Goal: Task Accomplishment & Management: Complete application form

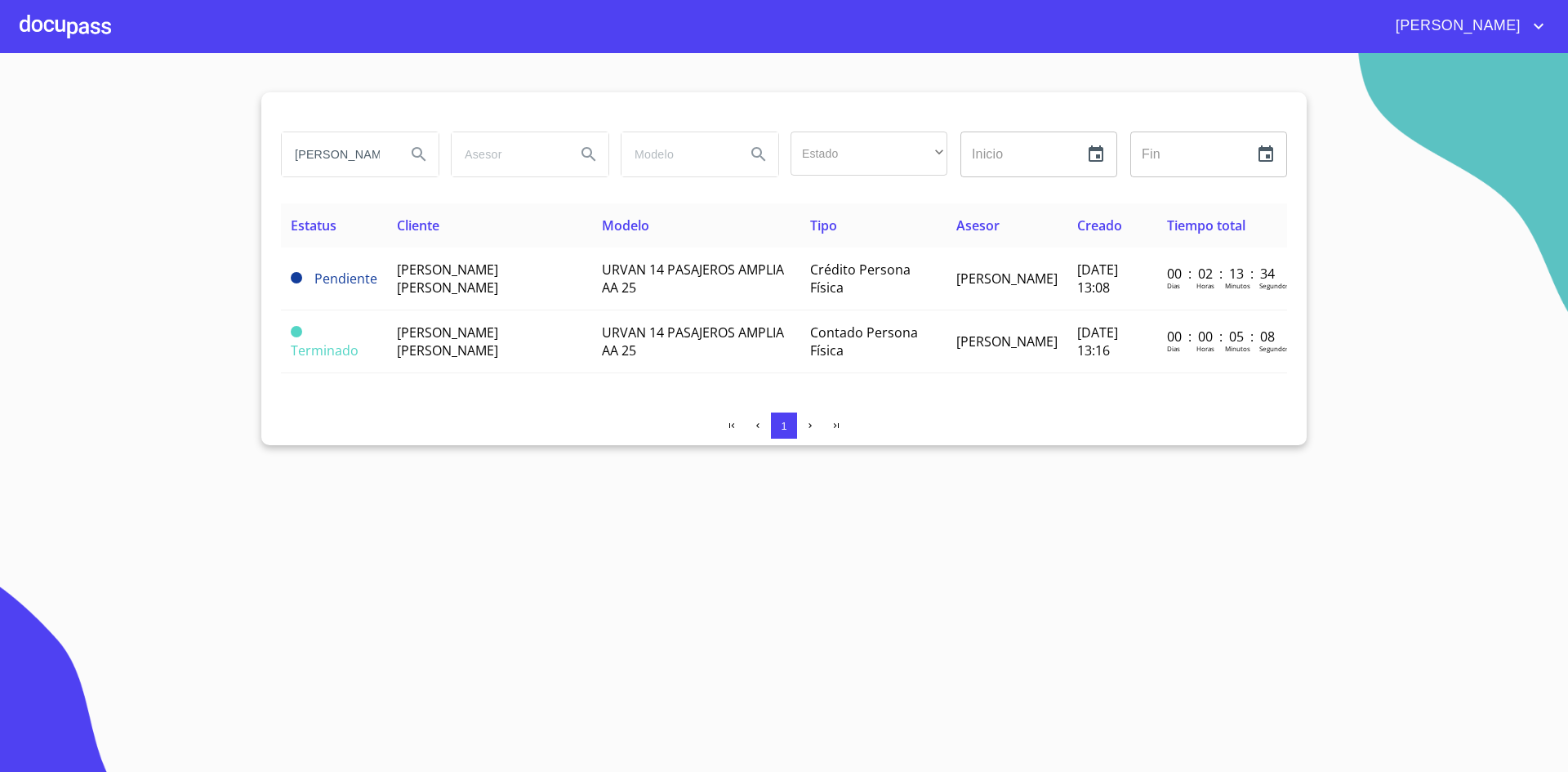
click at [72, 29] on div at bounding box center [65, 26] width 91 height 52
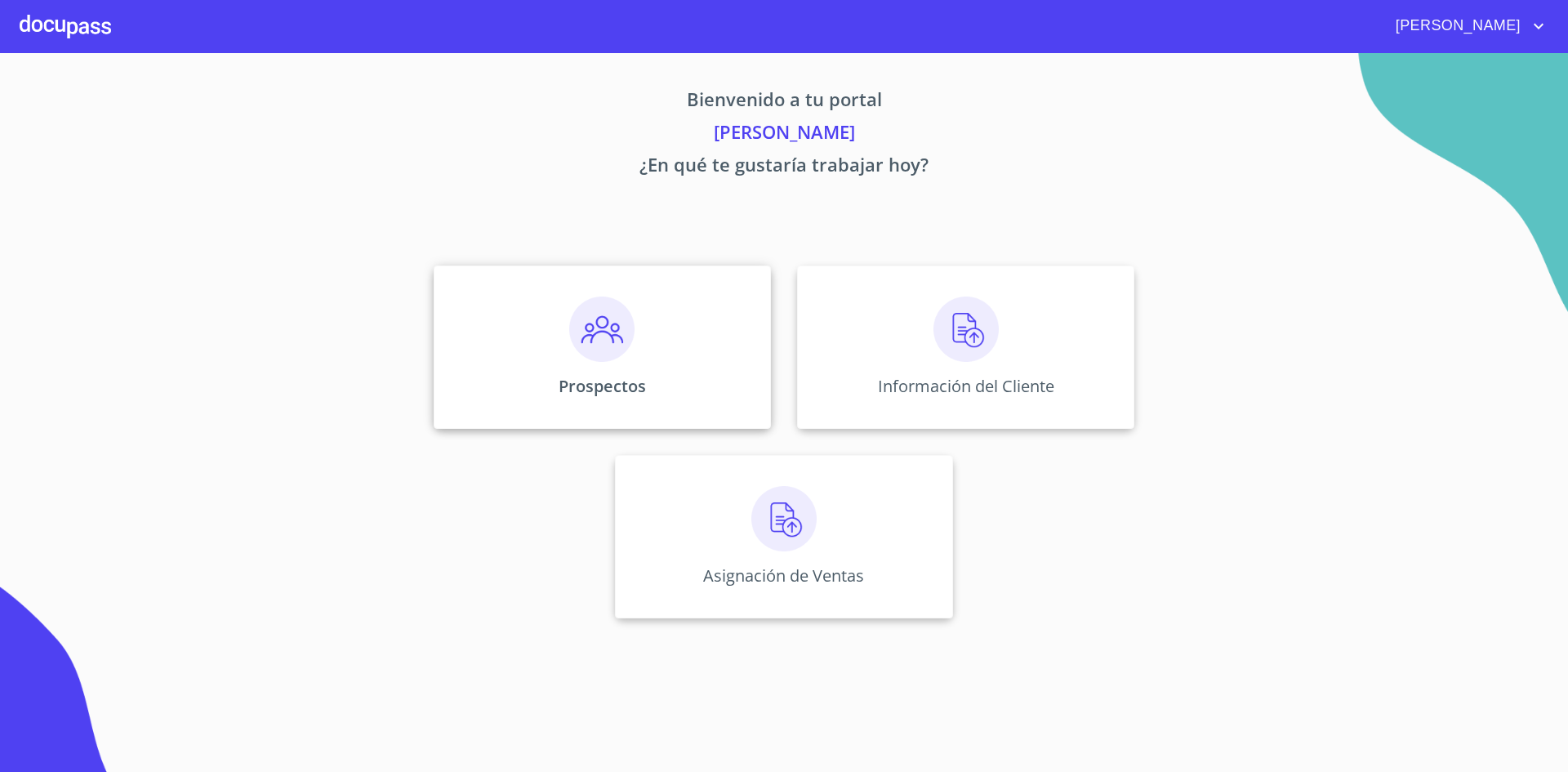
click at [590, 343] on img at bounding box center [602, 329] width 65 height 65
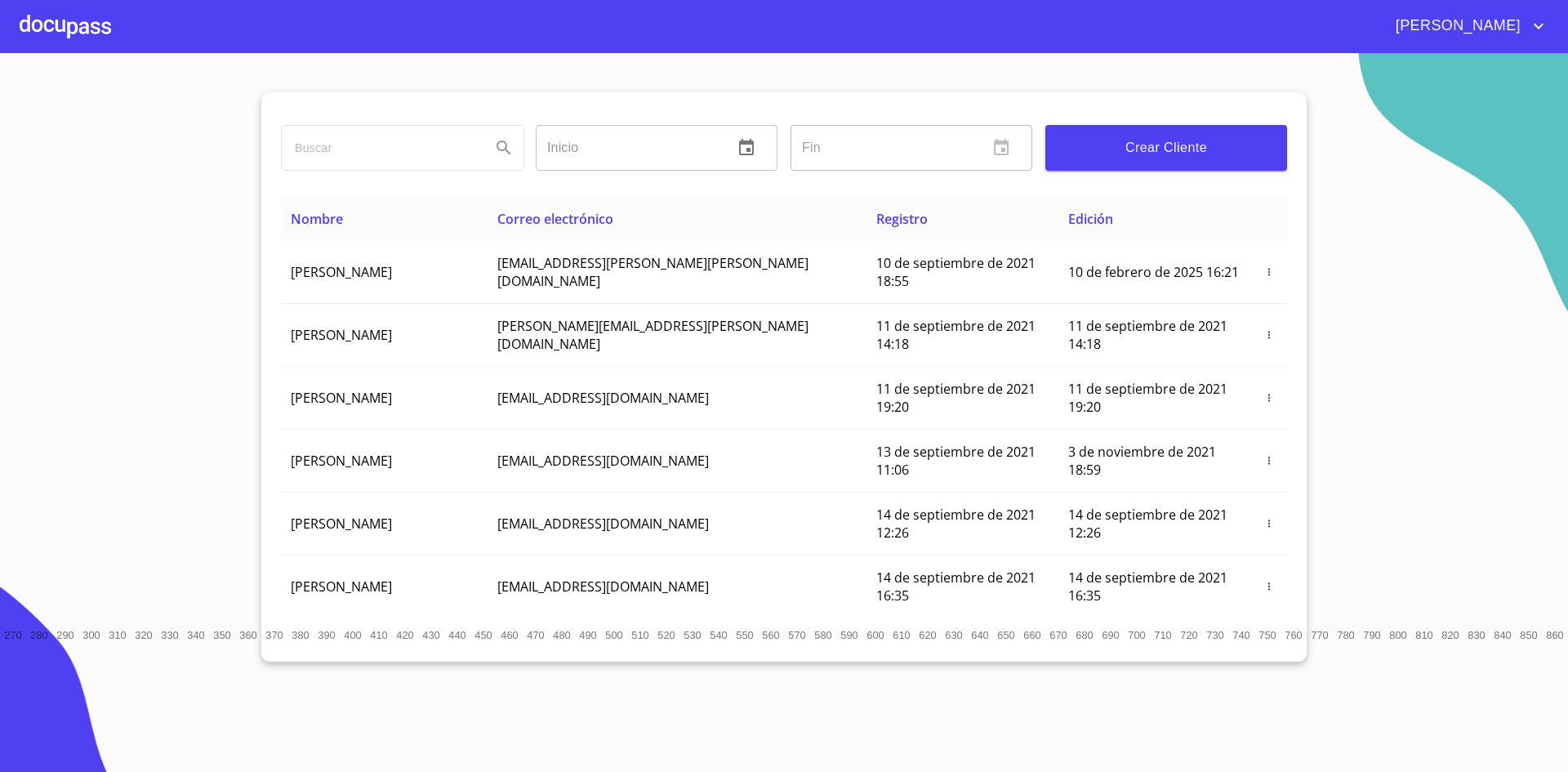
click at [456, 143] on input "search" at bounding box center [380, 147] width 196 height 44
type input "[PERSON_NAME]"
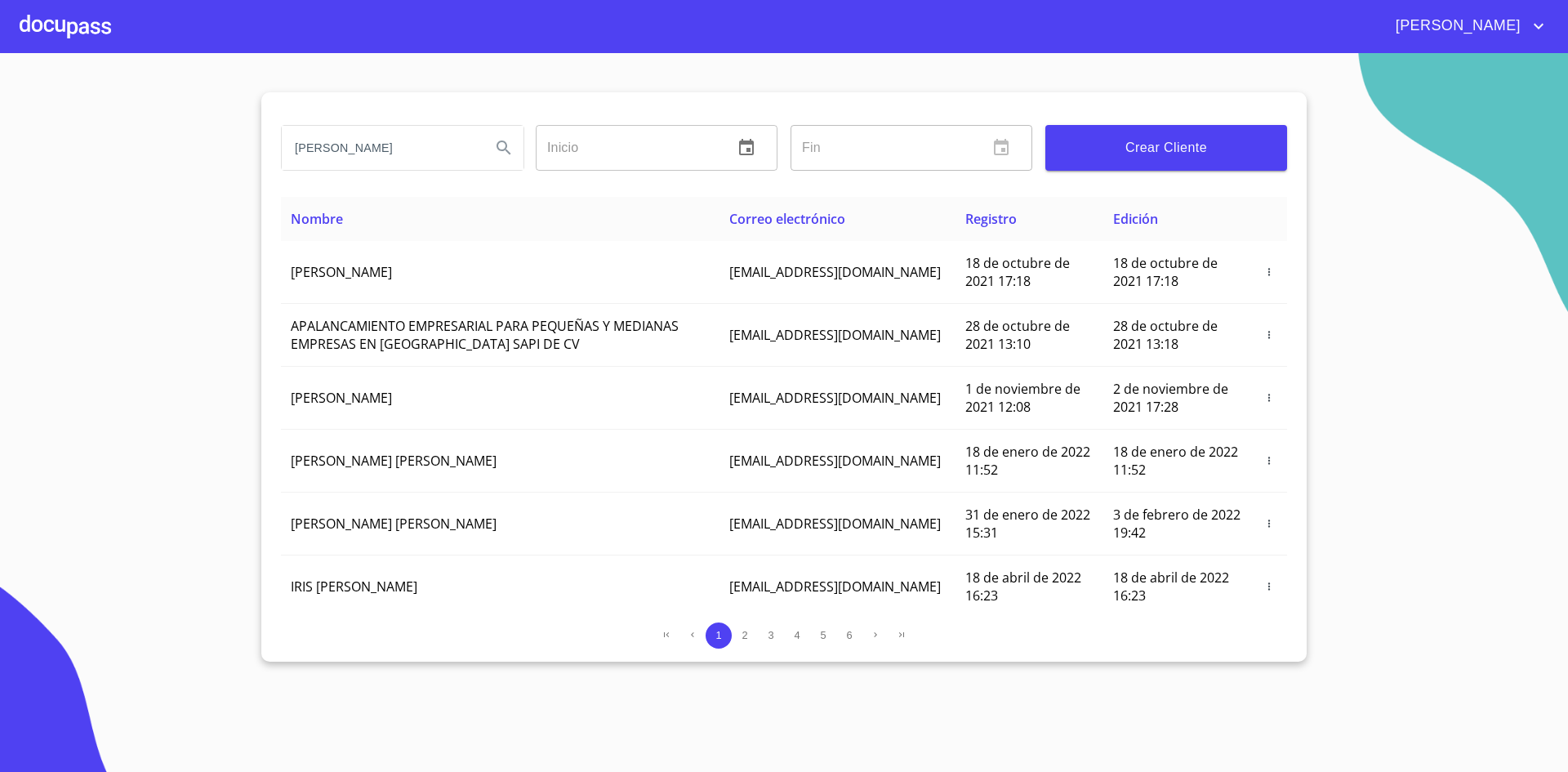
click at [1191, 151] on span "Crear Cliente" at bounding box center [1166, 147] width 216 height 23
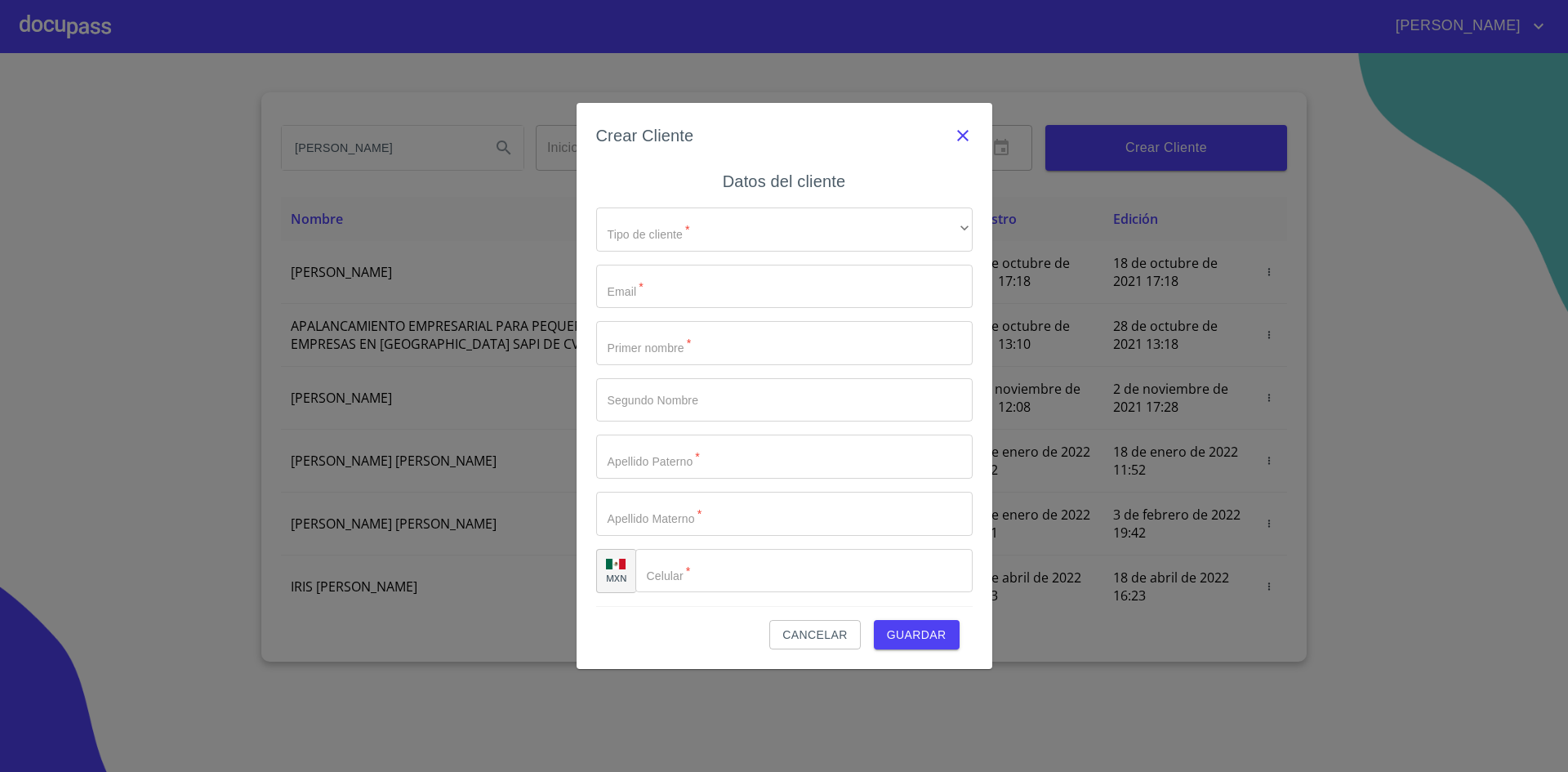
click at [967, 133] on icon "button" at bounding box center [962, 135] width 20 height 20
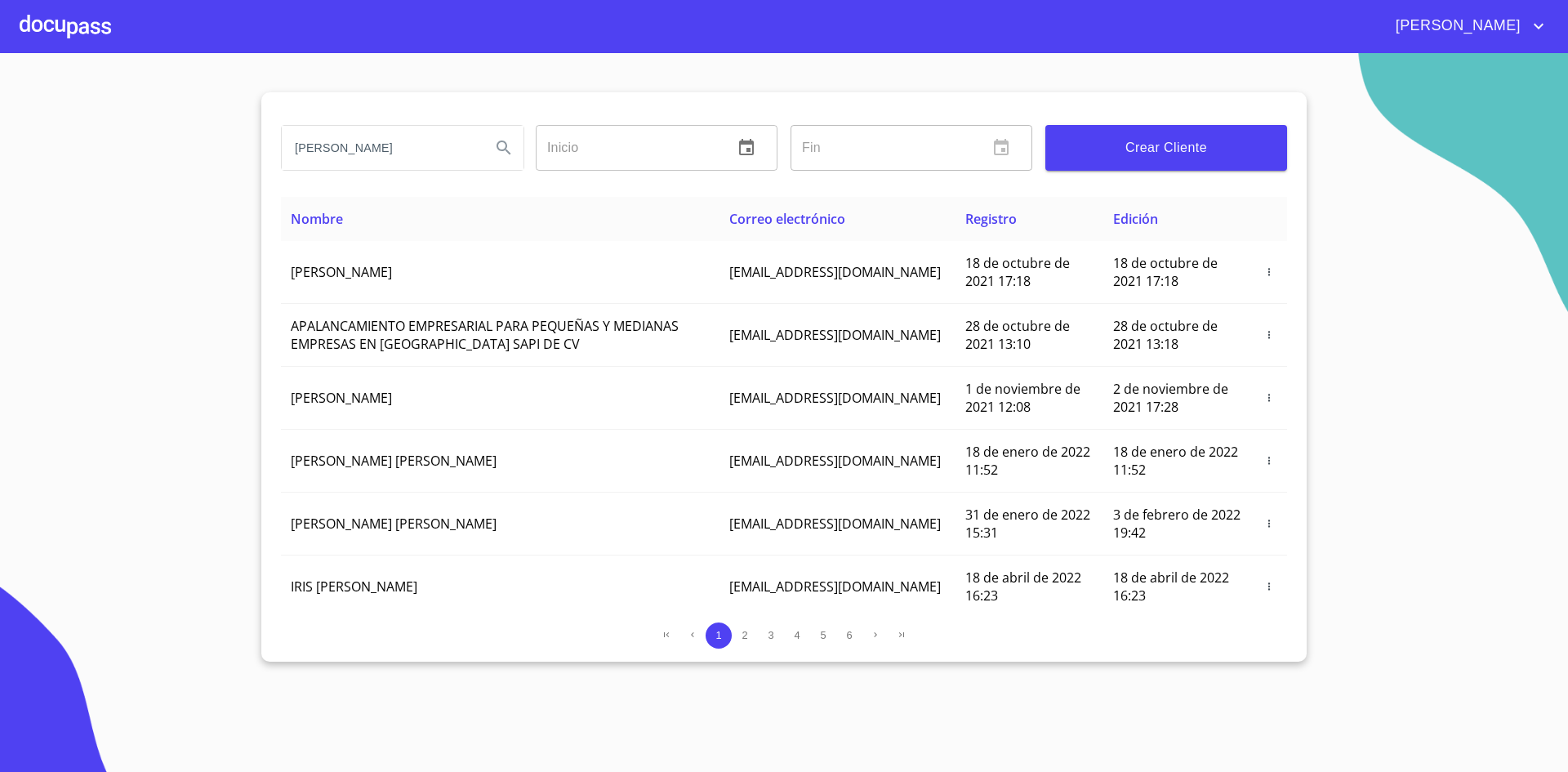
click at [78, 27] on div at bounding box center [65, 26] width 91 height 52
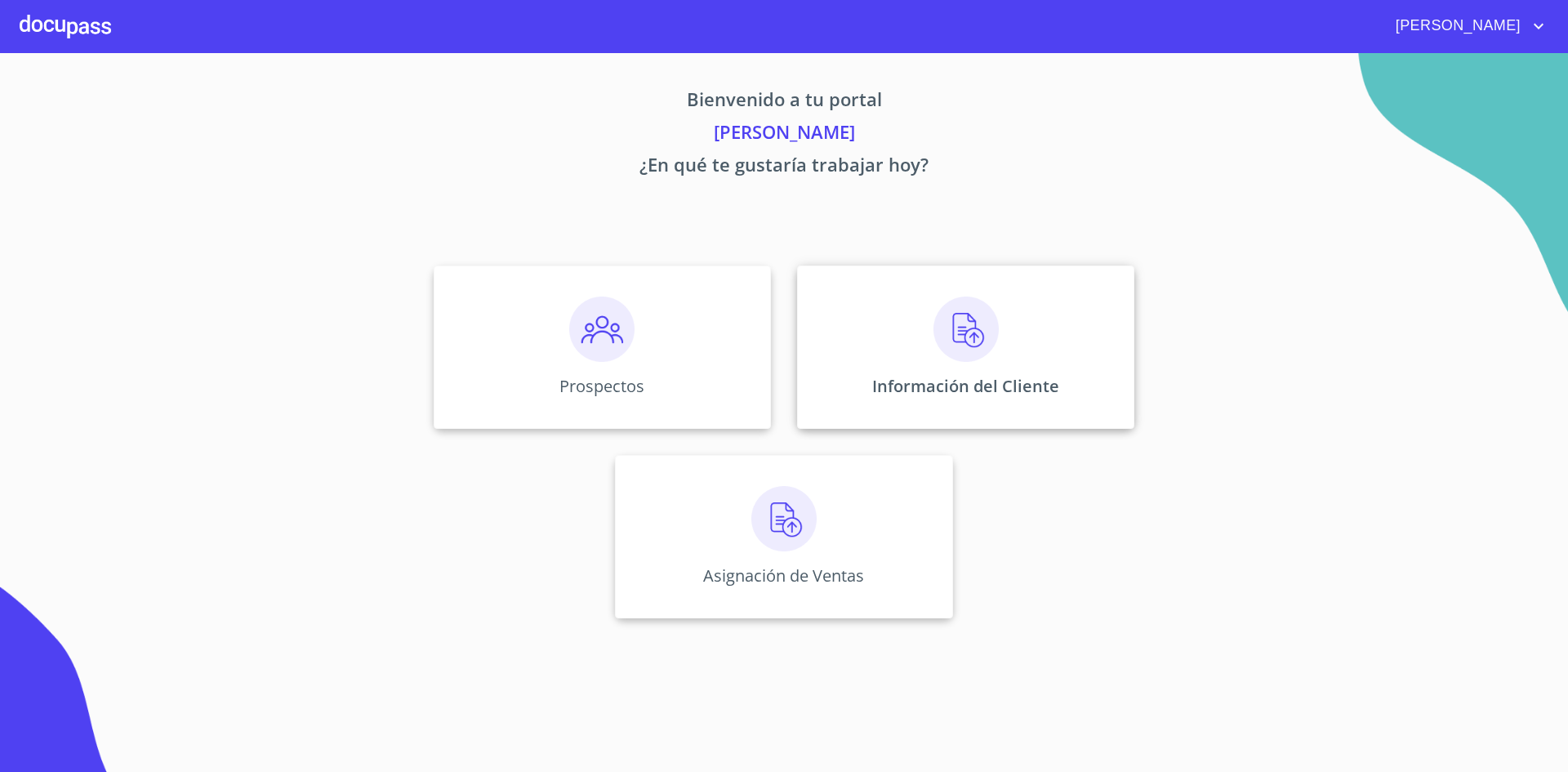
click at [957, 343] on img at bounding box center [966, 329] width 65 height 65
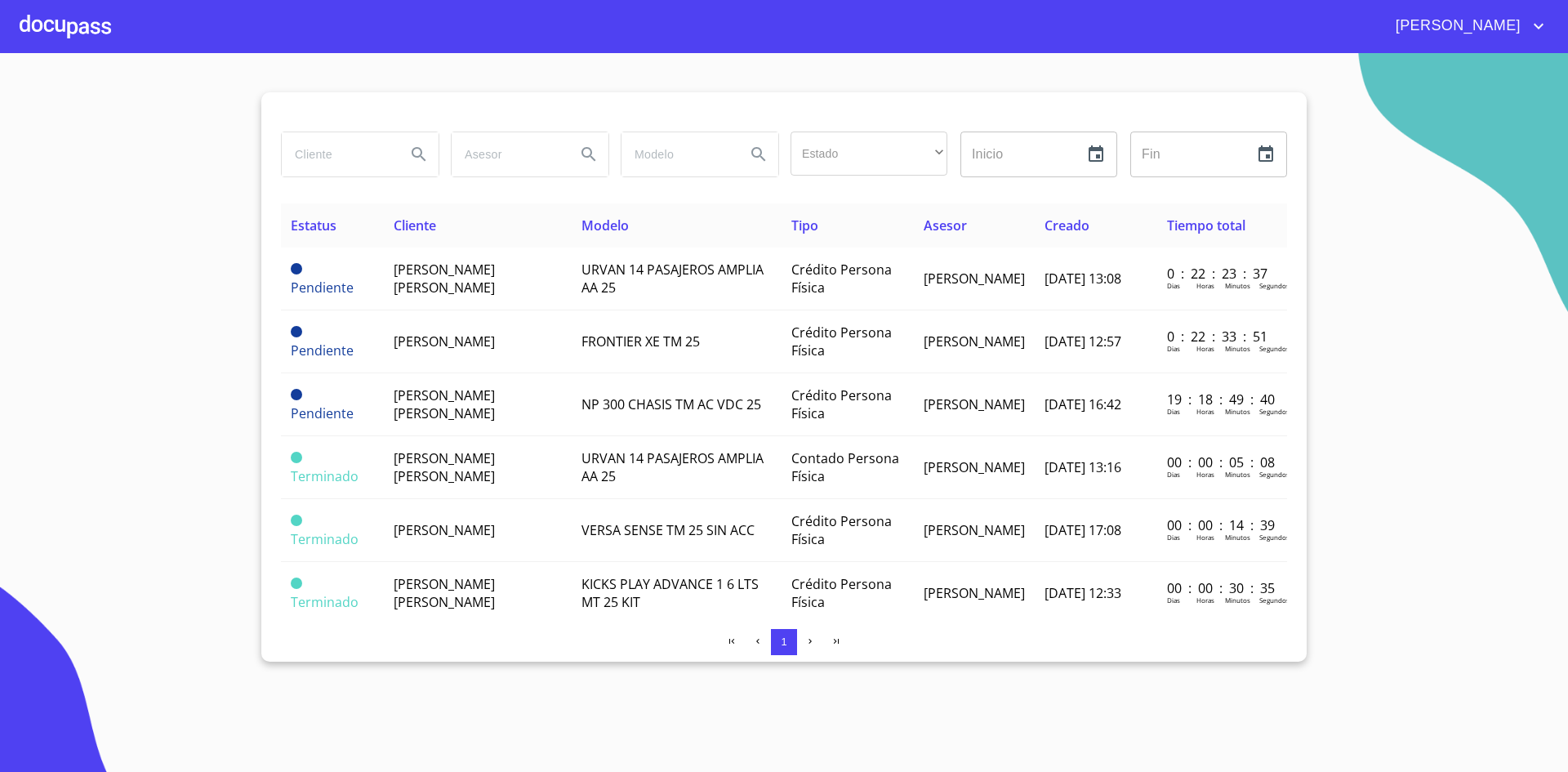
click at [372, 157] on input "search" at bounding box center [336, 154] width 111 height 44
type input "[PERSON_NAME]"
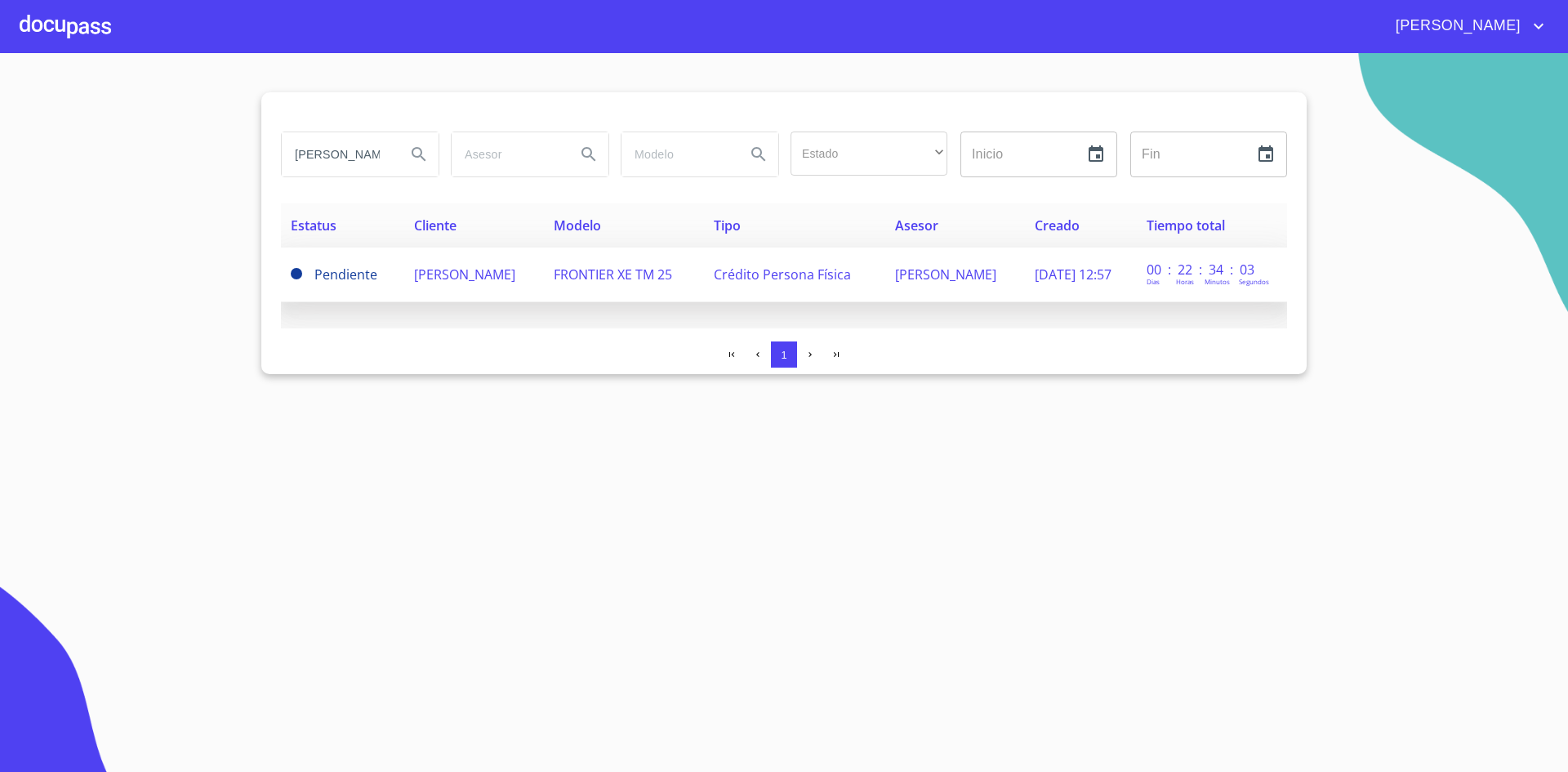
click at [785, 287] on td "Crédito Persona Física" at bounding box center [794, 275] width 182 height 55
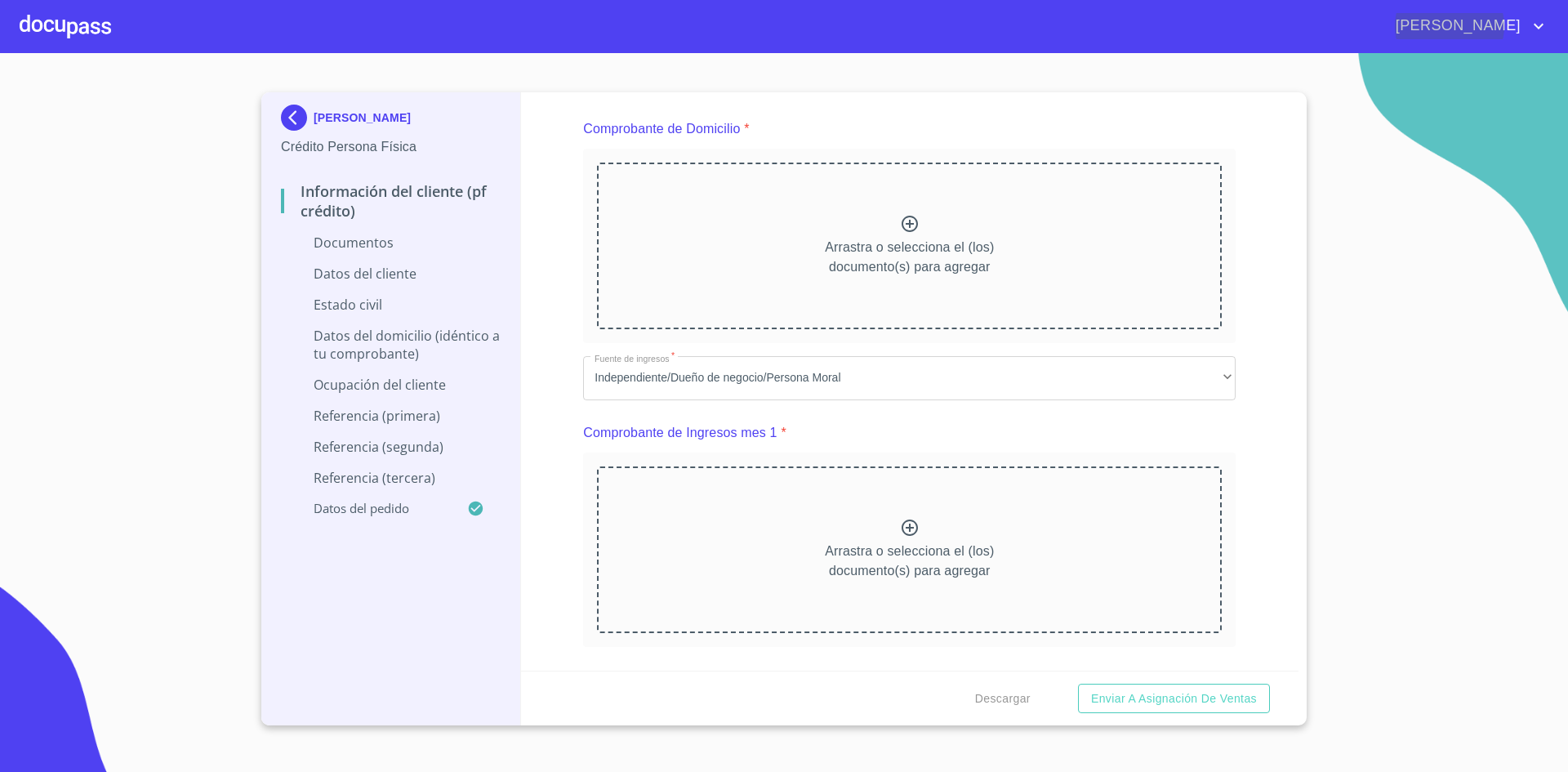
scroll to position [898, 0]
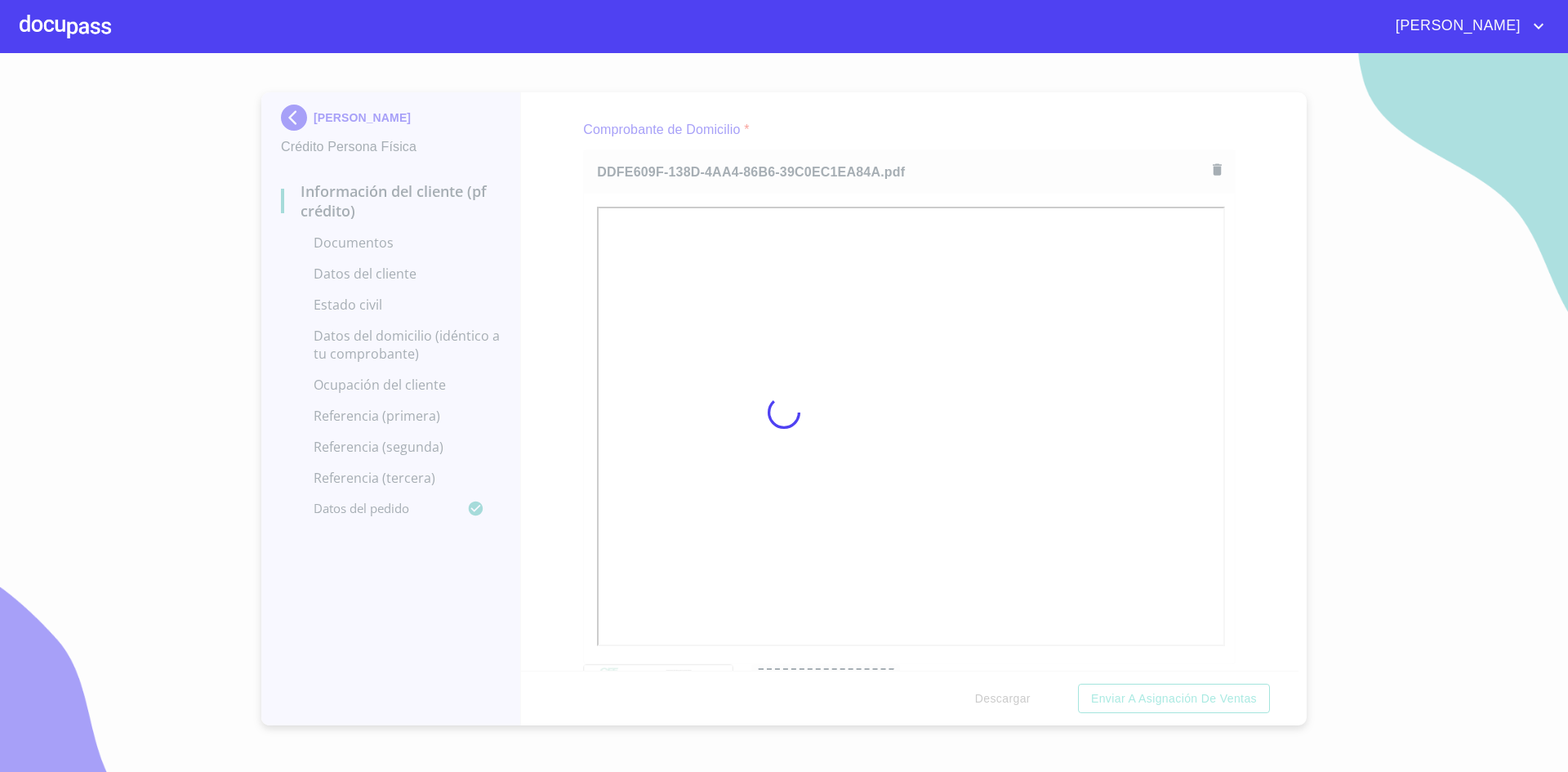
drag, startPoint x: 1290, startPoint y: 197, endPoint x: 1289, endPoint y: 287, distance: 90.0
click at [1289, 287] on div at bounding box center [784, 412] width 1568 height 719
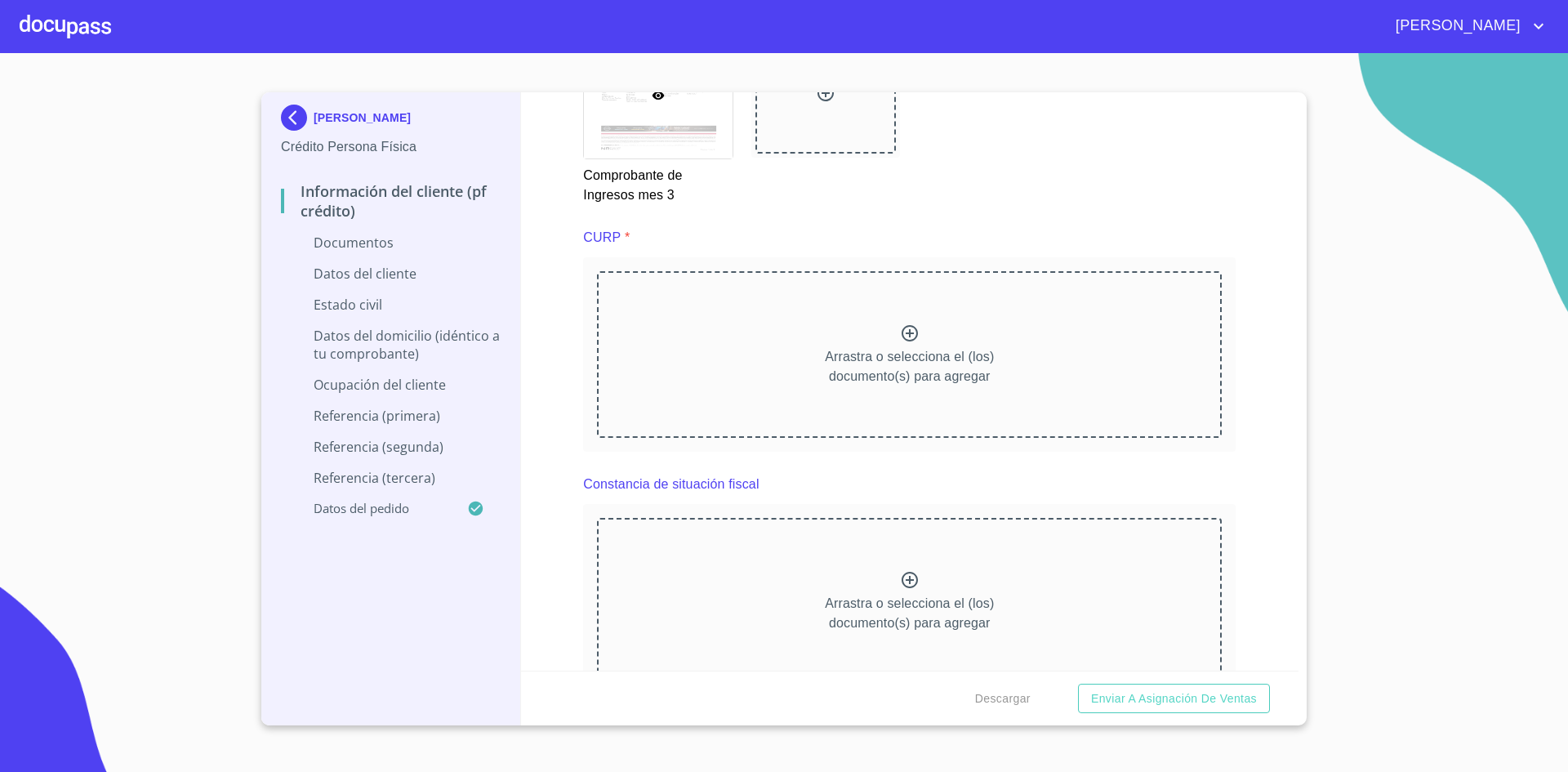
scroll to position [3900, 0]
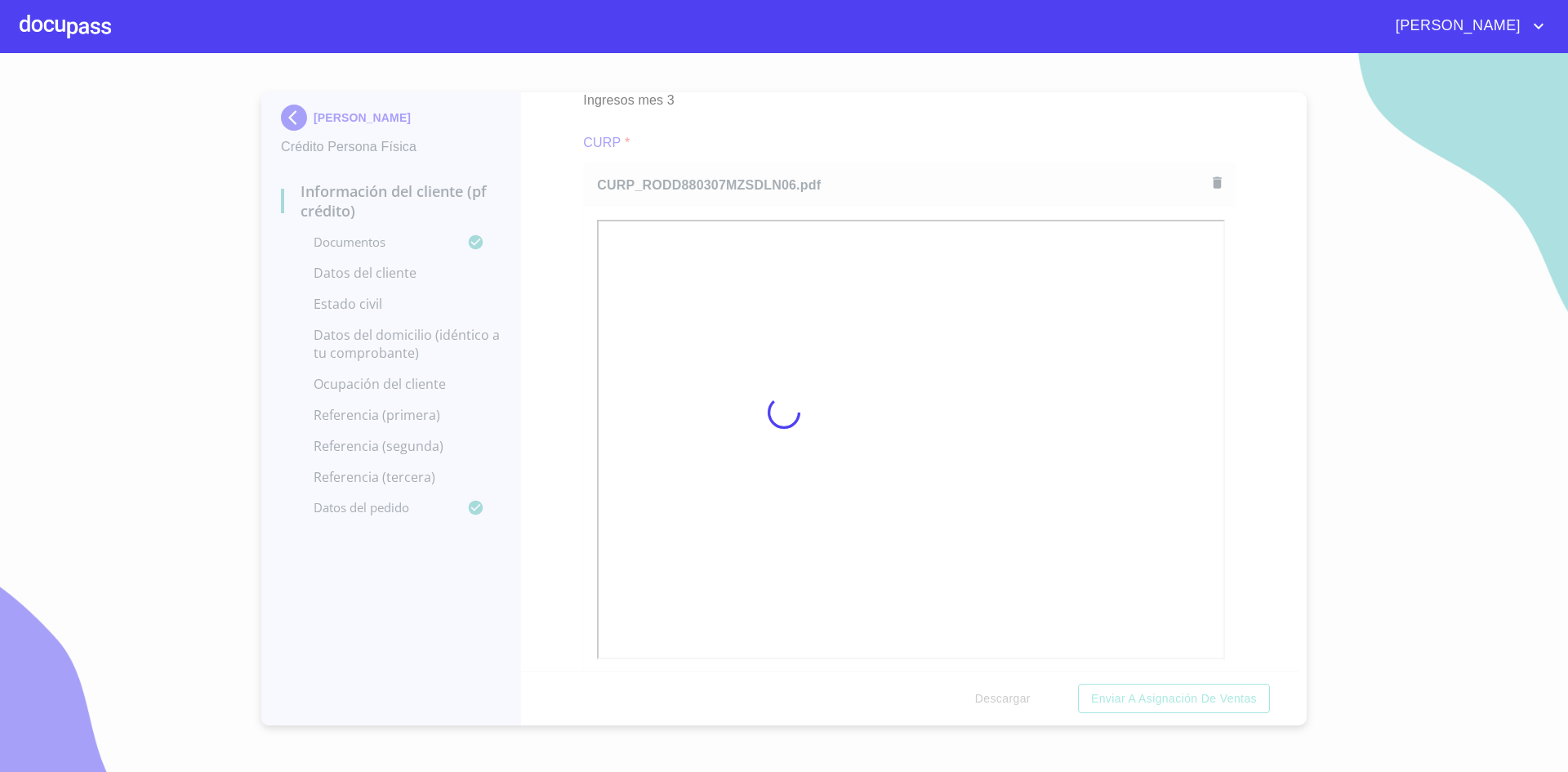
click at [1265, 466] on div at bounding box center [784, 412] width 1568 height 719
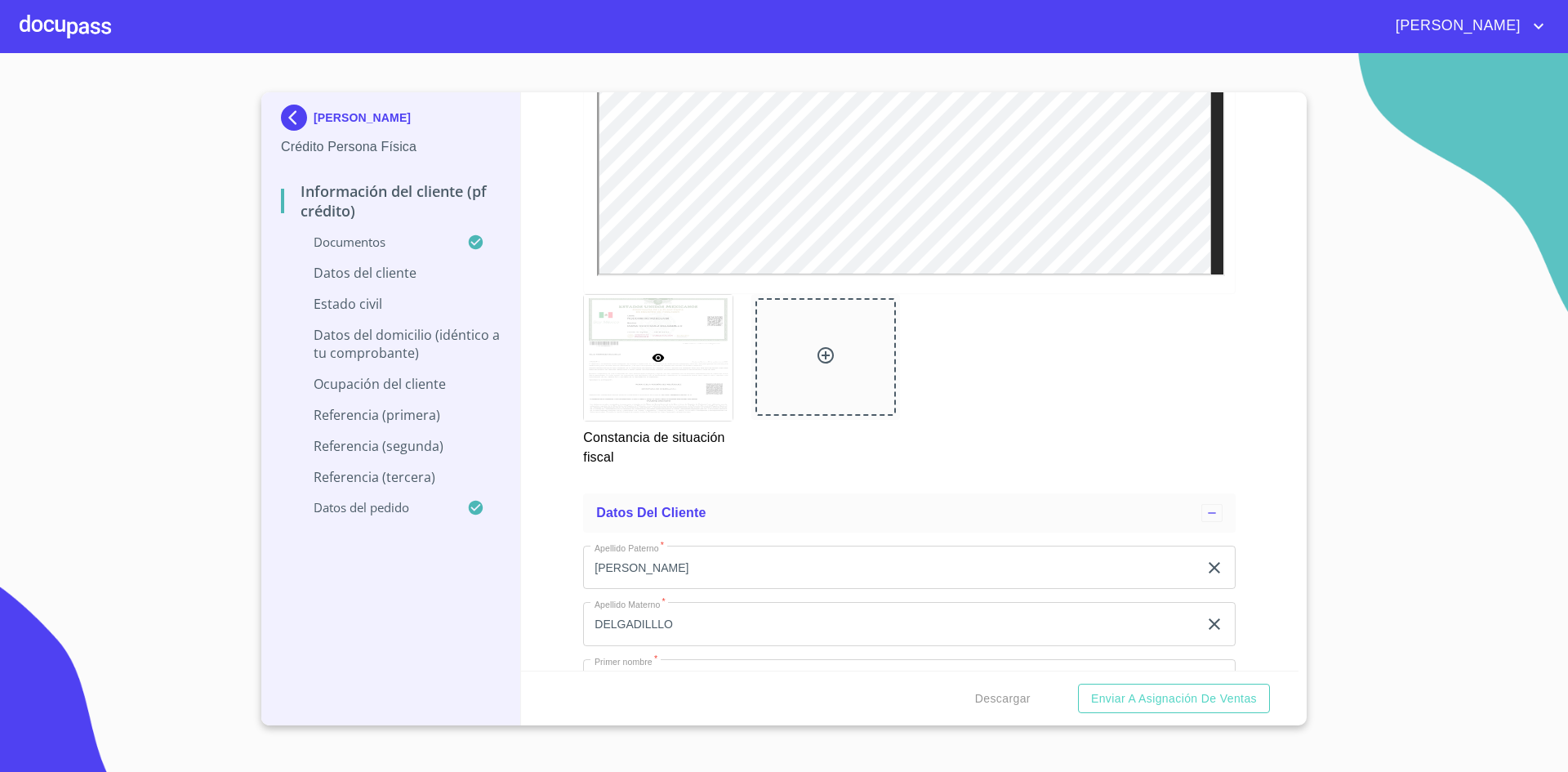
scroll to position [5005, 0]
click at [1382, 434] on section "[PERSON_NAME] DELGADILLLO Crédito Persona Física Información del cliente (PF cr…" at bounding box center [784, 412] width 1568 height 719
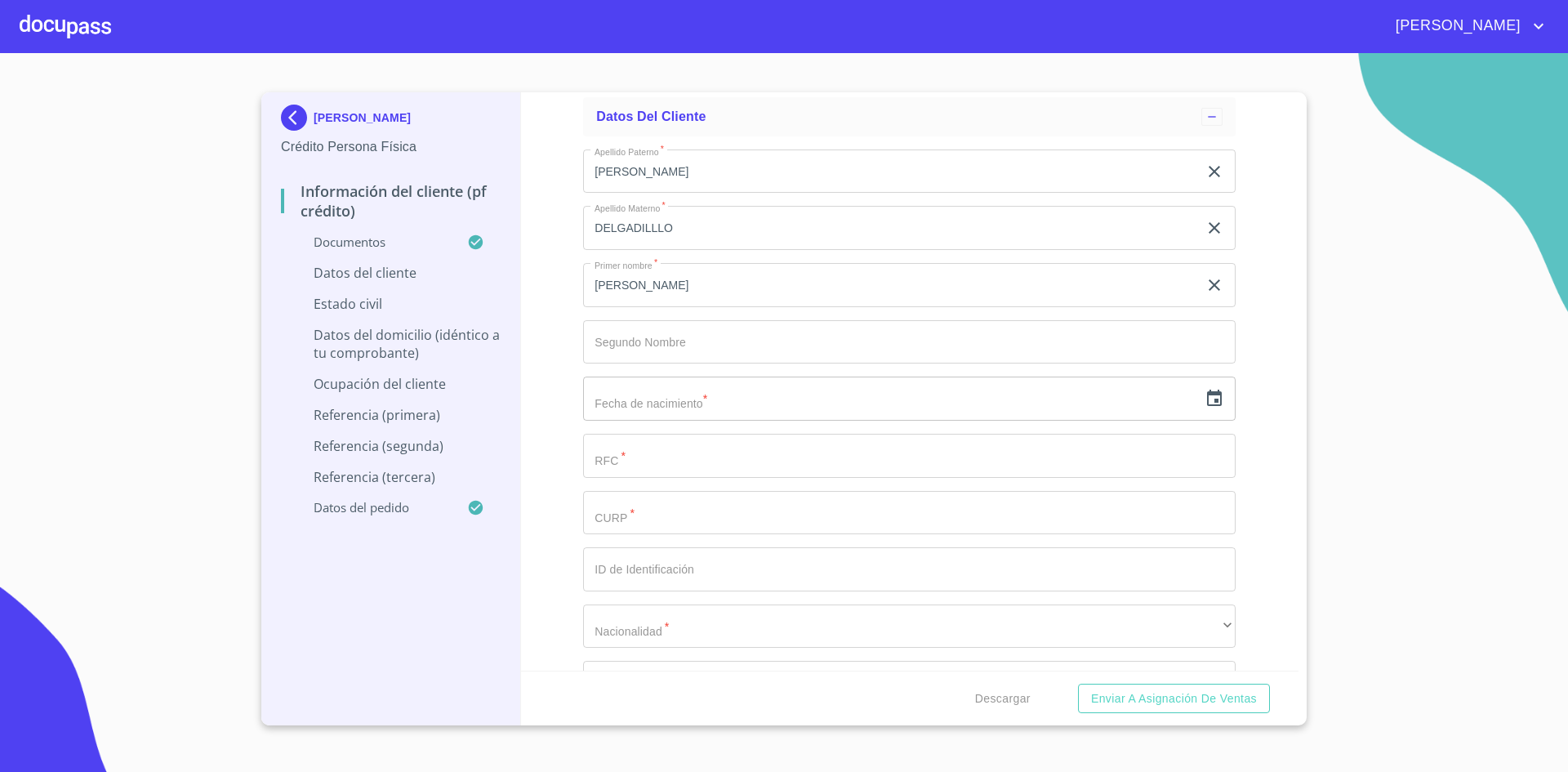
scroll to position [5401, 0]
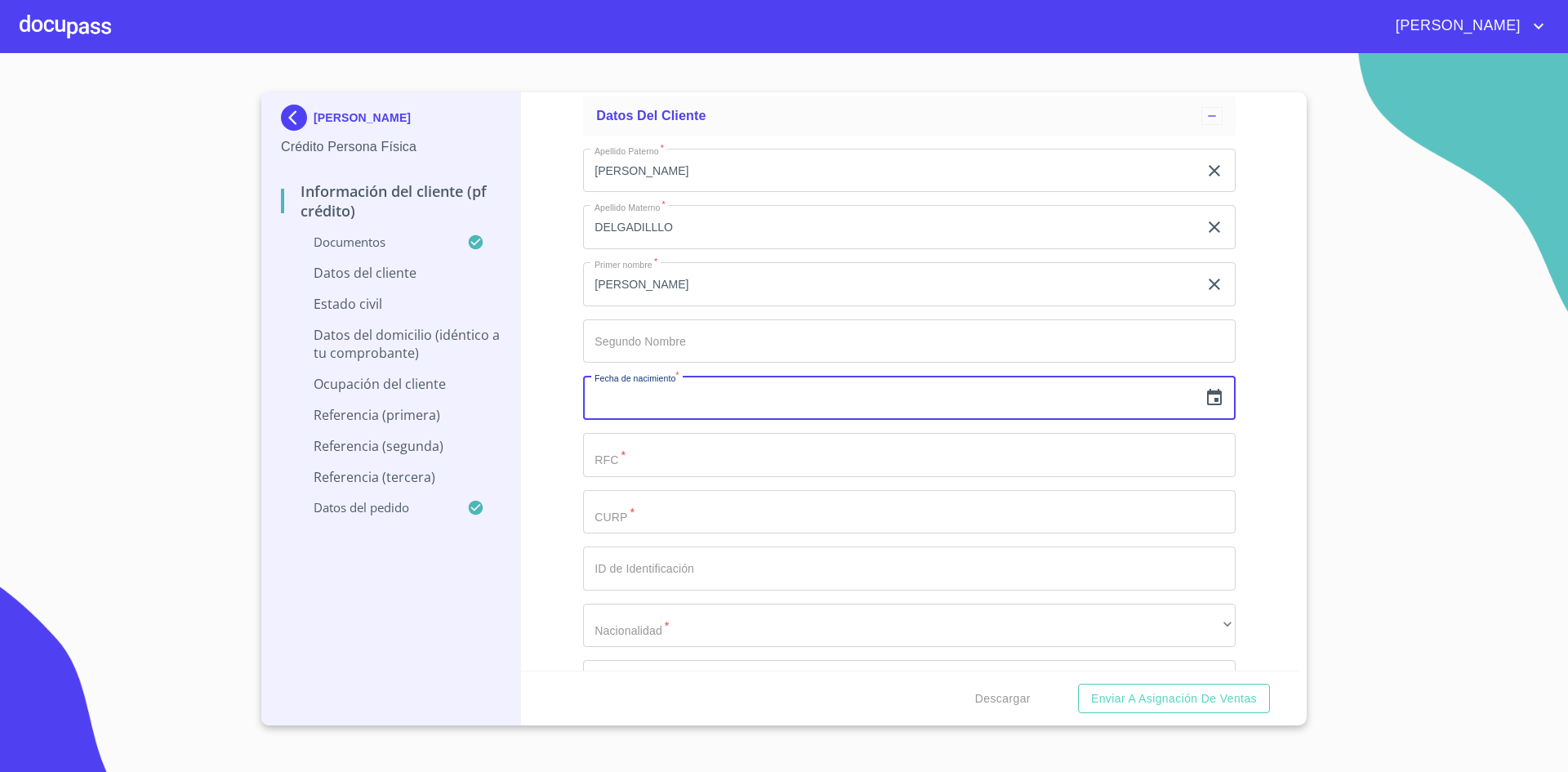
click at [722, 398] on input "text" at bounding box center [891, 398] width 615 height 44
click at [1207, 392] on icon "button" at bounding box center [1214, 397] width 15 height 16
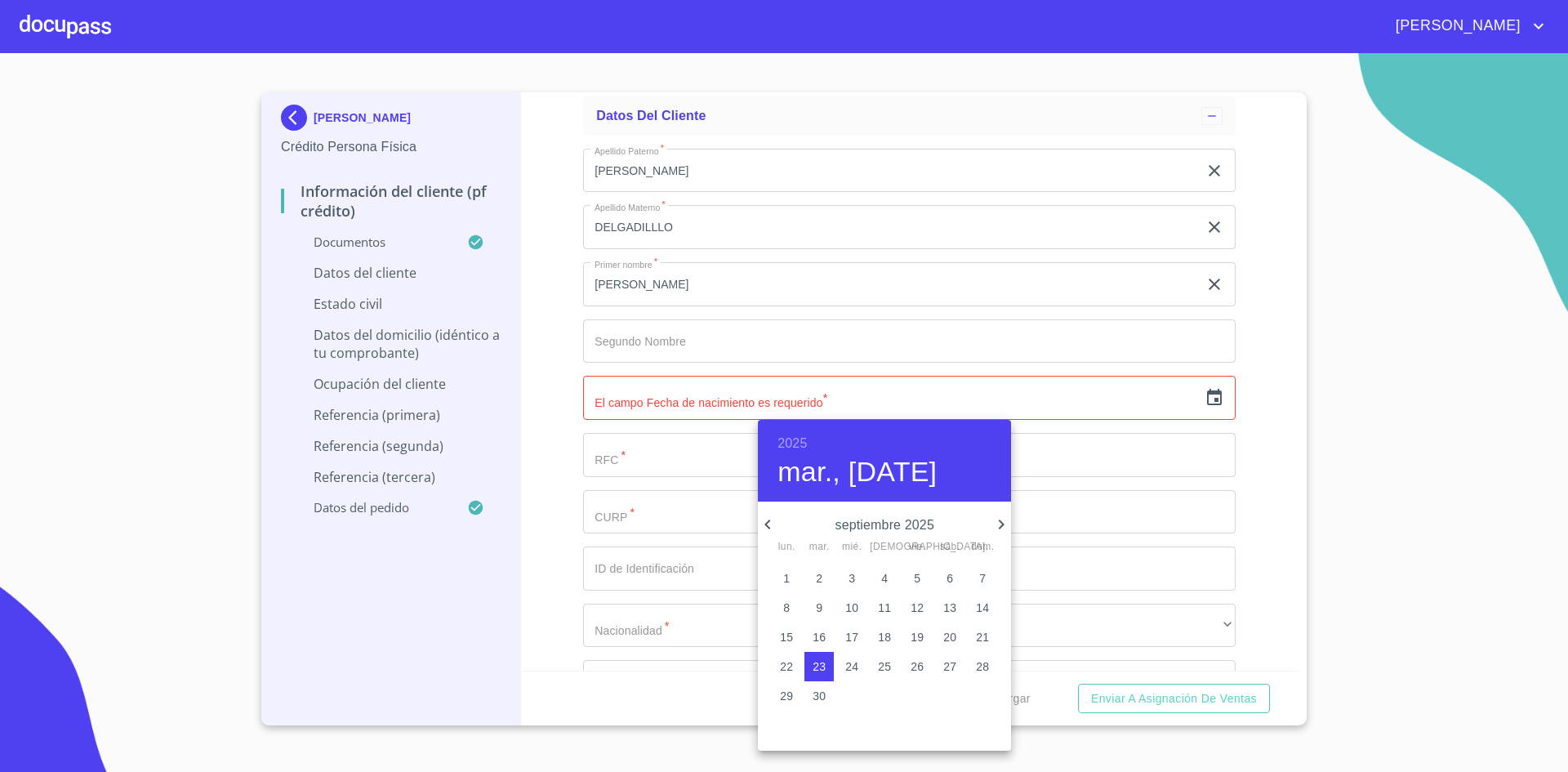
click at [793, 440] on h6 "2025" at bounding box center [792, 443] width 29 height 23
click at [876, 554] on div "1987" at bounding box center [885, 561] width 253 height 33
click at [799, 434] on h6 "1987" at bounding box center [792, 443] width 29 height 23
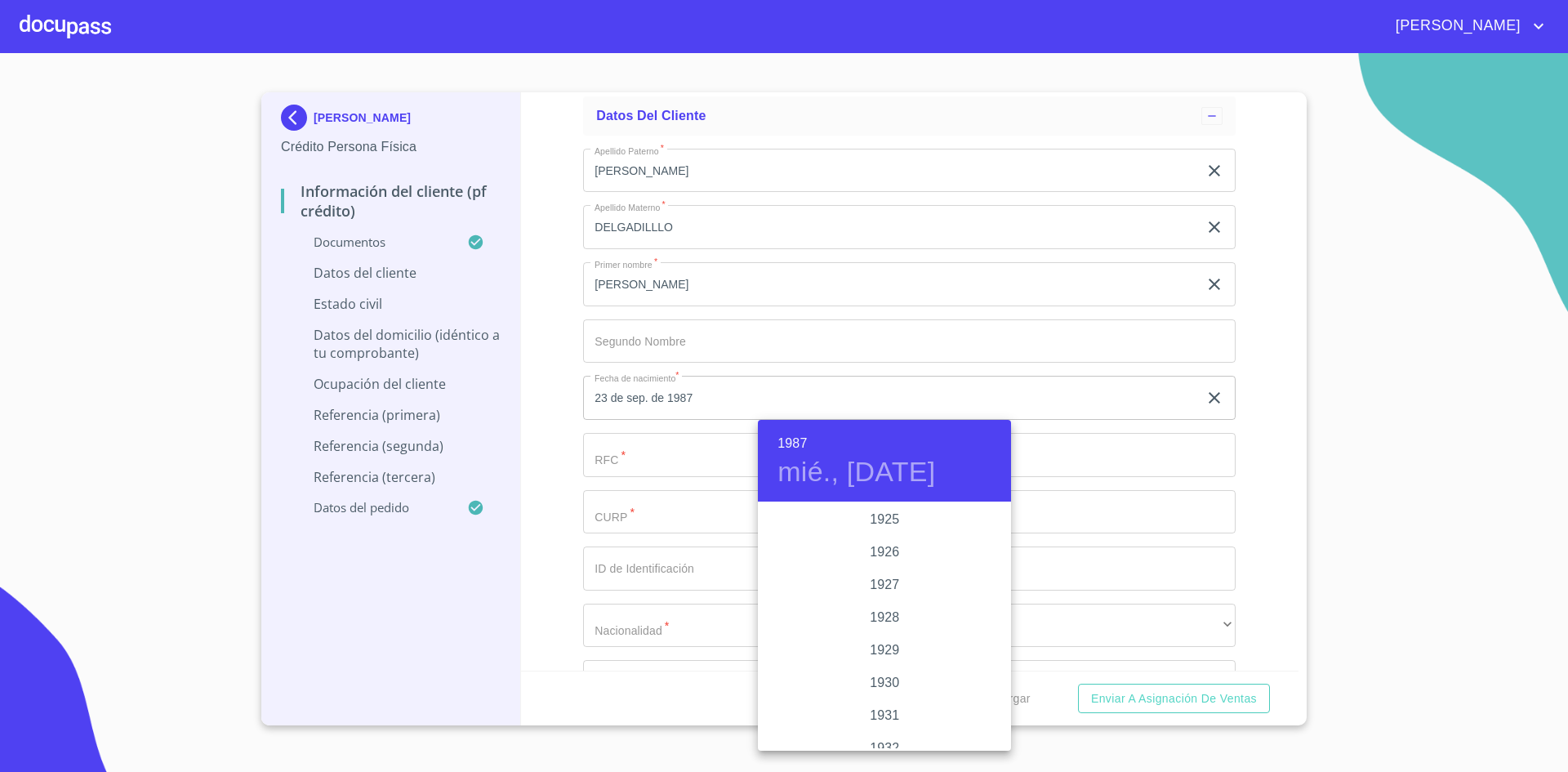
scroll to position [1928, 0]
click at [873, 663] on div "1988" at bounding box center [885, 666] width 253 height 33
click at [774, 517] on icon "button" at bounding box center [768, 524] width 20 height 20
drag, startPoint x: 774, startPoint y: 518, endPoint x: 769, endPoint y: 527, distance: 10.3
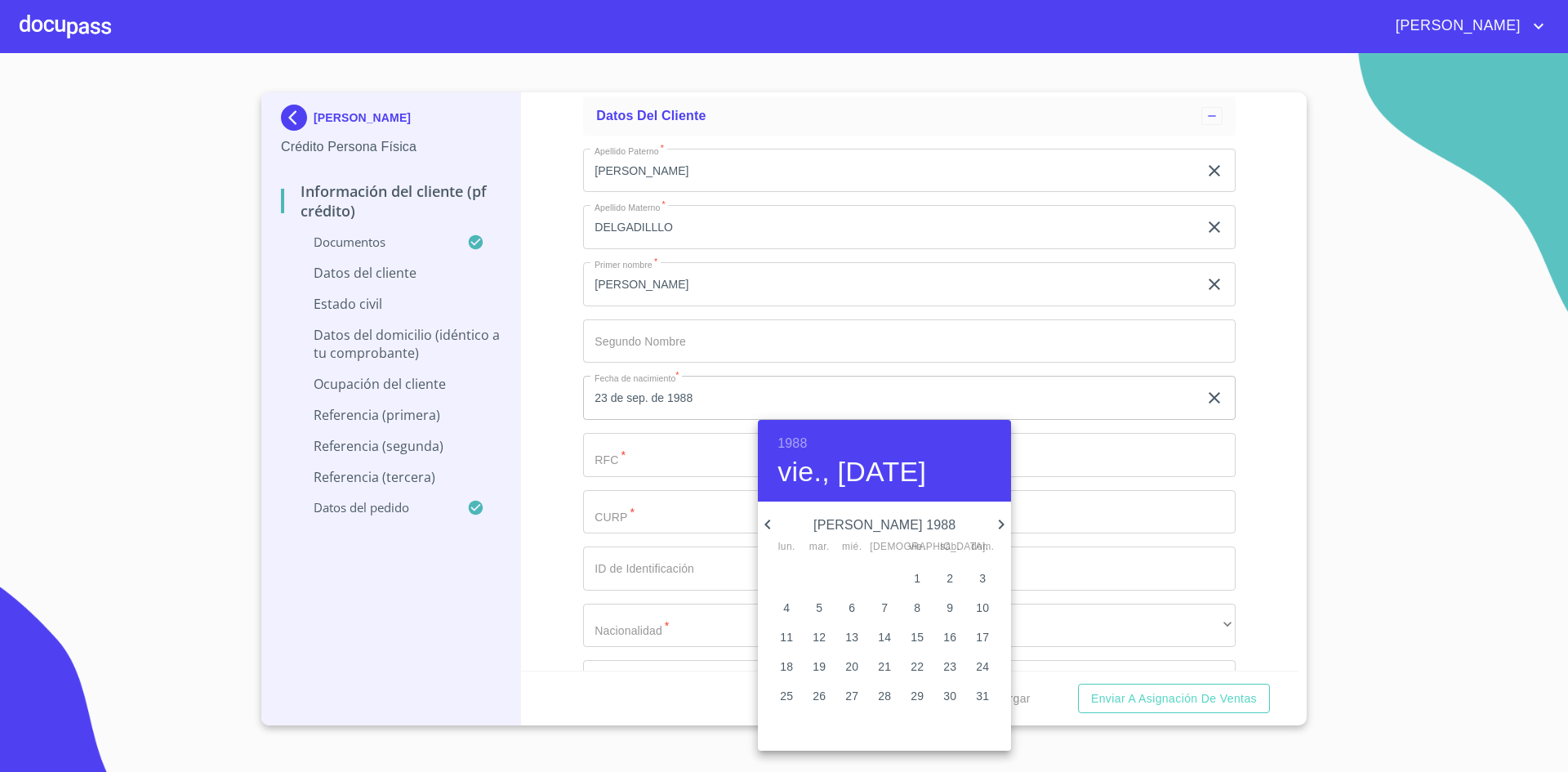
click at [769, 527] on icon "button" at bounding box center [767, 524] width 6 height 9
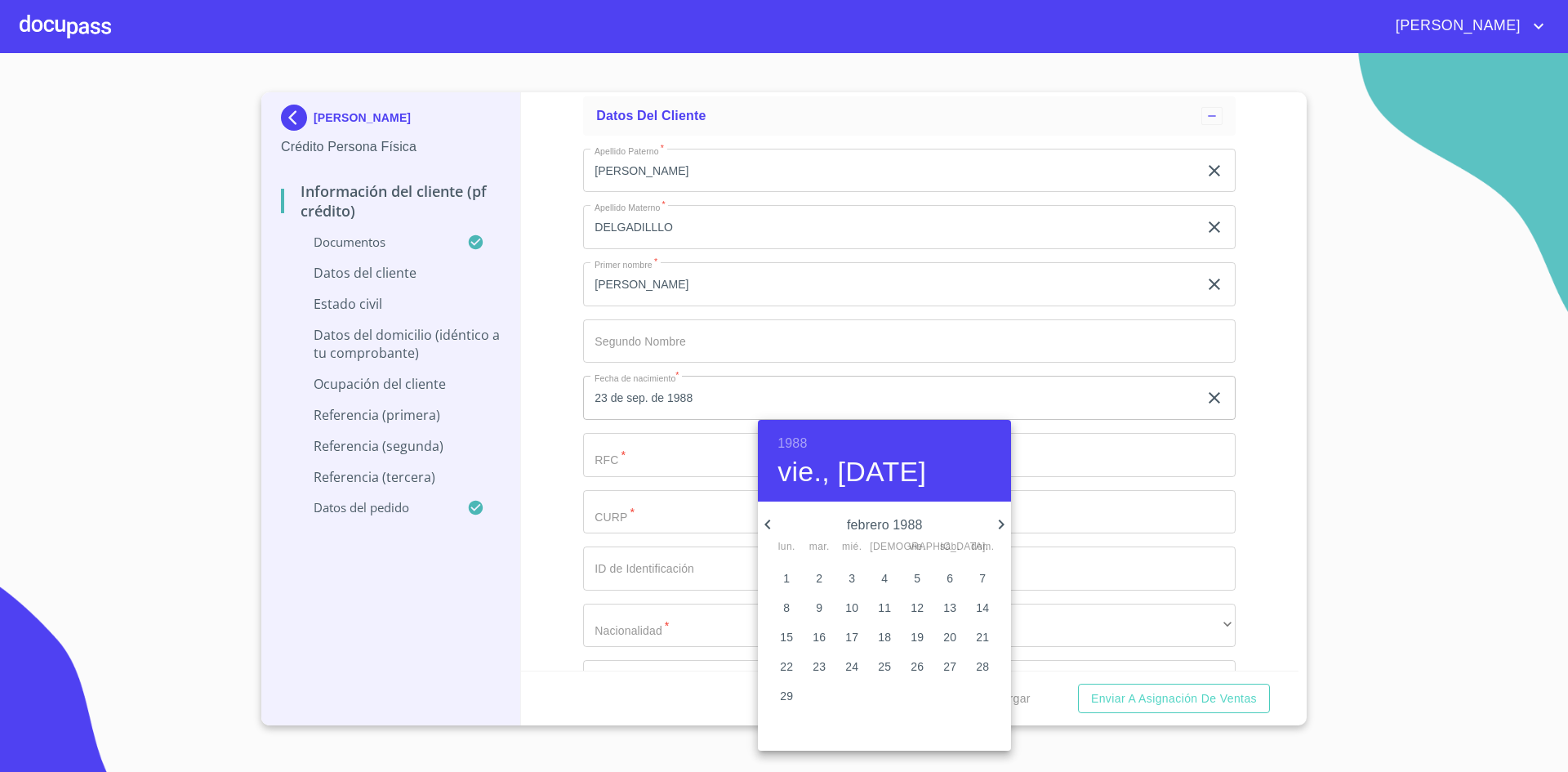
click at [995, 530] on icon "button" at bounding box center [1001, 524] width 20 height 20
click at [788, 611] on p "7" at bounding box center [787, 608] width 7 height 16
type input "7 de mar. de 1988"
click at [1086, 460] on div at bounding box center [784, 386] width 1568 height 772
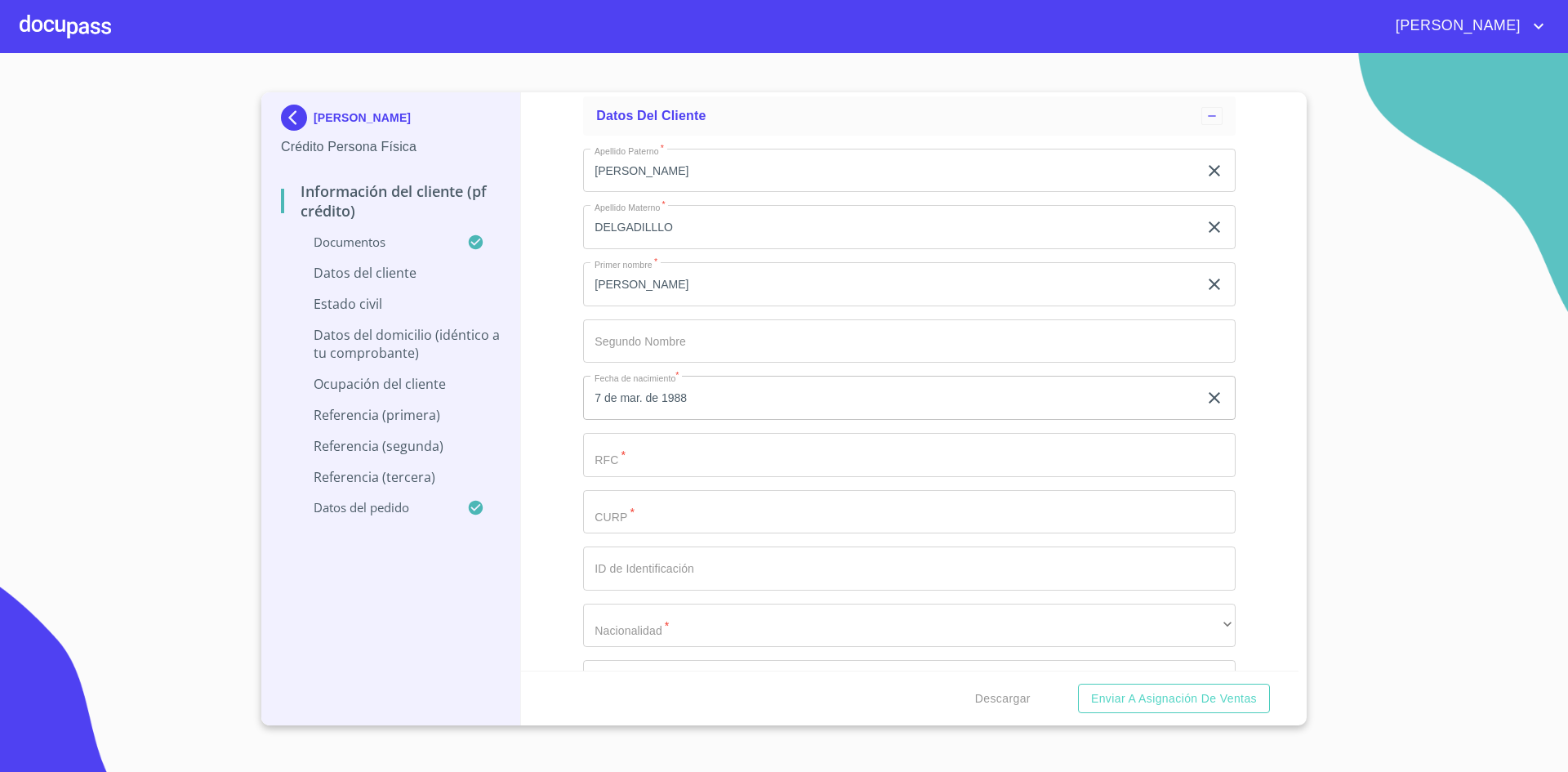
click at [793, 441] on input "Documento de identificación.   *" at bounding box center [910, 454] width 652 height 44
paste input "RODD880307"
type input "RODD880307"
paste input "RODD880307MZSDLN06"
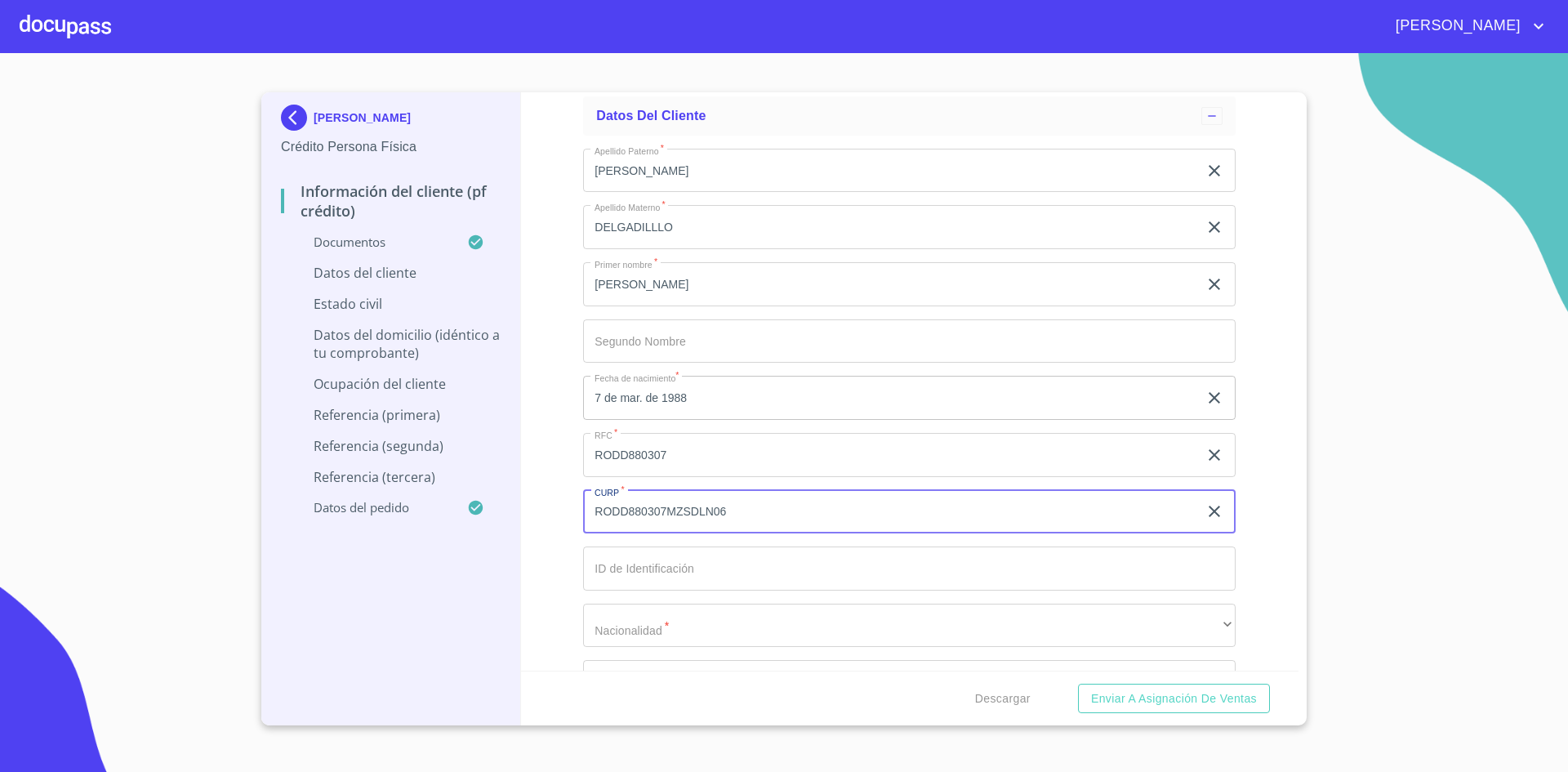
type input "RODD880307MZSDLN06"
type input "2370624352"
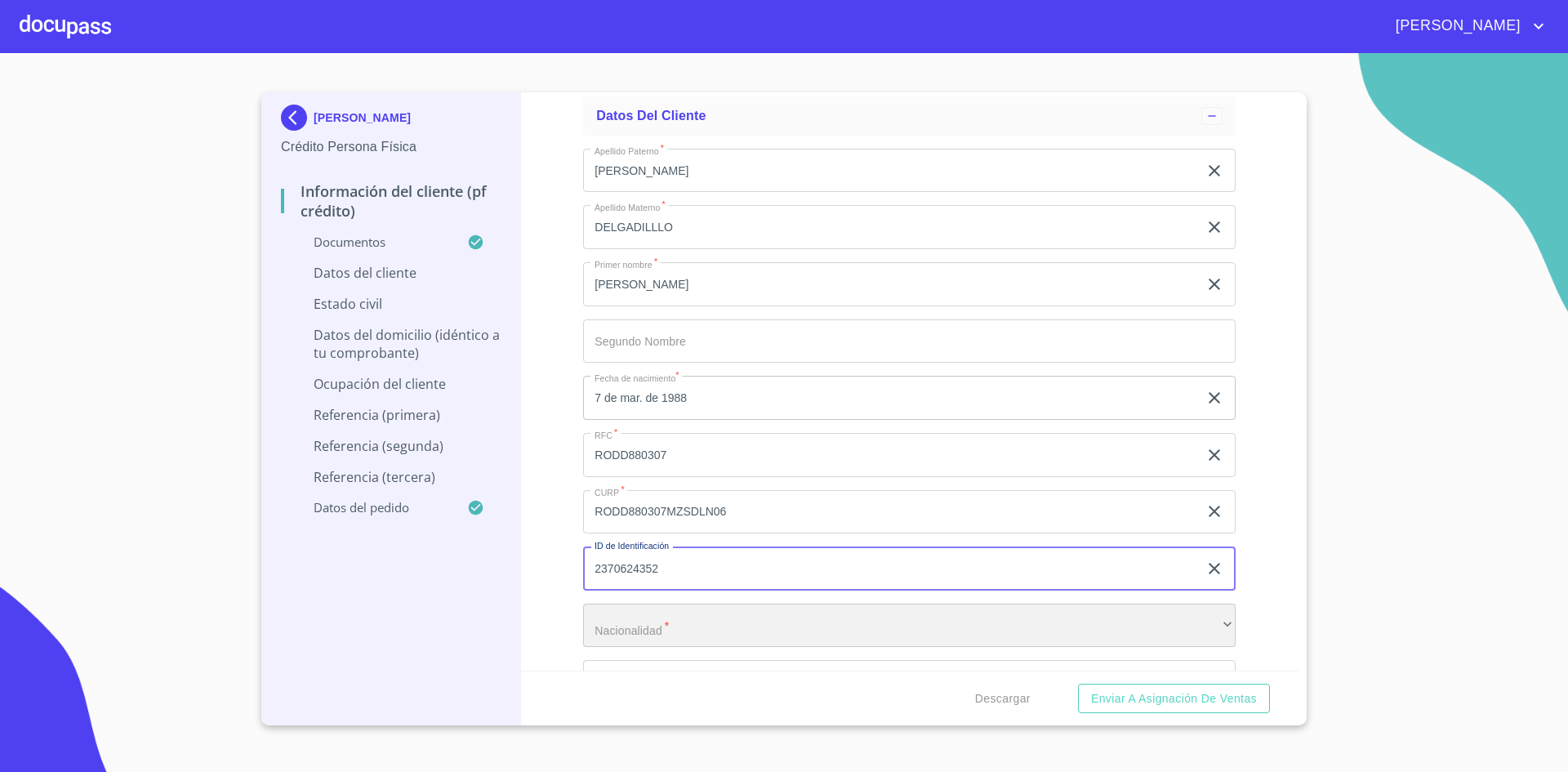
click at [699, 627] on div "​" at bounding box center [910, 625] width 652 height 44
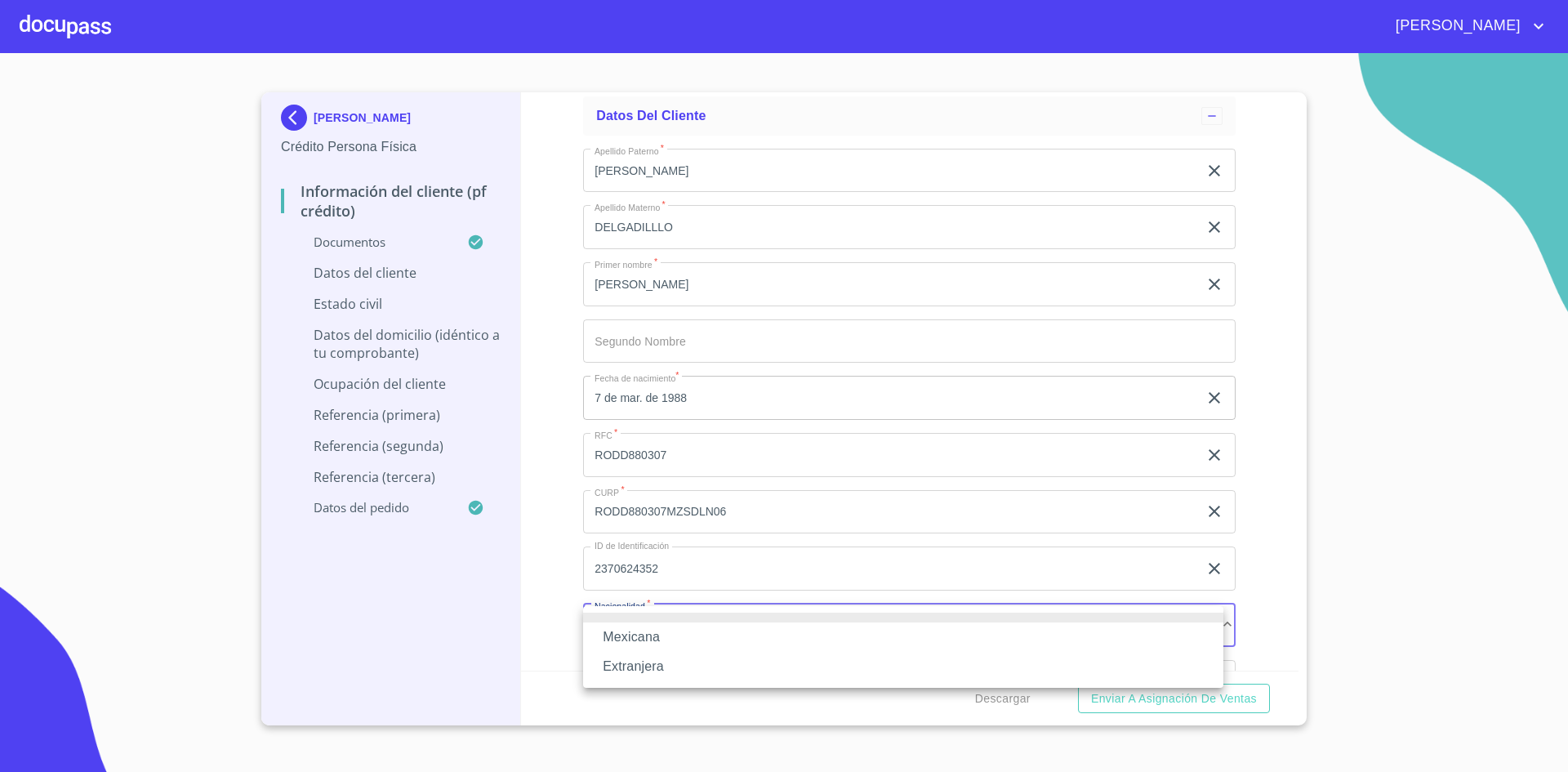
click at [690, 630] on li "Mexicana" at bounding box center [904, 637] width 640 height 29
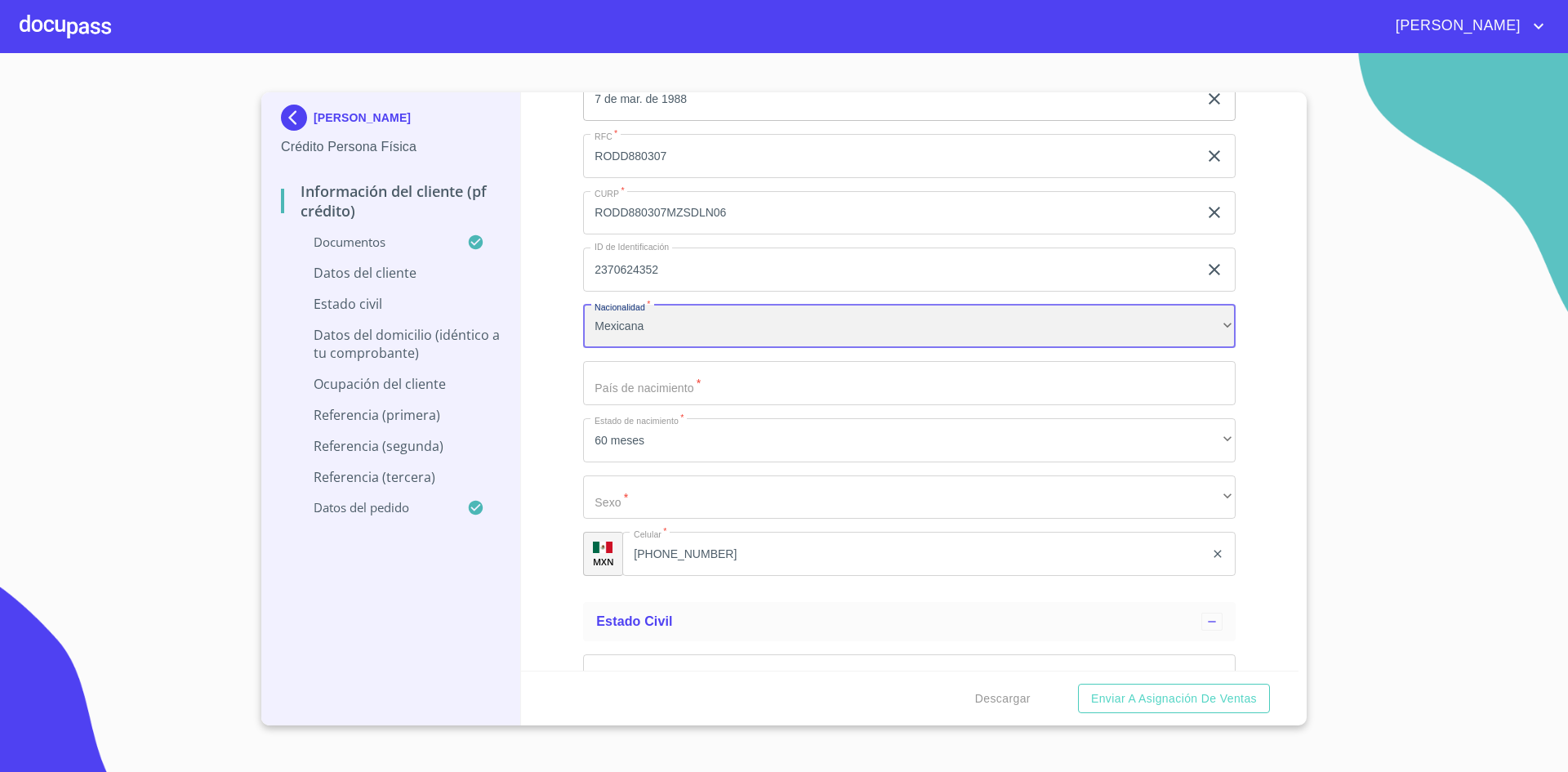
scroll to position [5715, 0]
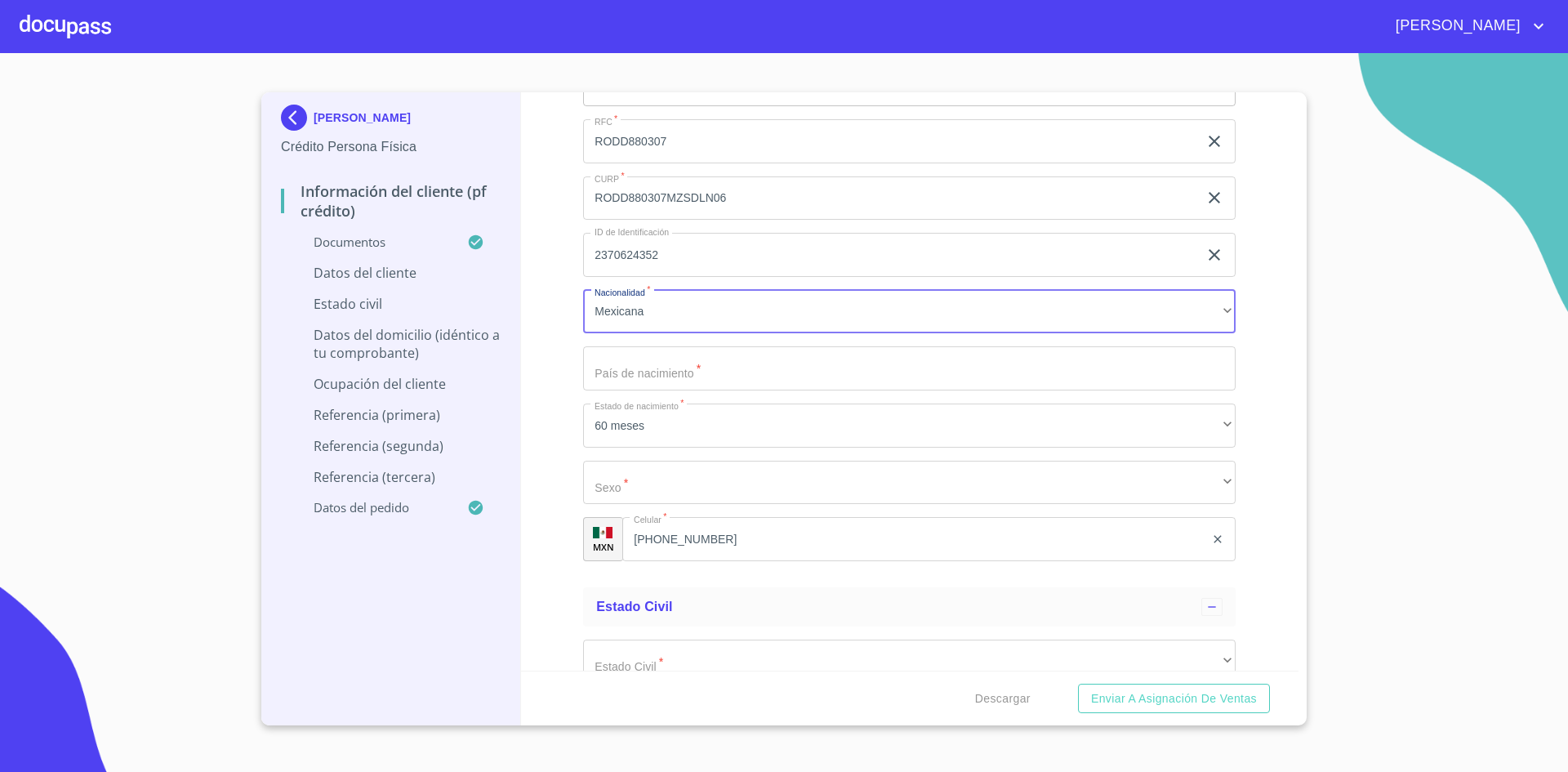
click at [774, 353] on input "Documento de identificación.   *" at bounding box center [910, 367] width 652 height 44
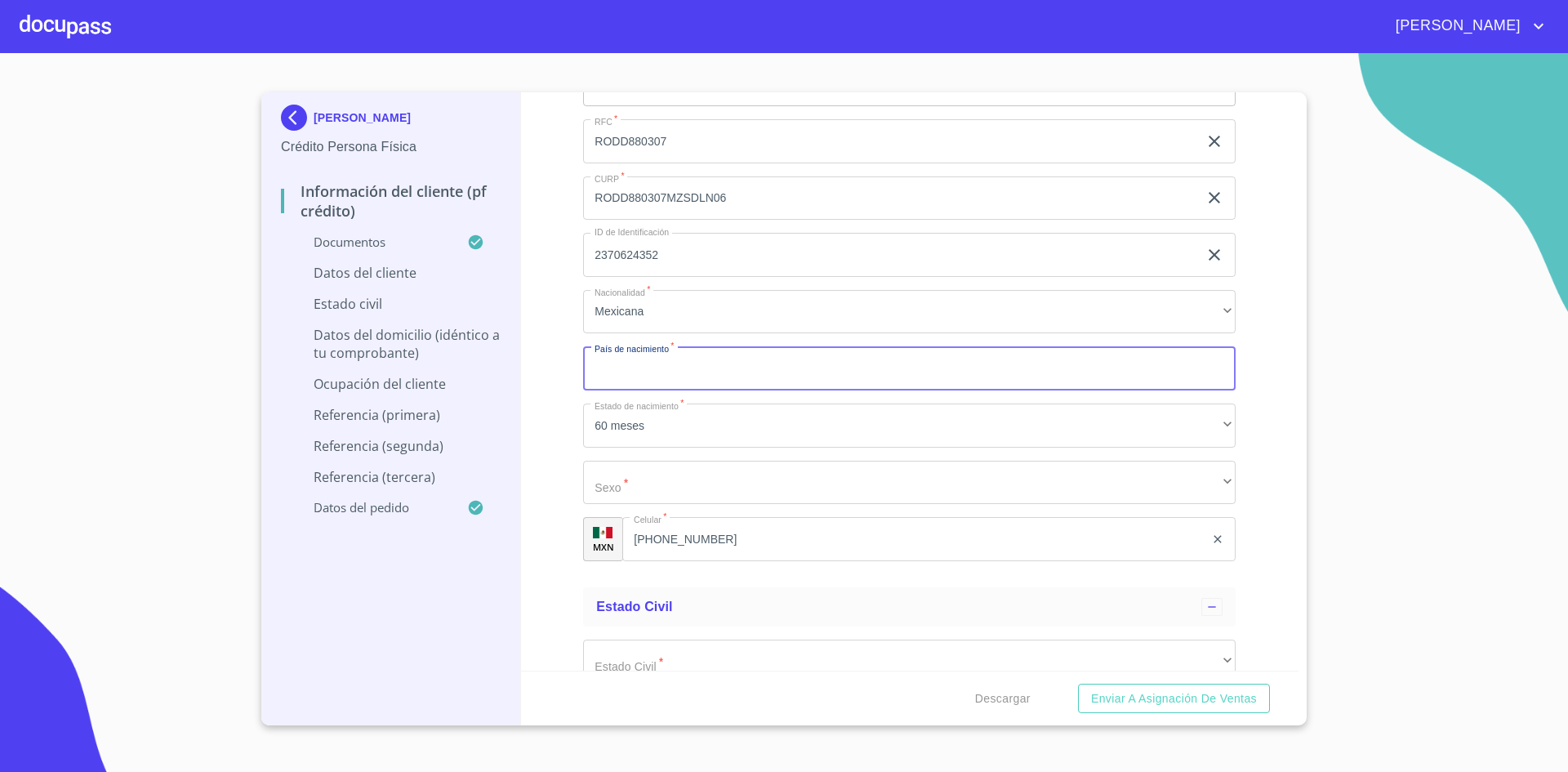
click at [774, 353] on input "Documento de identificación.   *" at bounding box center [910, 367] width 652 height 44
type input "m"
type input "[GEOGRAPHIC_DATA]"
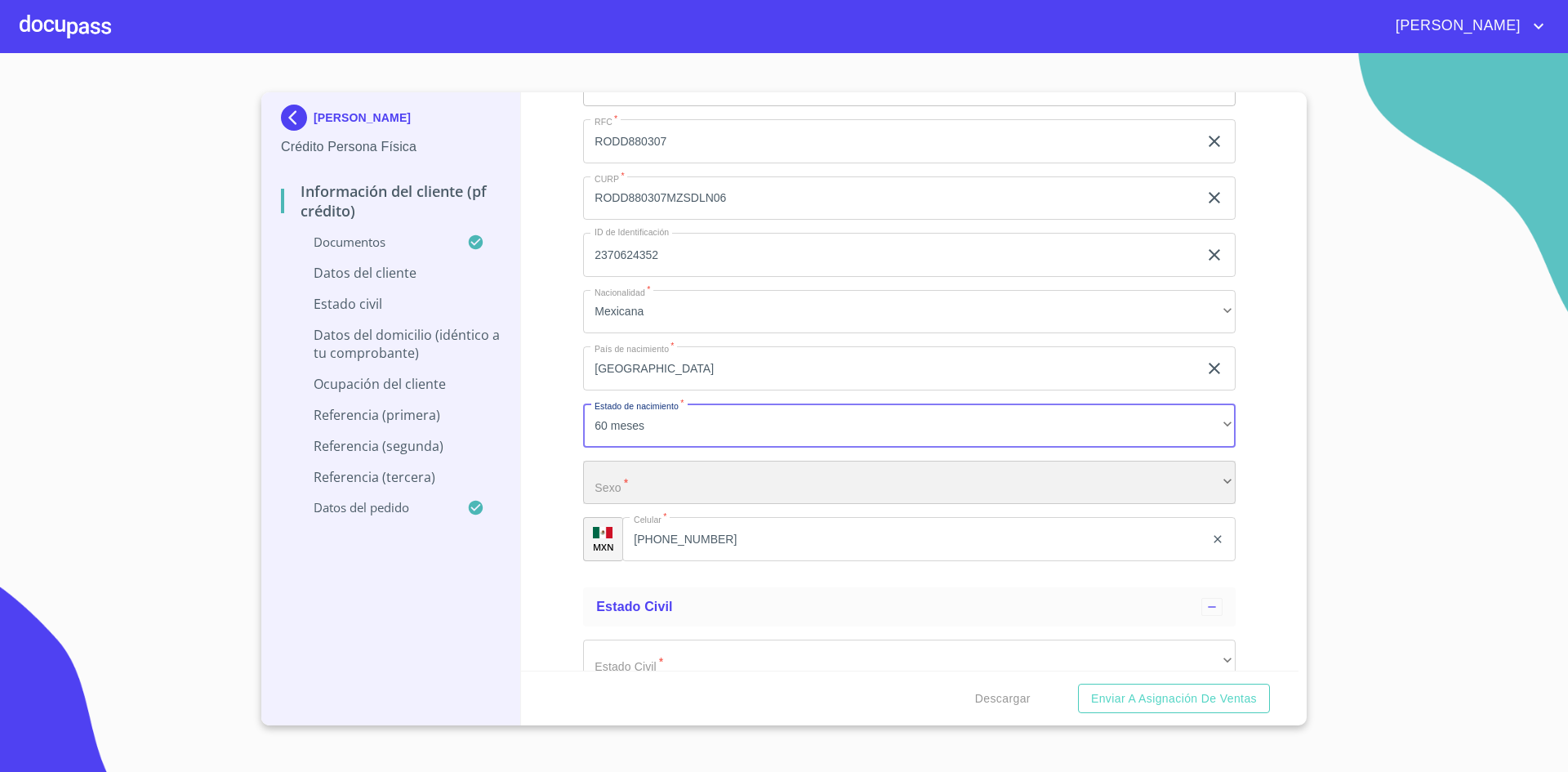
click at [691, 476] on div "​" at bounding box center [910, 482] width 652 height 44
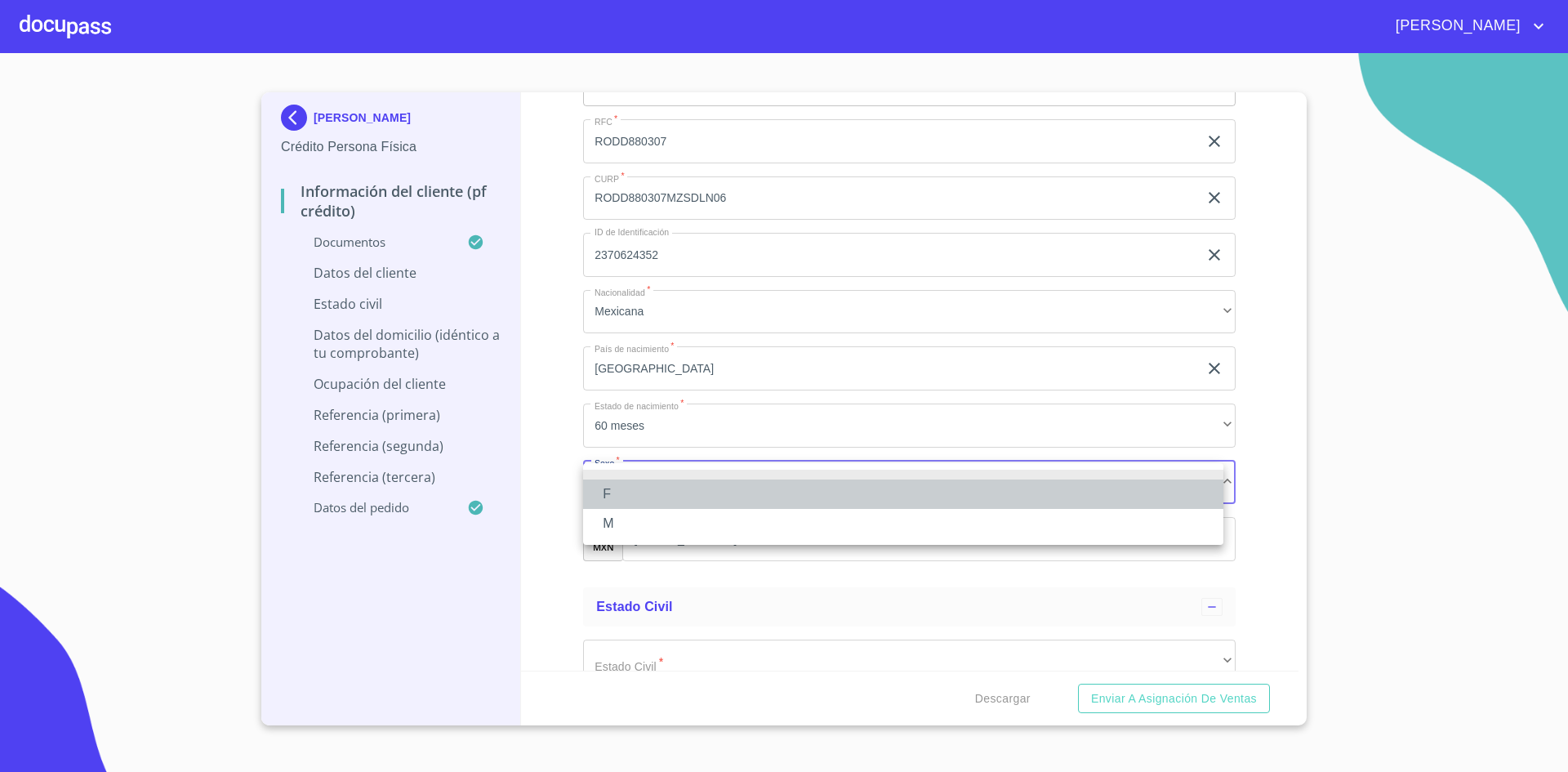
click at [652, 498] on li "F" at bounding box center [904, 494] width 640 height 29
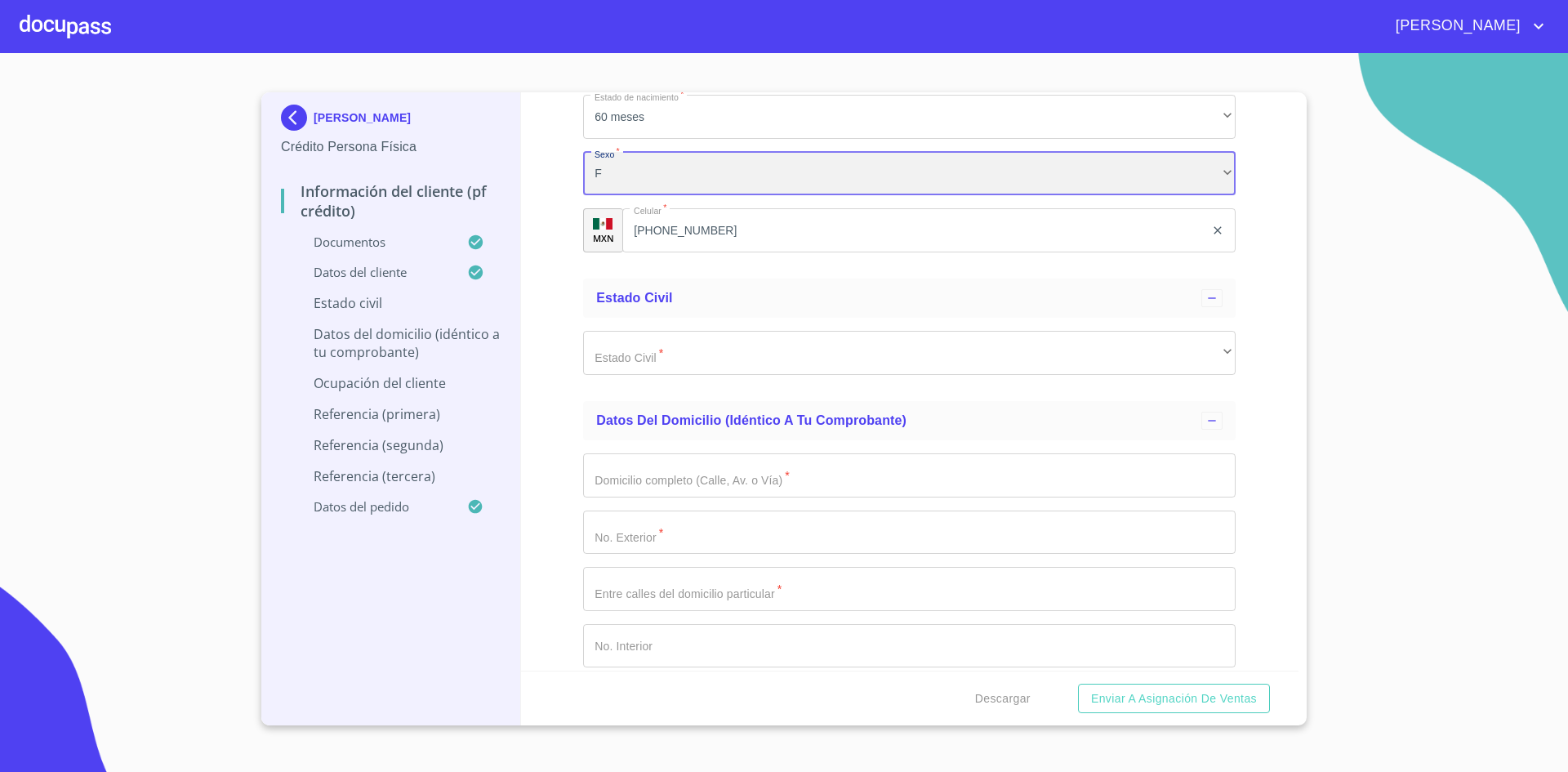
scroll to position [6071, 0]
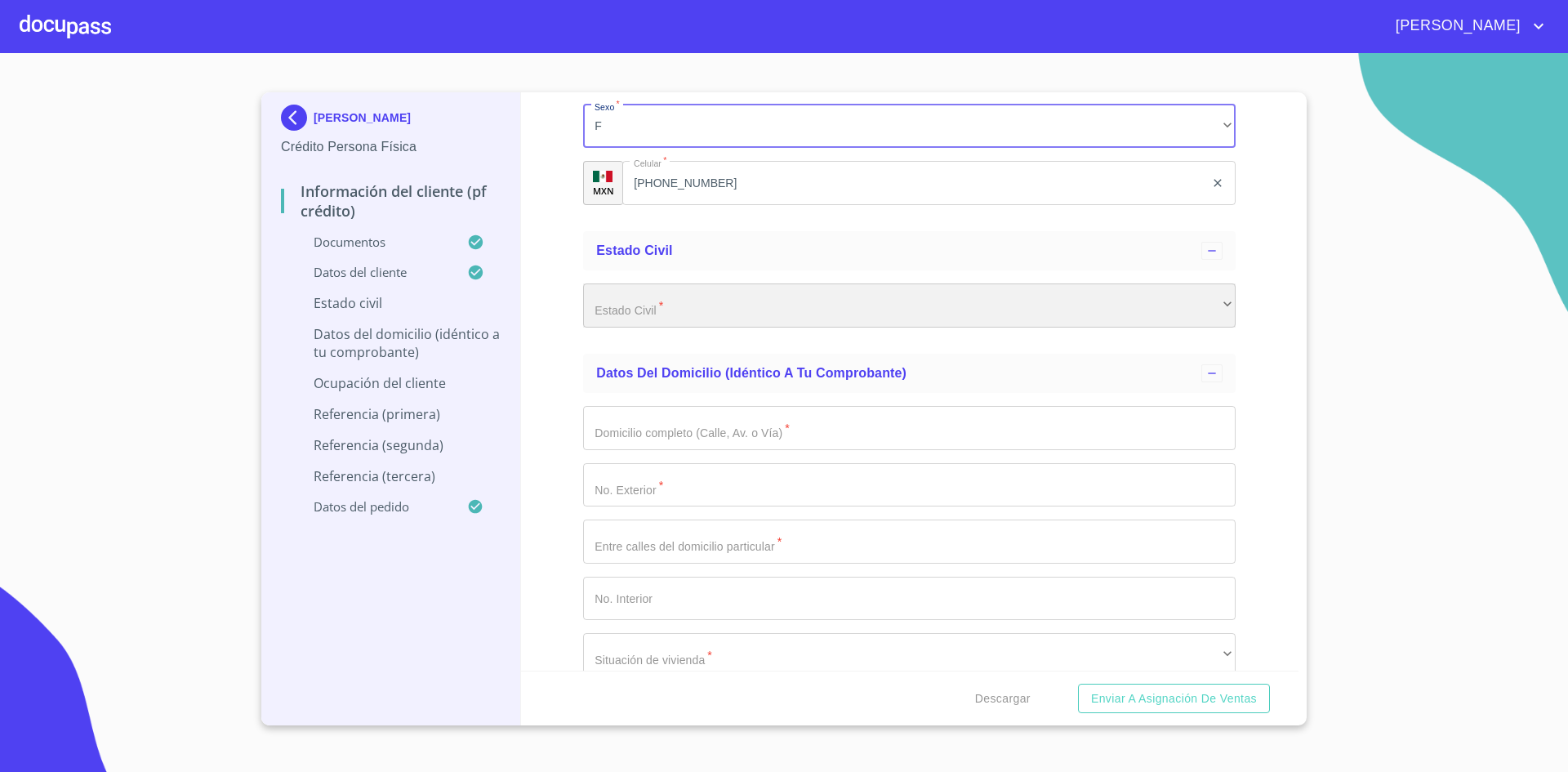
click at [824, 289] on div "​" at bounding box center [910, 305] width 652 height 44
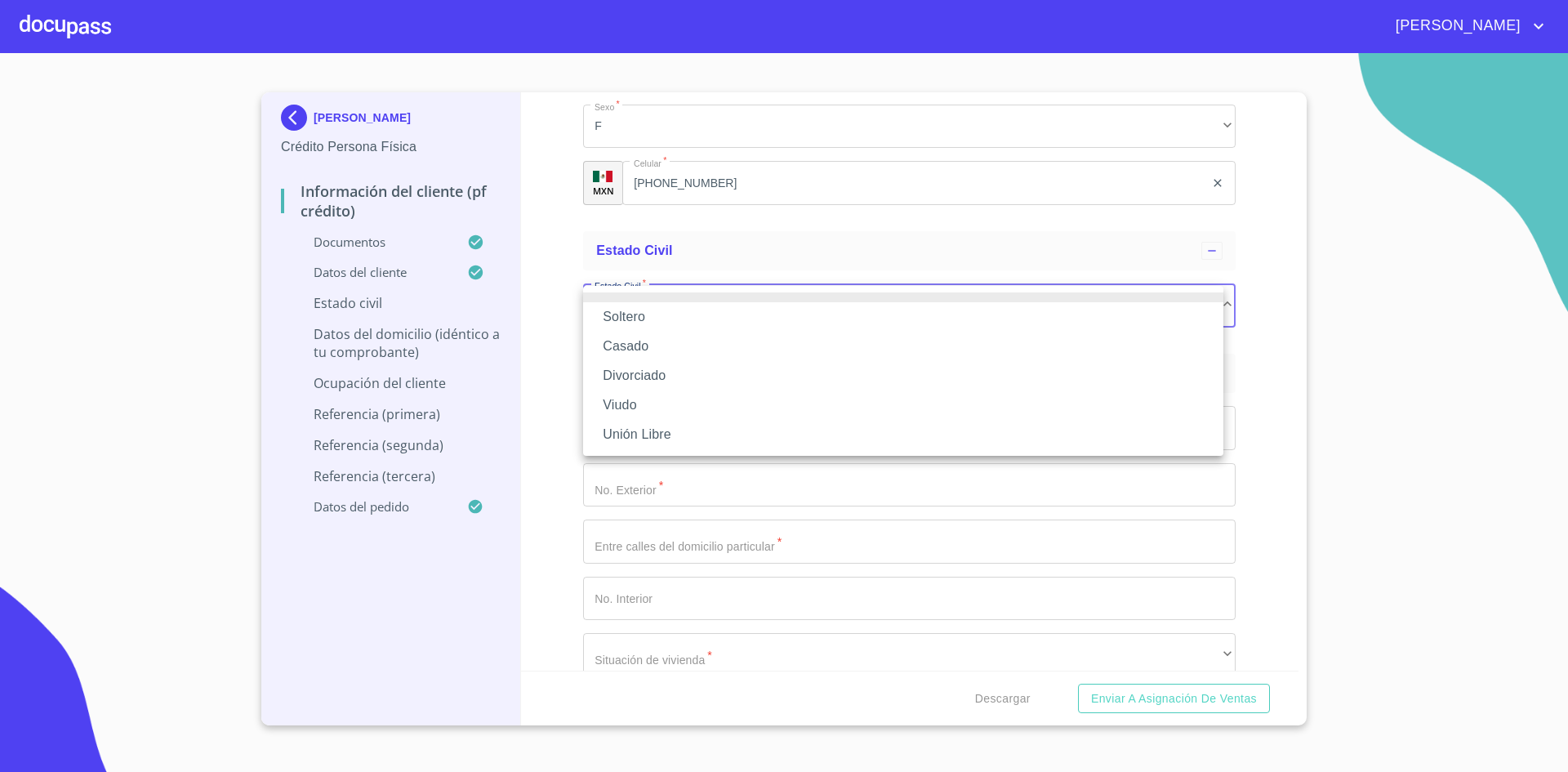
click at [664, 312] on li "Soltero" at bounding box center [904, 317] width 640 height 29
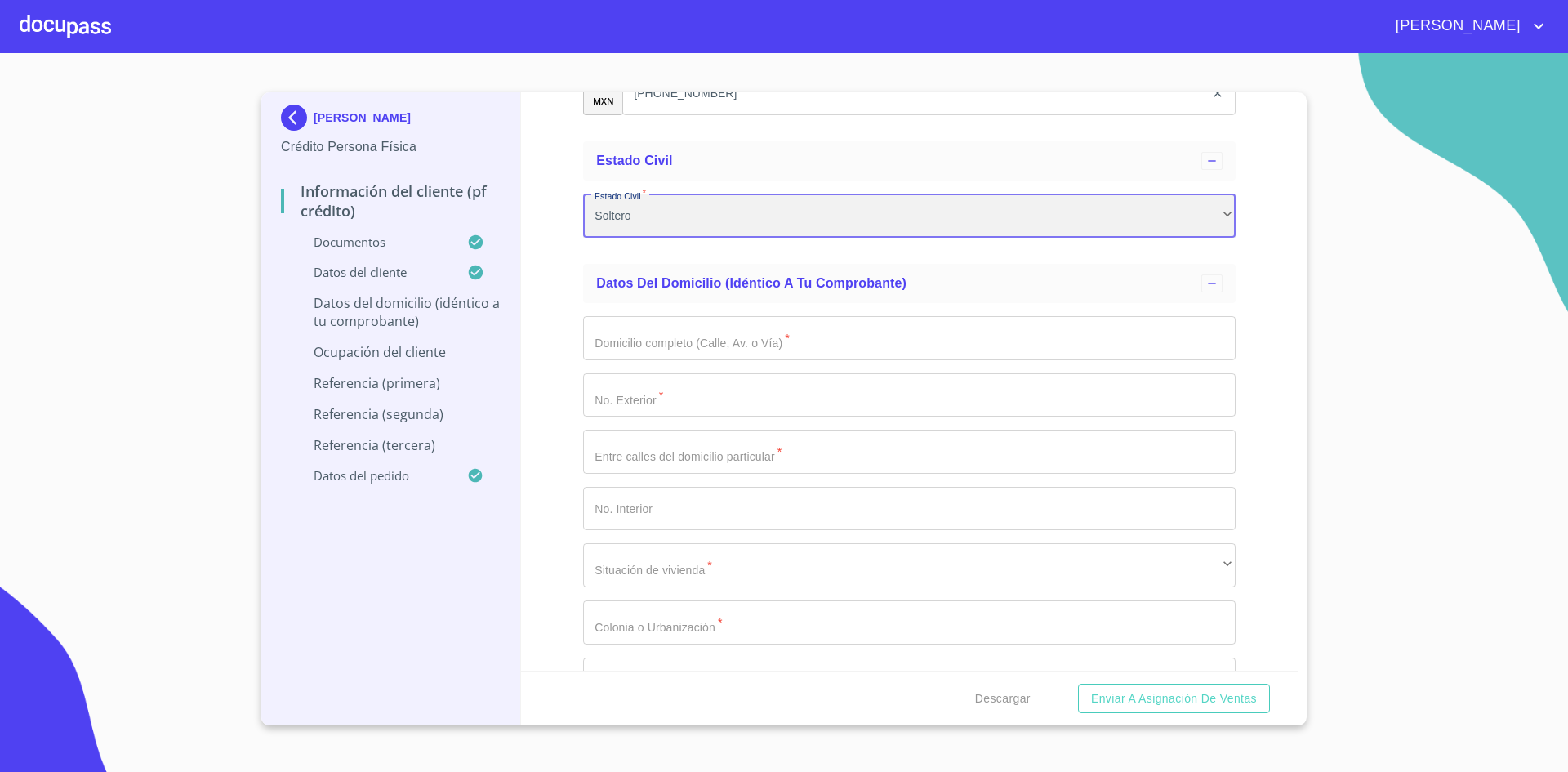
scroll to position [6161, 0]
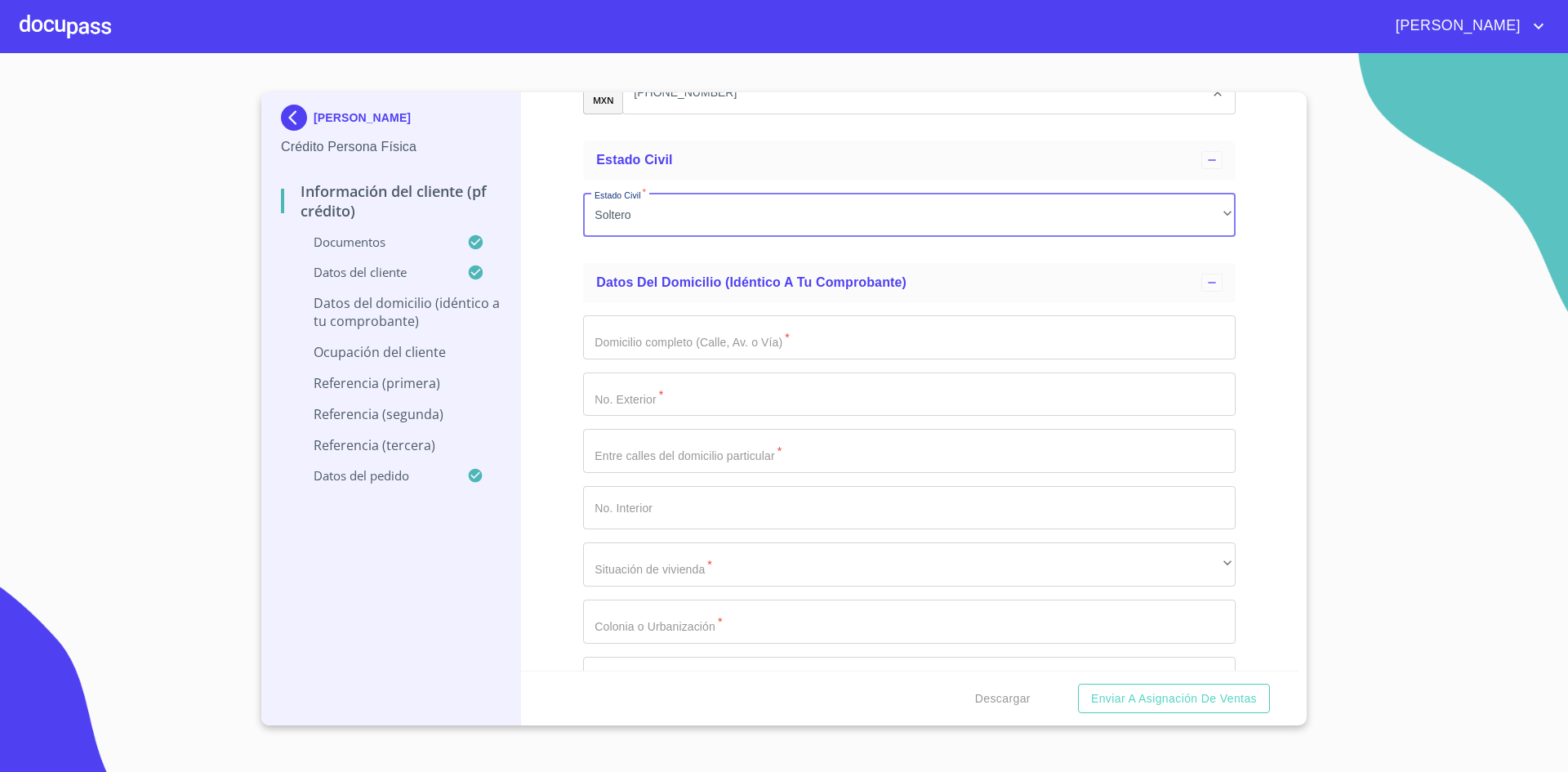
click at [715, 323] on input "Documento de identificación.   *" at bounding box center [910, 337] width 652 height 44
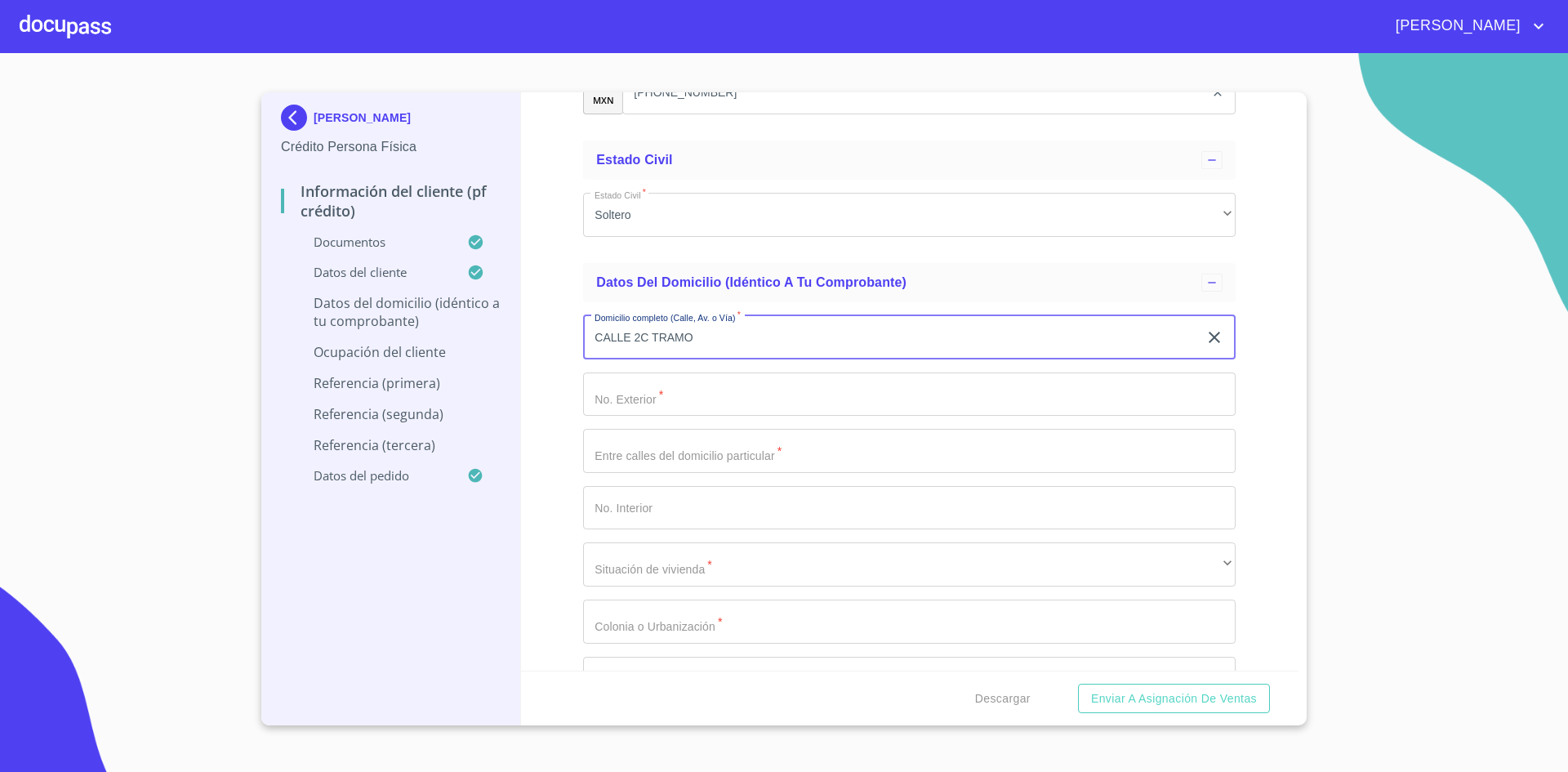
type input "CALLE 2C TRAMO"
type input "2"
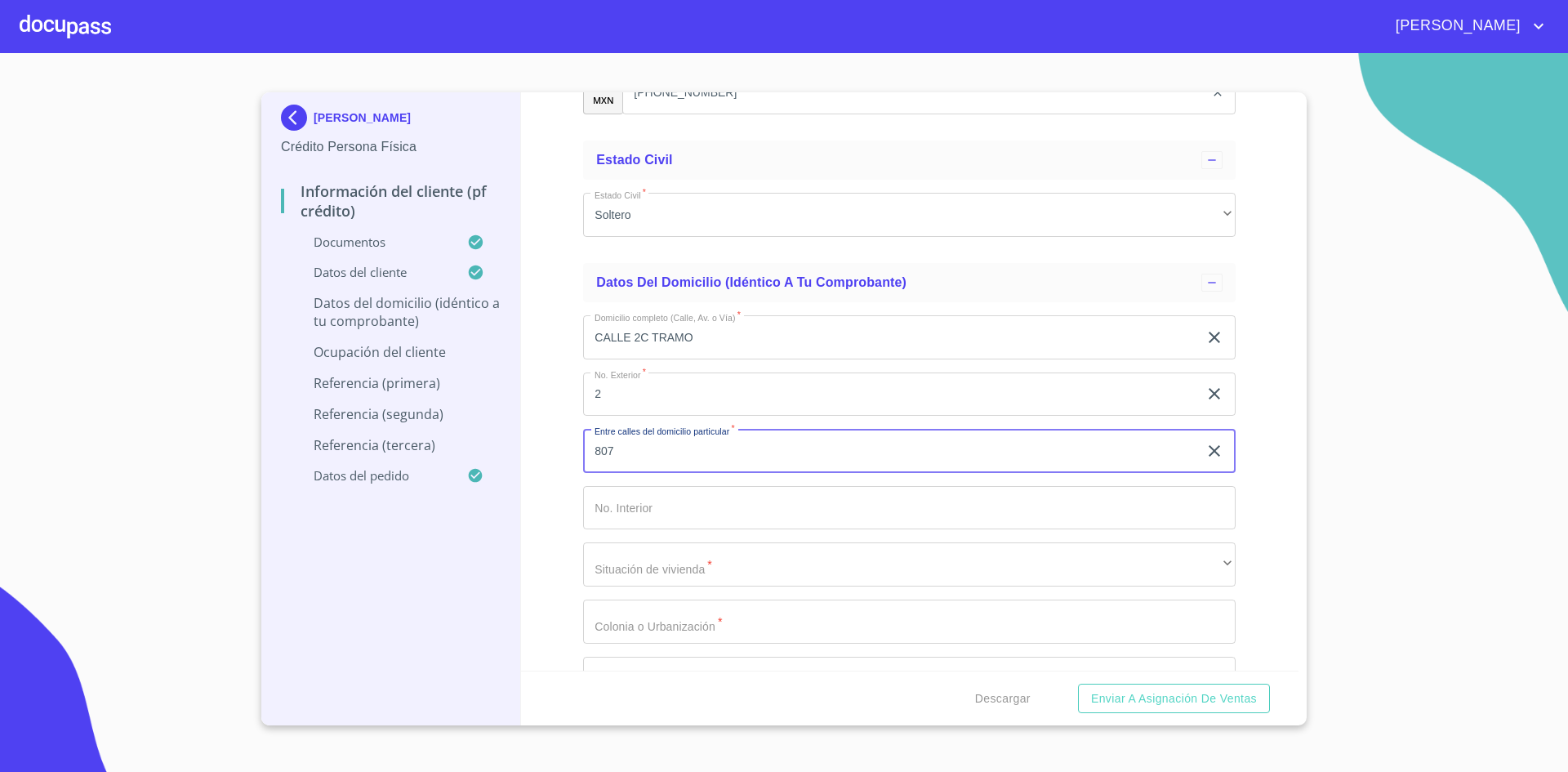
type input "807"
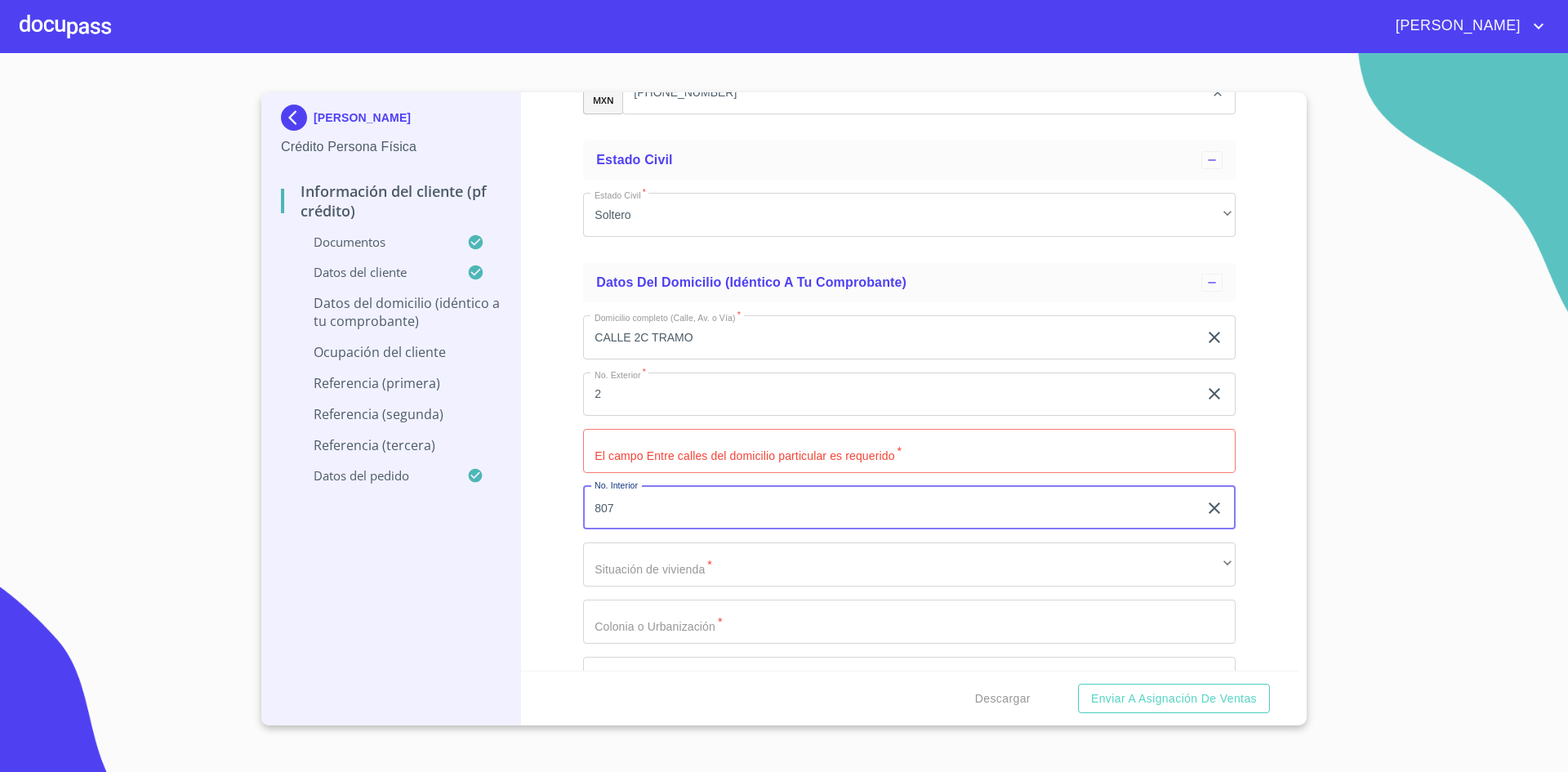
type input "807"
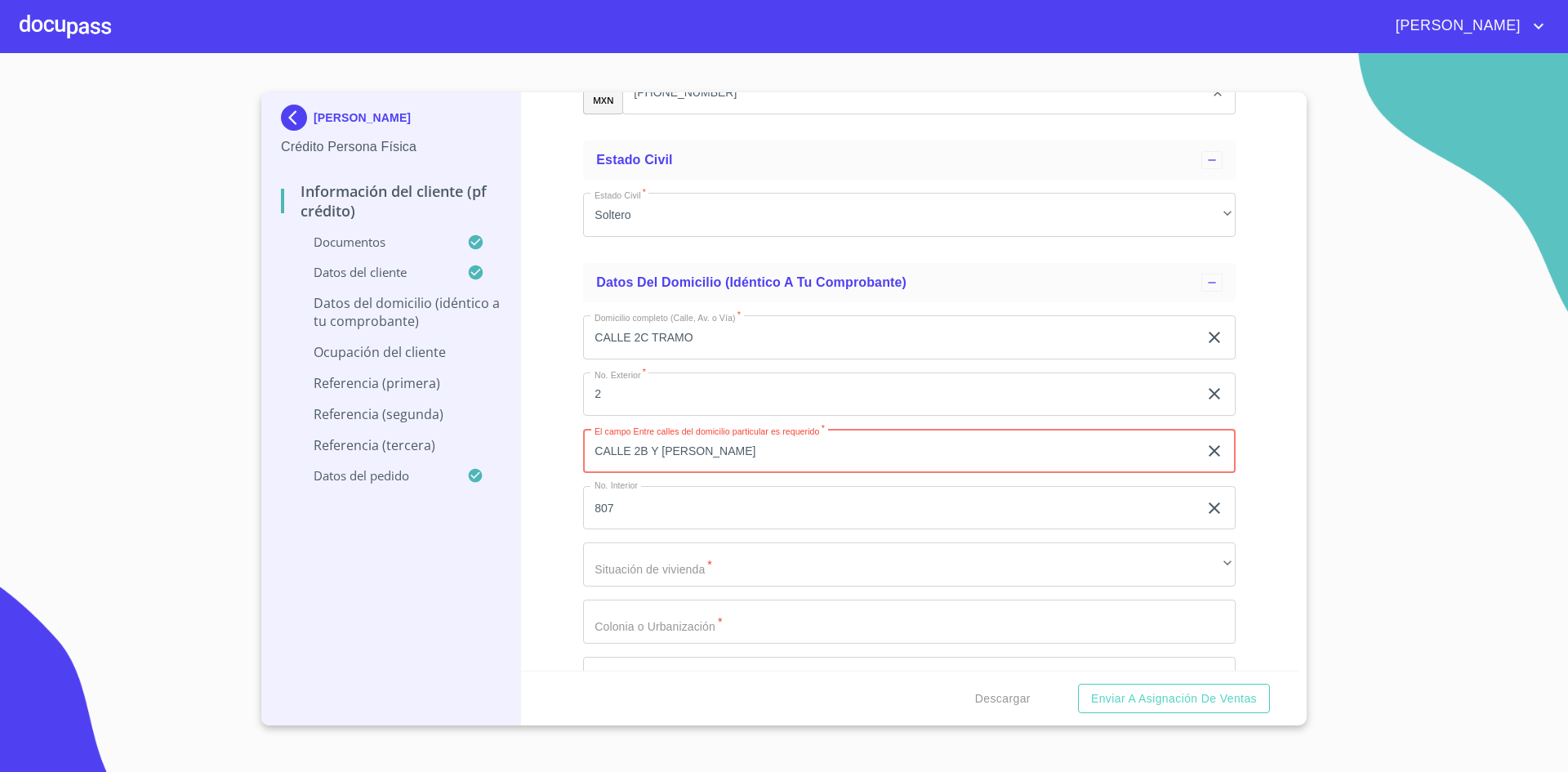
type input "CALLE 2B Y [PERSON_NAME]"
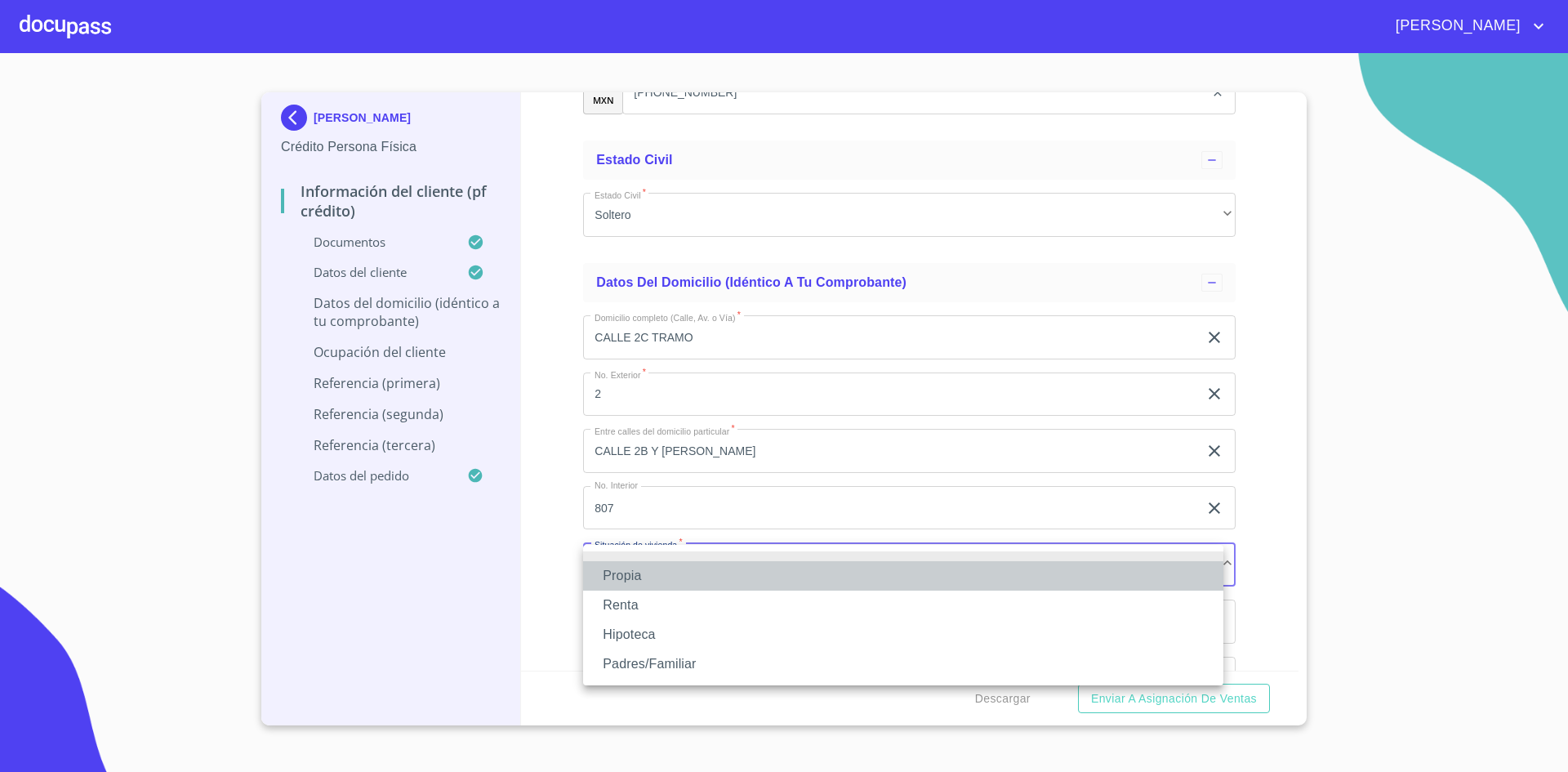
click at [654, 567] on li "Propia" at bounding box center [904, 576] width 640 height 29
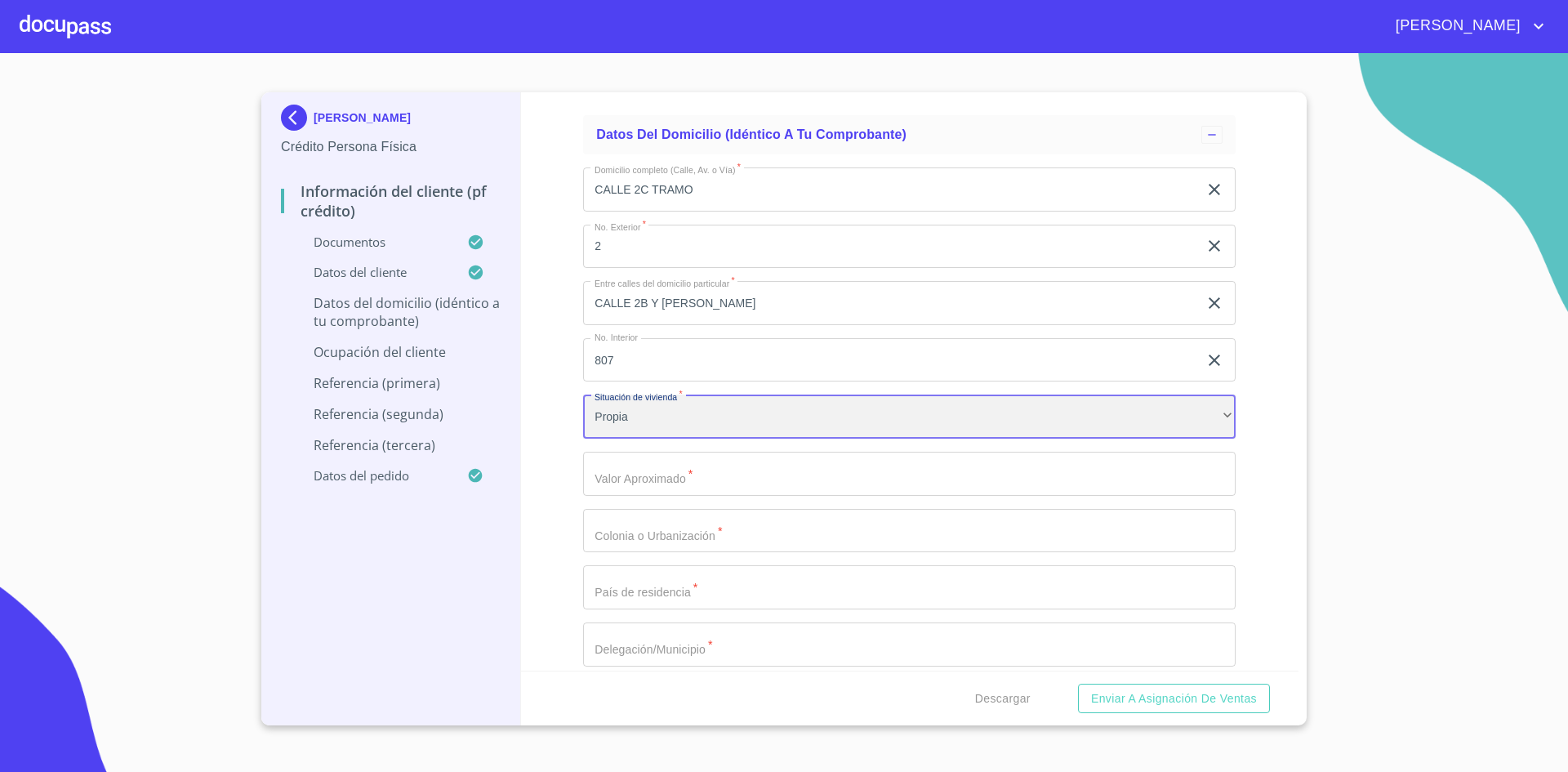
scroll to position [6310, 0]
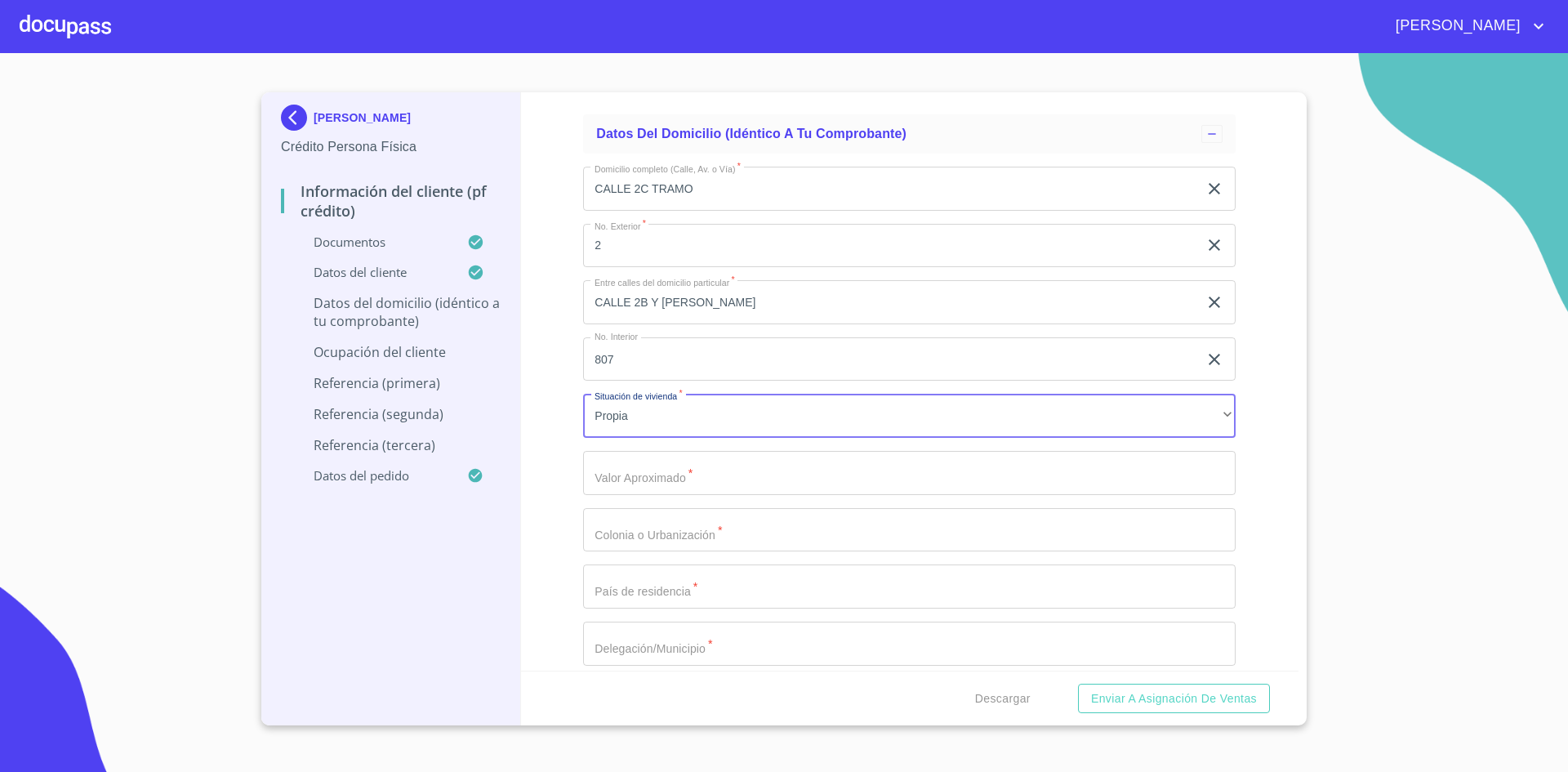
click at [771, 479] on input "Documento de identificación.   *" at bounding box center [910, 472] width 652 height 44
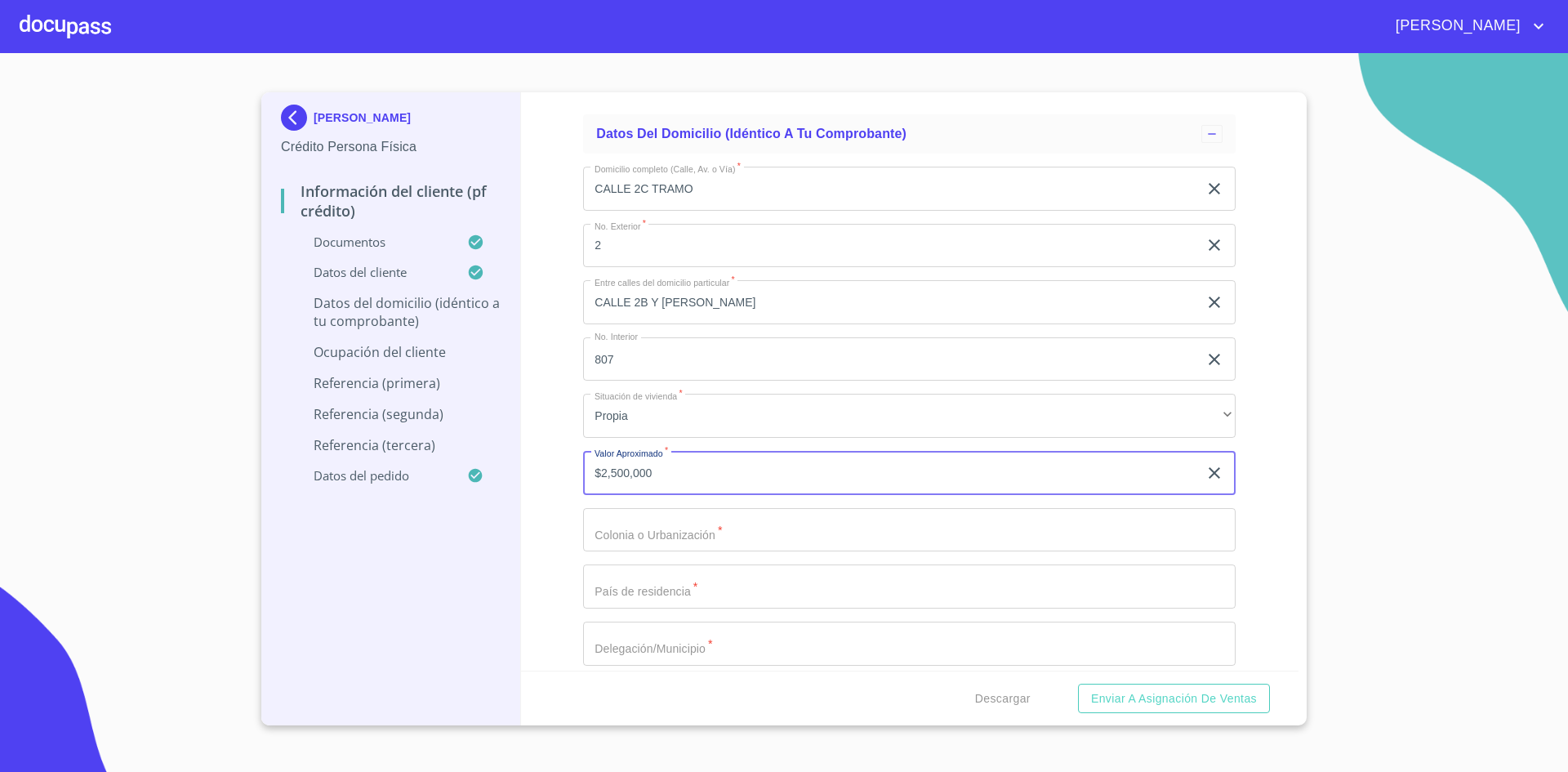
type input "$2,500,000"
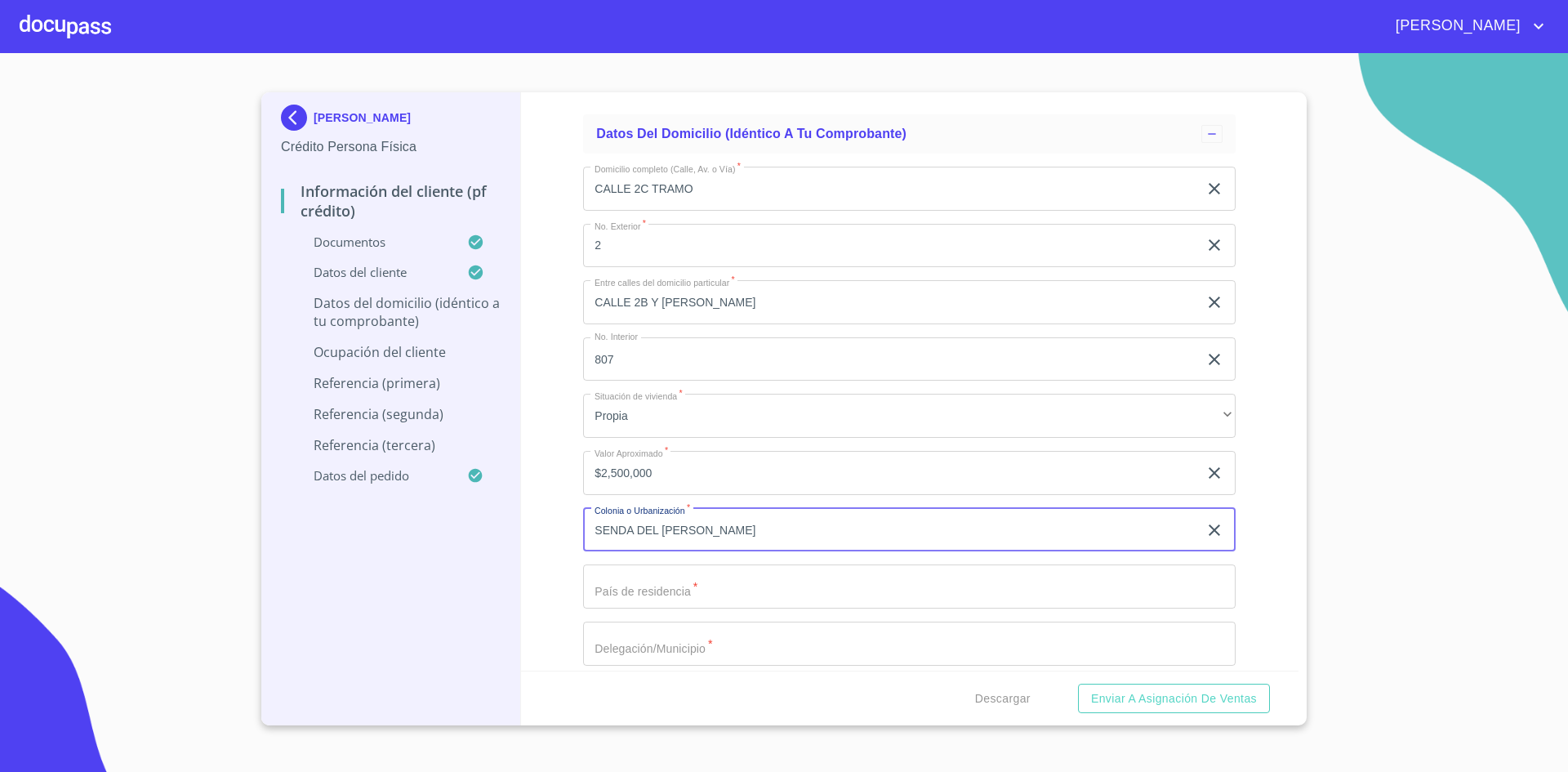
type input "SENDA DEL [PERSON_NAME]"
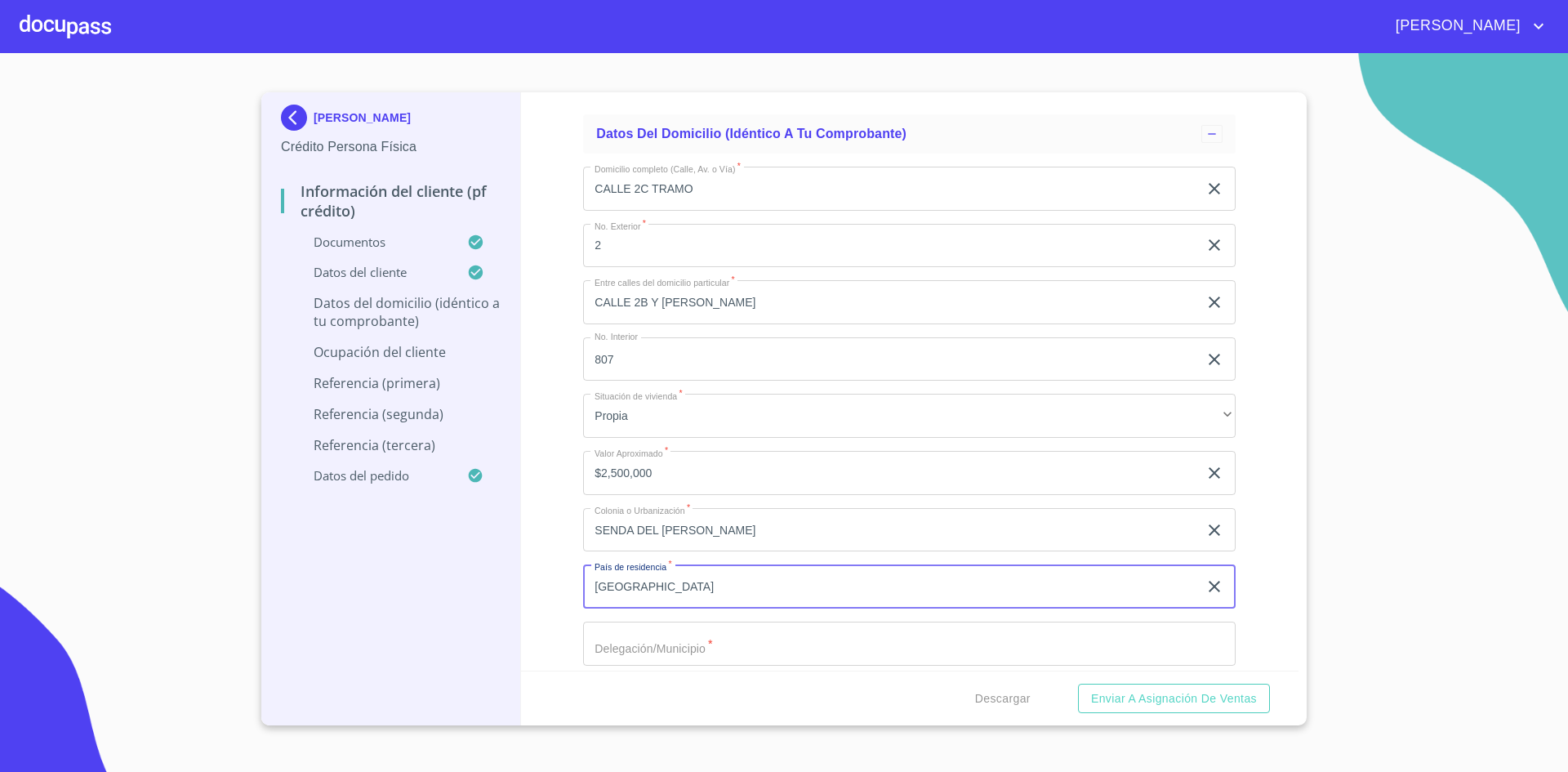
type input "[GEOGRAPHIC_DATA]"
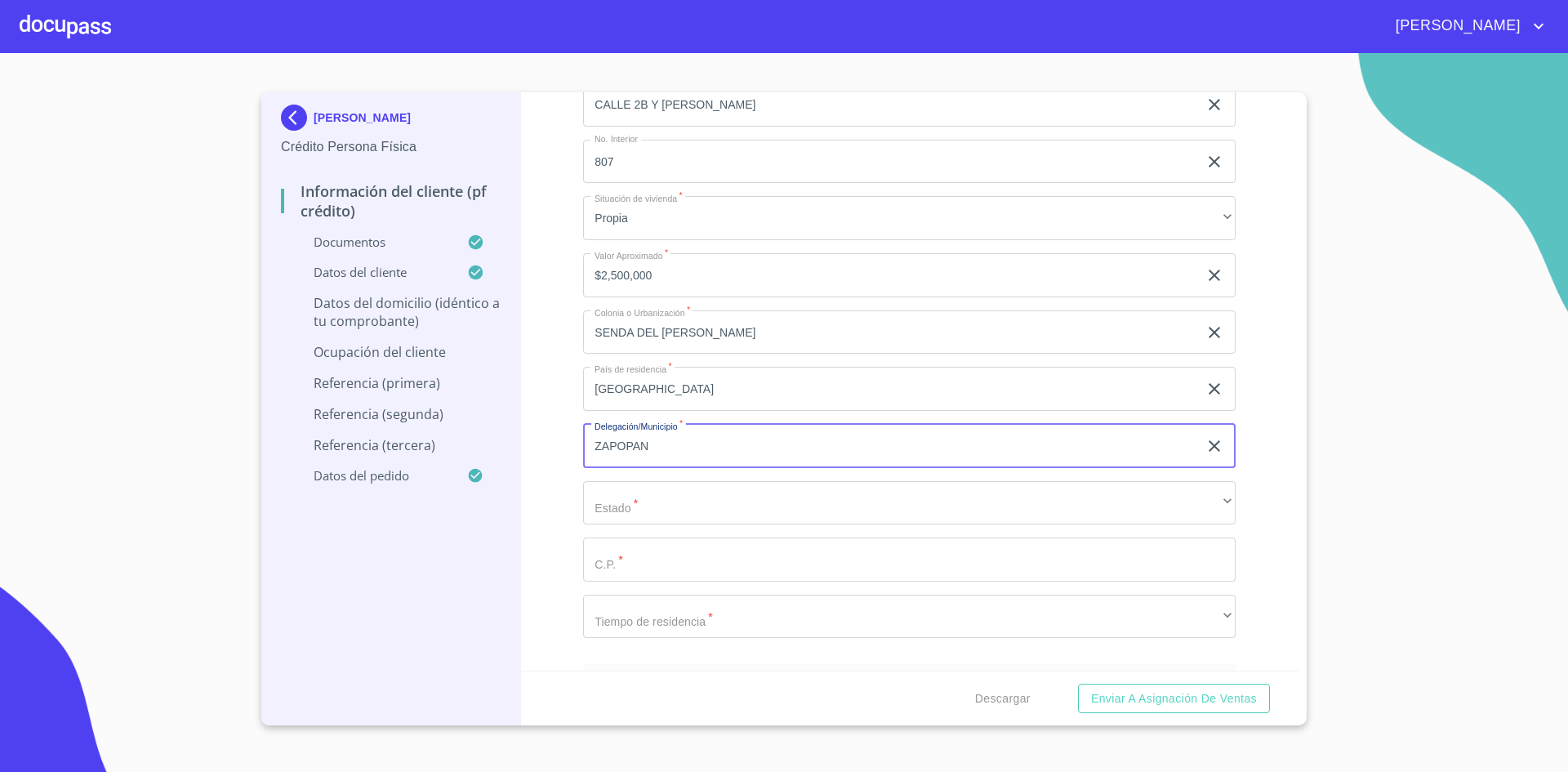
scroll to position [6521, 0]
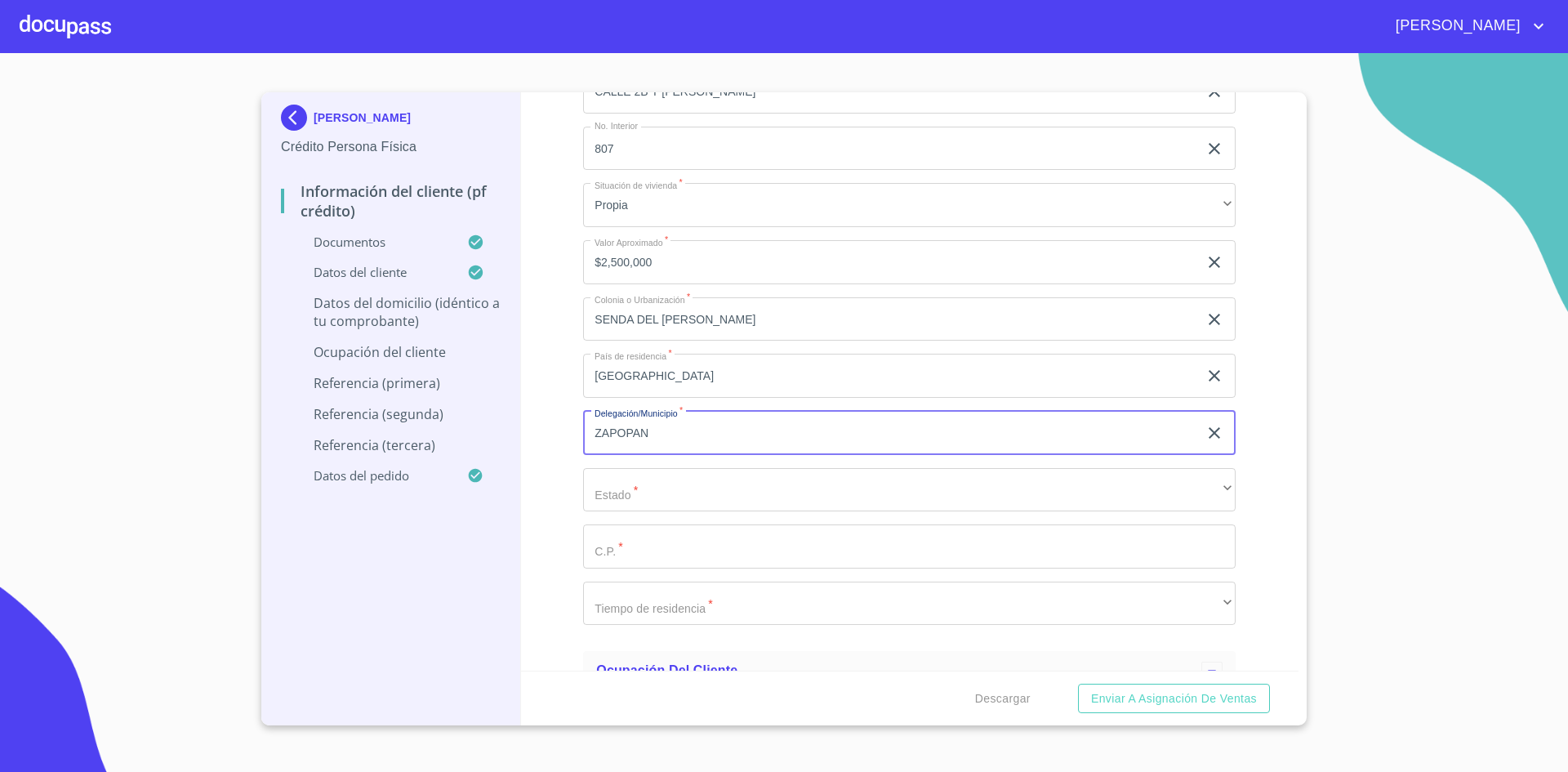
type input "ZAPOPAN"
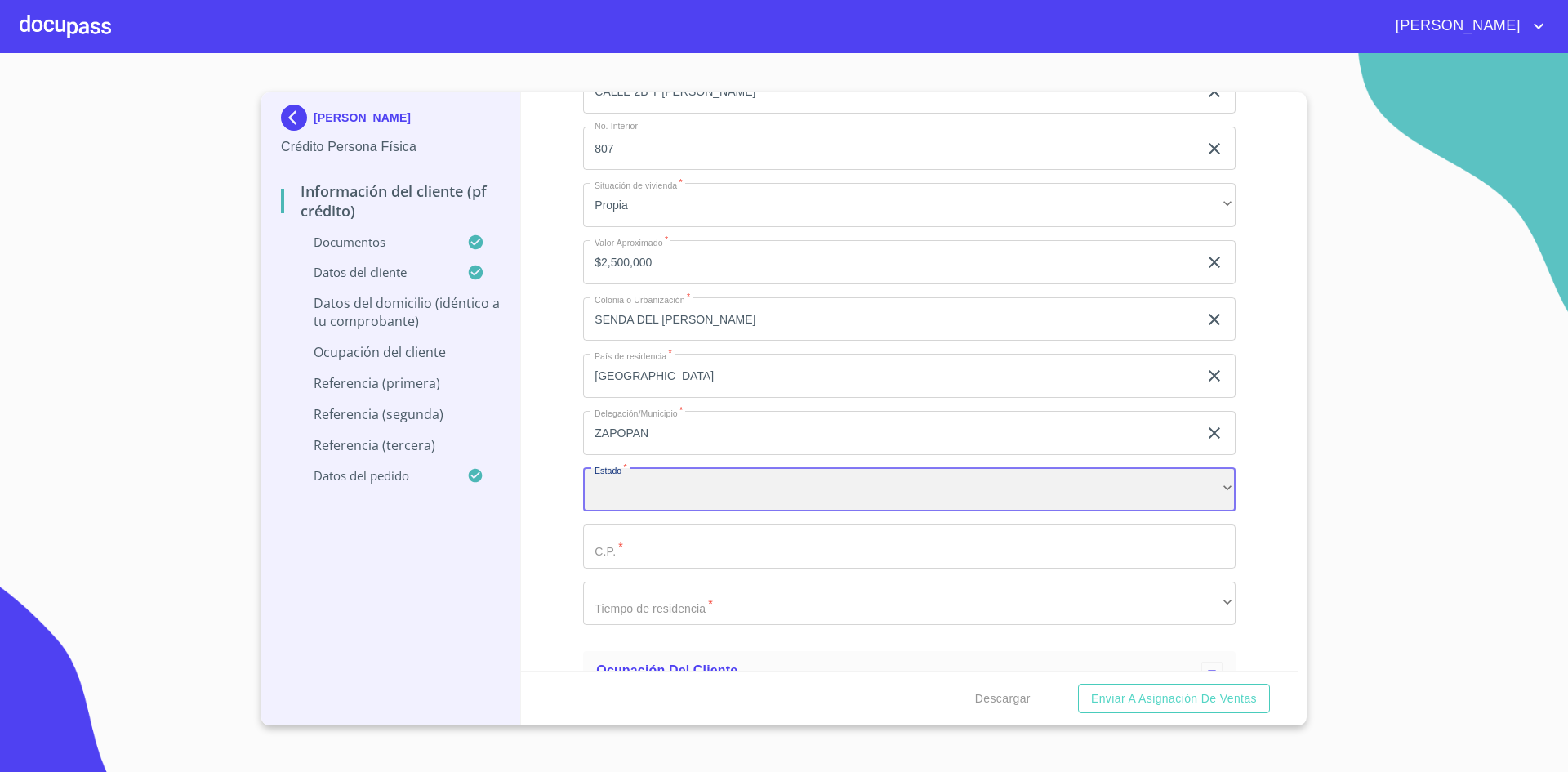
click at [1209, 489] on div "​" at bounding box center [910, 490] width 652 height 44
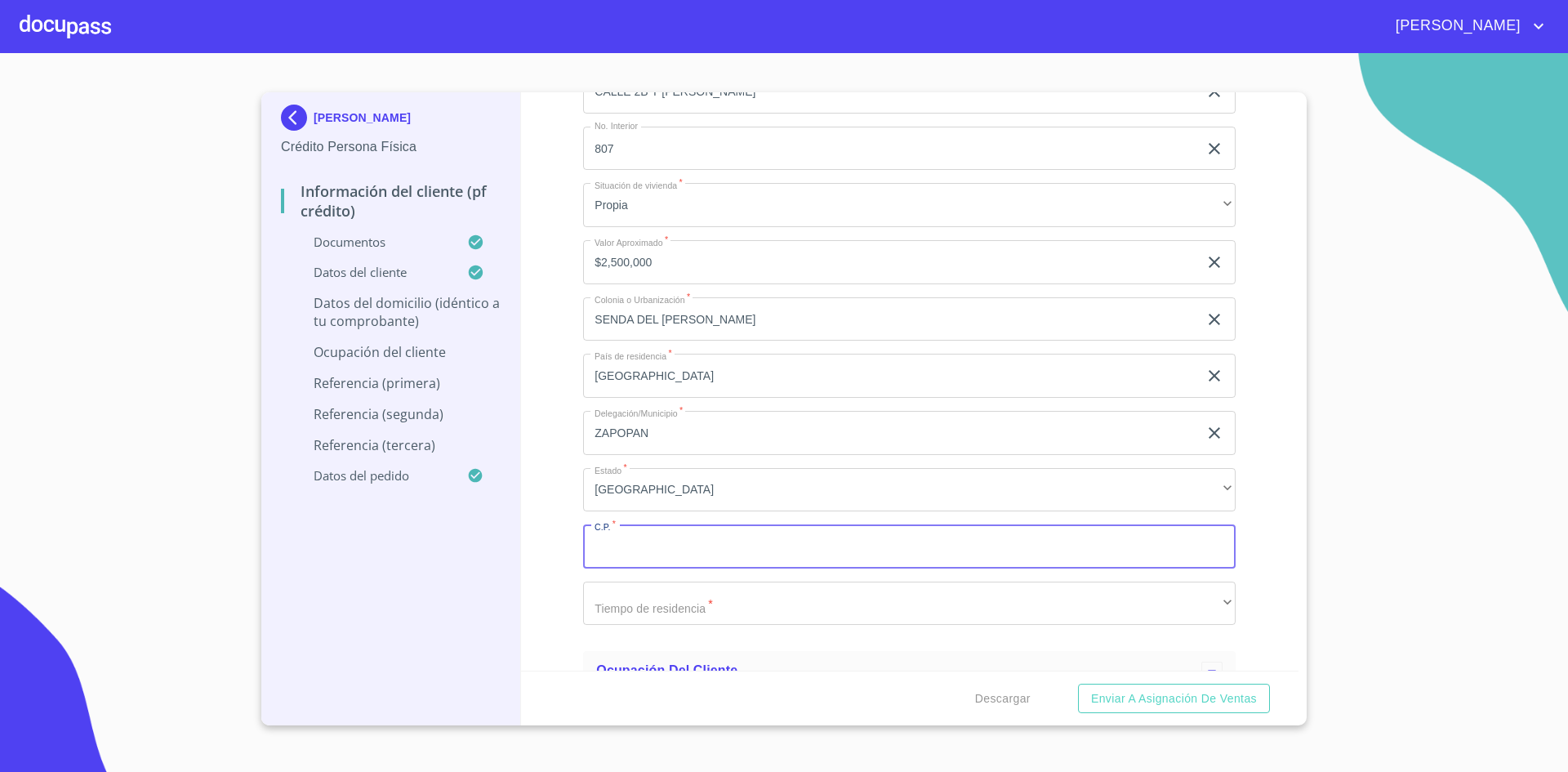
click at [1035, 549] on input "Documento de identificación.   *" at bounding box center [910, 546] width 652 height 44
type input "45134"
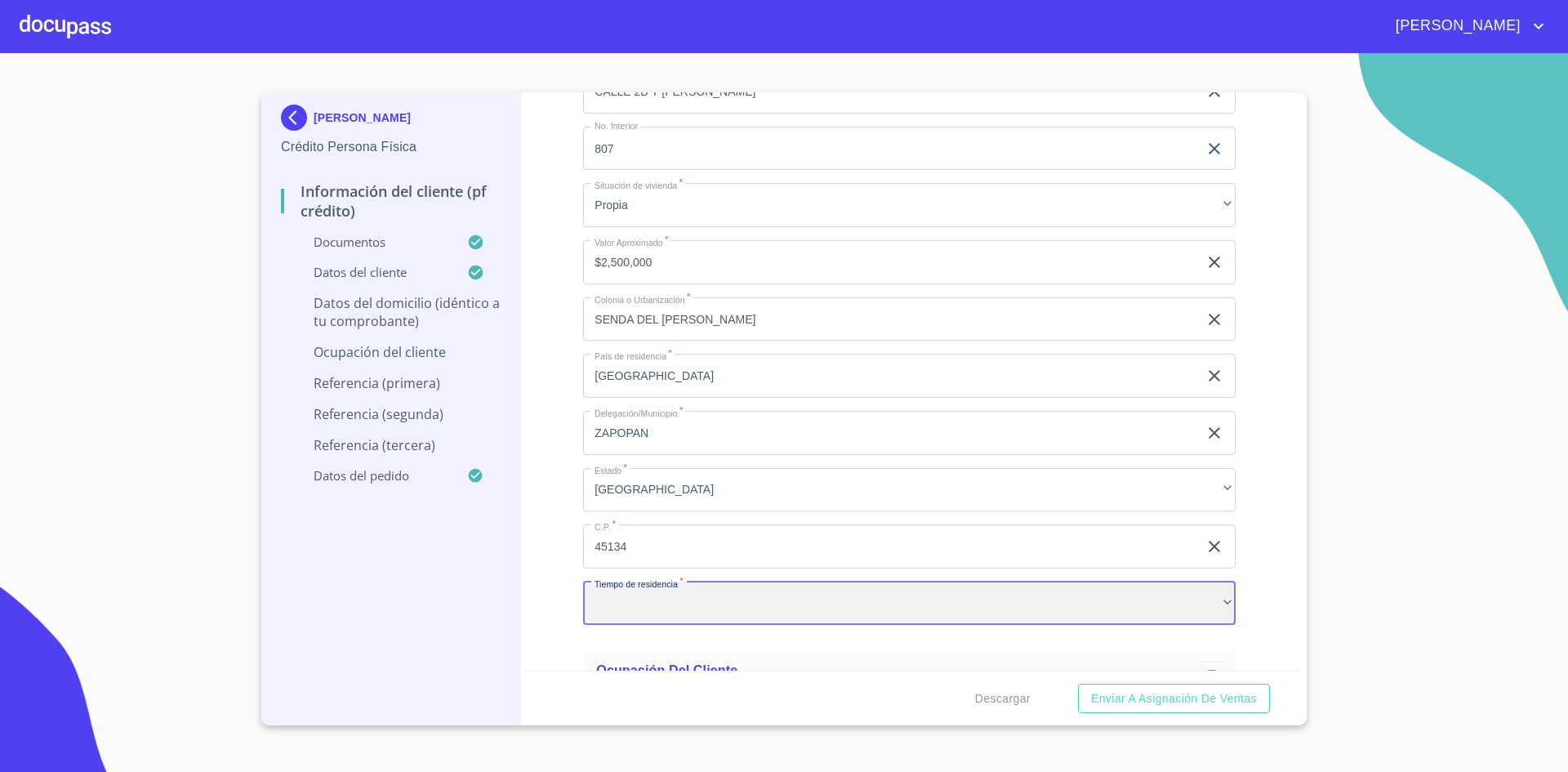
click at [1010, 591] on div "​" at bounding box center [910, 603] width 652 height 44
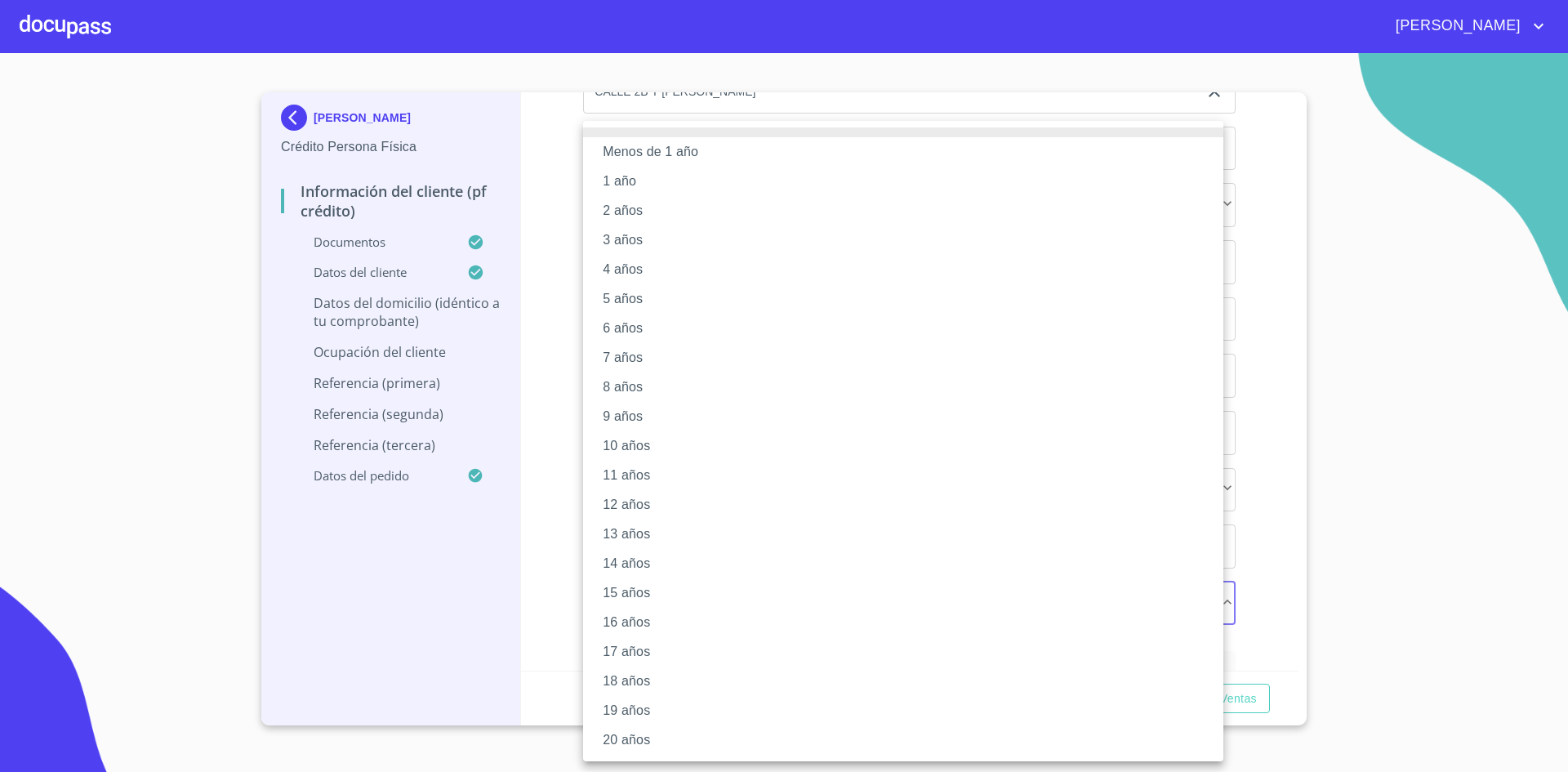
click at [668, 445] on li "10 años" at bounding box center [904, 446] width 640 height 29
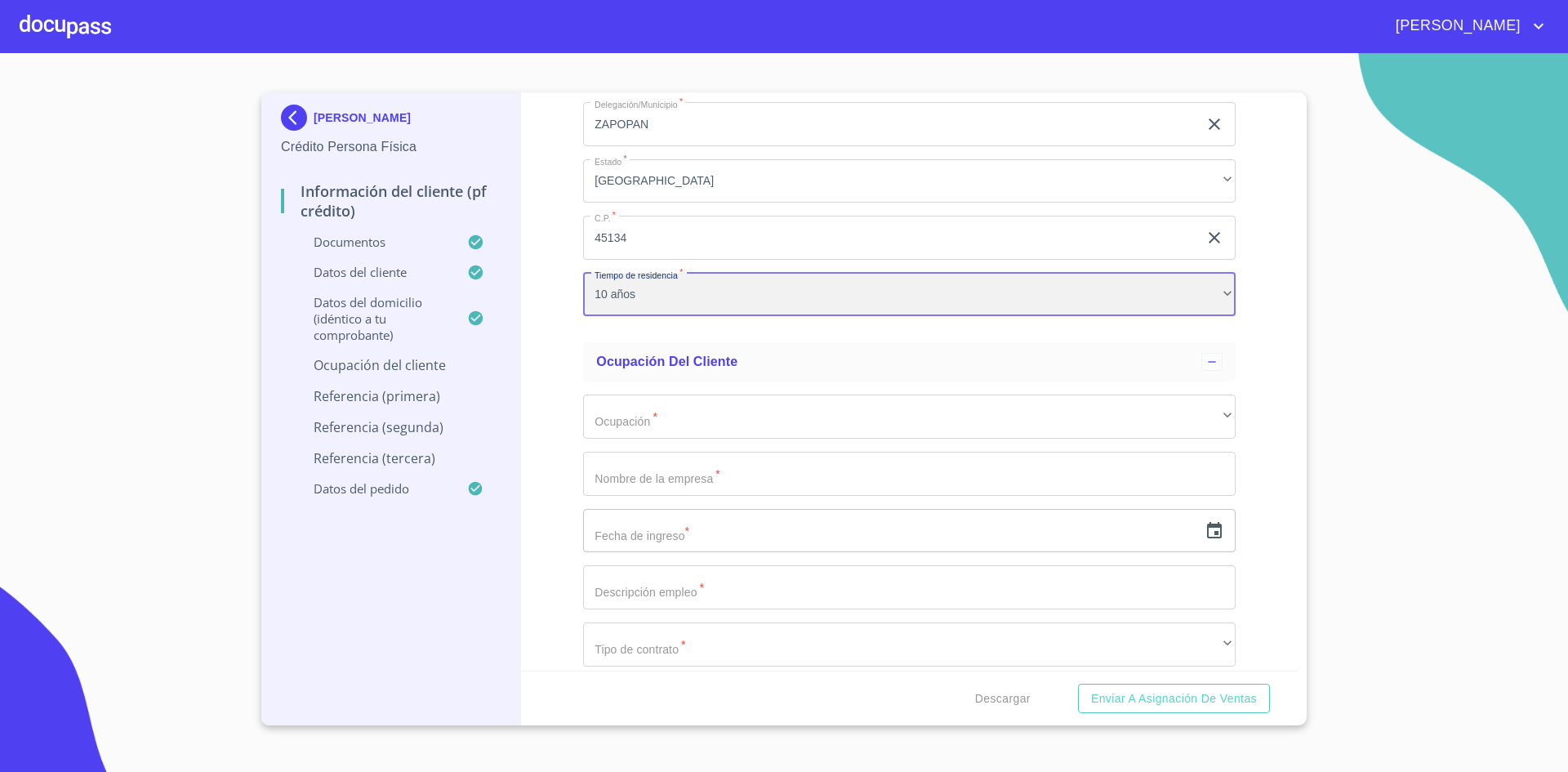
scroll to position [6830, 0]
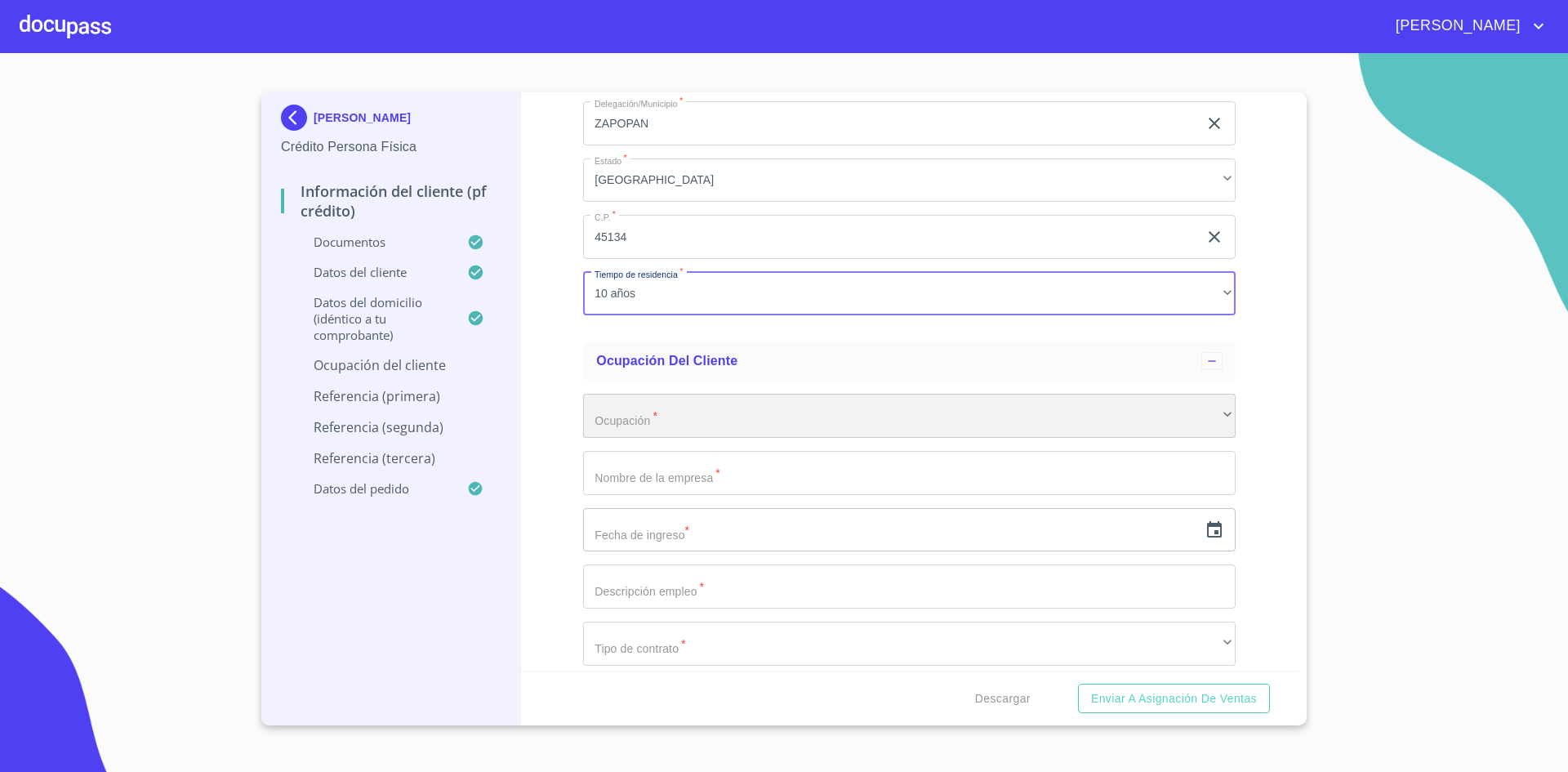
click at [697, 424] on div "​" at bounding box center [910, 415] width 652 height 44
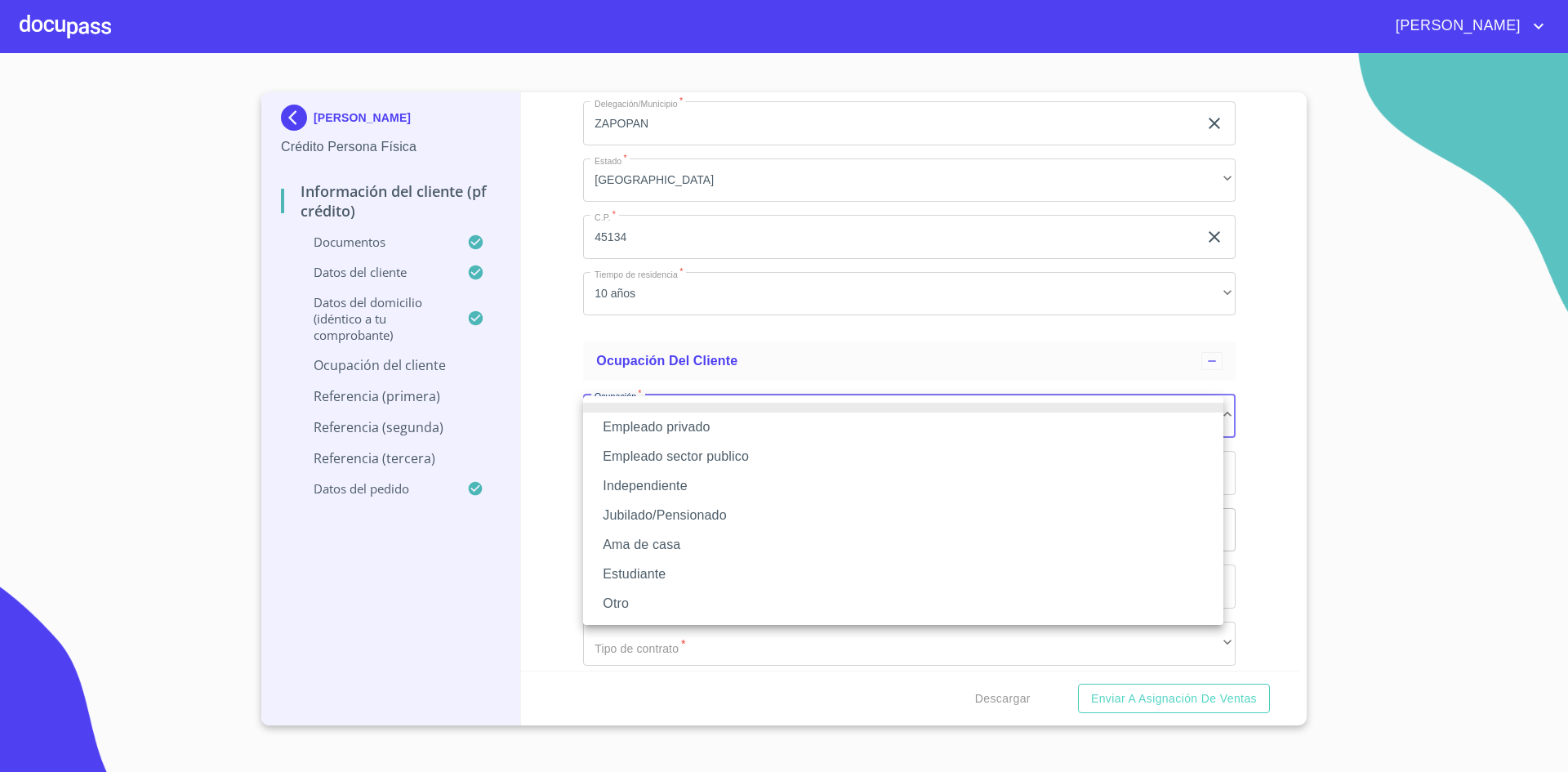
click at [714, 477] on li "Independiente" at bounding box center [904, 486] width 640 height 29
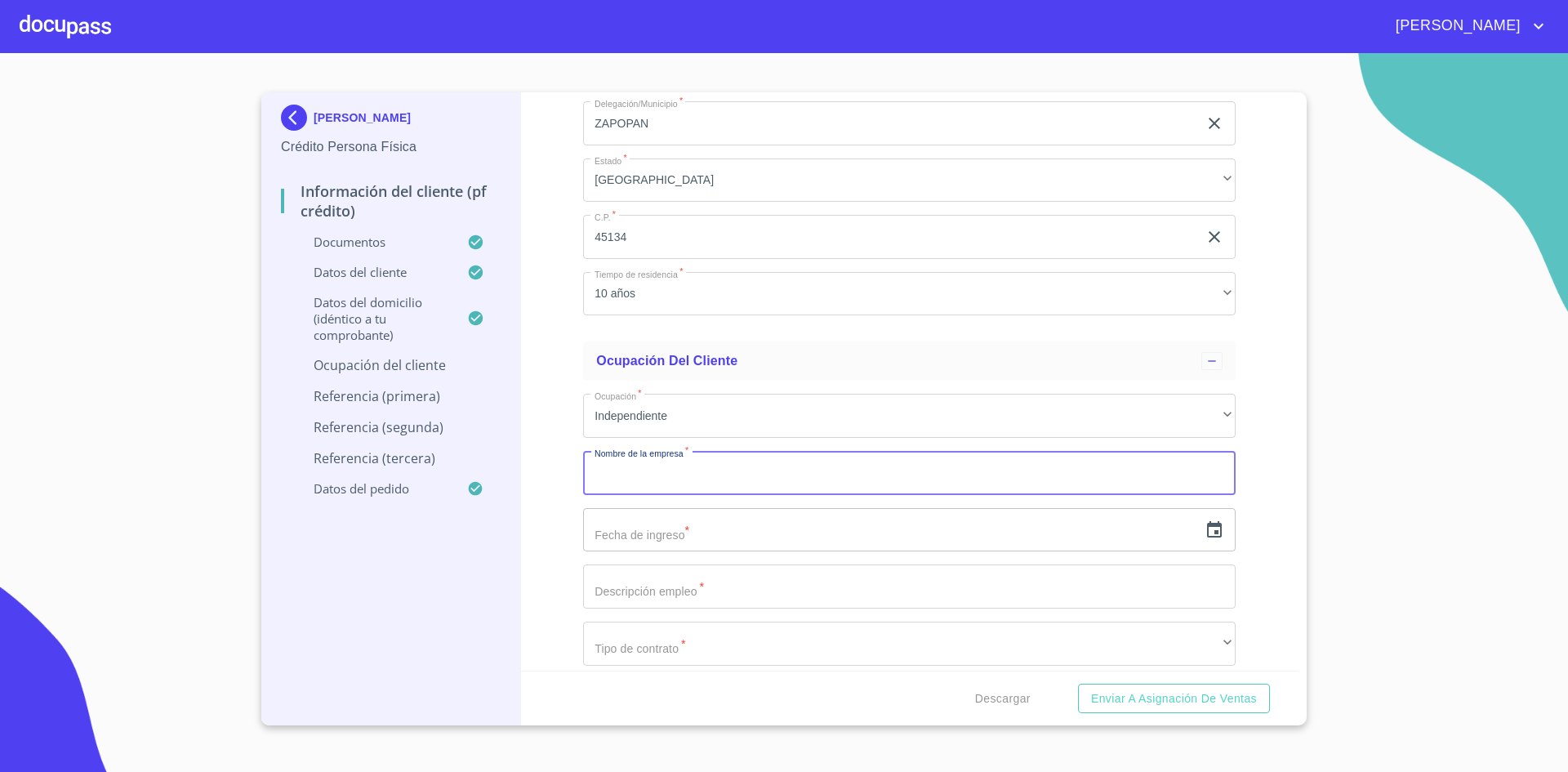
click at [714, 477] on input "Documento de identificación.   *" at bounding box center [910, 472] width 652 height 44
type input "TRANSPORTE LOGISTICA"
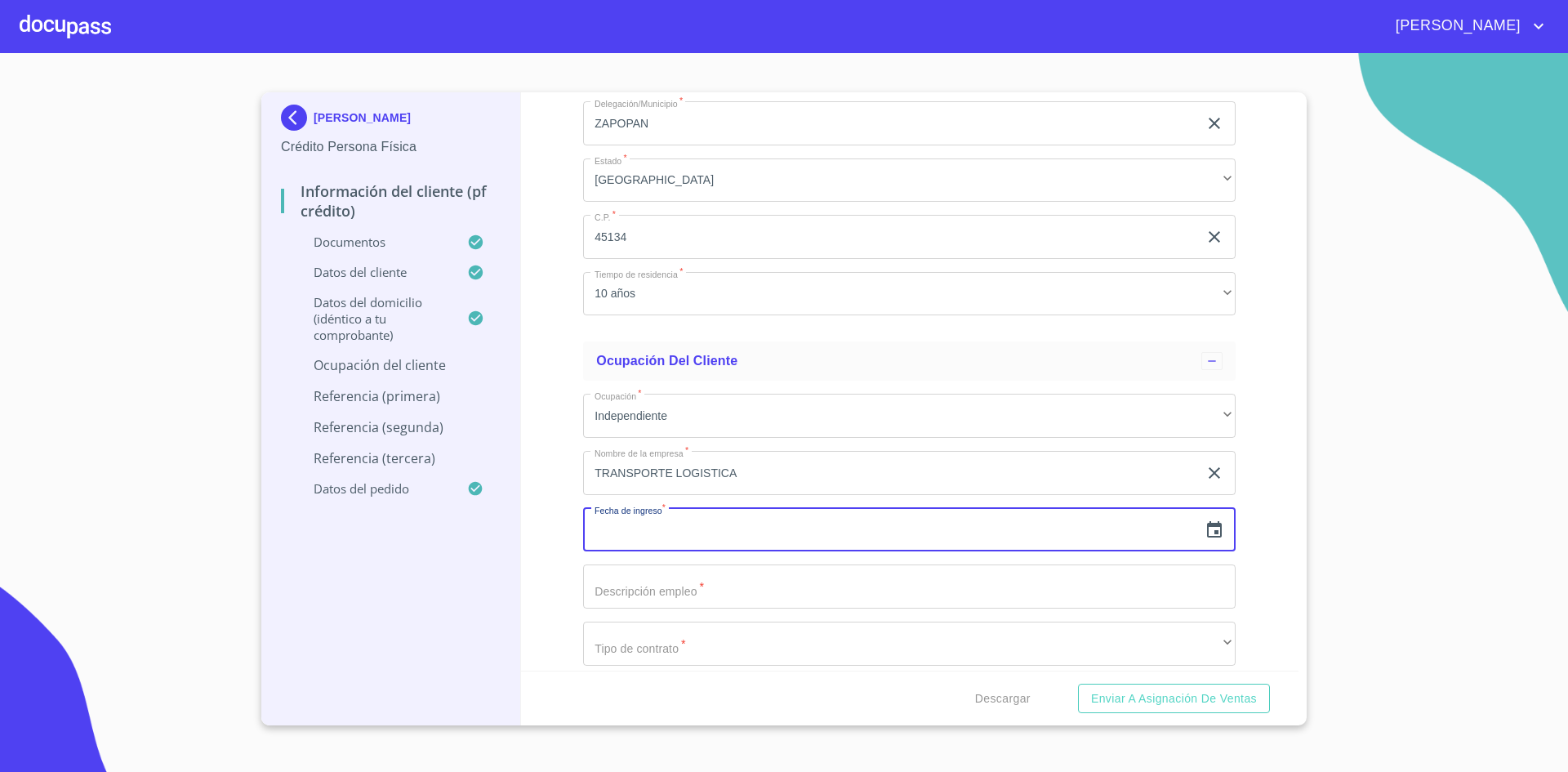
click at [1205, 534] on icon "button" at bounding box center [1214, 530] width 20 height 20
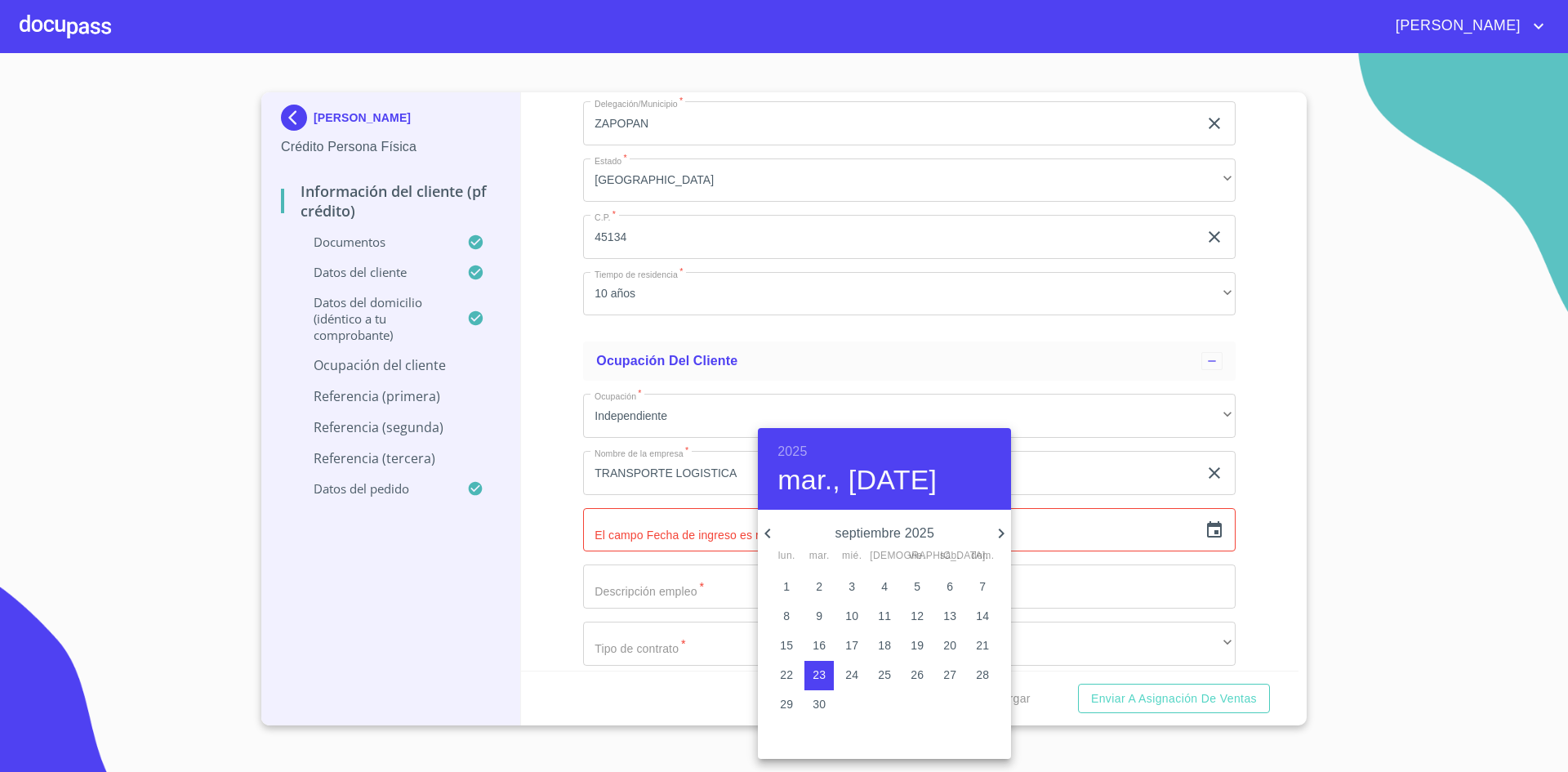
click at [799, 455] on h6 "2025" at bounding box center [792, 452] width 29 height 23
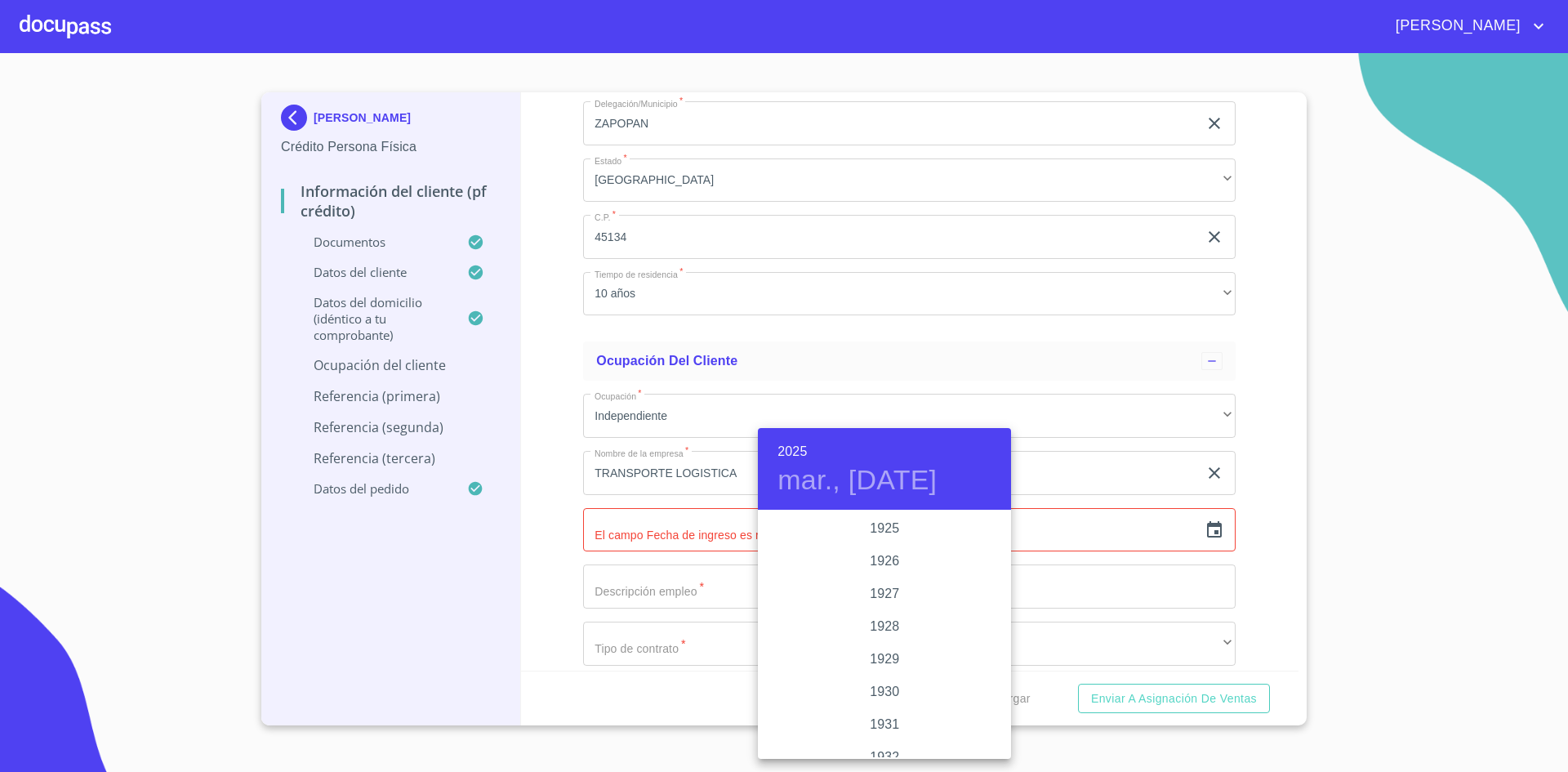
scroll to position [3169, 0]
click at [892, 604] on div "2024" at bounding box center [885, 594] width 253 height 33
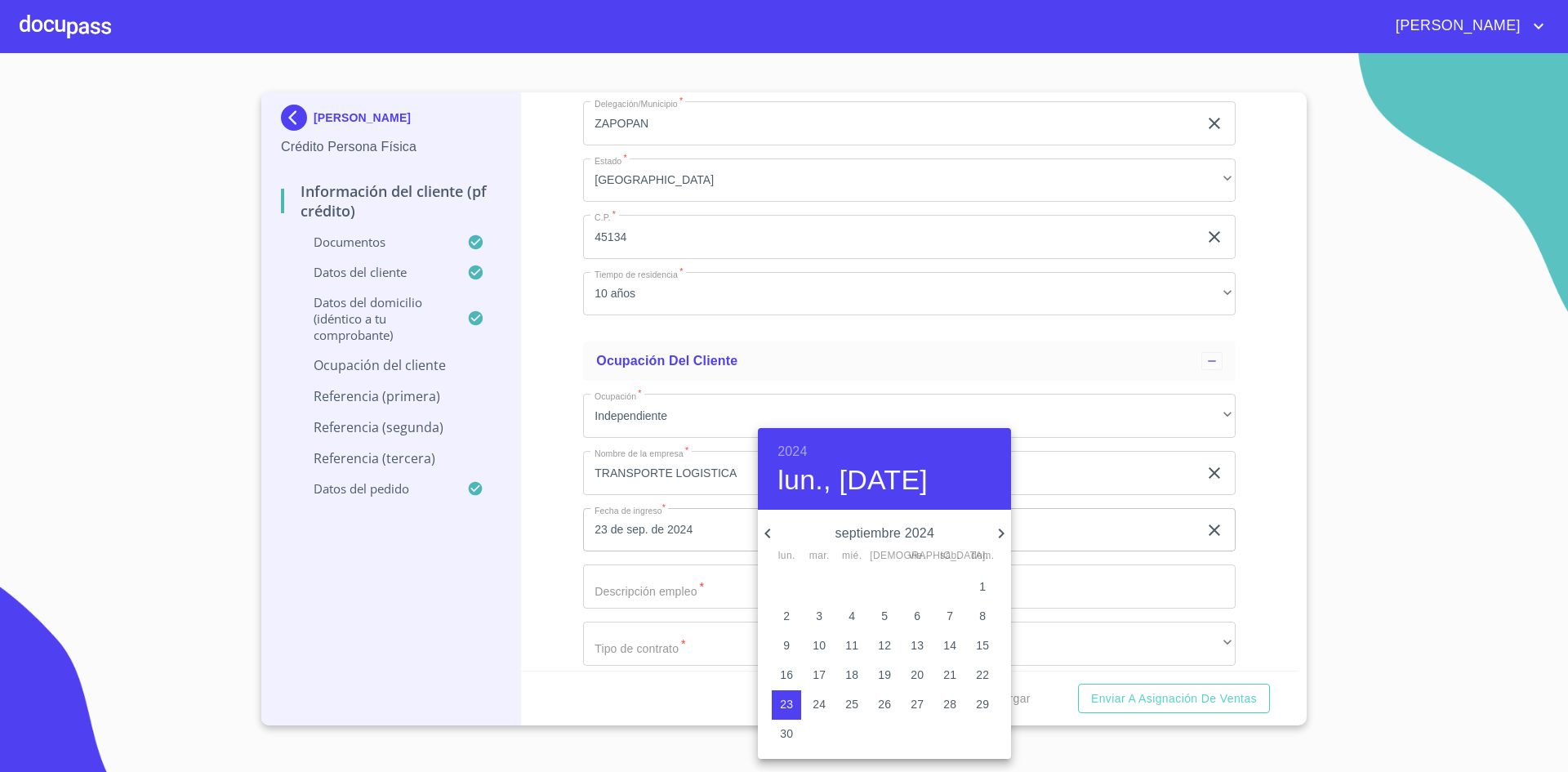
click at [768, 533] on icon "button" at bounding box center [768, 533] width 20 height 20
click at [762, 534] on icon "button" at bounding box center [768, 533] width 20 height 20
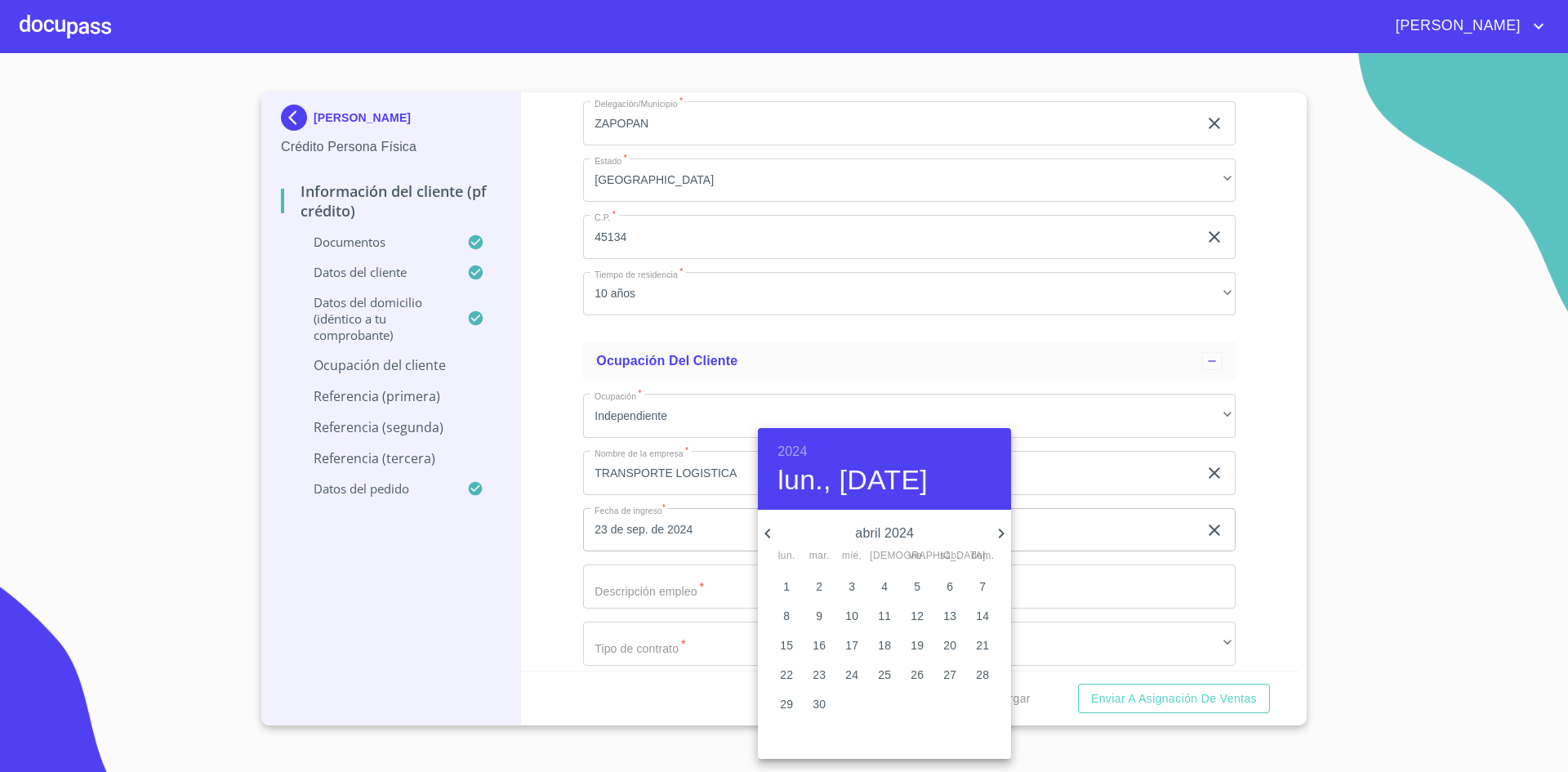
click at [853, 602] on button "10" at bounding box center [852, 616] width 29 height 29
type input "10 de abr. de 2024"
click at [1275, 528] on div at bounding box center [784, 386] width 1568 height 772
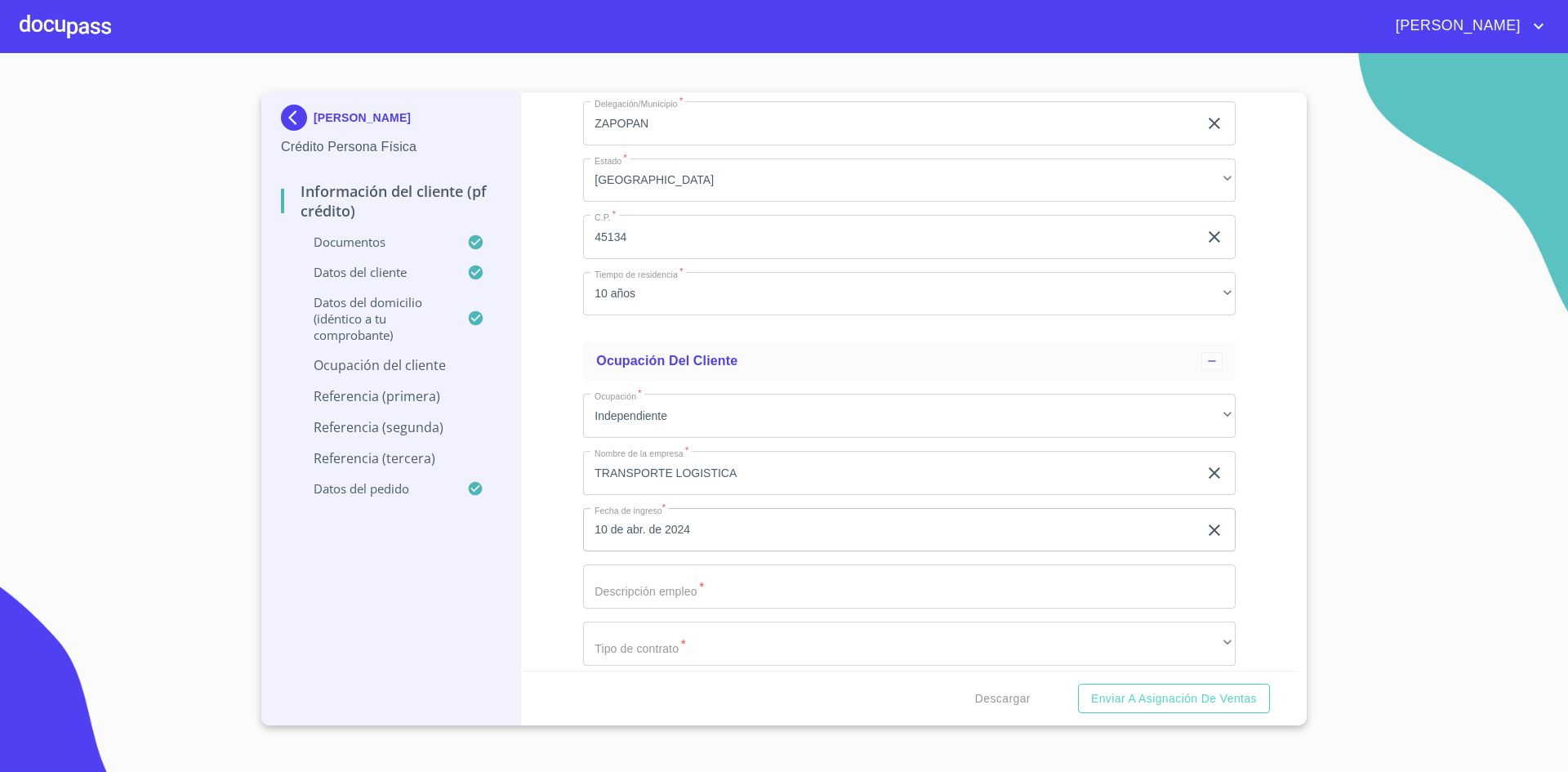
click at [793, 589] on input "Documento de identificación.   *" at bounding box center [910, 586] width 652 height 44
type input "LOGISTICA Y TRANSPORTE"
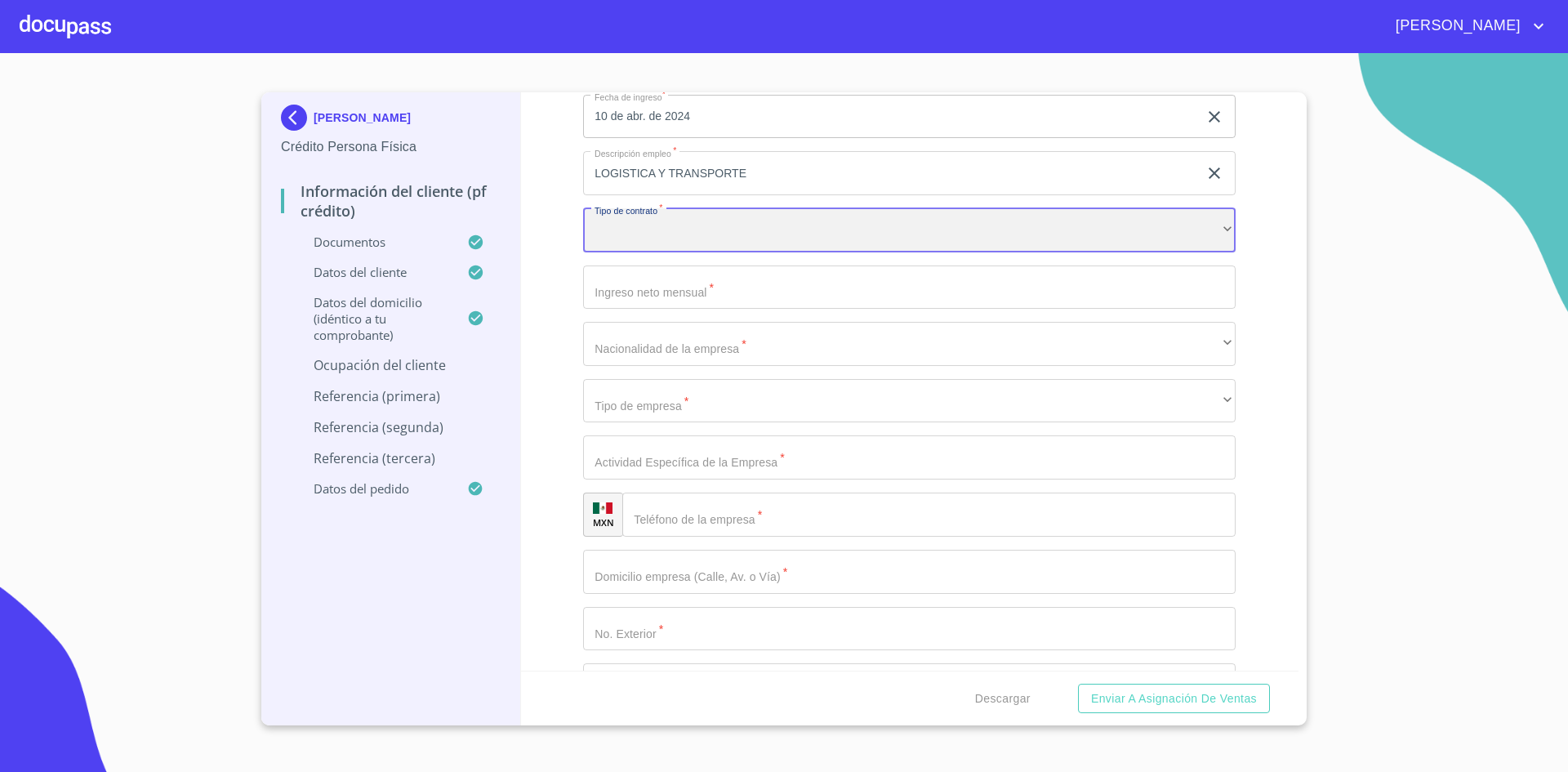
scroll to position [7245, 0]
click at [720, 226] on div "​" at bounding box center [910, 229] width 652 height 44
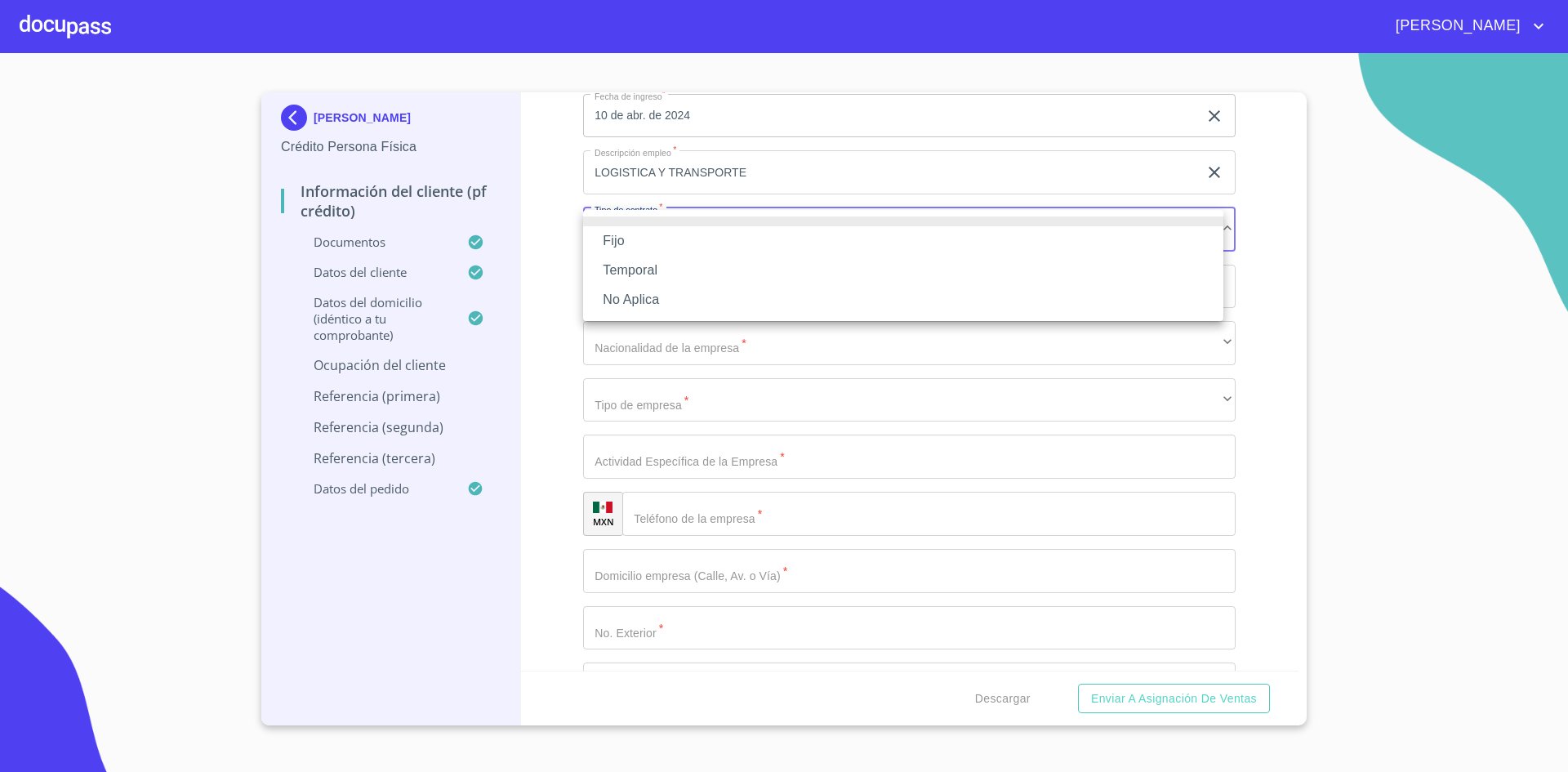
click at [671, 248] on li "Fijo" at bounding box center [904, 241] width 640 height 29
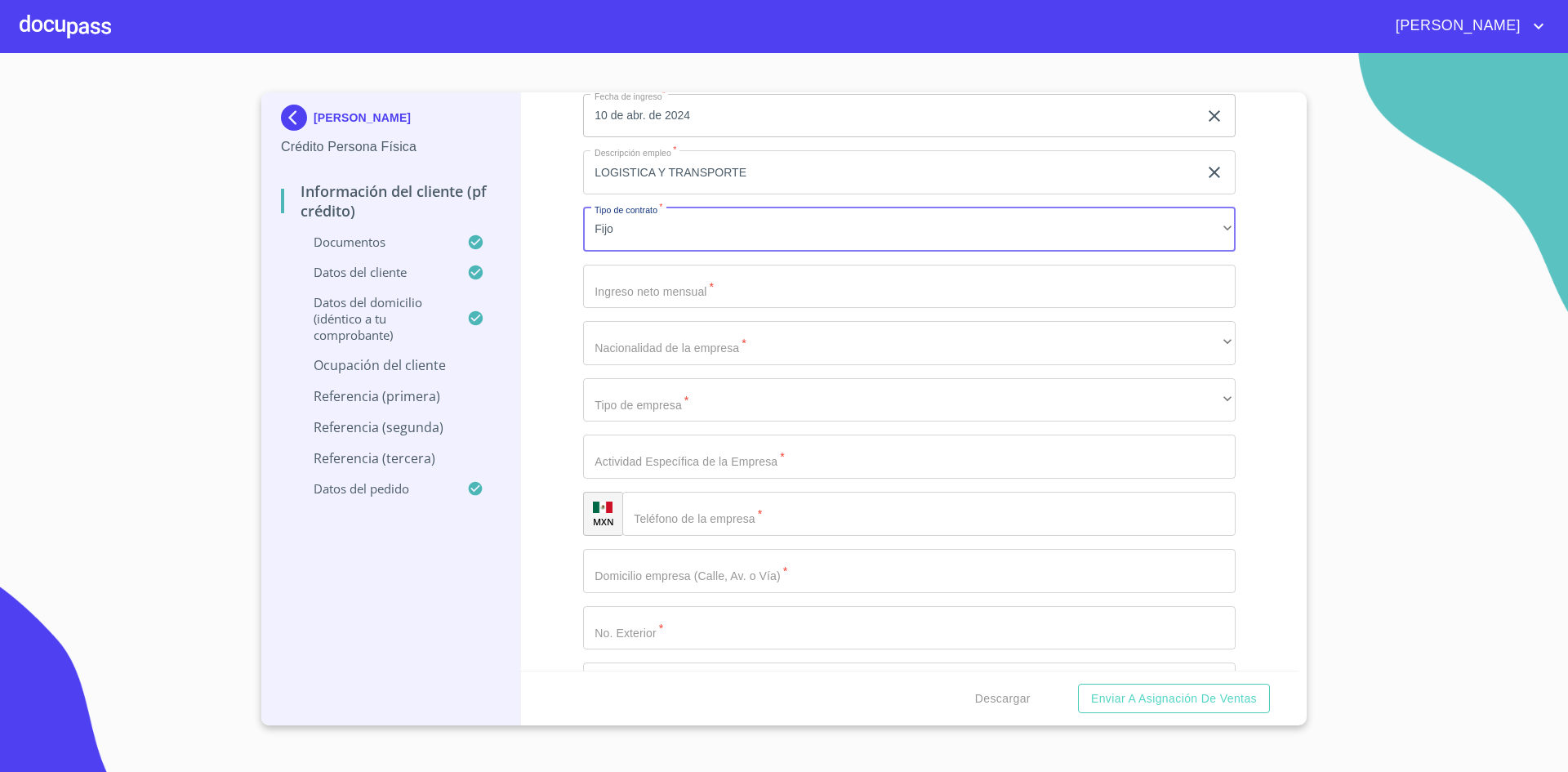
click at [689, 294] on input "Documento de identificación.   *" at bounding box center [910, 286] width 652 height 44
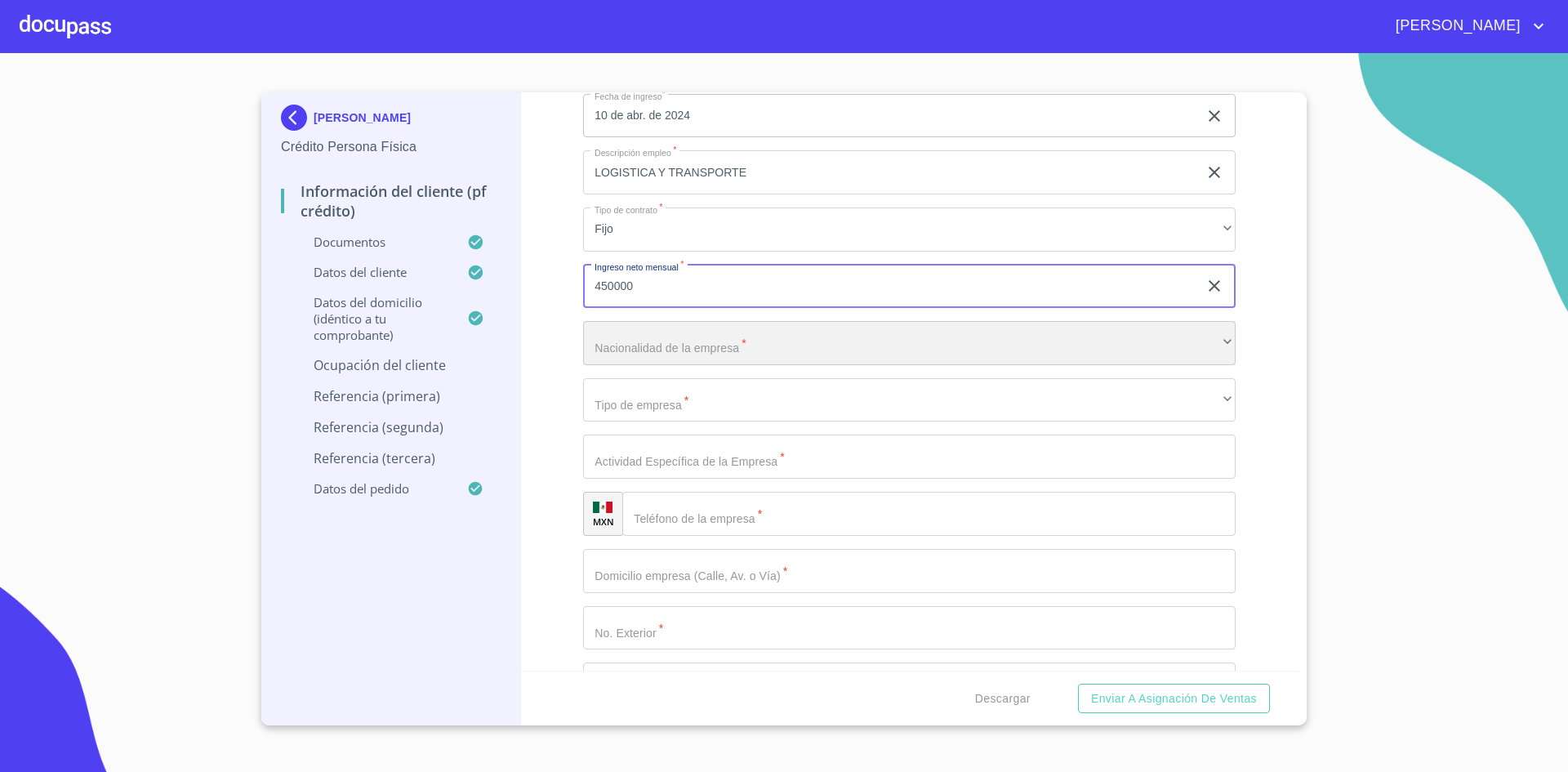
click at [666, 339] on div "​" at bounding box center [910, 343] width 652 height 44
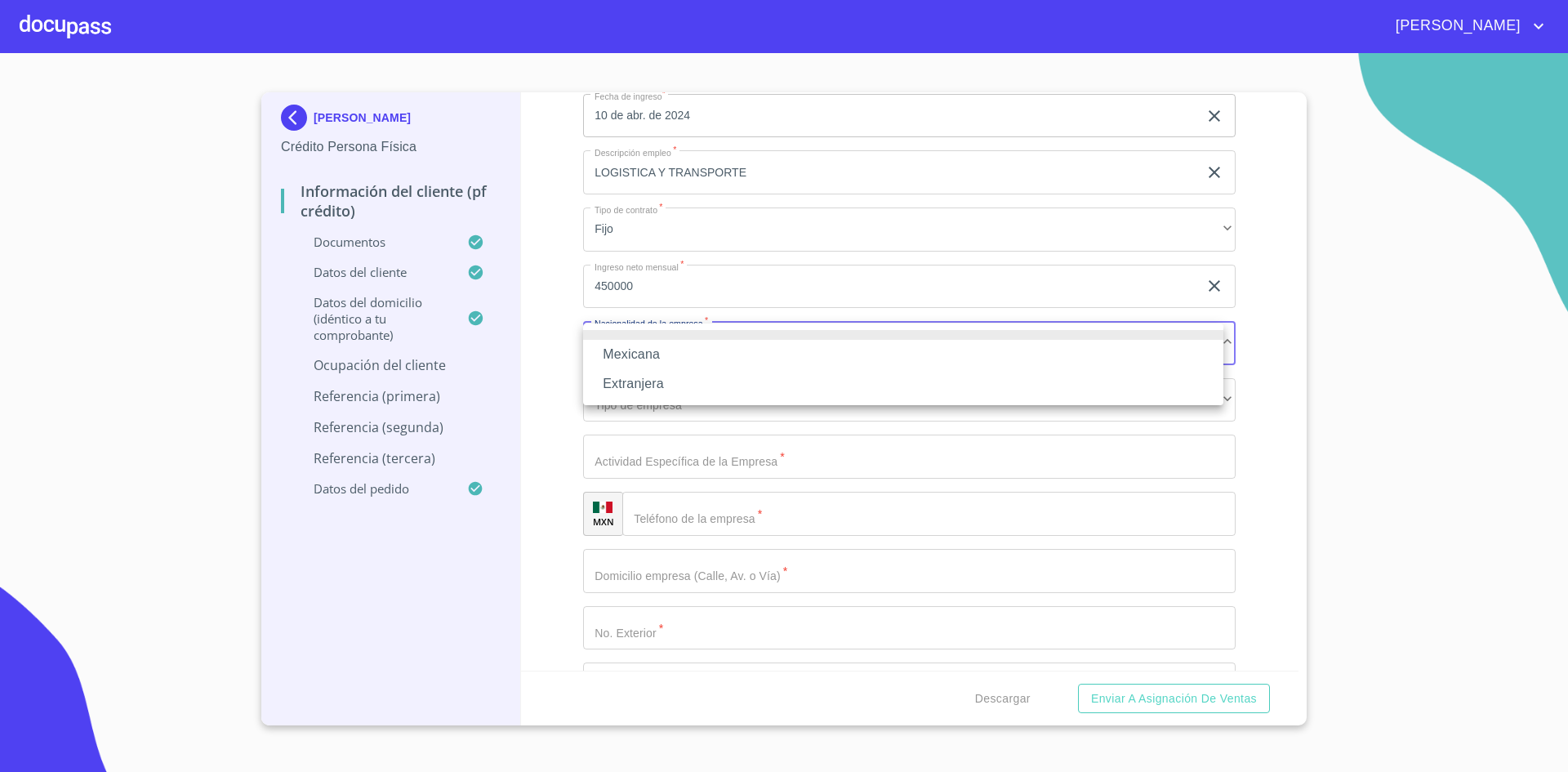
click at [657, 360] on li "Mexicana" at bounding box center [904, 355] width 640 height 29
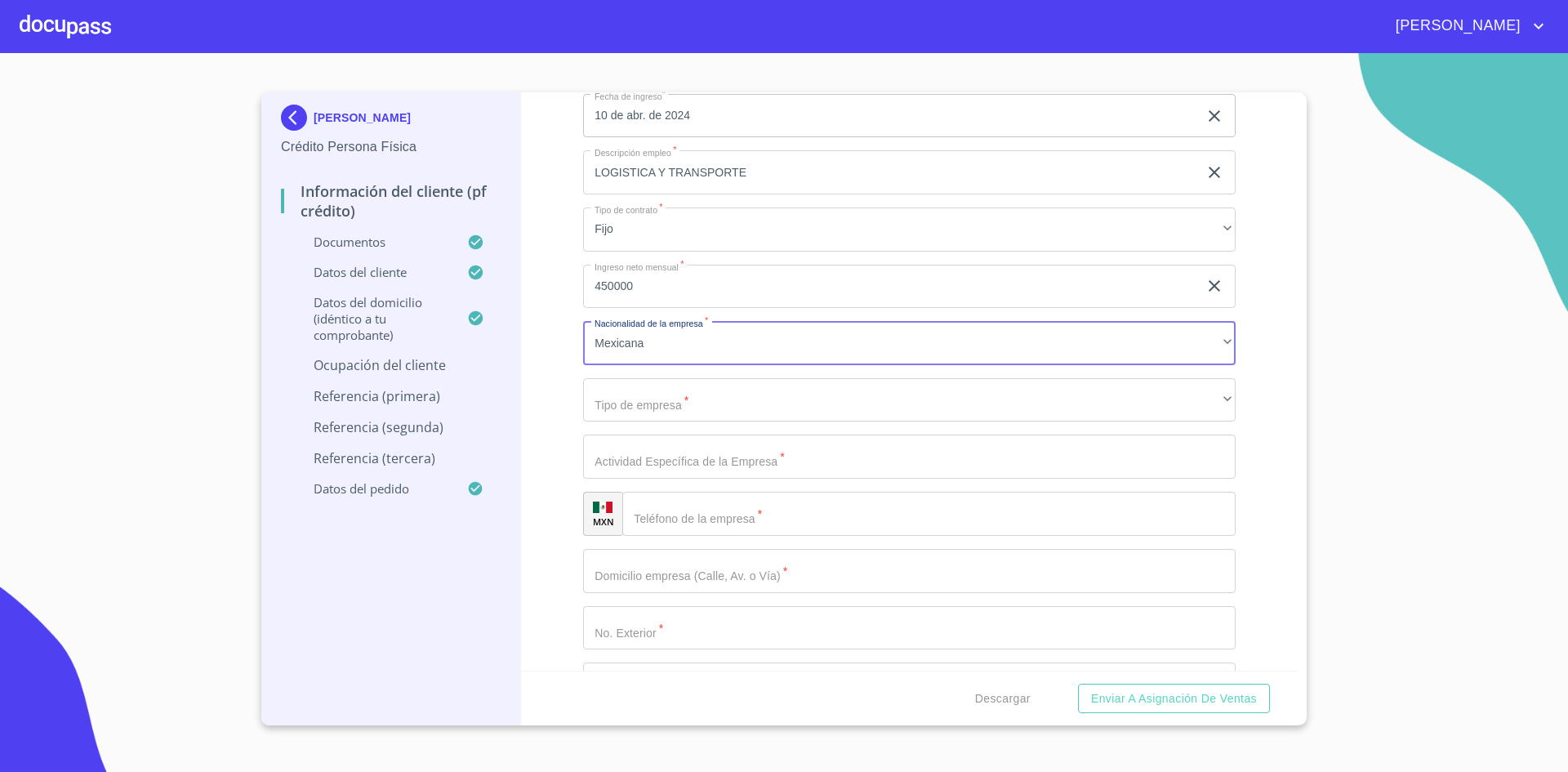
click at [633, 281] on input "450000" at bounding box center [891, 286] width 615 height 44
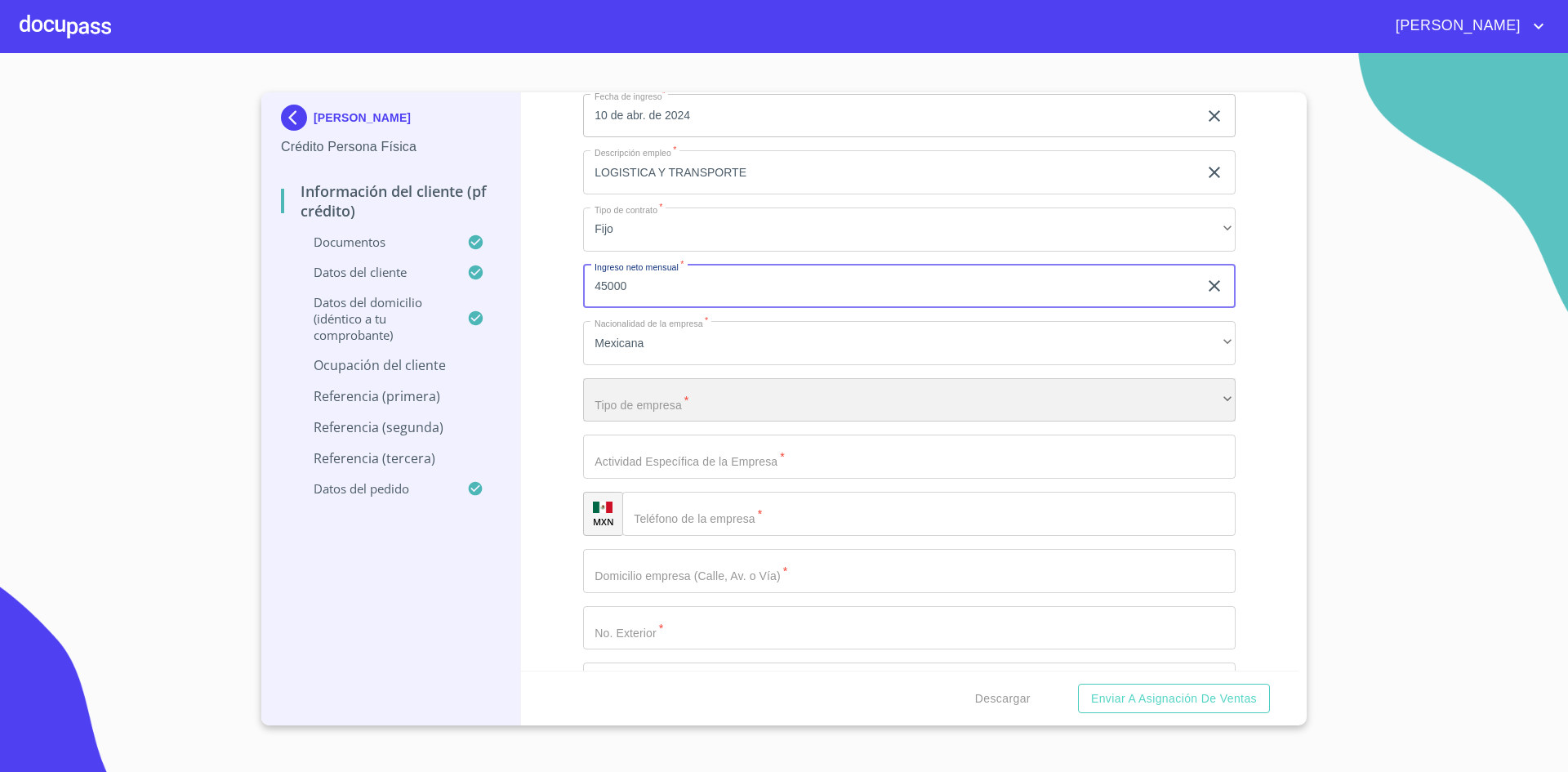
click at [670, 397] on div "​" at bounding box center [910, 399] width 652 height 44
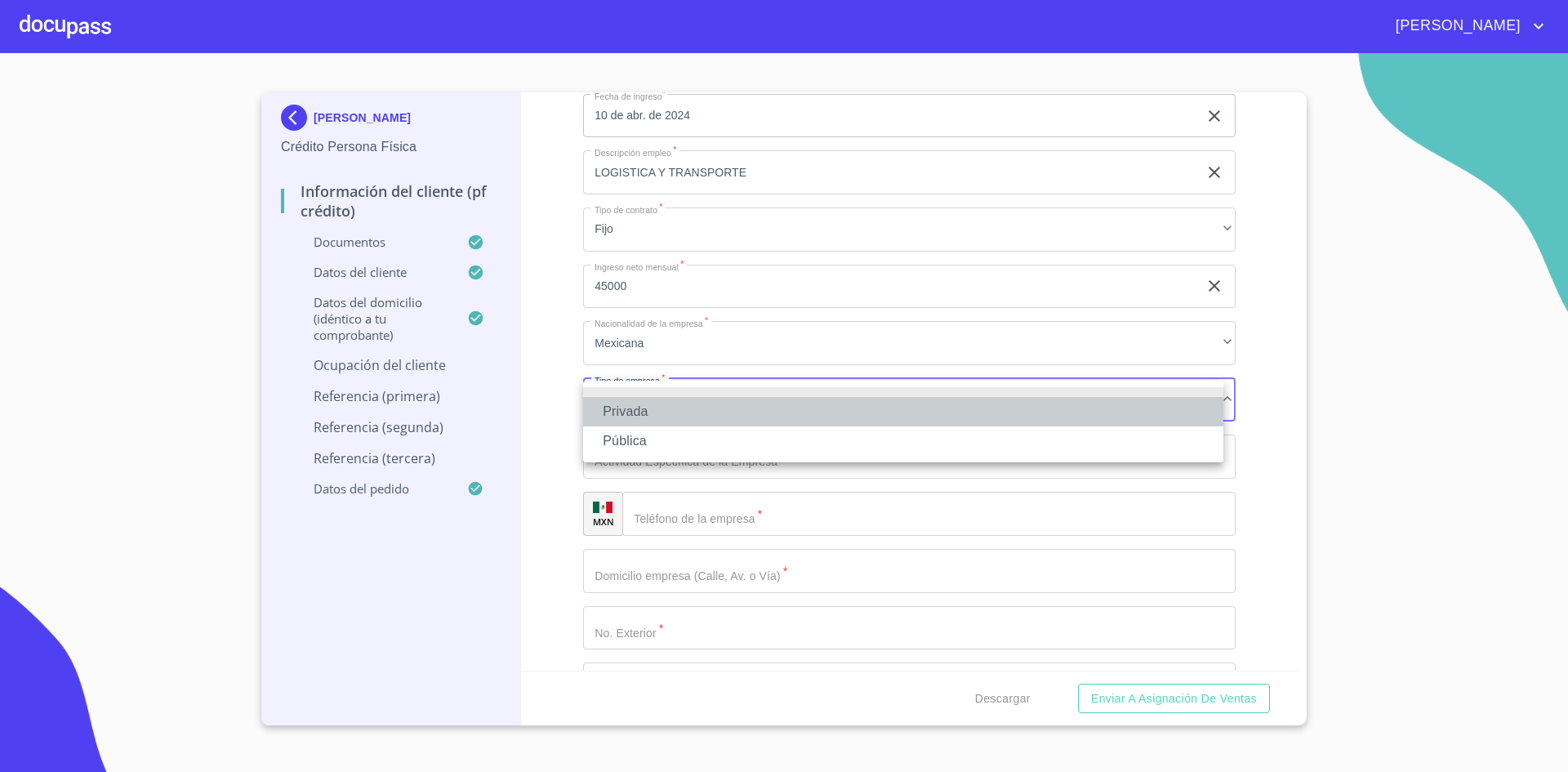
click at [670, 397] on li "Privada" at bounding box center [904, 411] width 640 height 29
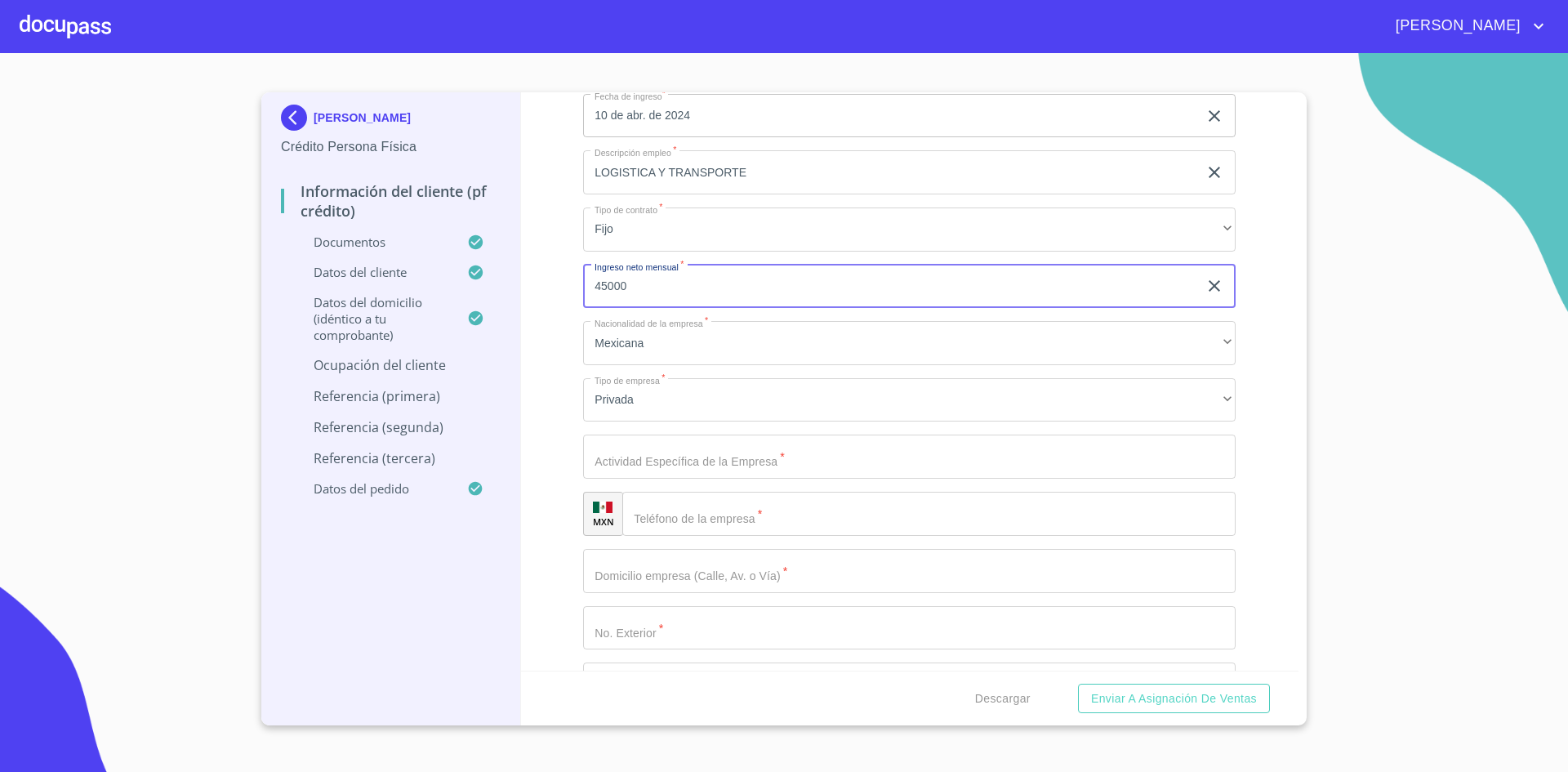
click at [644, 283] on input "45000" at bounding box center [891, 286] width 615 height 44
type input "4"
type input "45000"
click at [669, 473] on input "Documento de identificación.   *" at bounding box center [910, 456] width 652 height 44
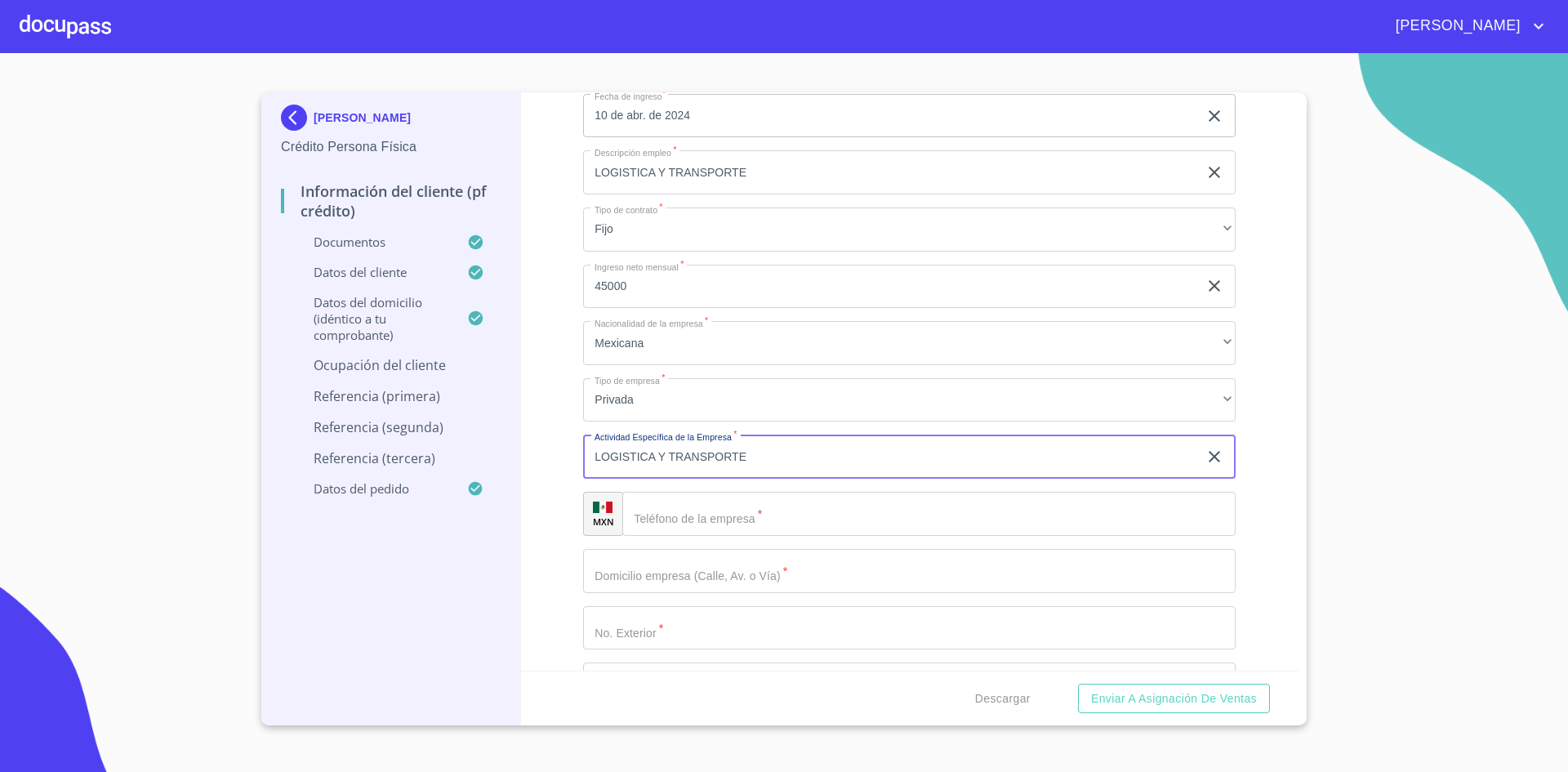
type input "LOGISTICA Y TRANSPORTE"
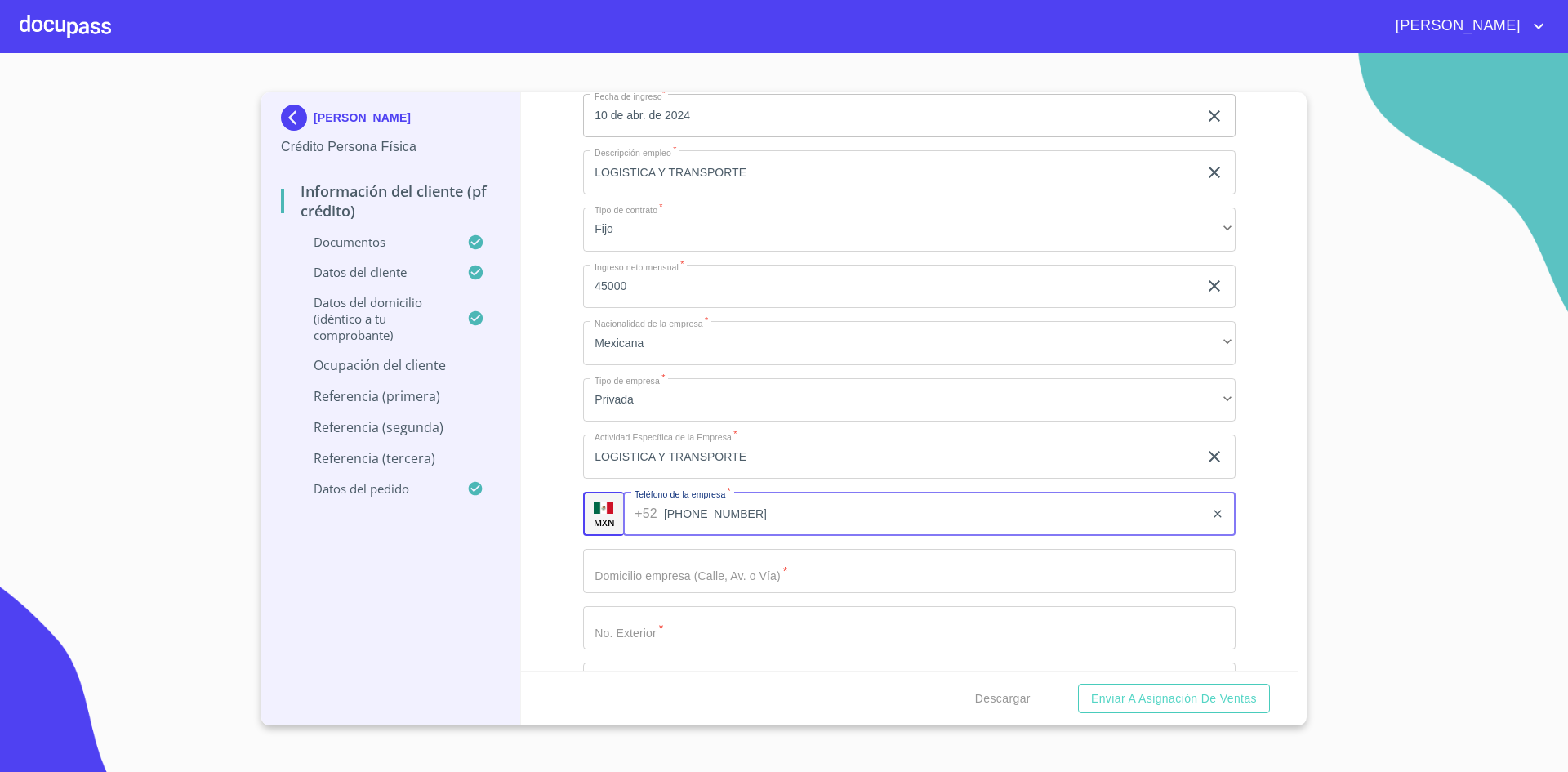
type input "[PHONE_NUMBER]"
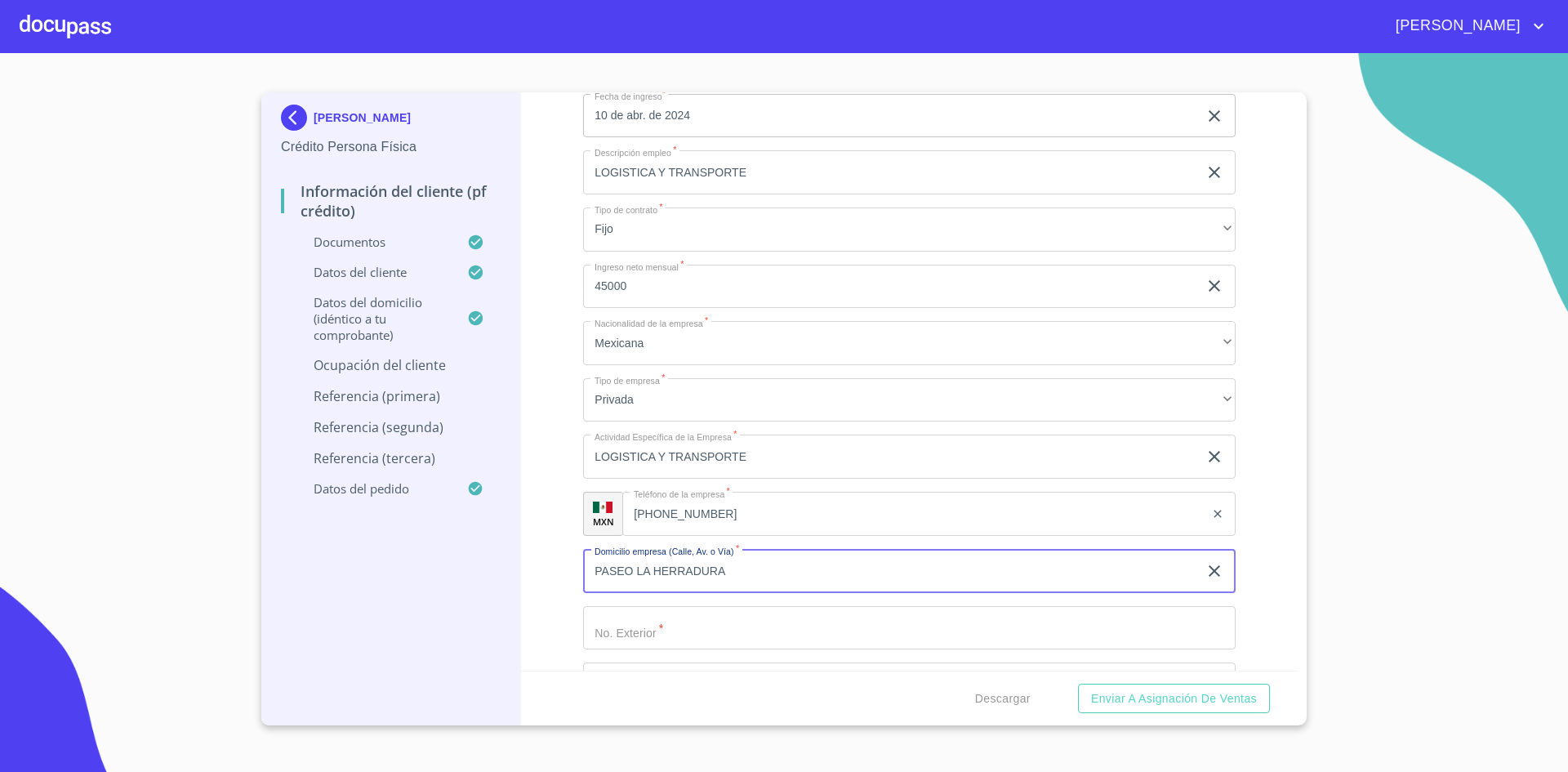
type input "PASEO LA HERRADURA"
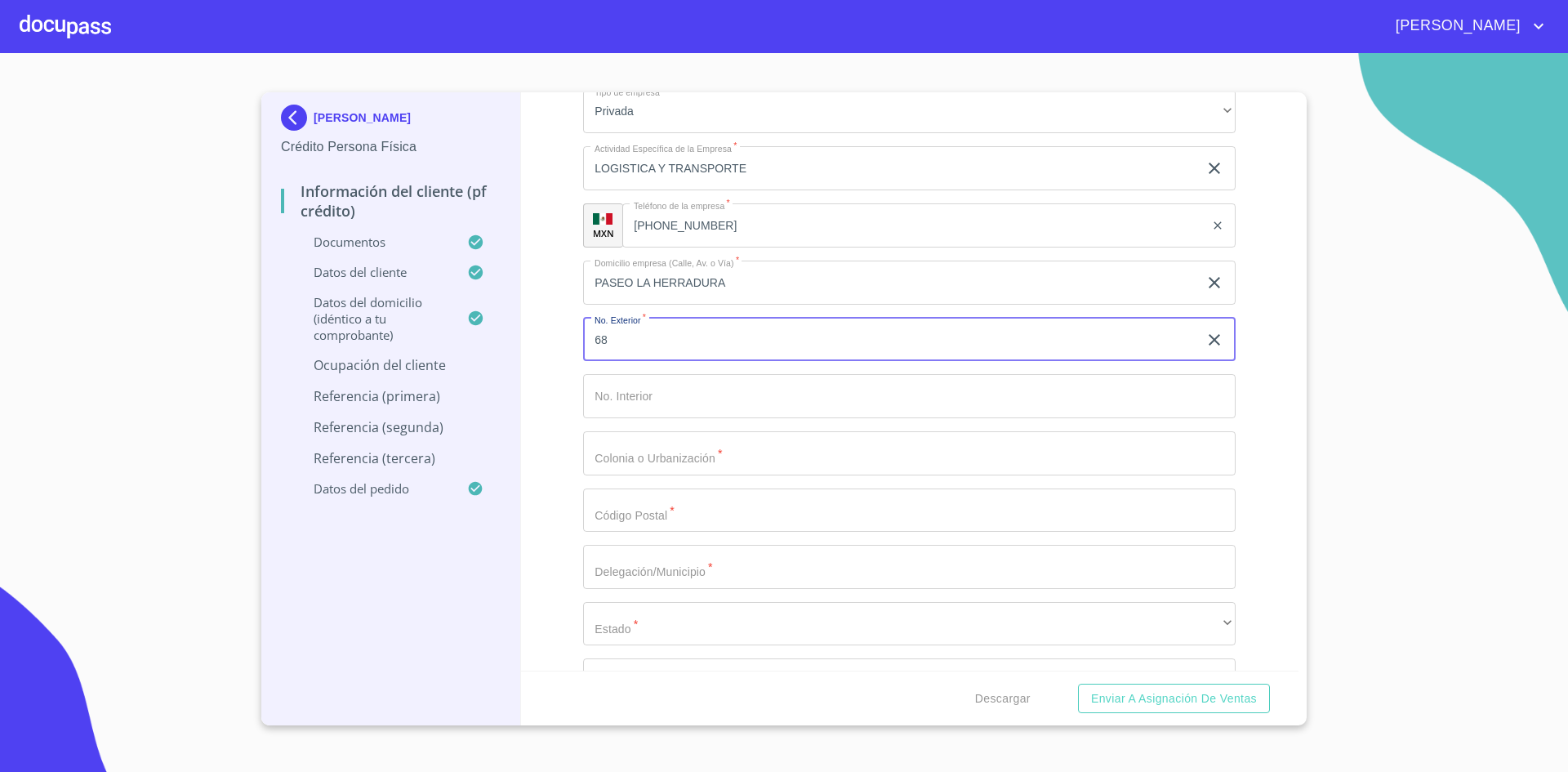
scroll to position [7534, 0]
type input "68"
click at [733, 391] on input "Documento de identificación.   *" at bounding box center [910, 395] width 652 height 44
type input "SN"
type input "AC"
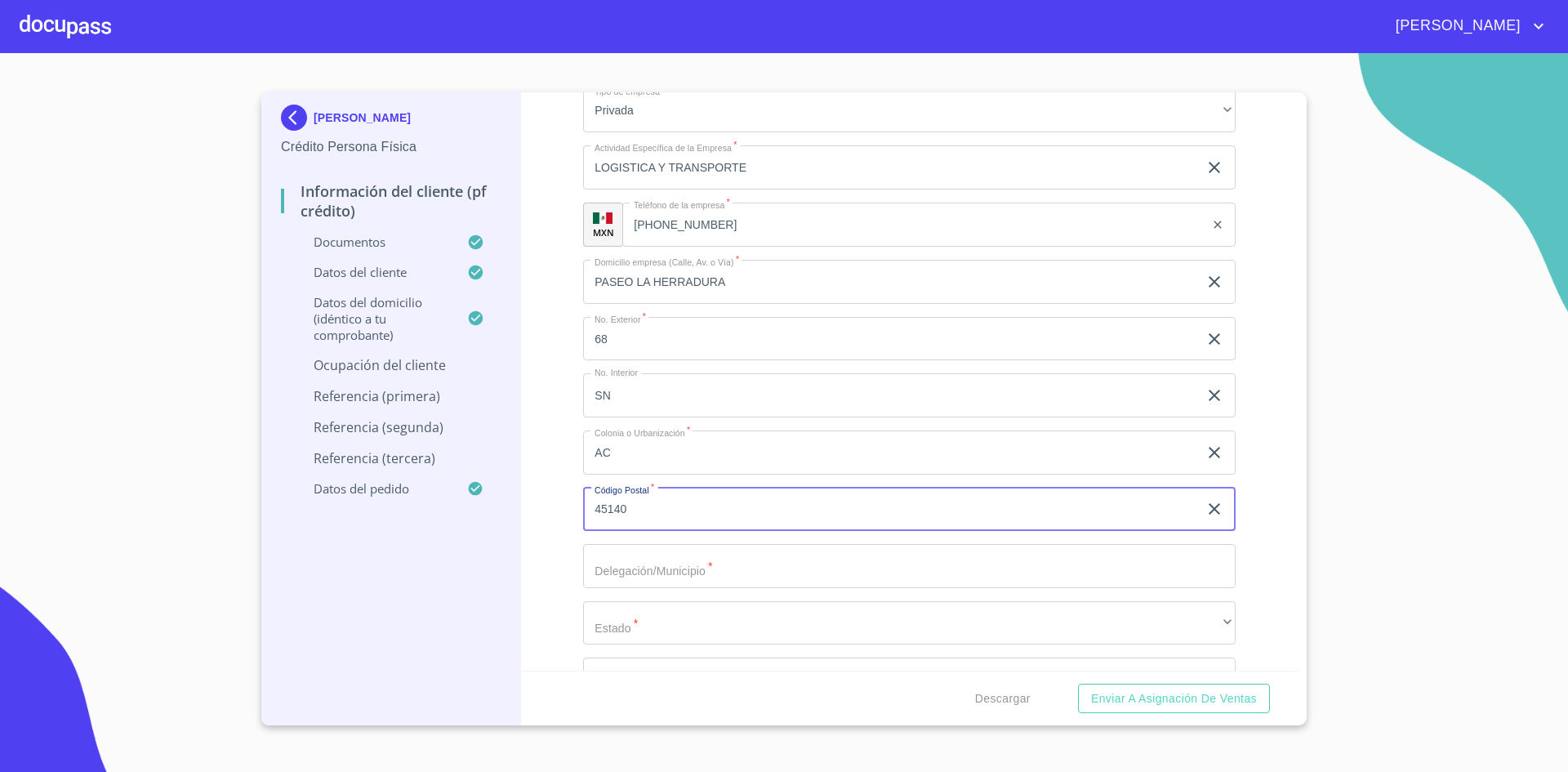
type input "45140"
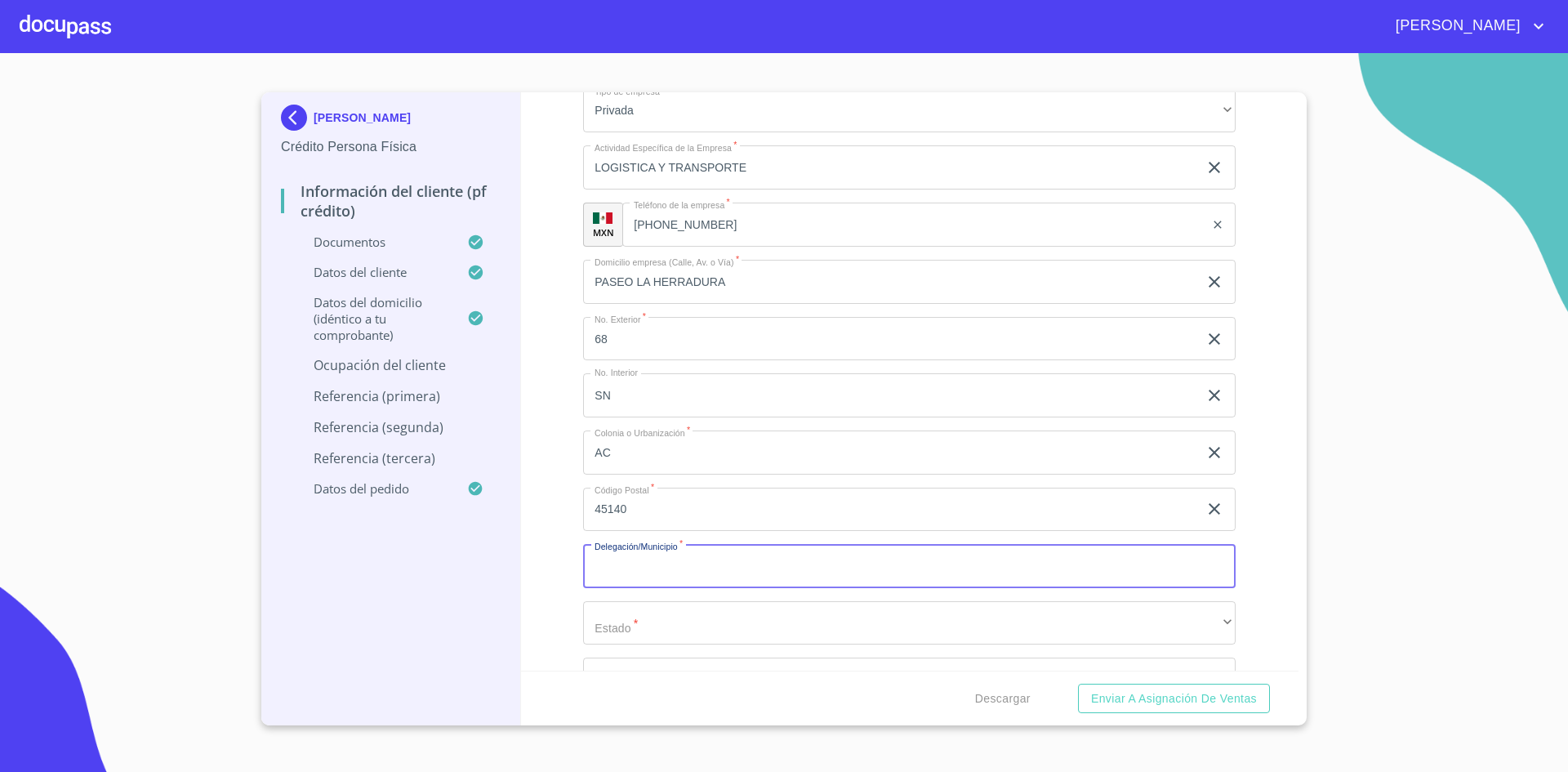
click at [805, 566] on input "Documento de identificación.   *" at bounding box center [910, 565] width 652 height 44
type input "ZAPOPAN"
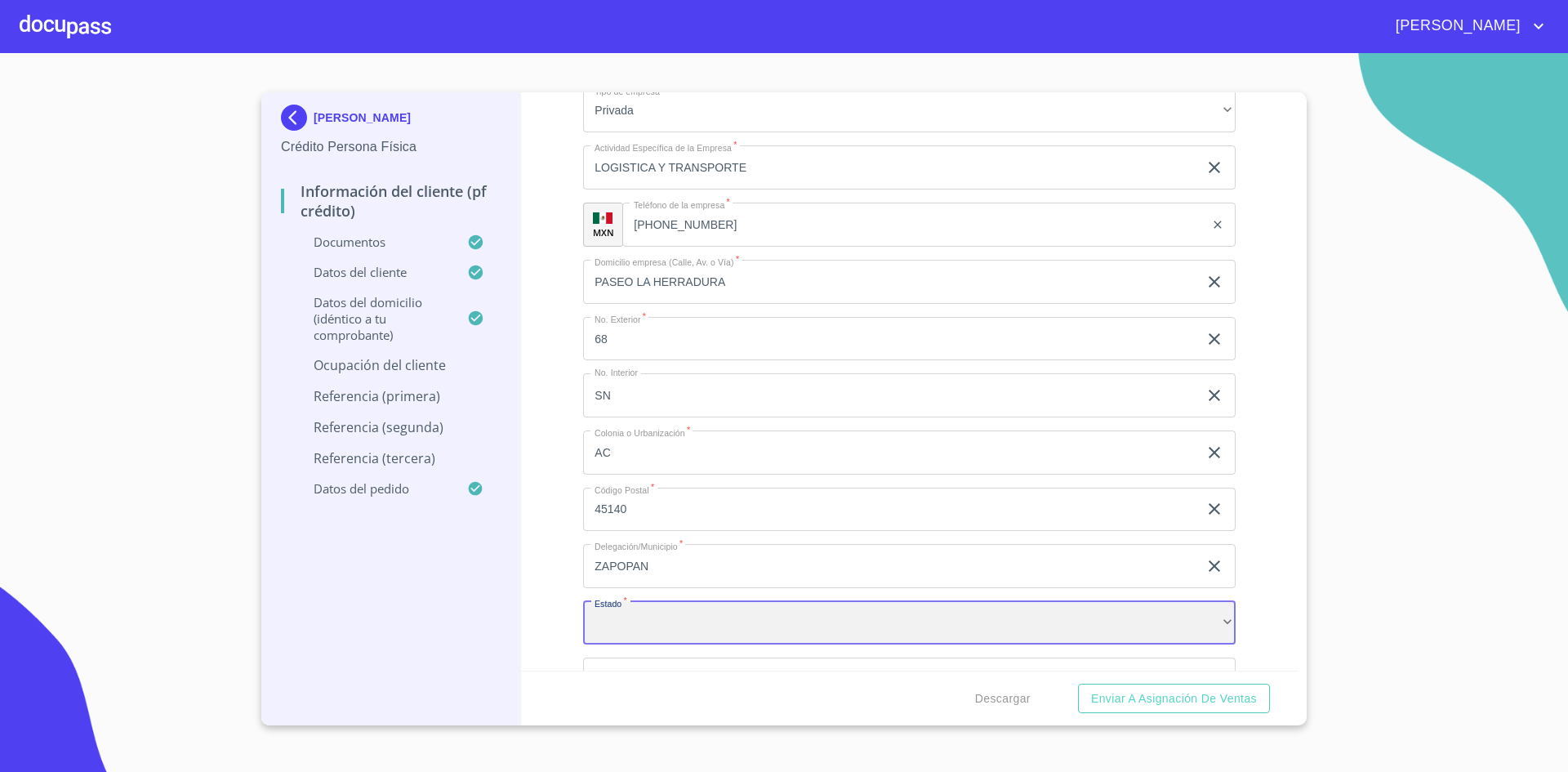
click at [782, 621] on div "​" at bounding box center [910, 622] width 652 height 44
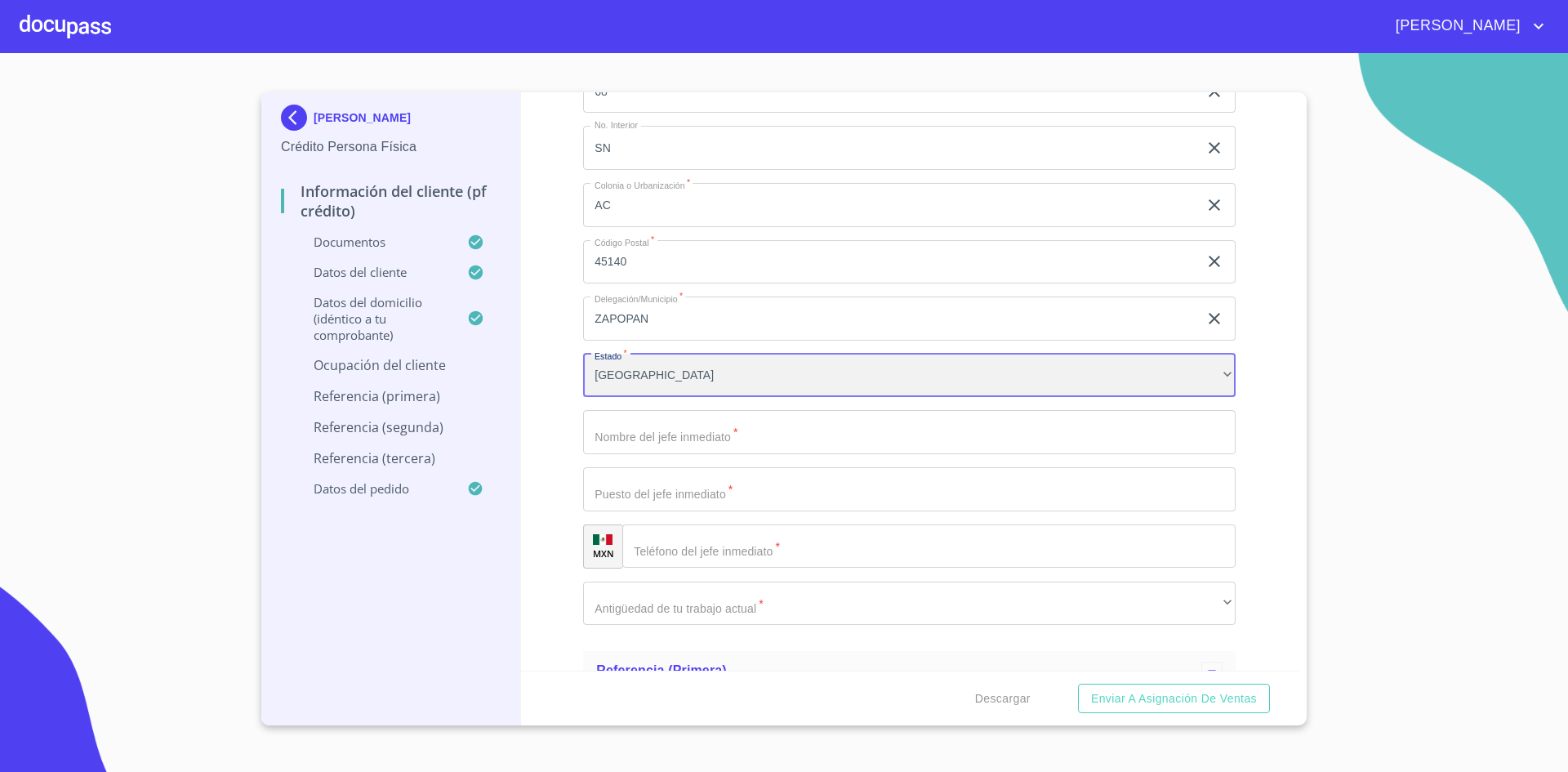
scroll to position [7803, 0]
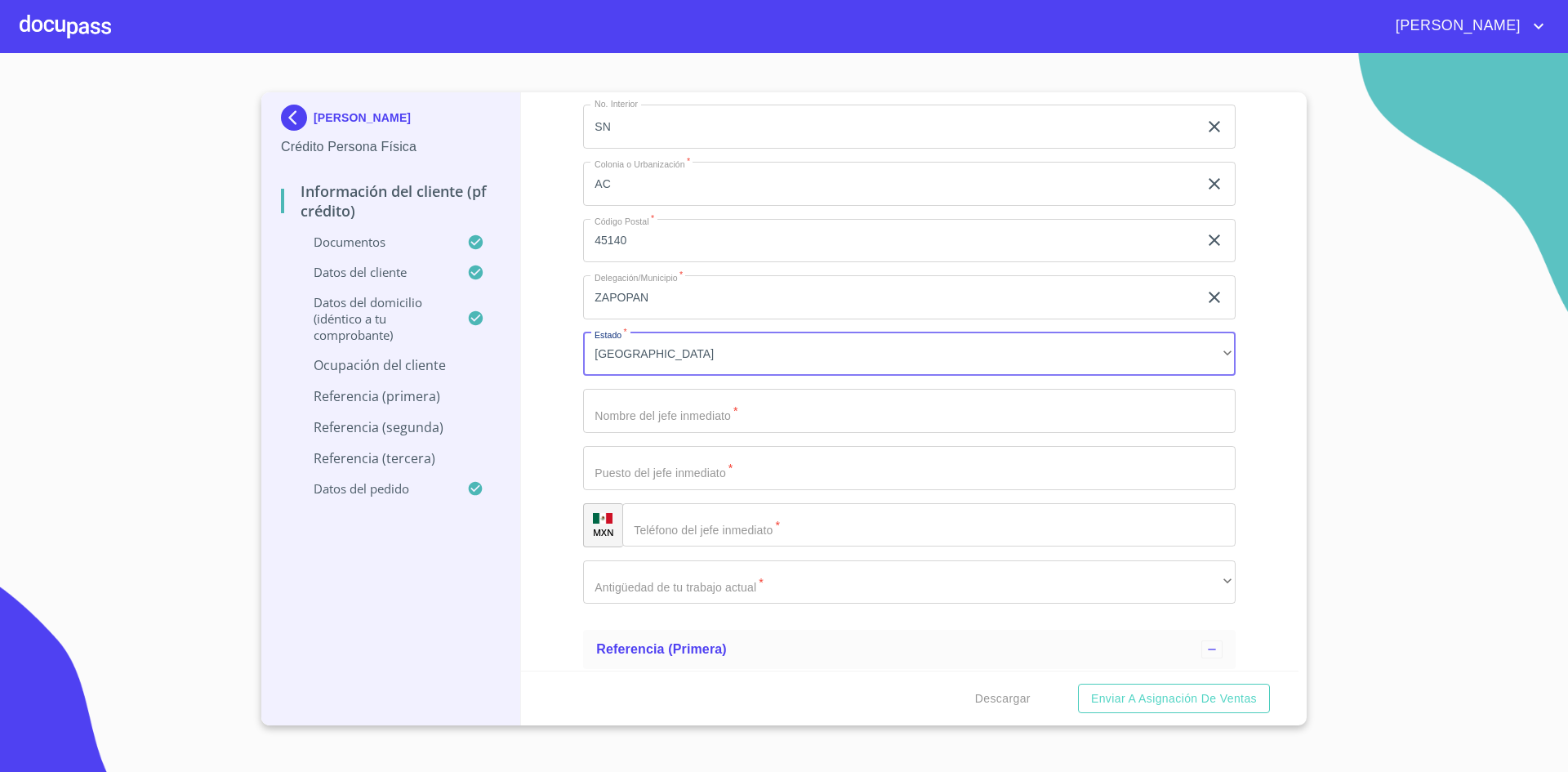
click at [752, 413] on input "Documento de identificación.   *" at bounding box center [910, 411] width 652 height 44
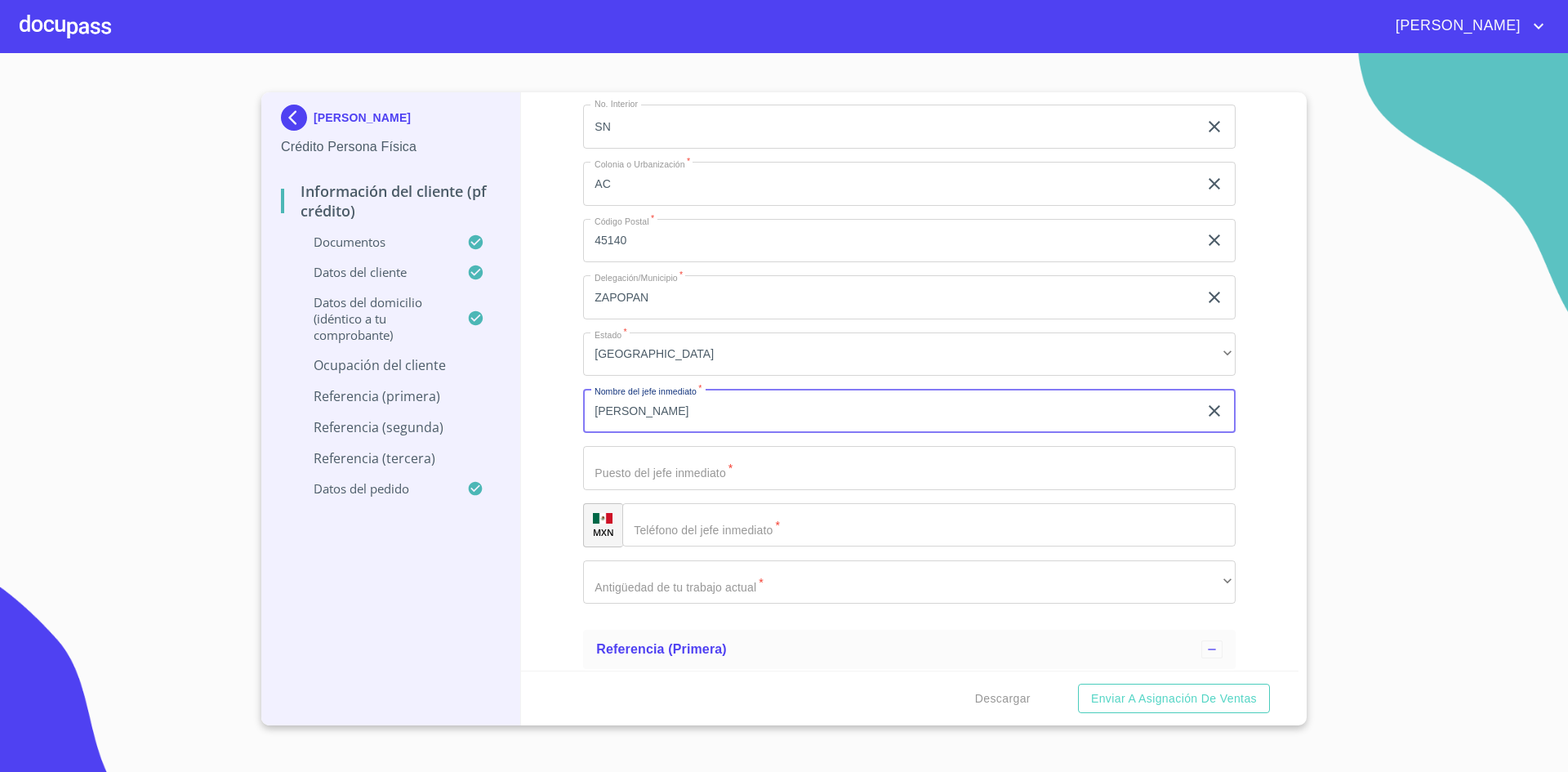
type input "[PERSON_NAME]"
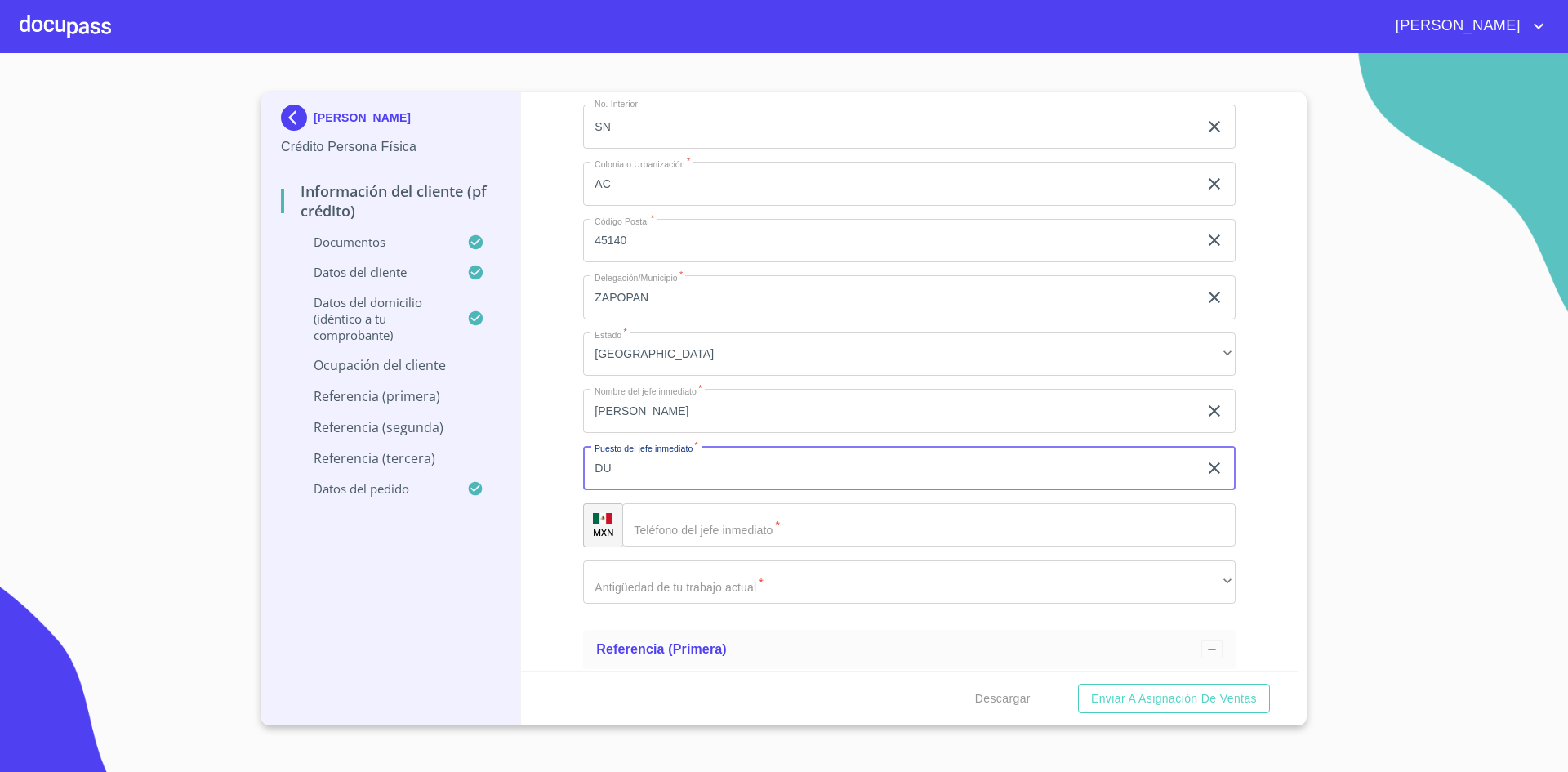
type input "D"
type input "JEFE"
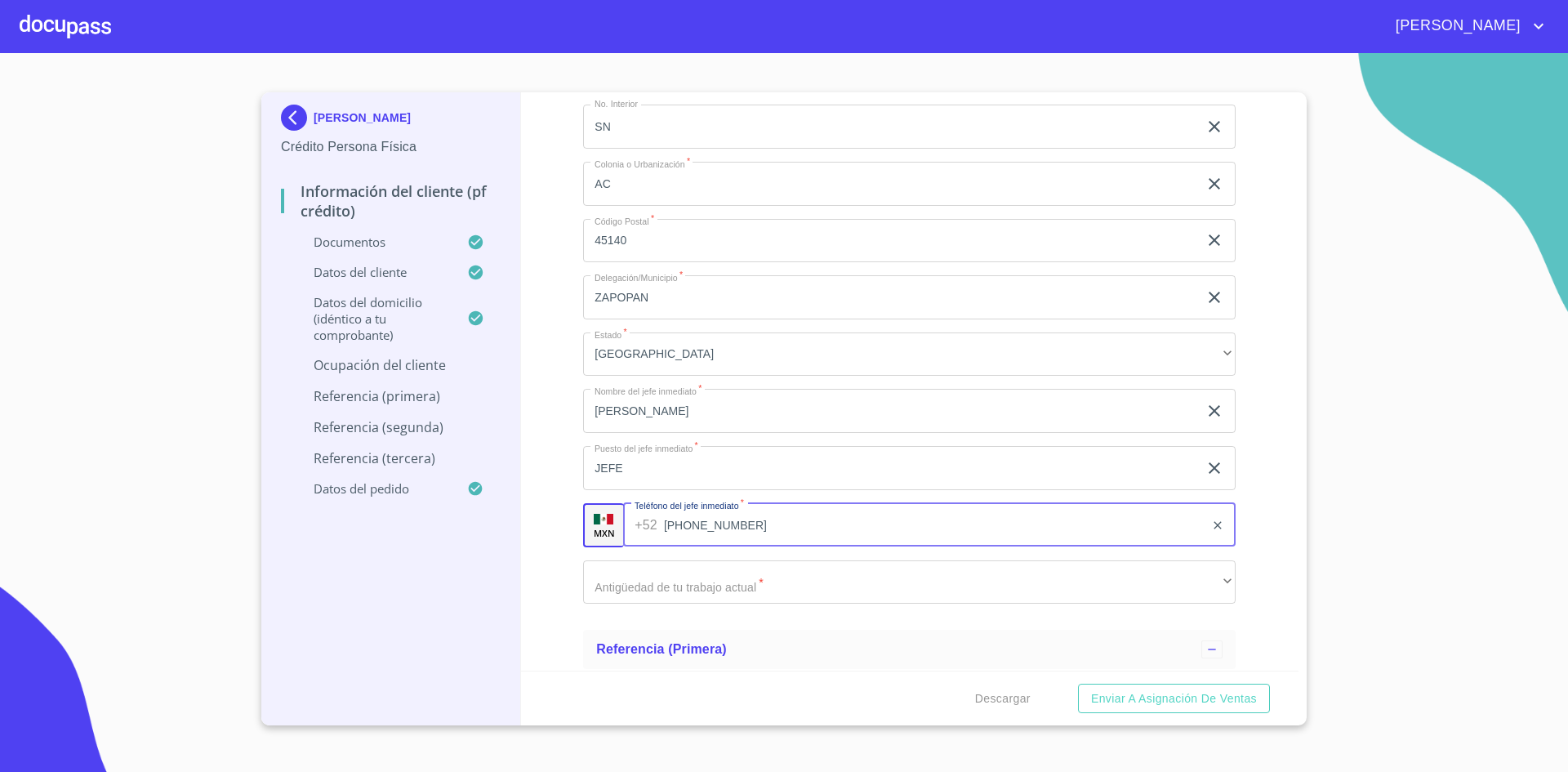
type input "[PHONE_NUMBER]"
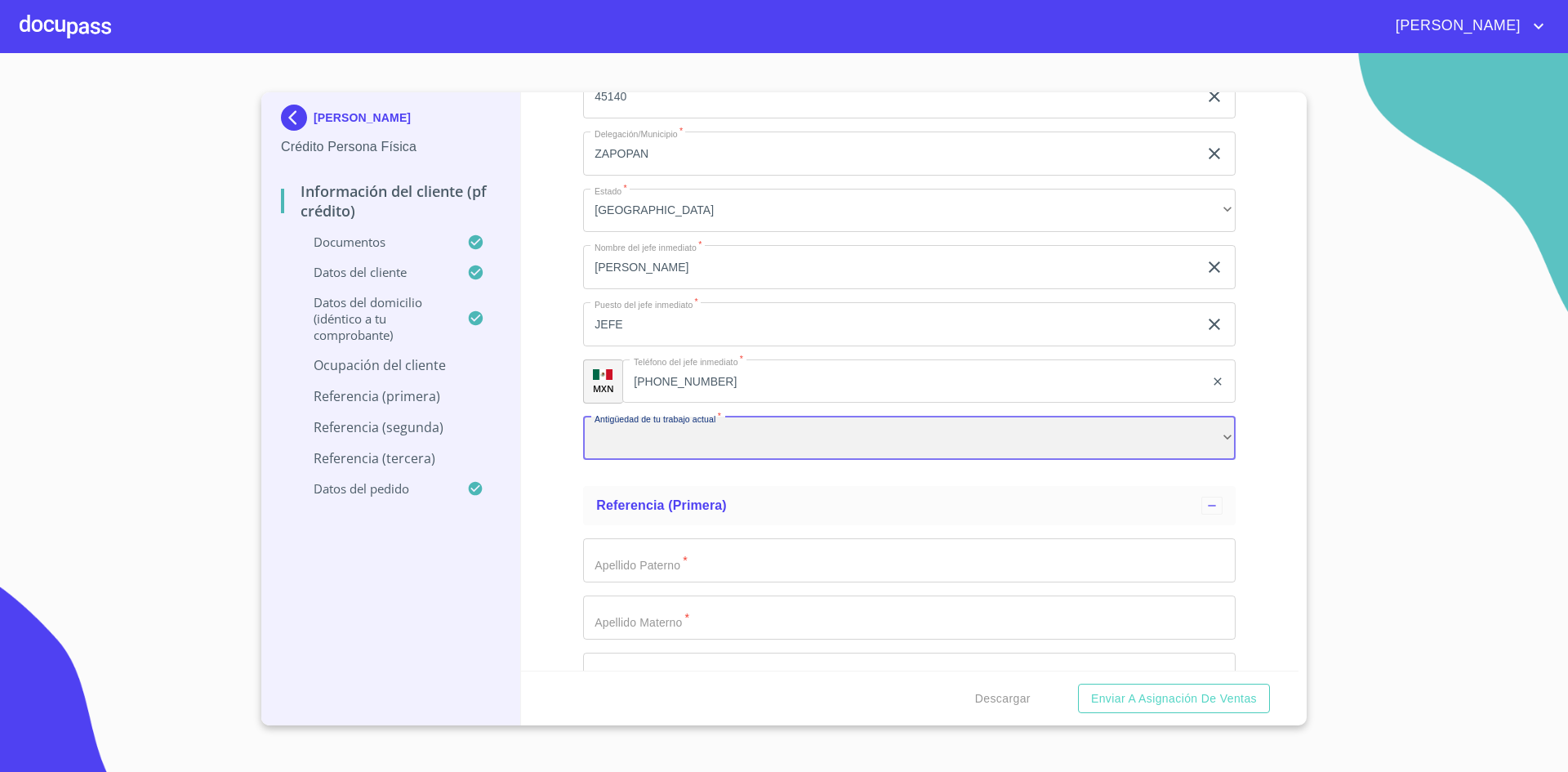
scroll to position [7947, 0]
click at [835, 436] on div "​" at bounding box center [910, 437] width 652 height 44
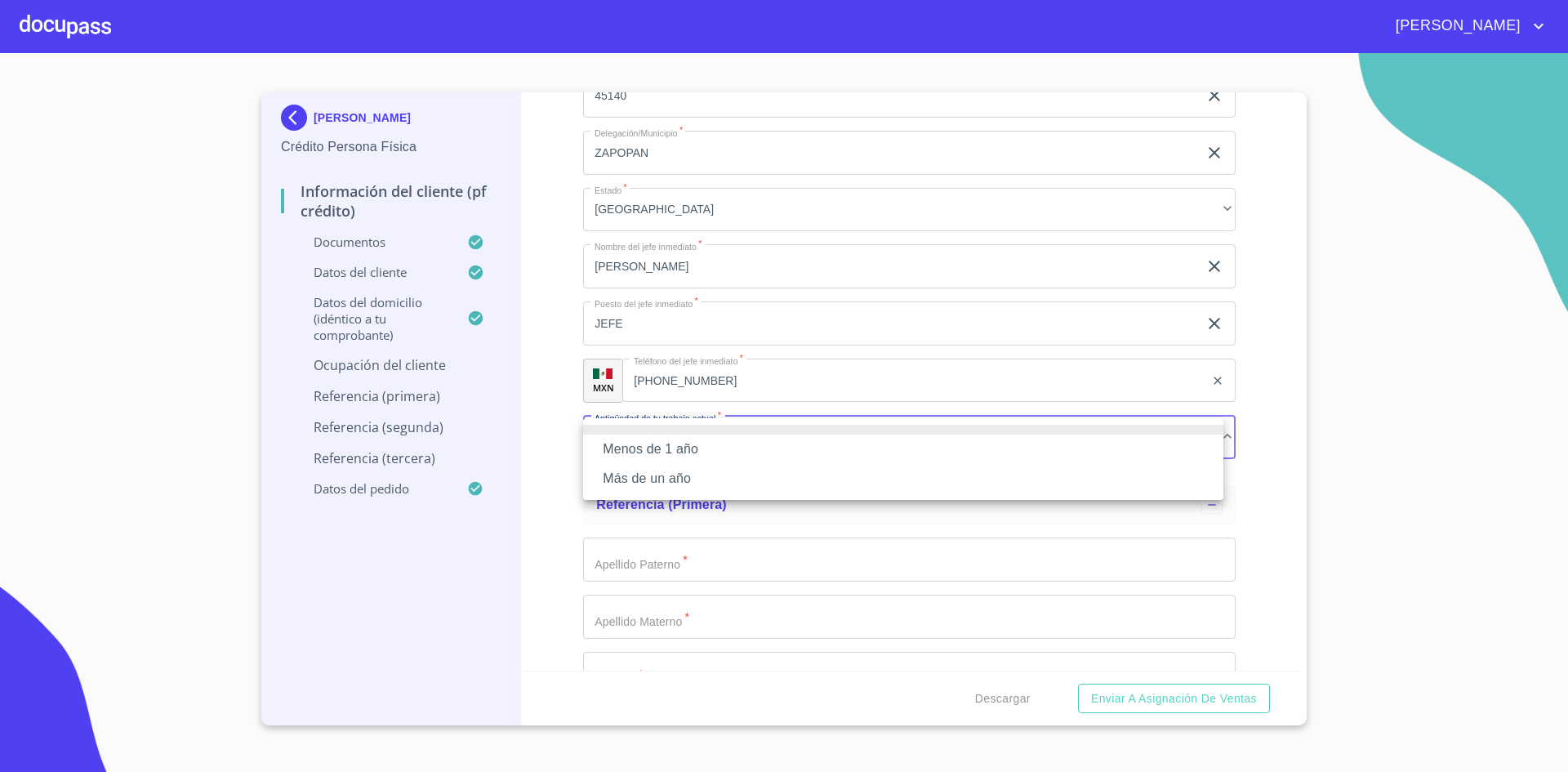
click at [760, 451] on li "Menos de 1 año" at bounding box center [904, 449] width 640 height 29
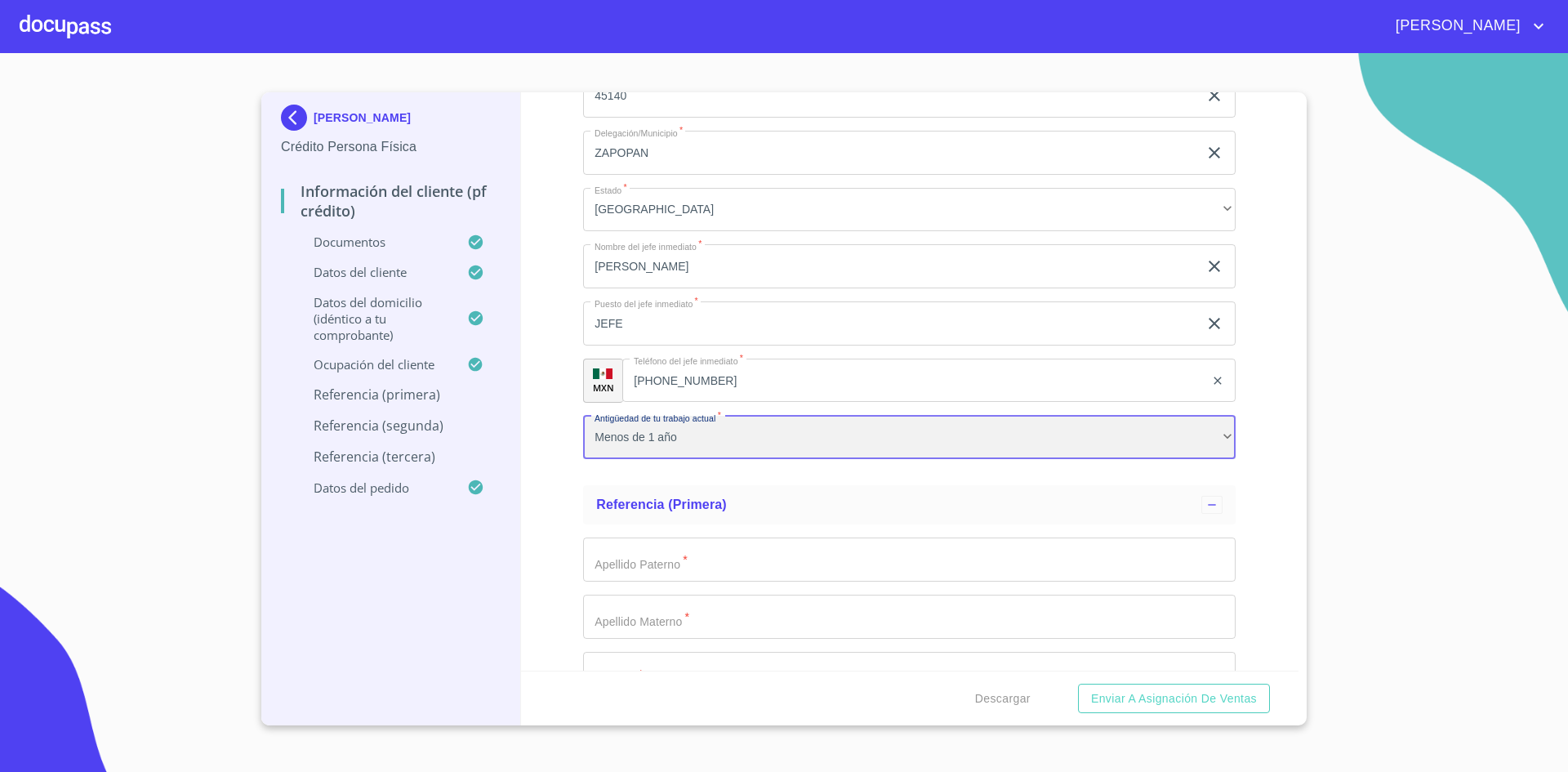
click at [739, 435] on div "Menos de 1 año" at bounding box center [910, 437] width 652 height 44
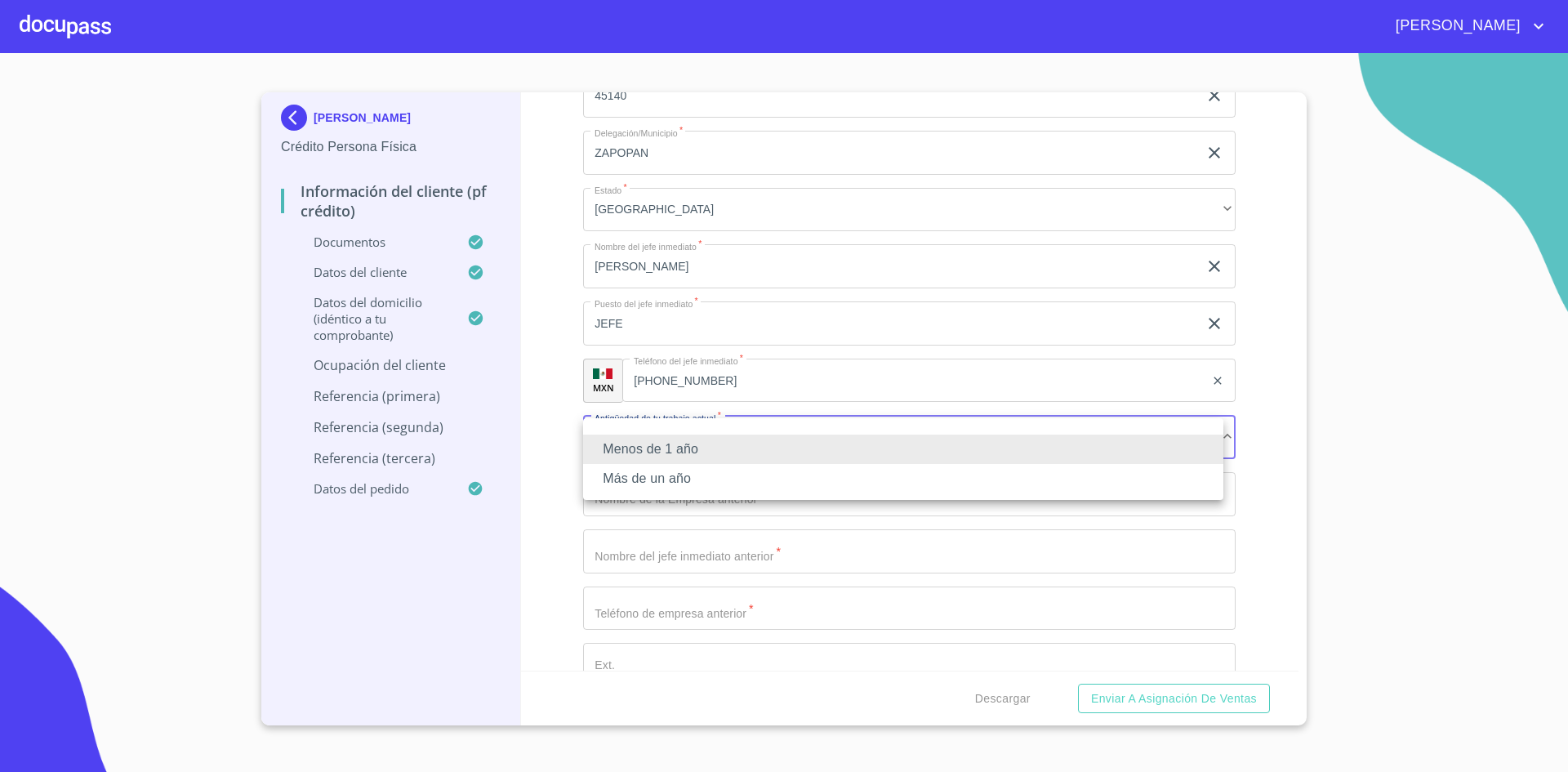
click at [709, 477] on li "Más de un año" at bounding box center [904, 479] width 640 height 29
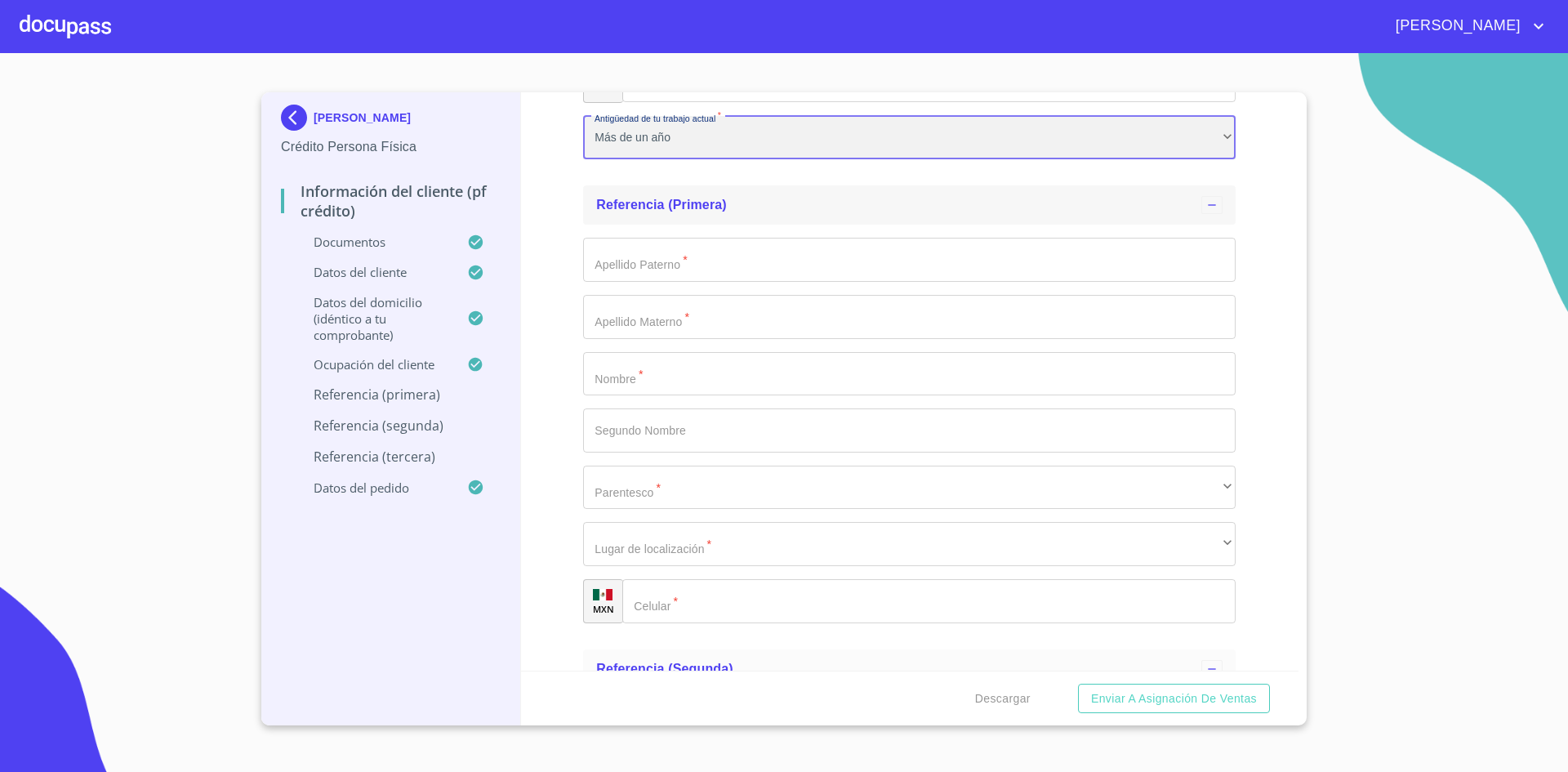
scroll to position [8248, 0]
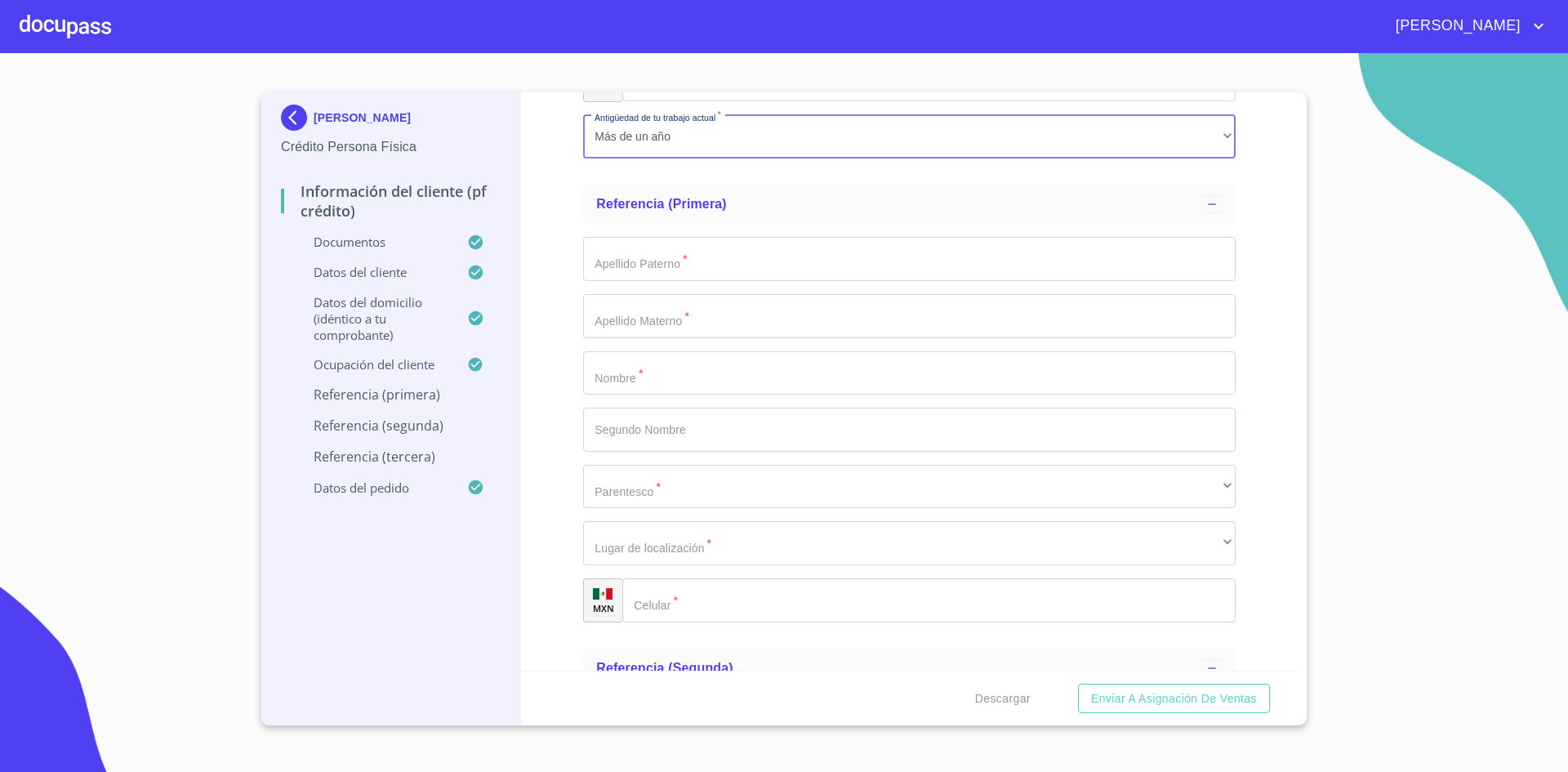
click at [746, 269] on input "Documento de identificación.   *" at bounding box center [910, 258] width 652 height 44
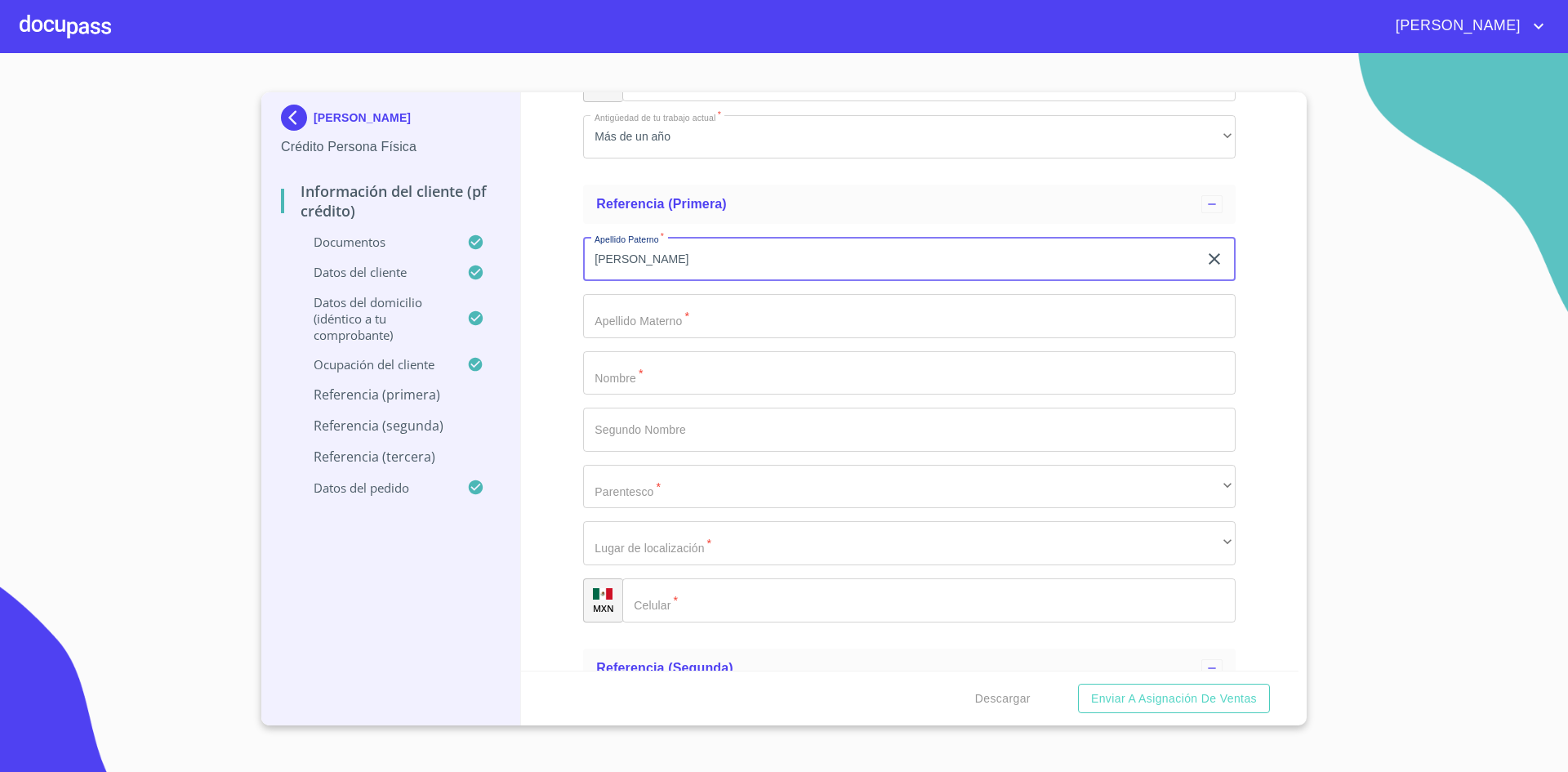
type input "[PERSON_NAME]"
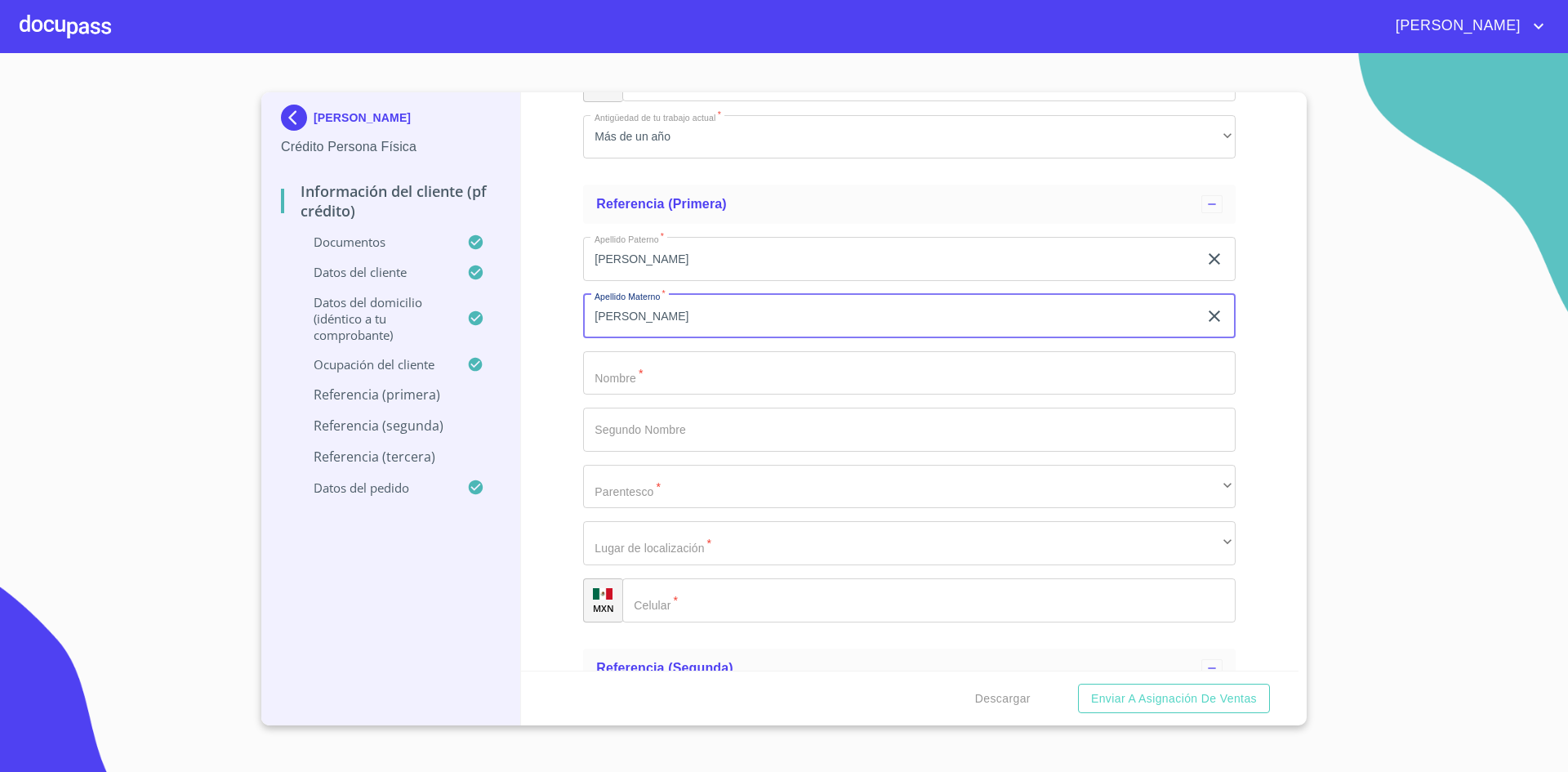
type input "[PERSON_NAME]"
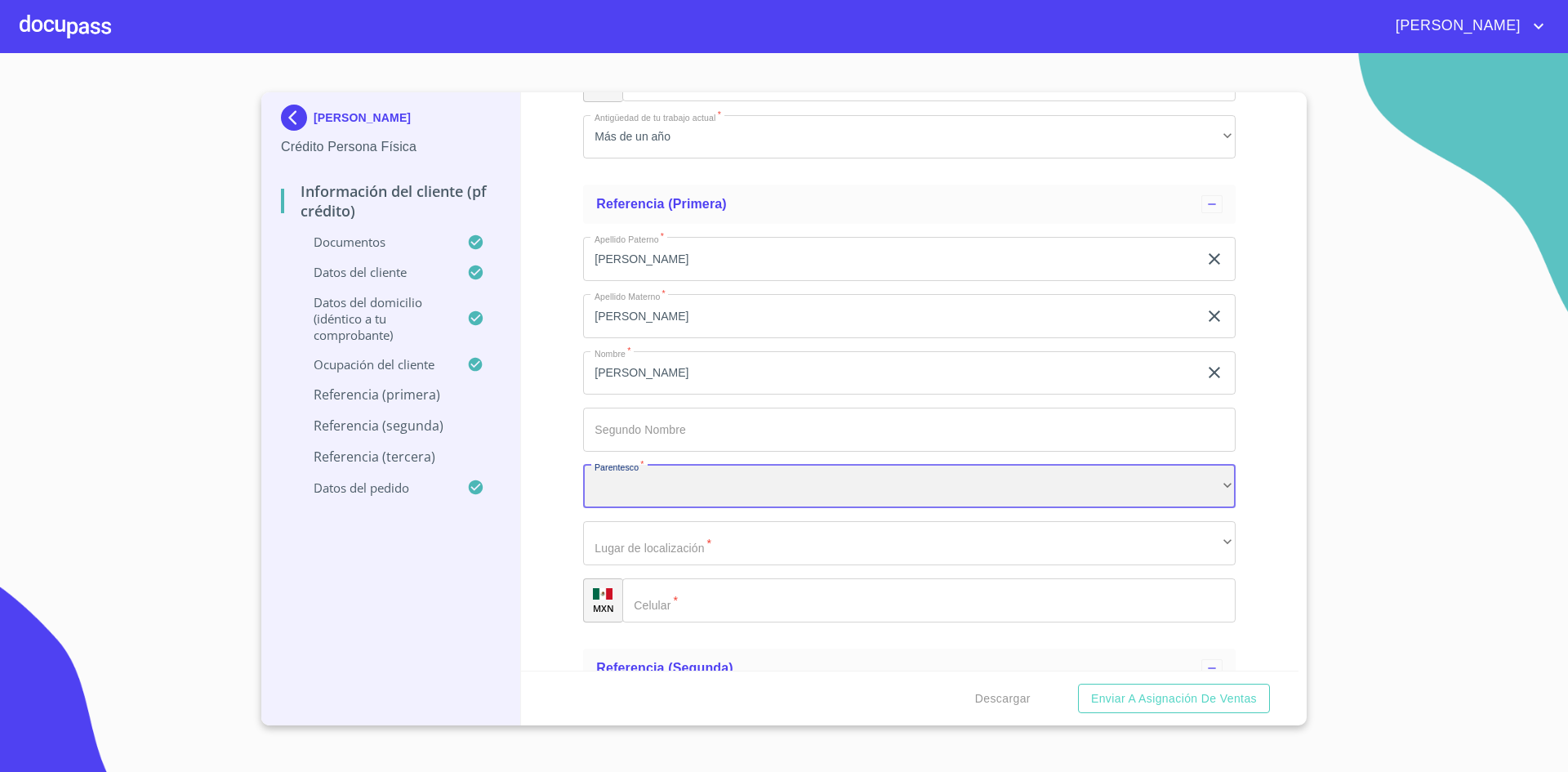
click at [748, 489] on div "​" at bounding box center [910, 486] width 652 height 44
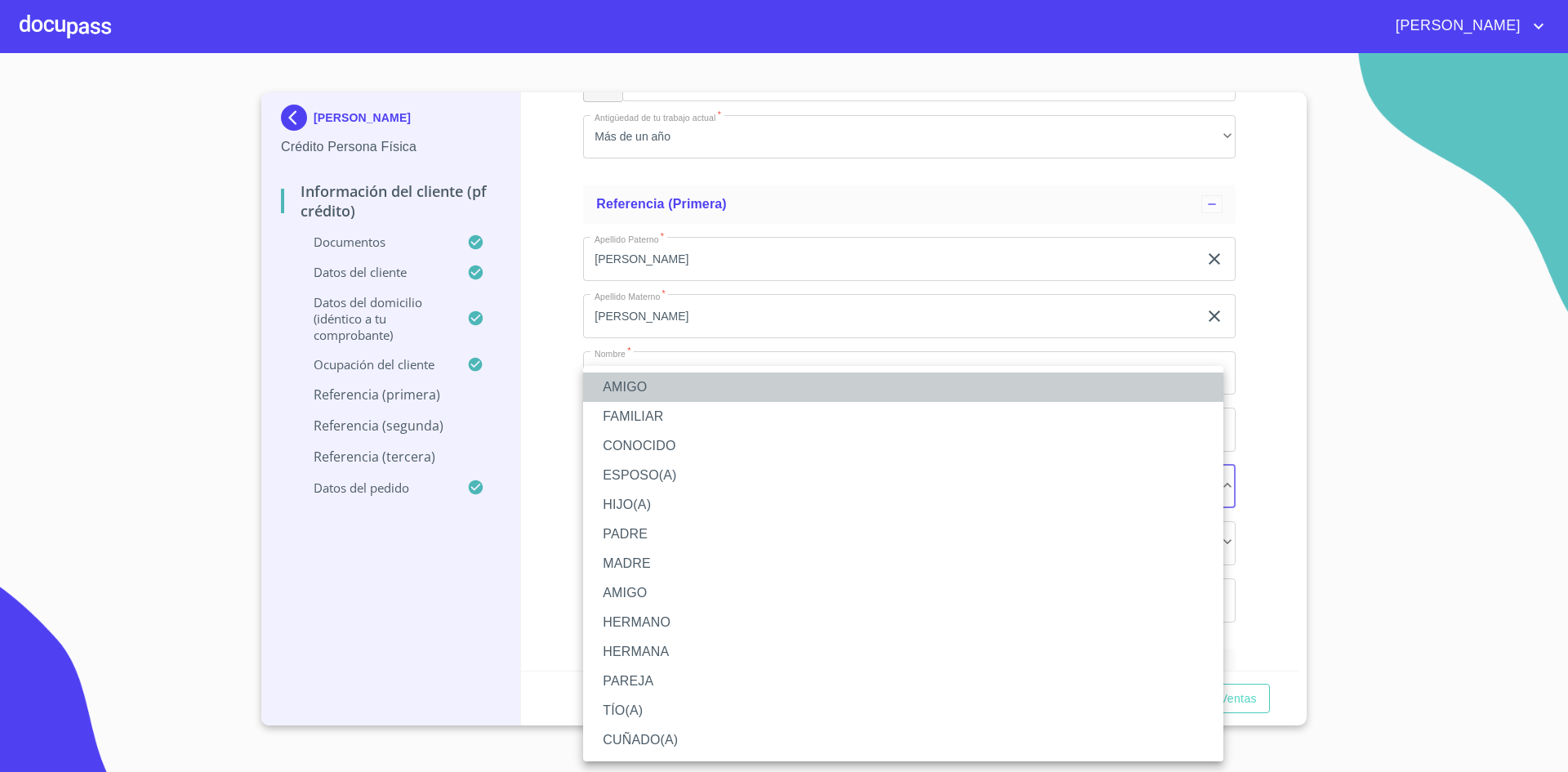
click at [670, 388] on li "AMIGO" at bounding box center [904, 387] width 640 height 29
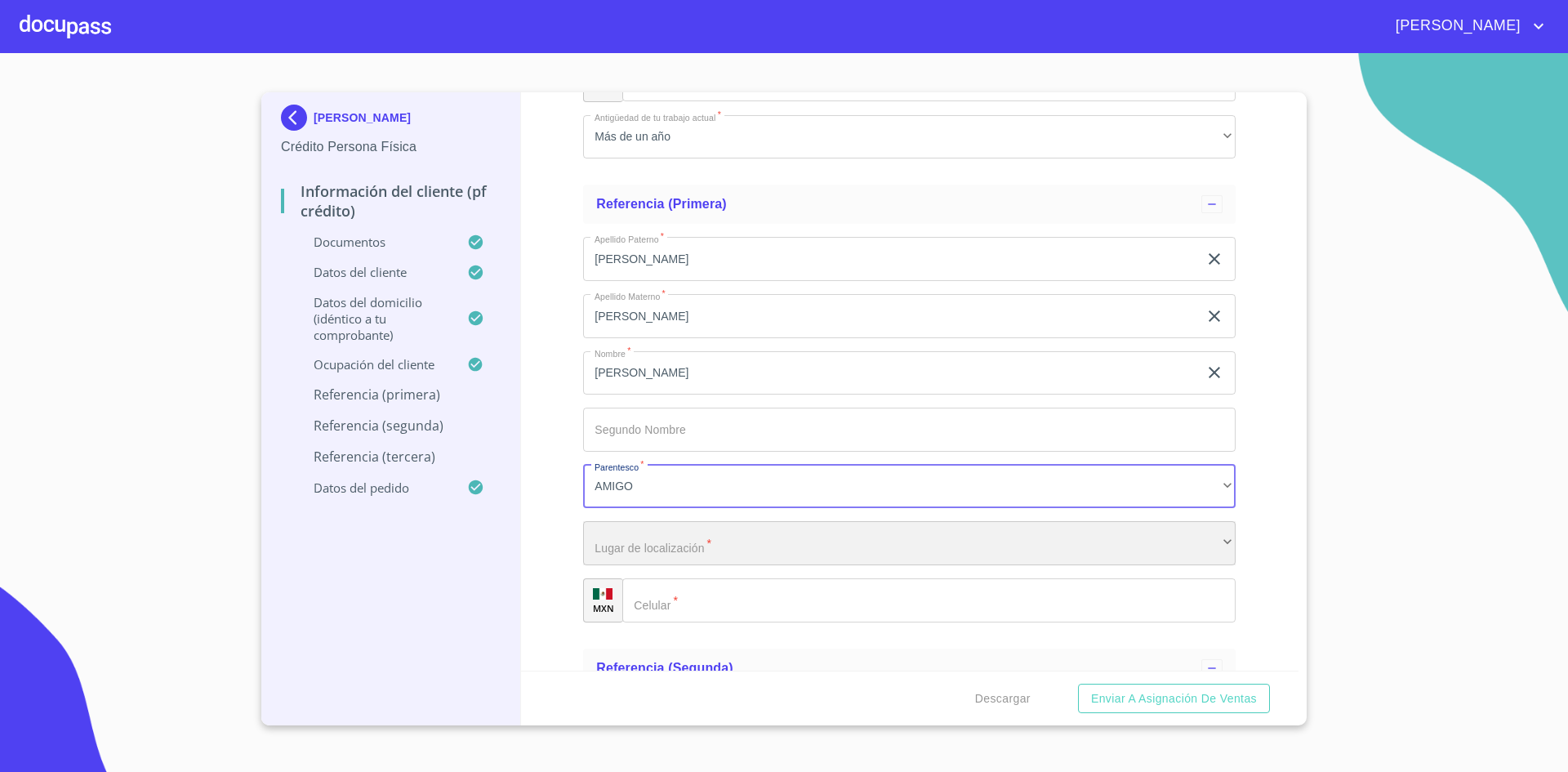
click at [699, 541] on div "​" at bounding box center [910, 542] width 652 height 44
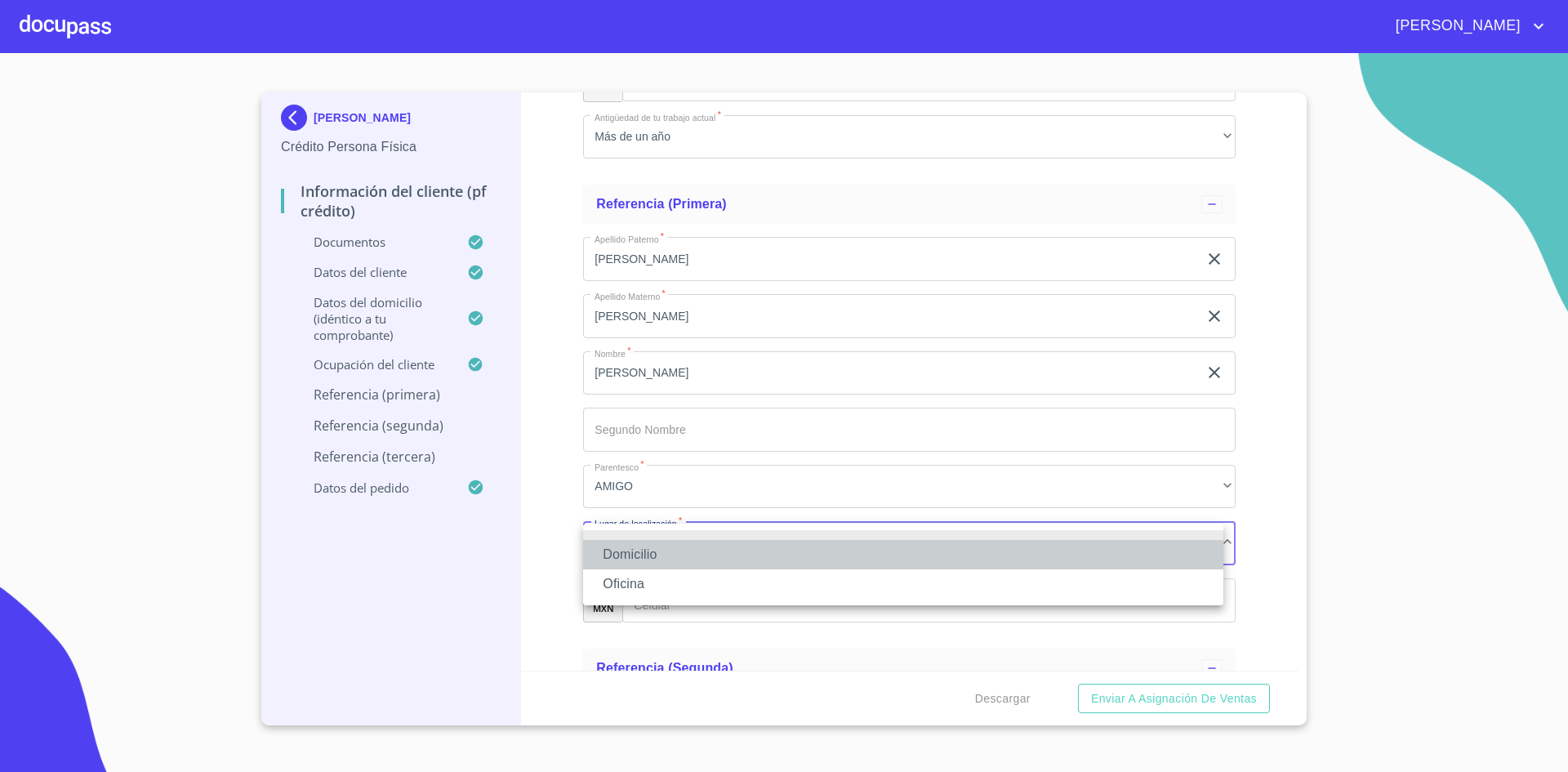
click at [674, 553] on li "Domicilio" at bounding box center [904, 554] width 640 height 29
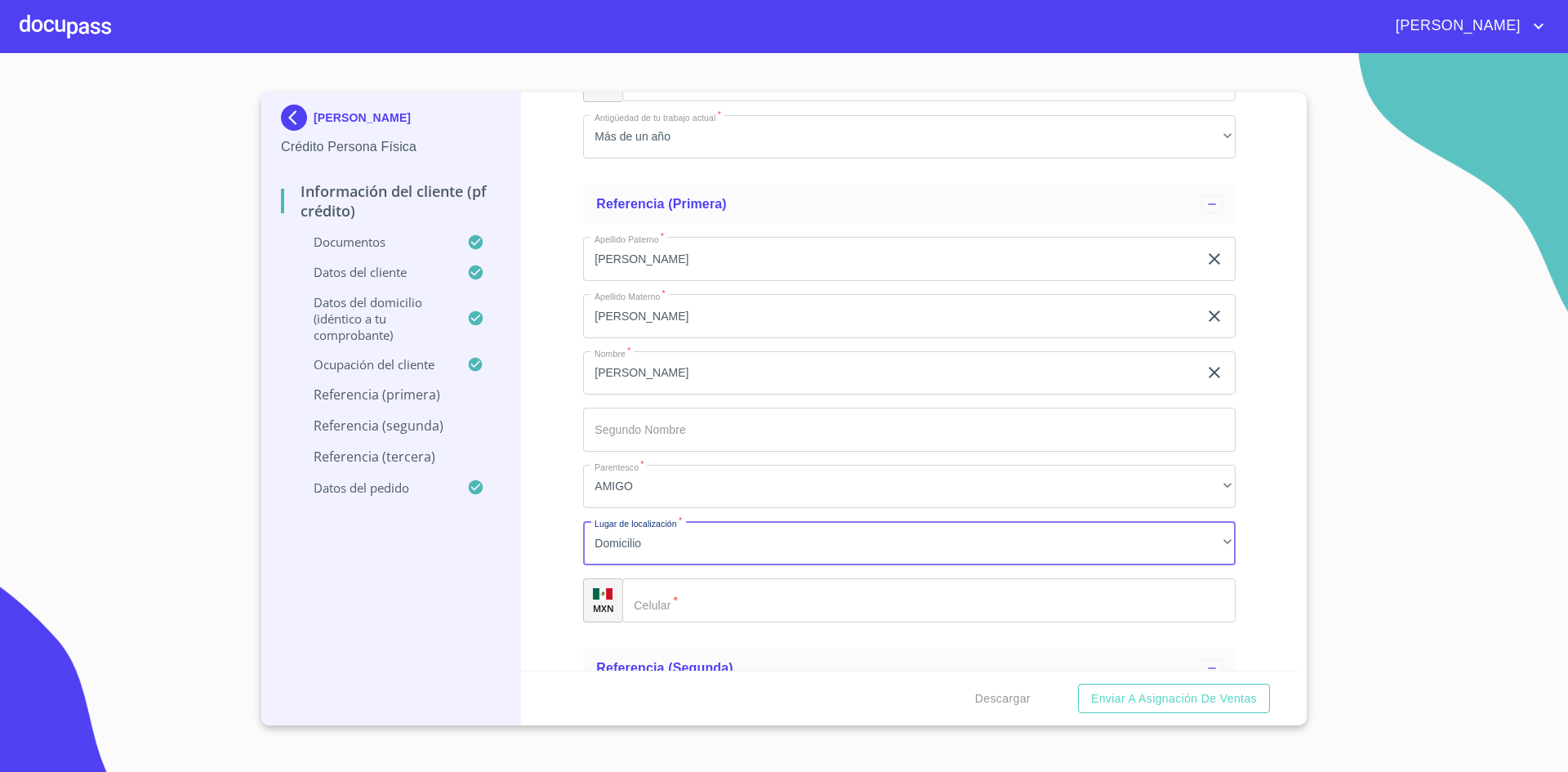
click at [692, 602] on input "Documento de identificación.   *" at bounding box center [929, 600] width 614 height 44
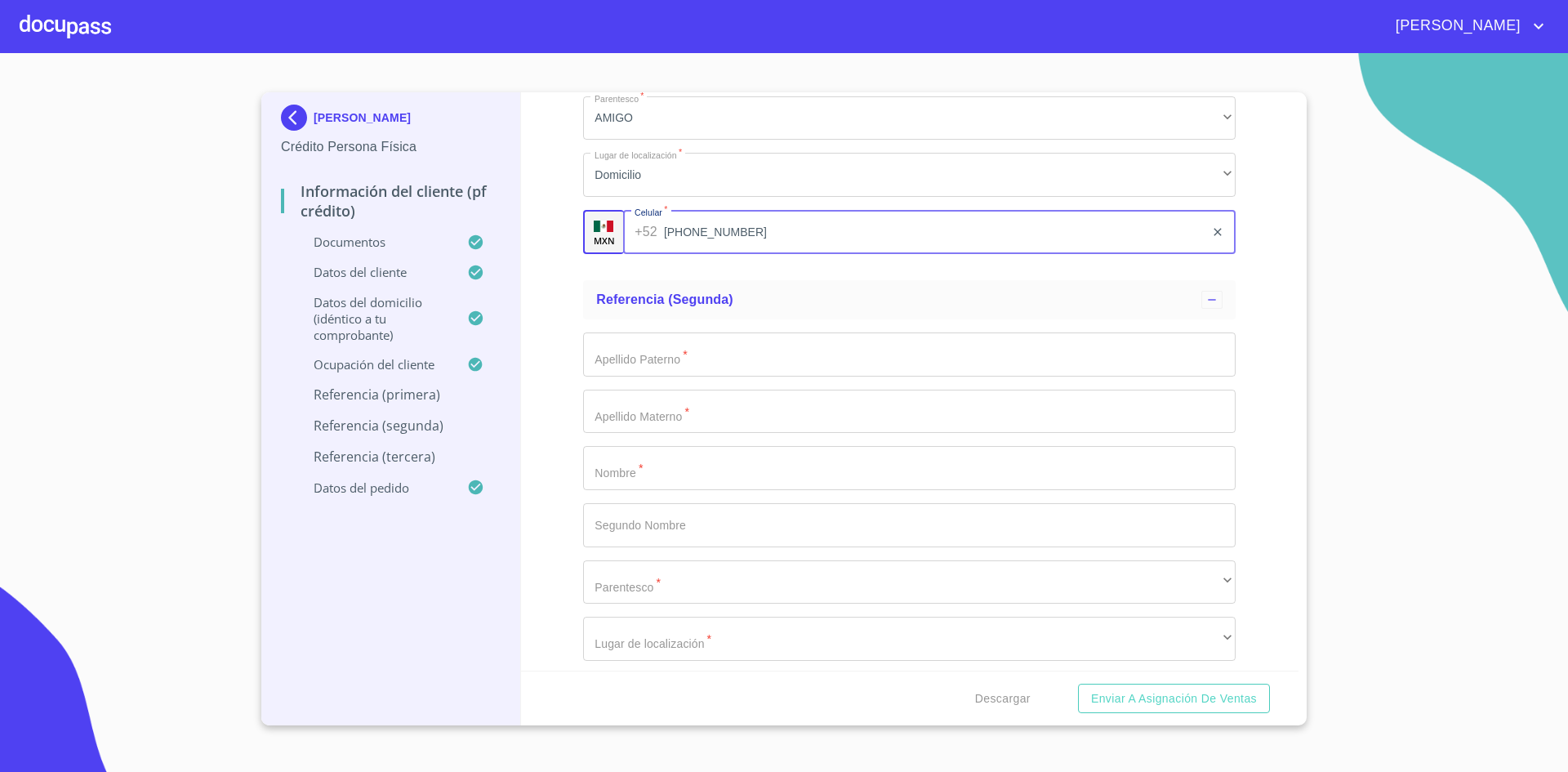
scroll to position [8619, 0]
type input "[PHONE_NUMBER]"
click at [793, 357] on input "Documento de identificación.   *" at bounding box center [910, 351] width 652 height 44
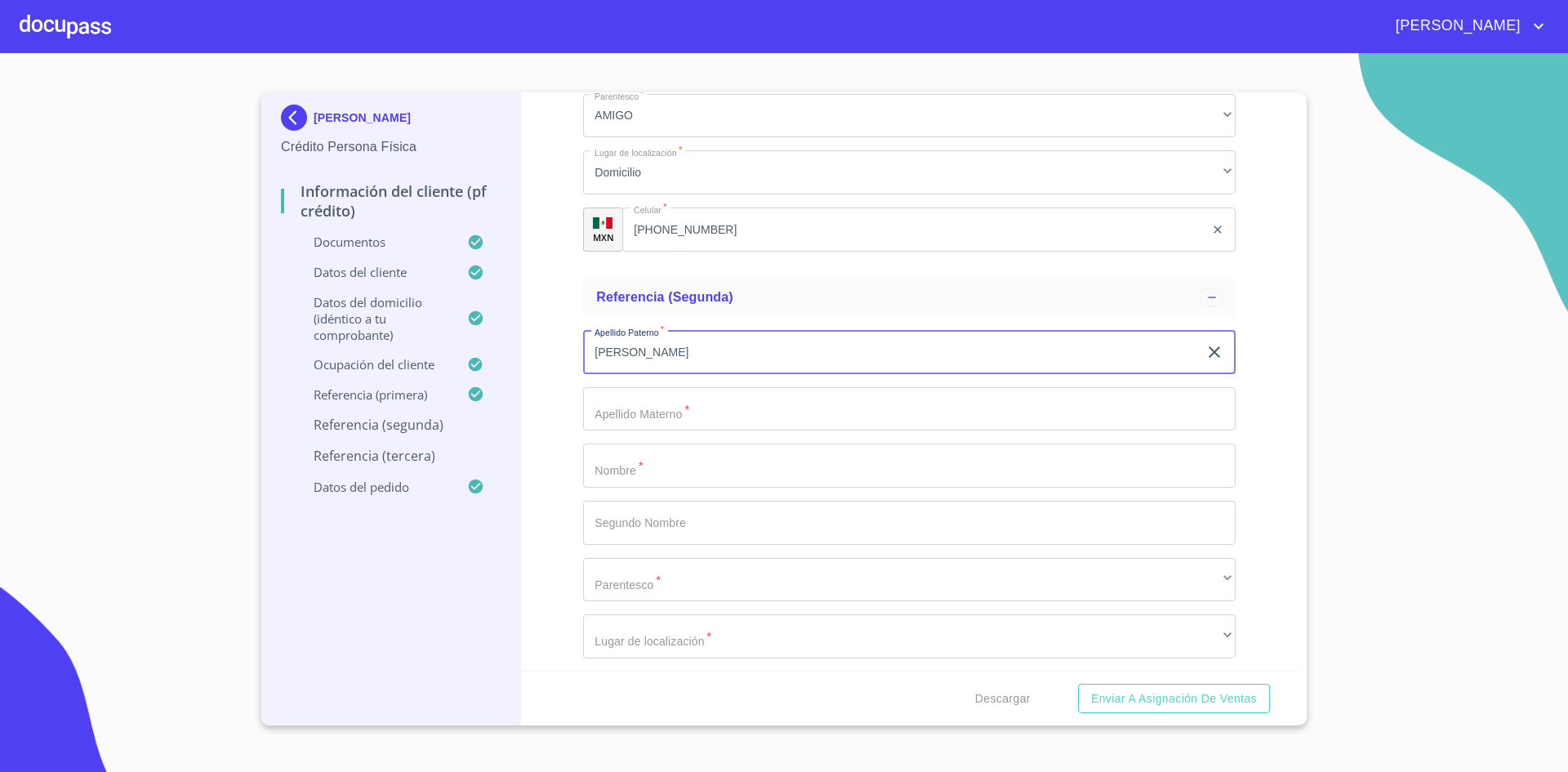
type input "[PERSON_NAME]"
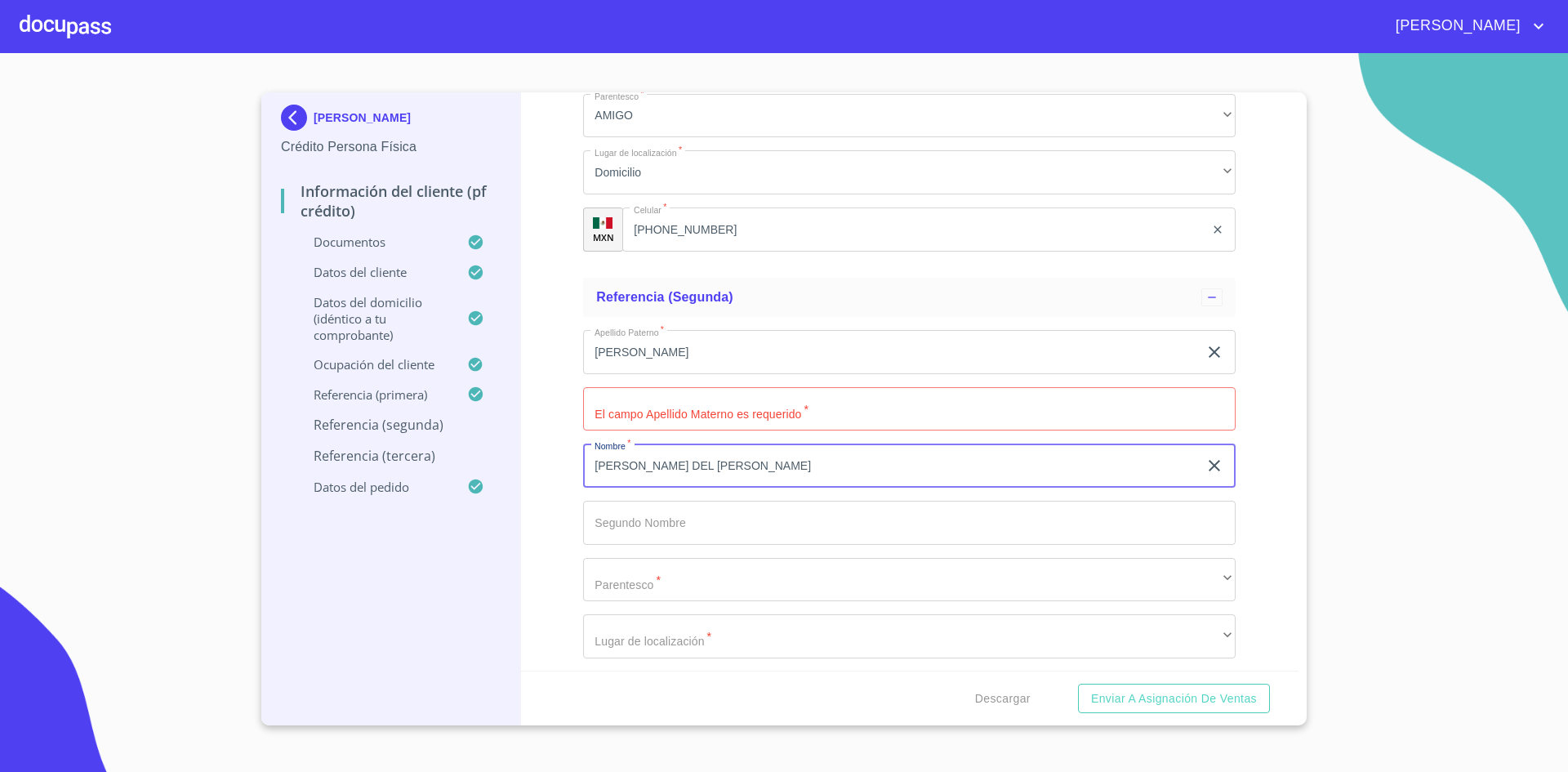
type input "[PERSON_NAME] DEL [PERSON_NAME]"
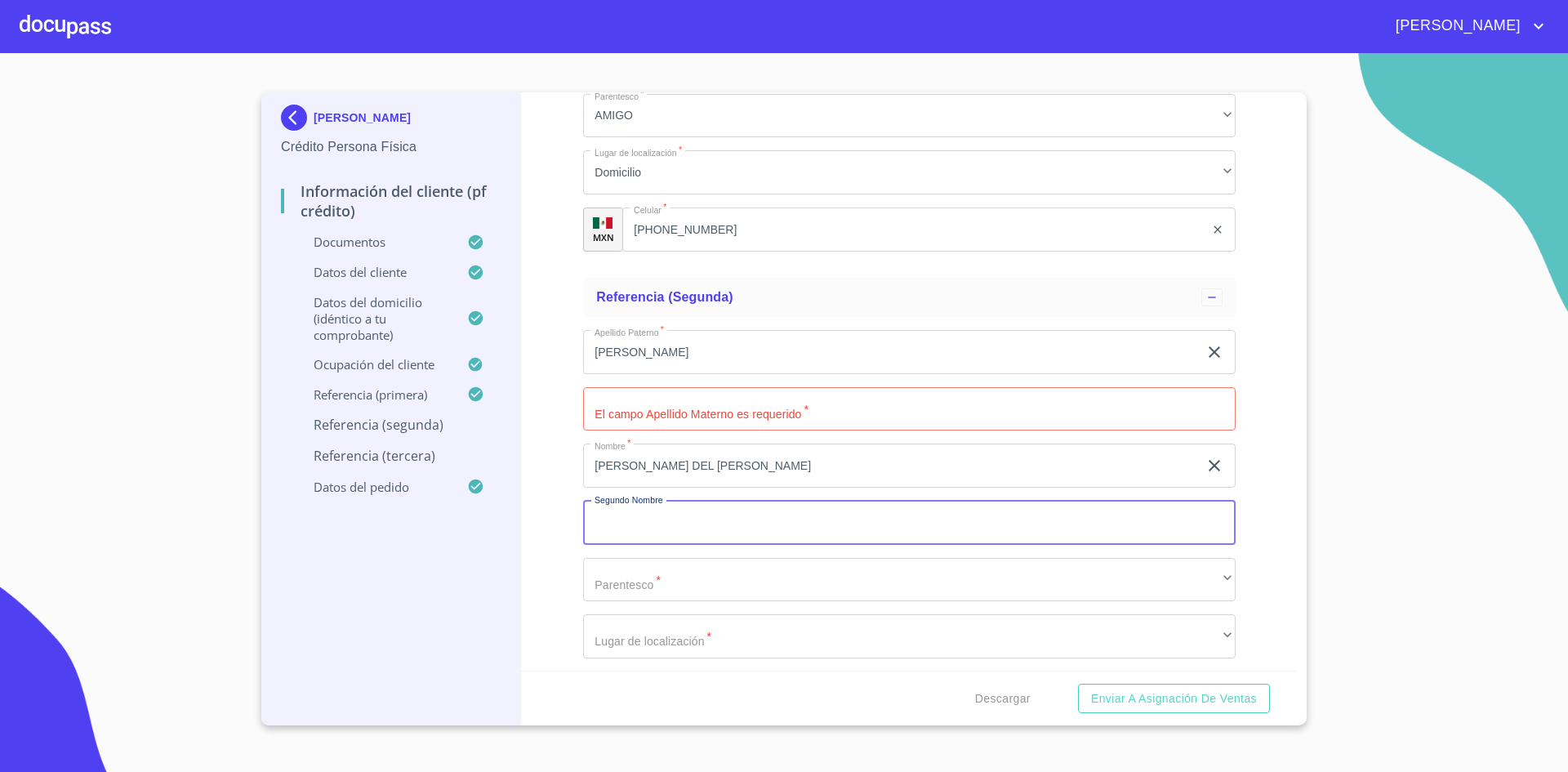
click at [775, 402] on input "Documento de identificación.   *" at bounding box center [910, 409] width 652 height 44
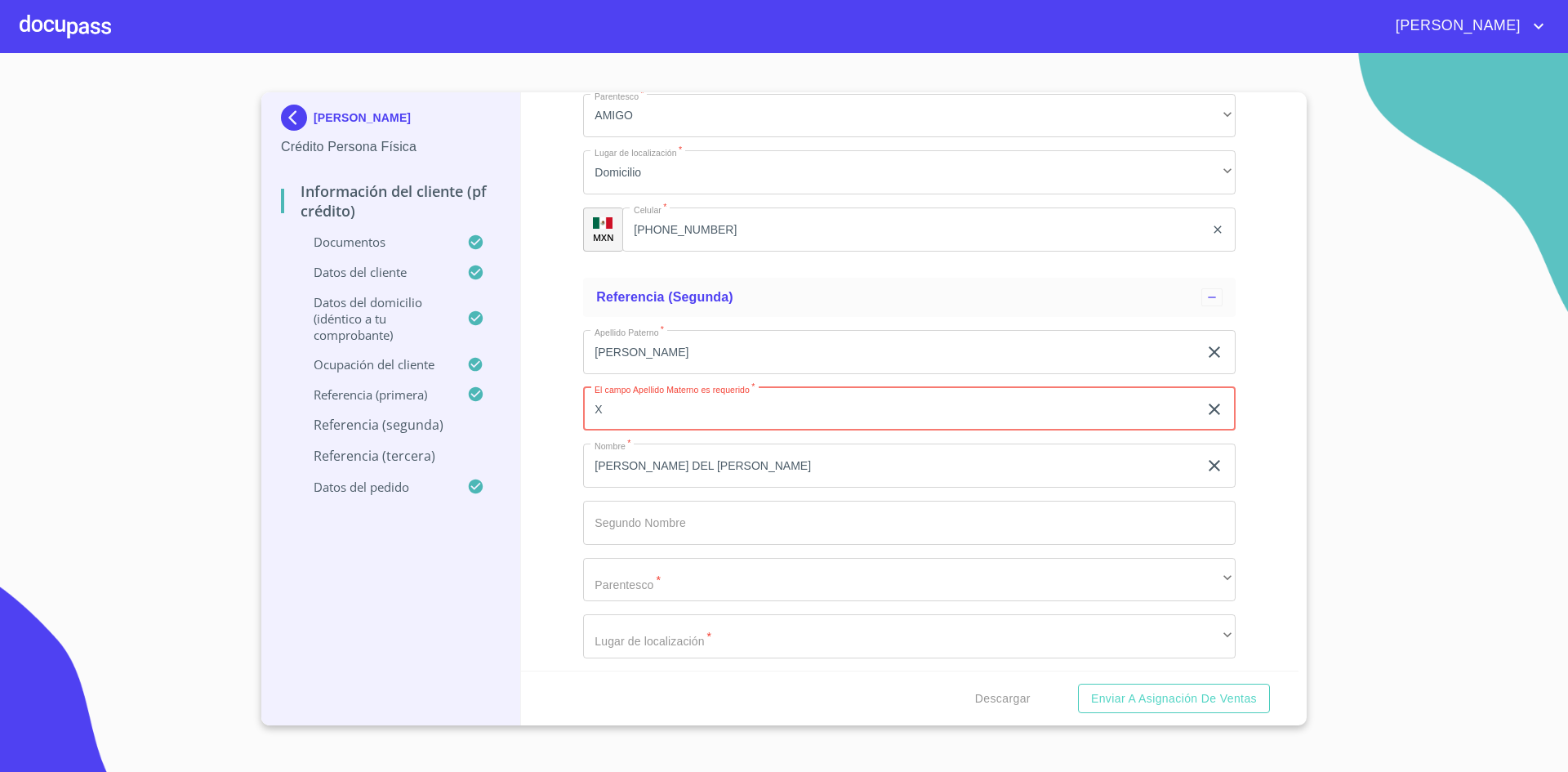
type input "X"
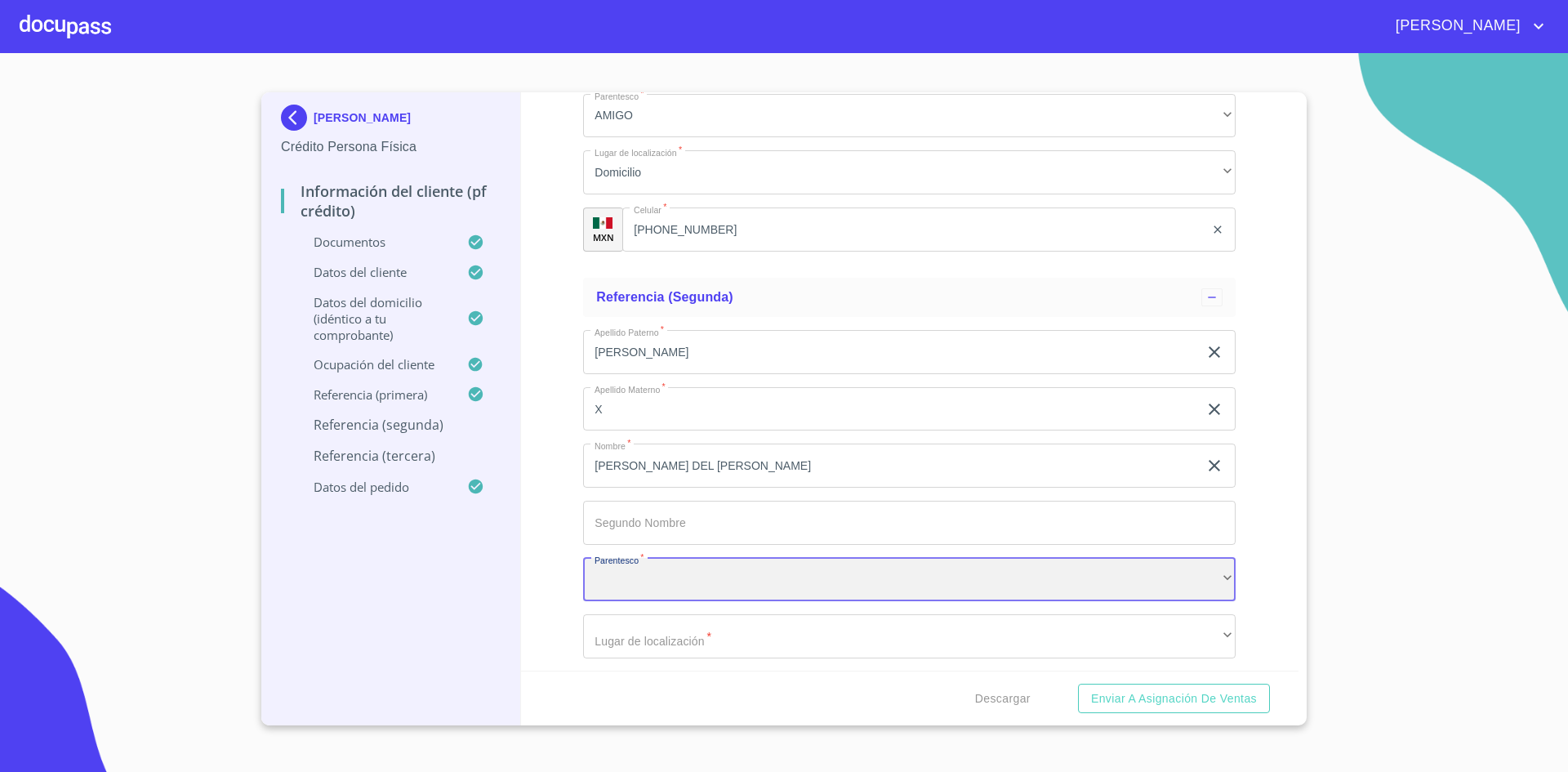
click at [738, 588] on div "​" at bounding box center [910, 579] width 652 height 44
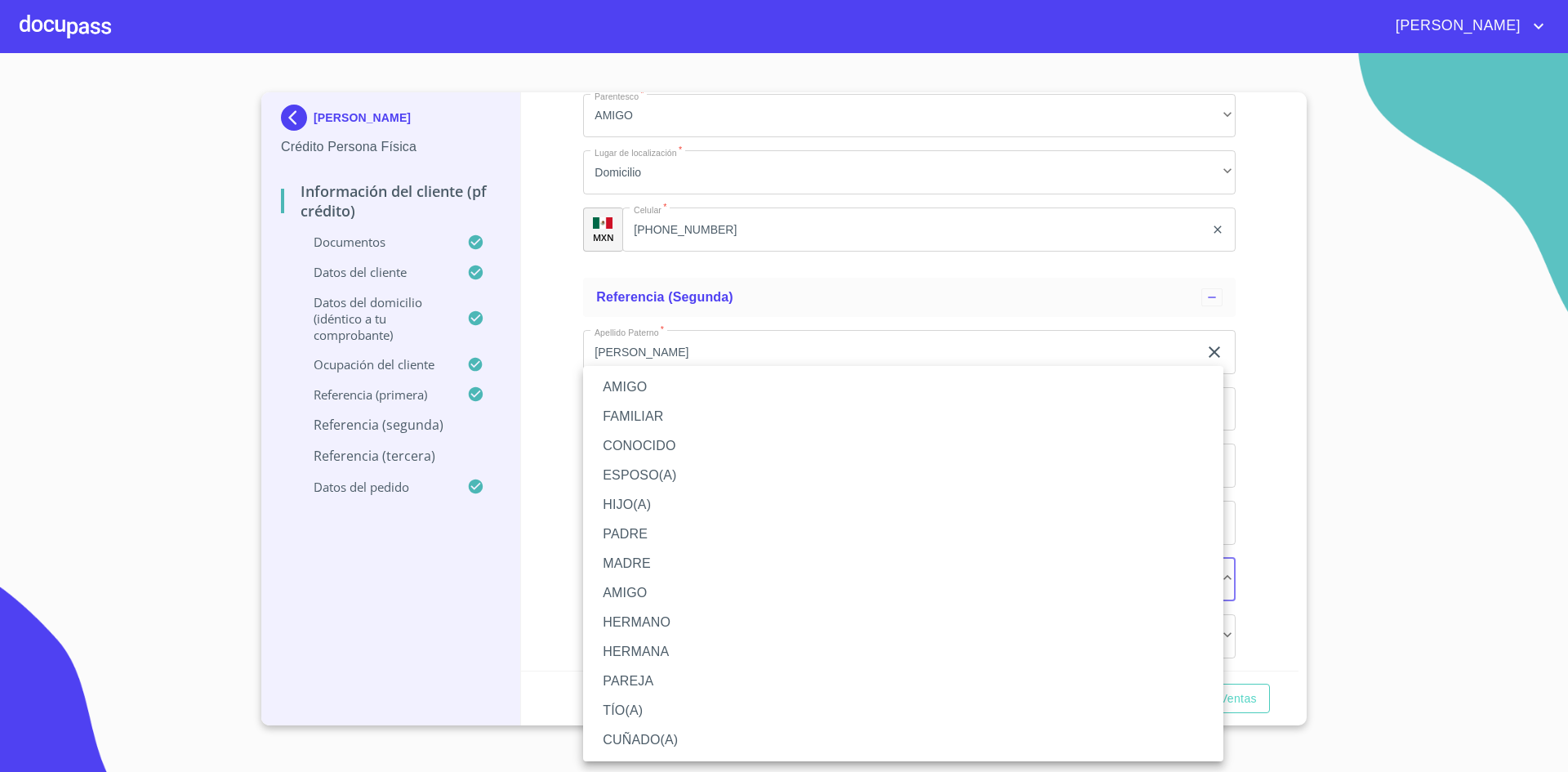
click at [664, 422] on li "FAMILIAR" at bounding box center [904, 417] width 640 height 29
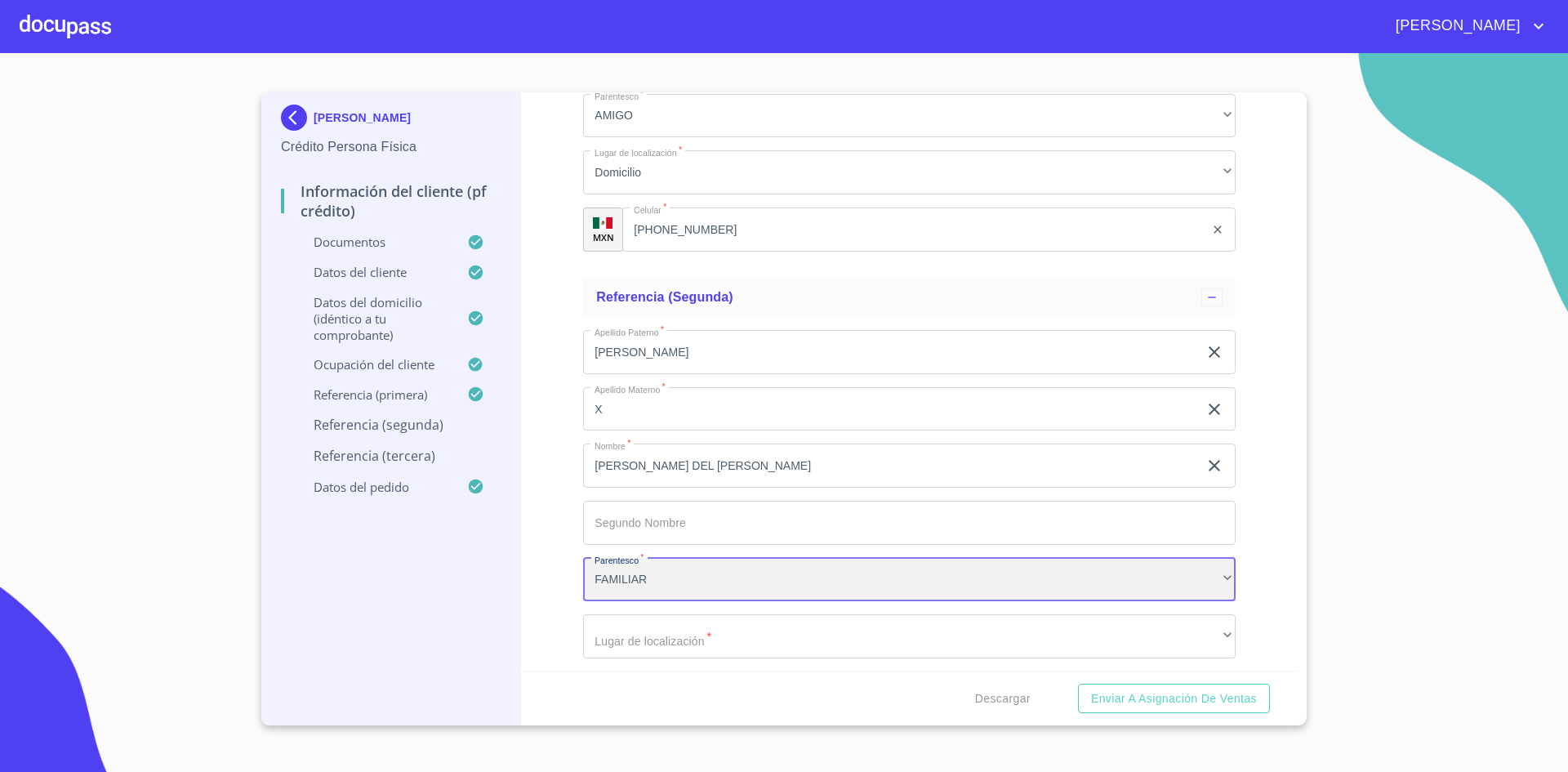
click at [649, 594] on div "FAMILIAR" at bounding box center [910, 579] width 652 height 44
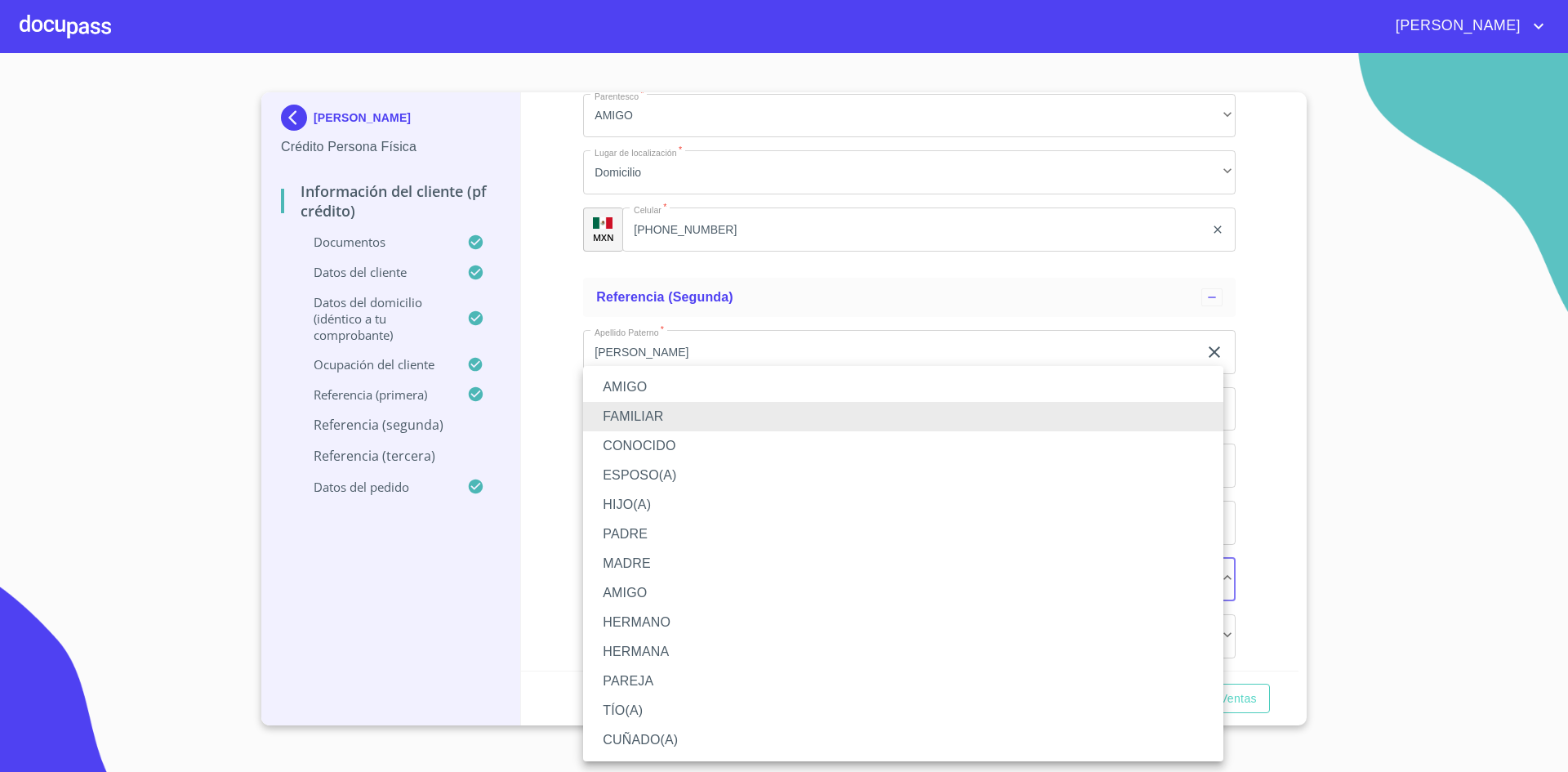
click at [645, 388] on li "AMIGO" at bounding box center [904, 387] width 640 height 29
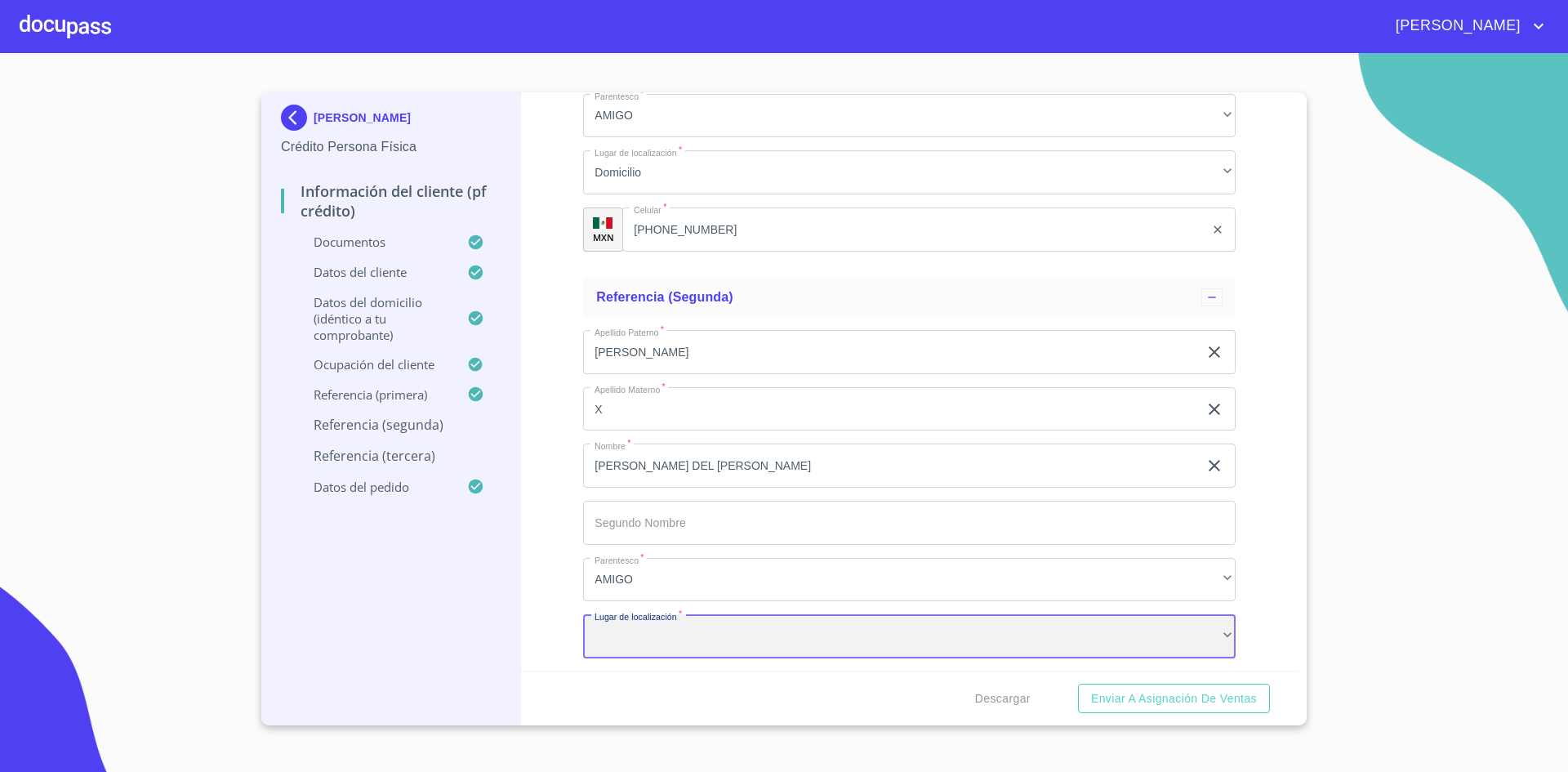
click at [721, 644] on div "​" at bounding box center [910, 636] width 652 height 44
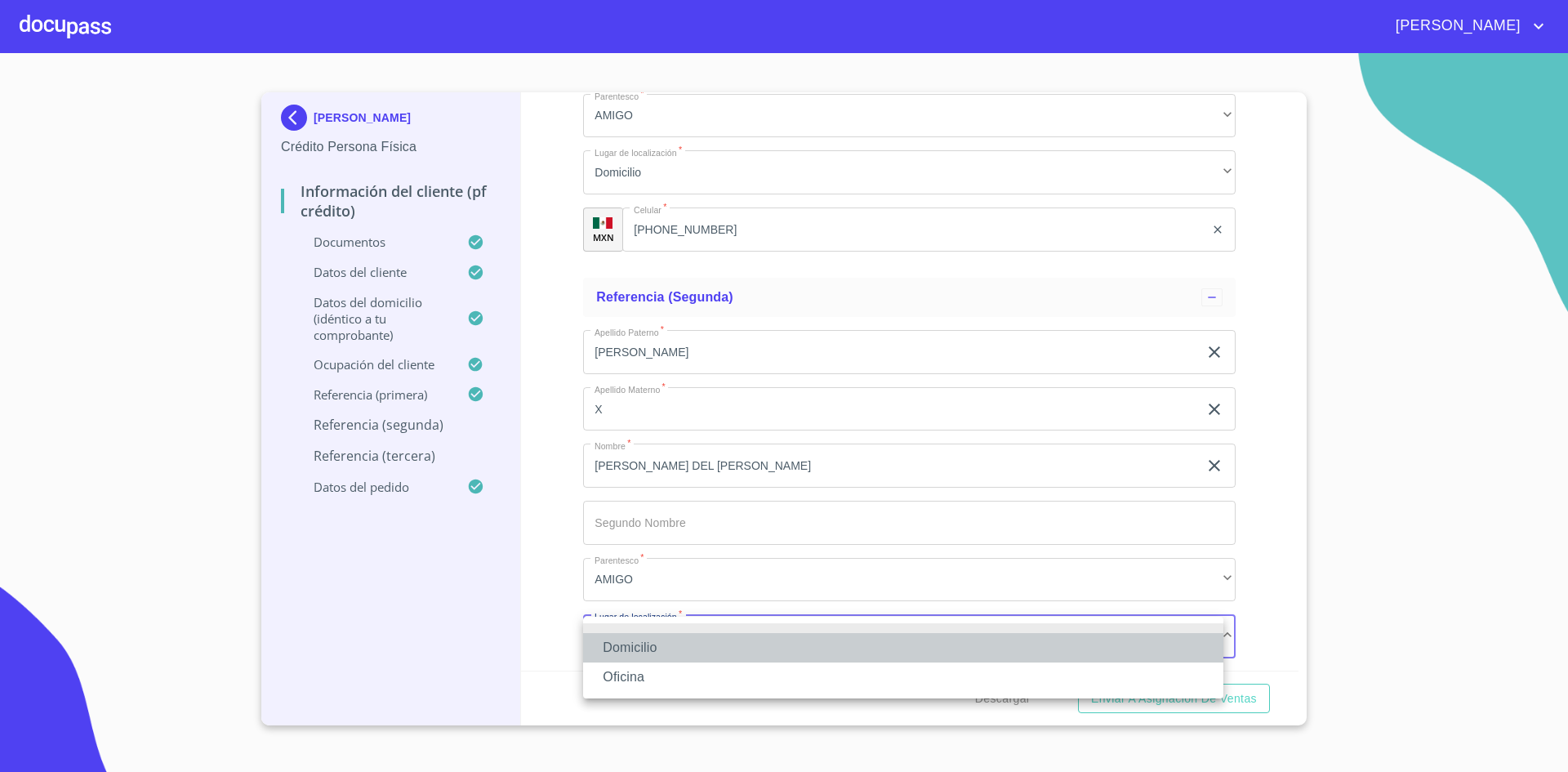
click at [721, 644] on li "Domicilio" at bounding box center [904, 647] width 640 height 29
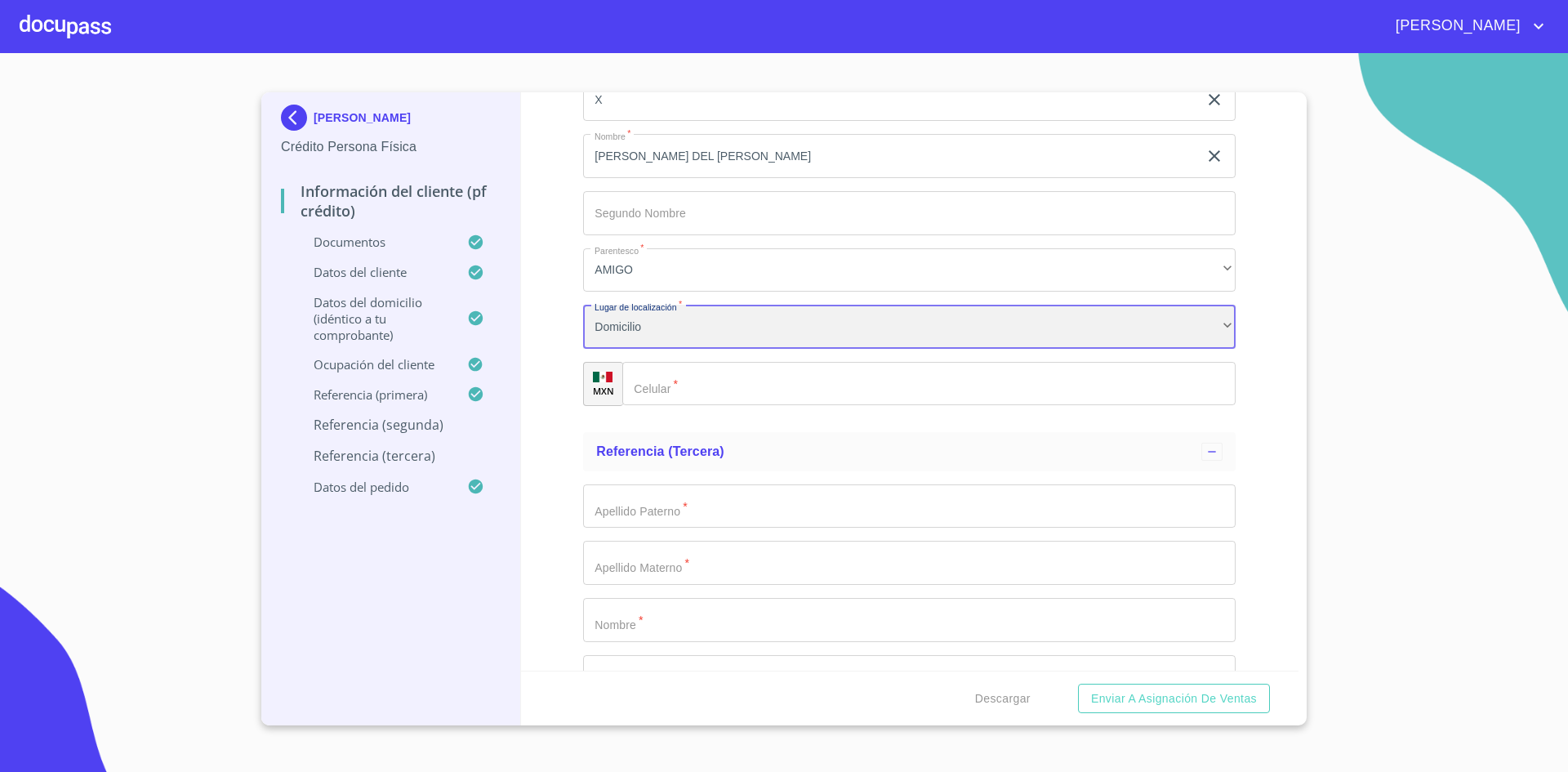
scroll to position [8938, 0]
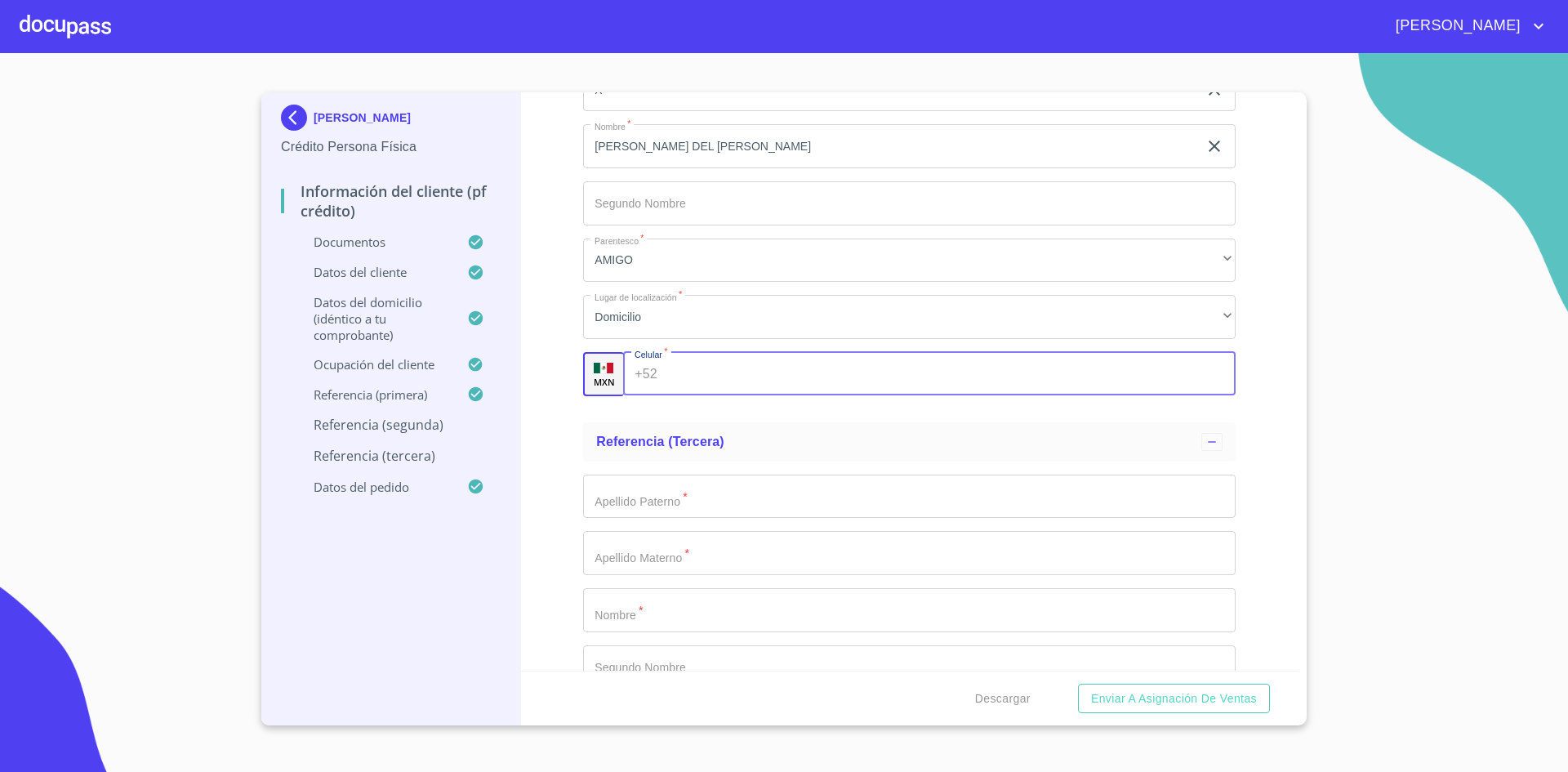
click at [738, 353] on input "Documento de identificación.   *" at bounding box center [950, 374] width 571 height 44
type input "[PHONE_NUMBER]"
click at [775, 503] on input "Documento de identificación.   *" at bounding box center [910, 496] width 652 height 44
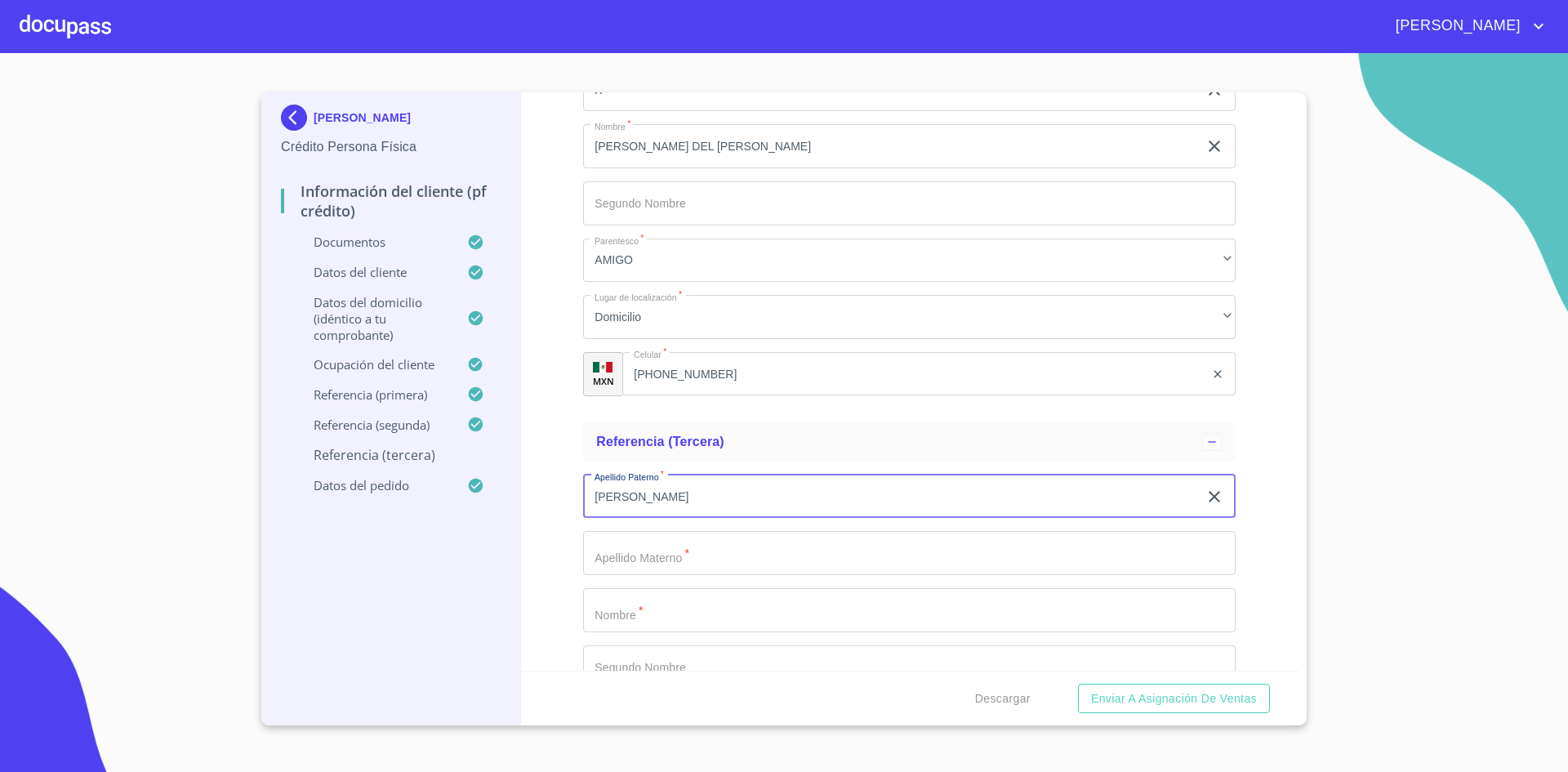
type input "[PERSON_NAME]"
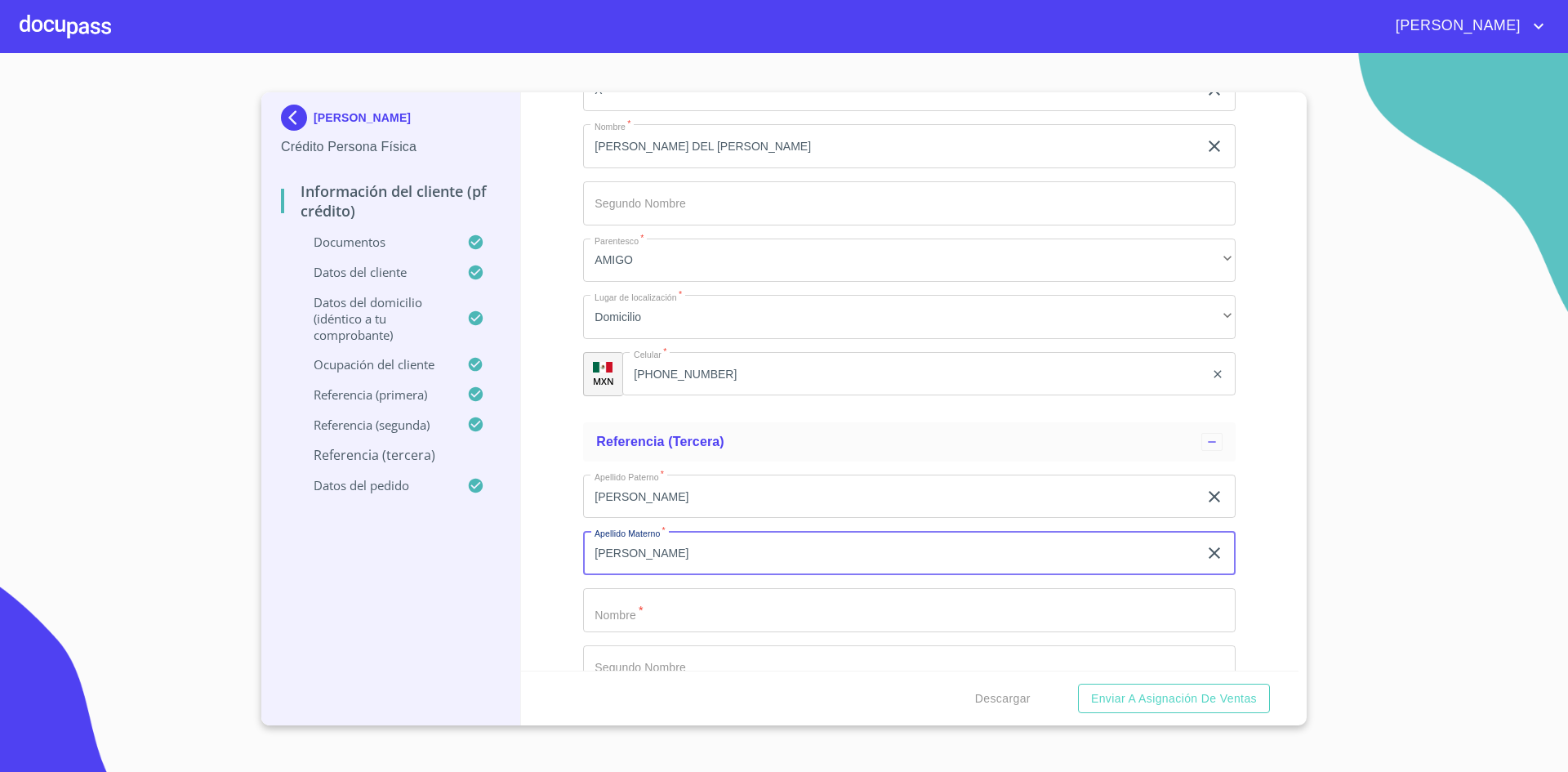
type input "[PERSON_NAME]"
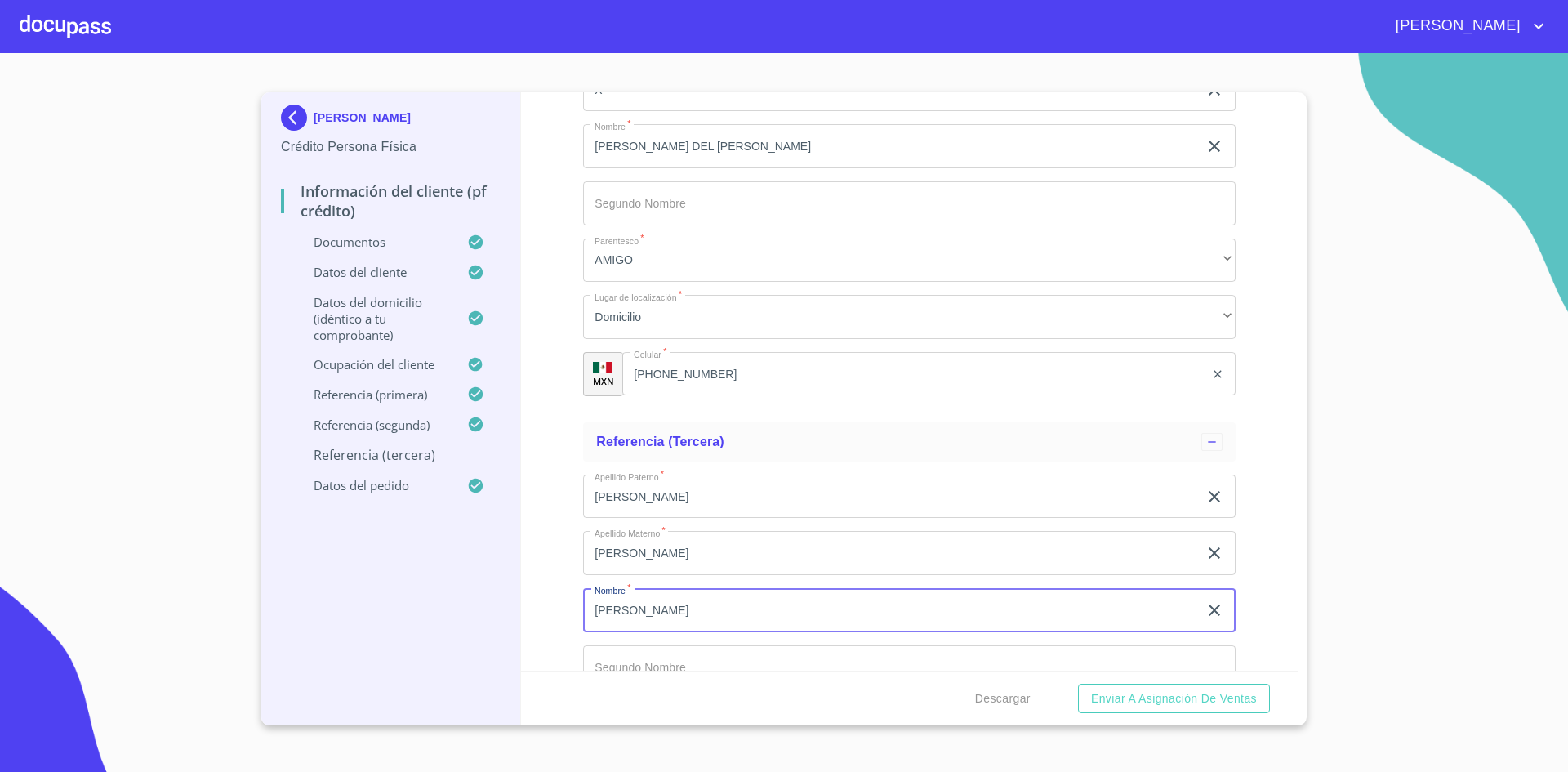
type input "[PERSON_NAME]"
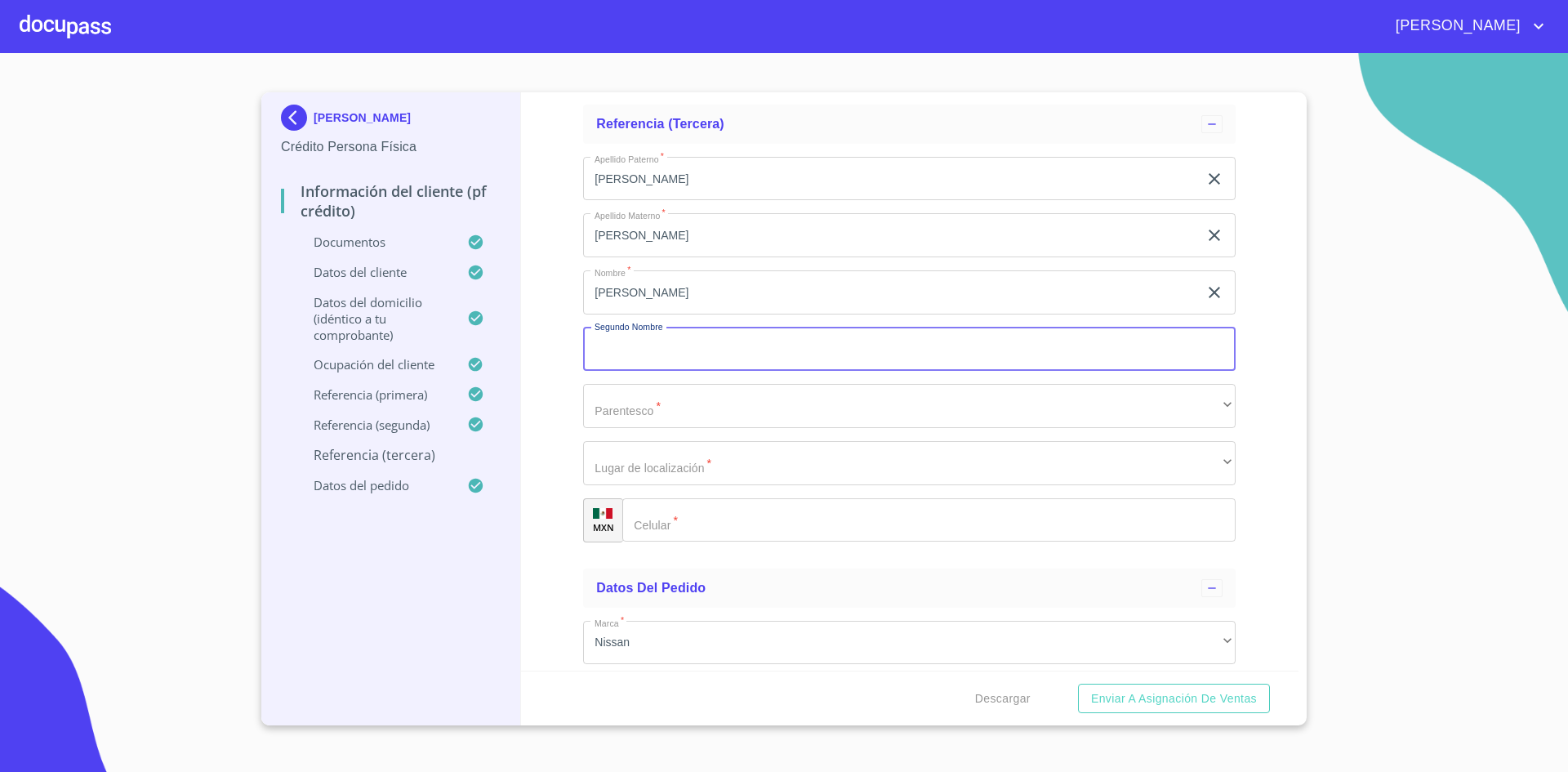
scroll to position [9261, 0]
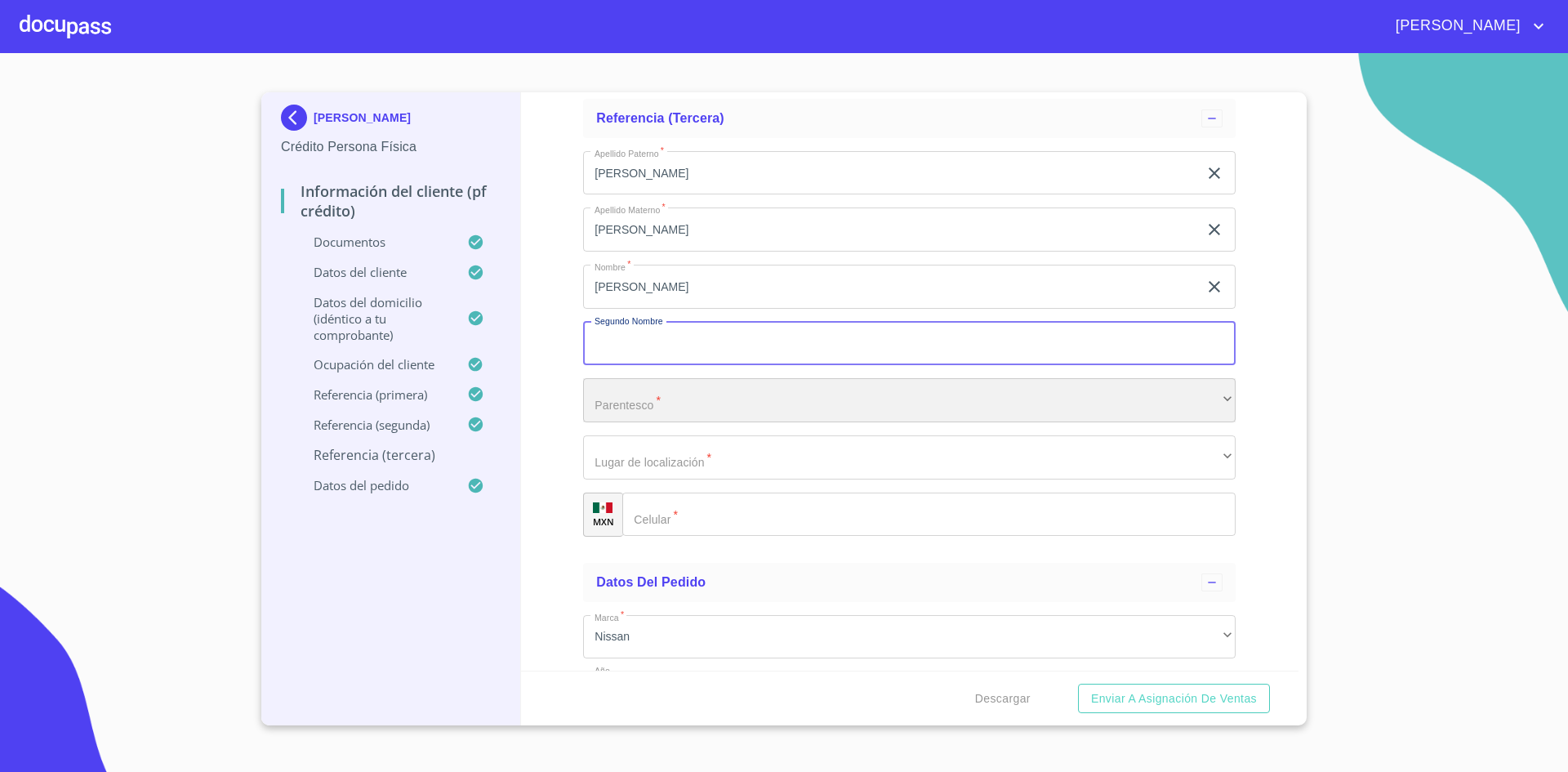
click at [756, 410] on div "​" at bounding box center [910, 399] width 652 height 44
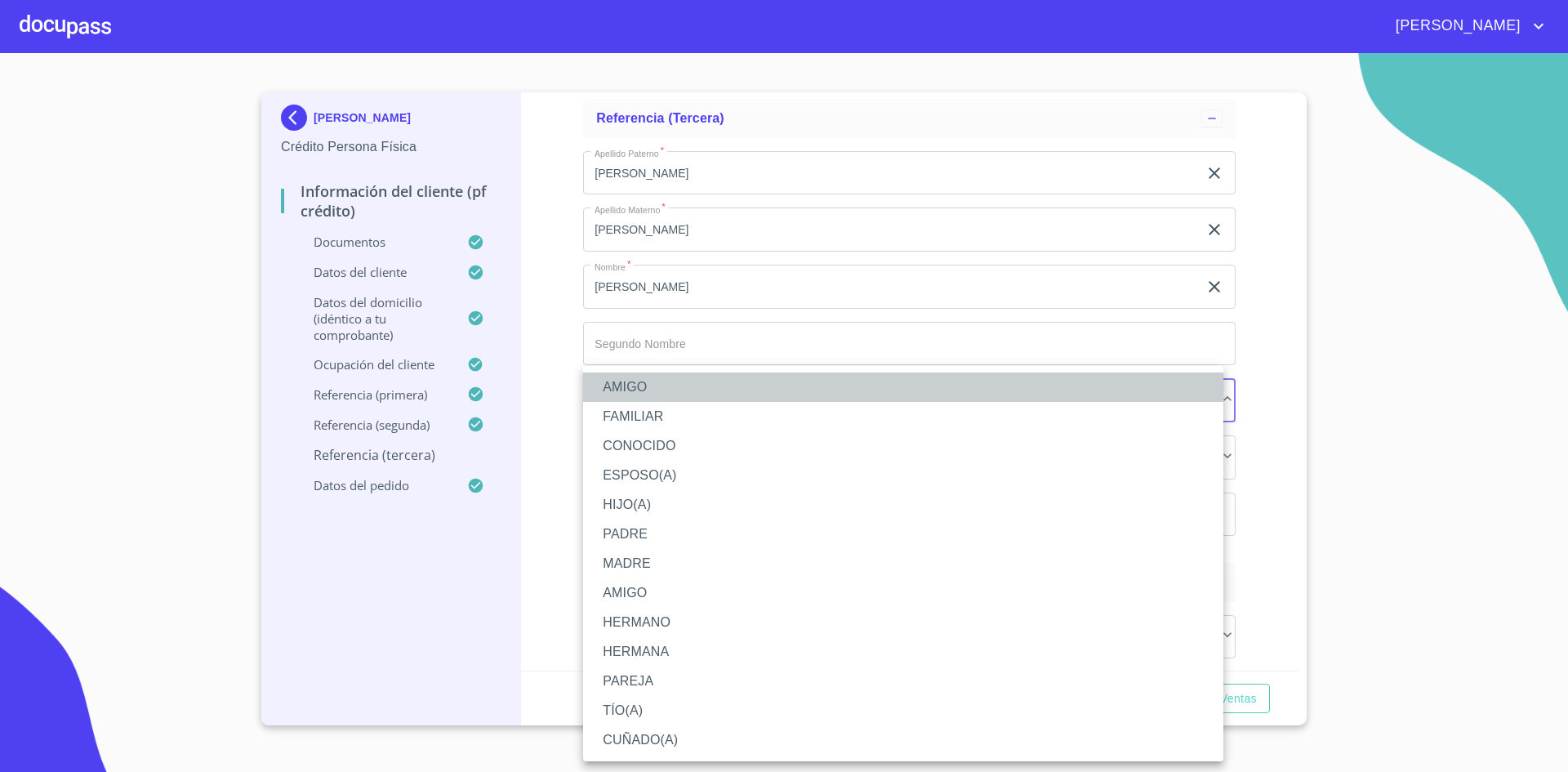
click at [675, 390] on li "AMIGO" at bounding box center [904, 387] width 640 height 29
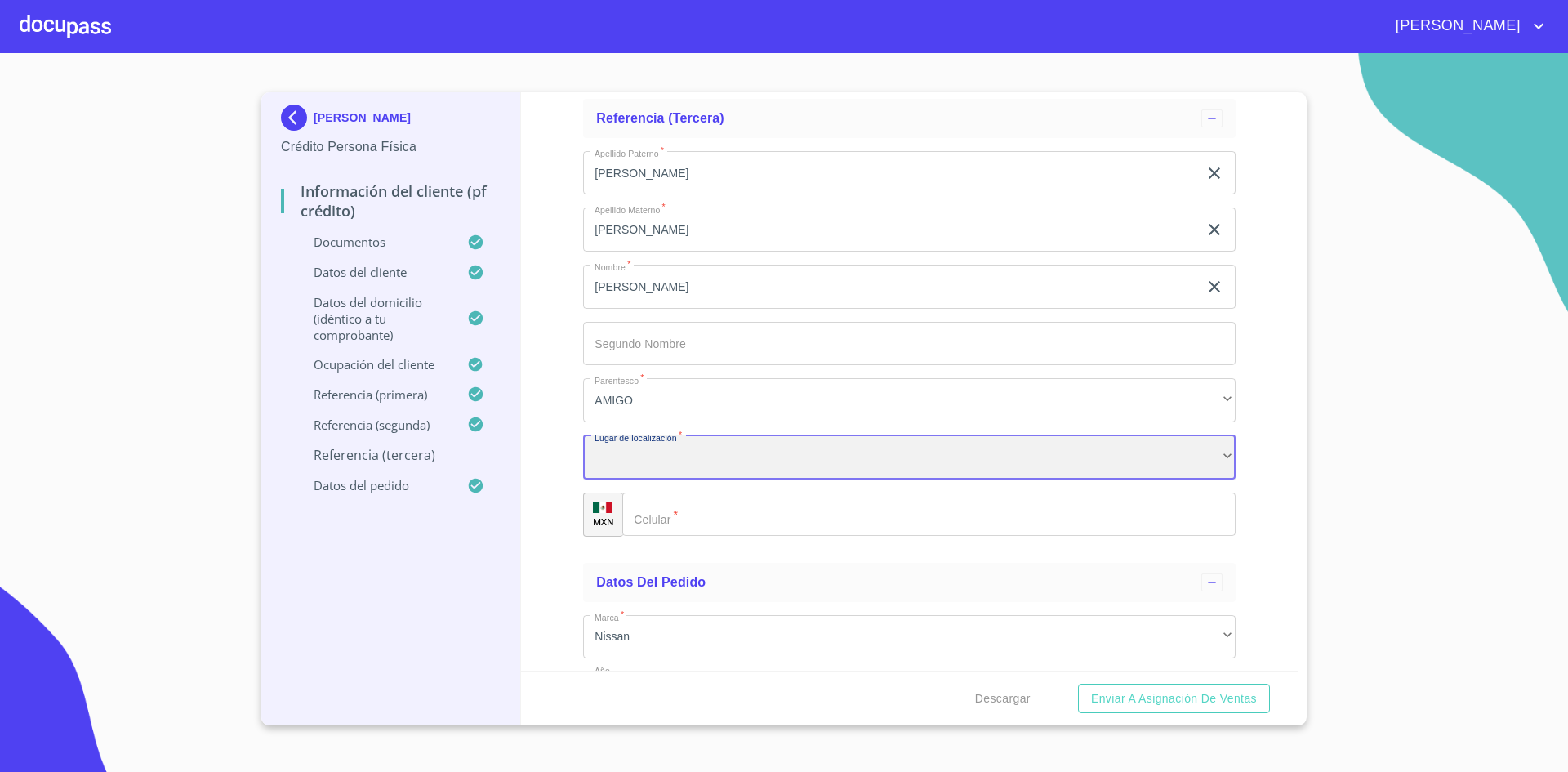
click at [688, 442] on div "​" at bounding box center [910, 457] width 652 height 44
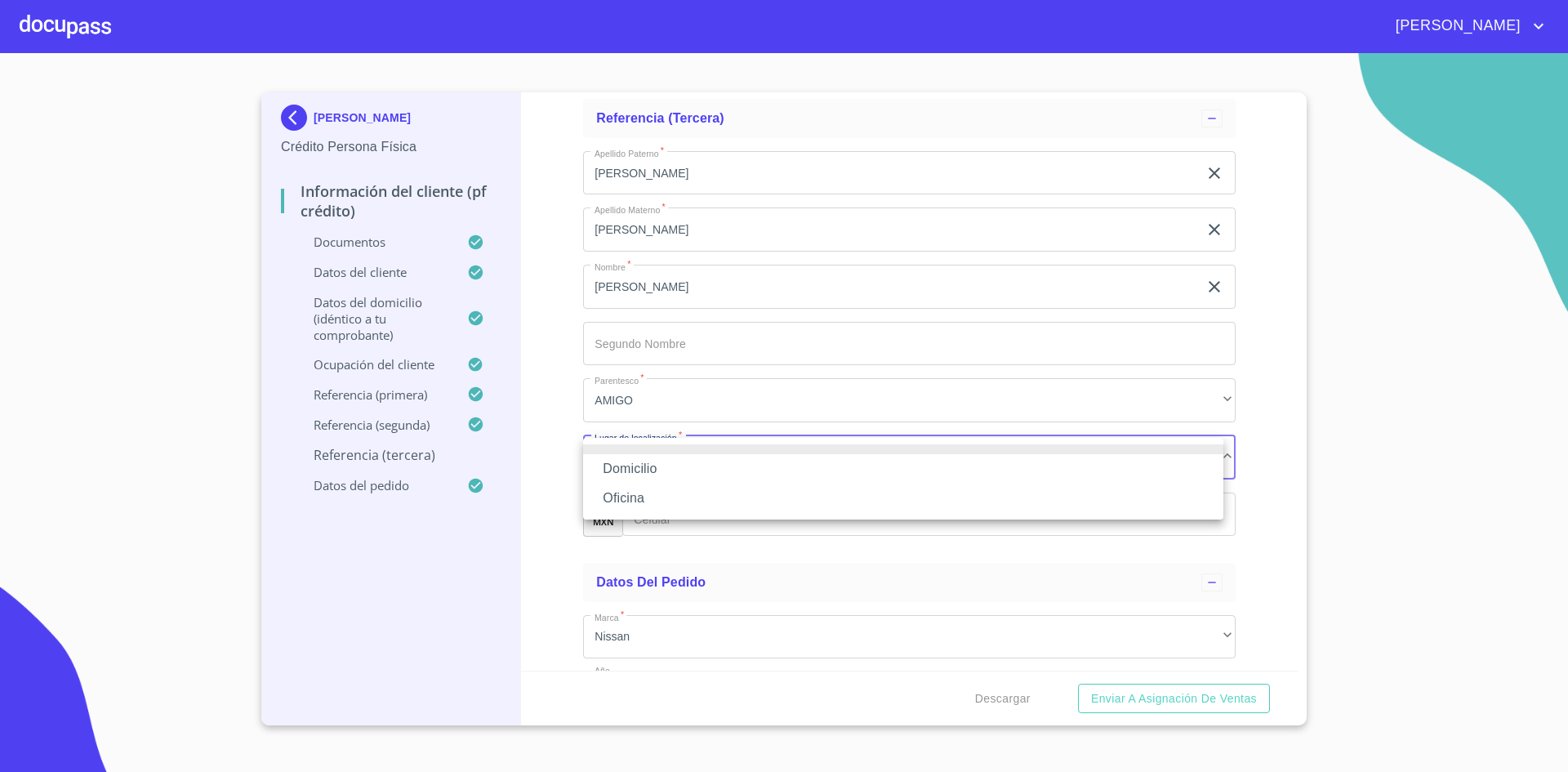
click at [676, 451] on li at bounding box center [904, 448] width 640 height 9
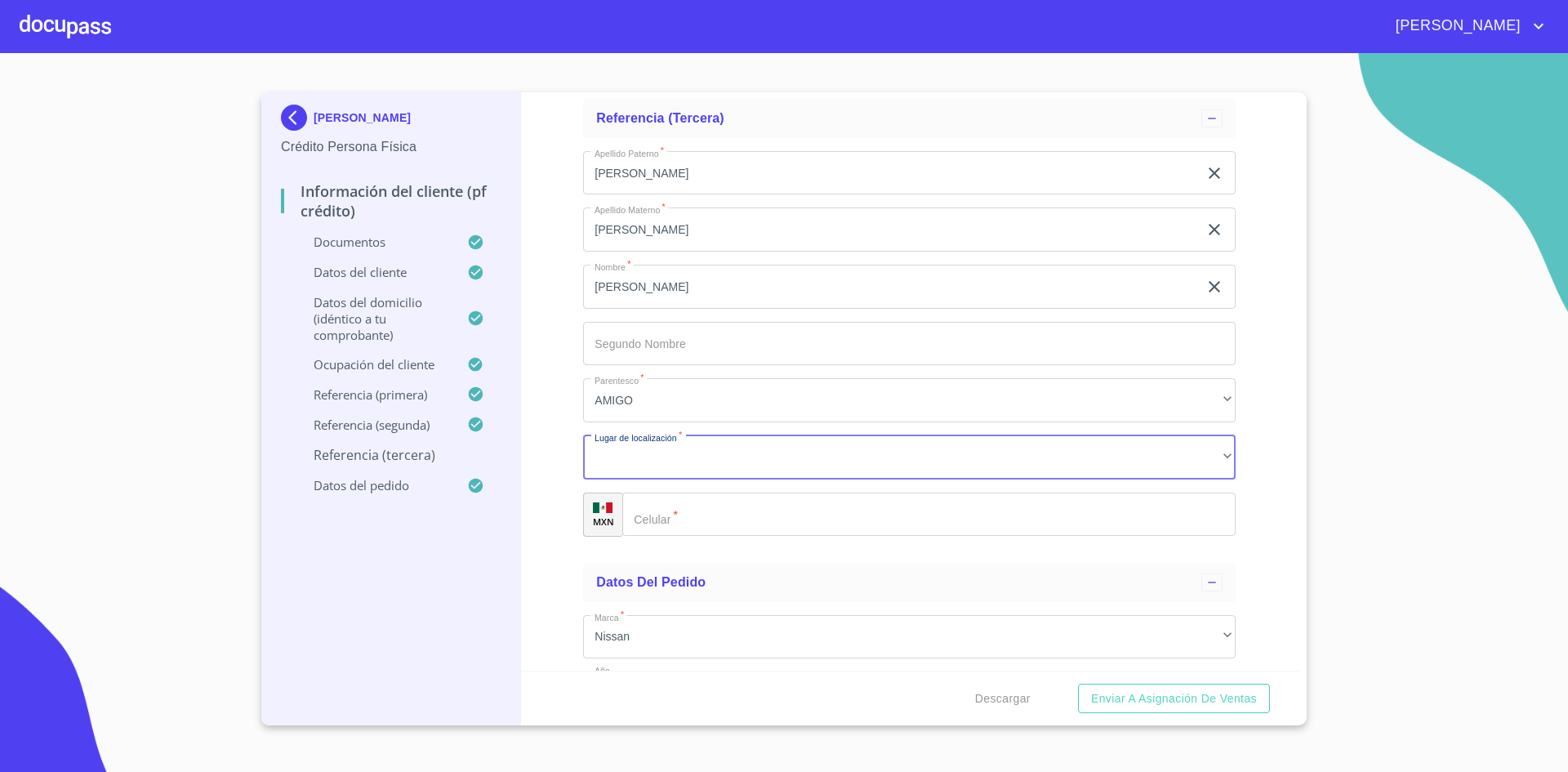
click at [673, 472] on li "Oficina" at bounding box center [824, 471] width 480 height 16
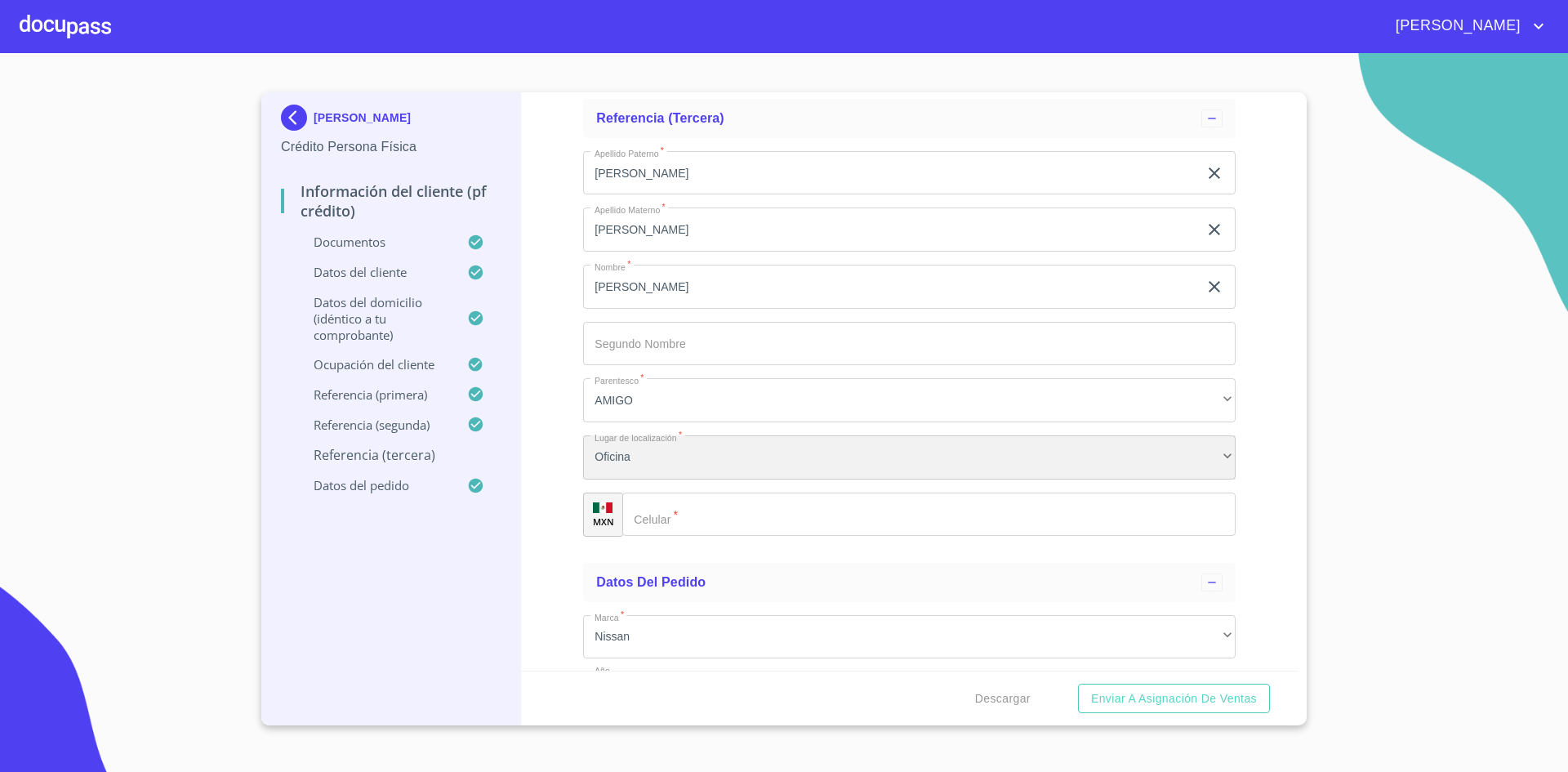
click at [661, 472] on div "Oficina" at bounding box center [910, 457] width 652 height 44
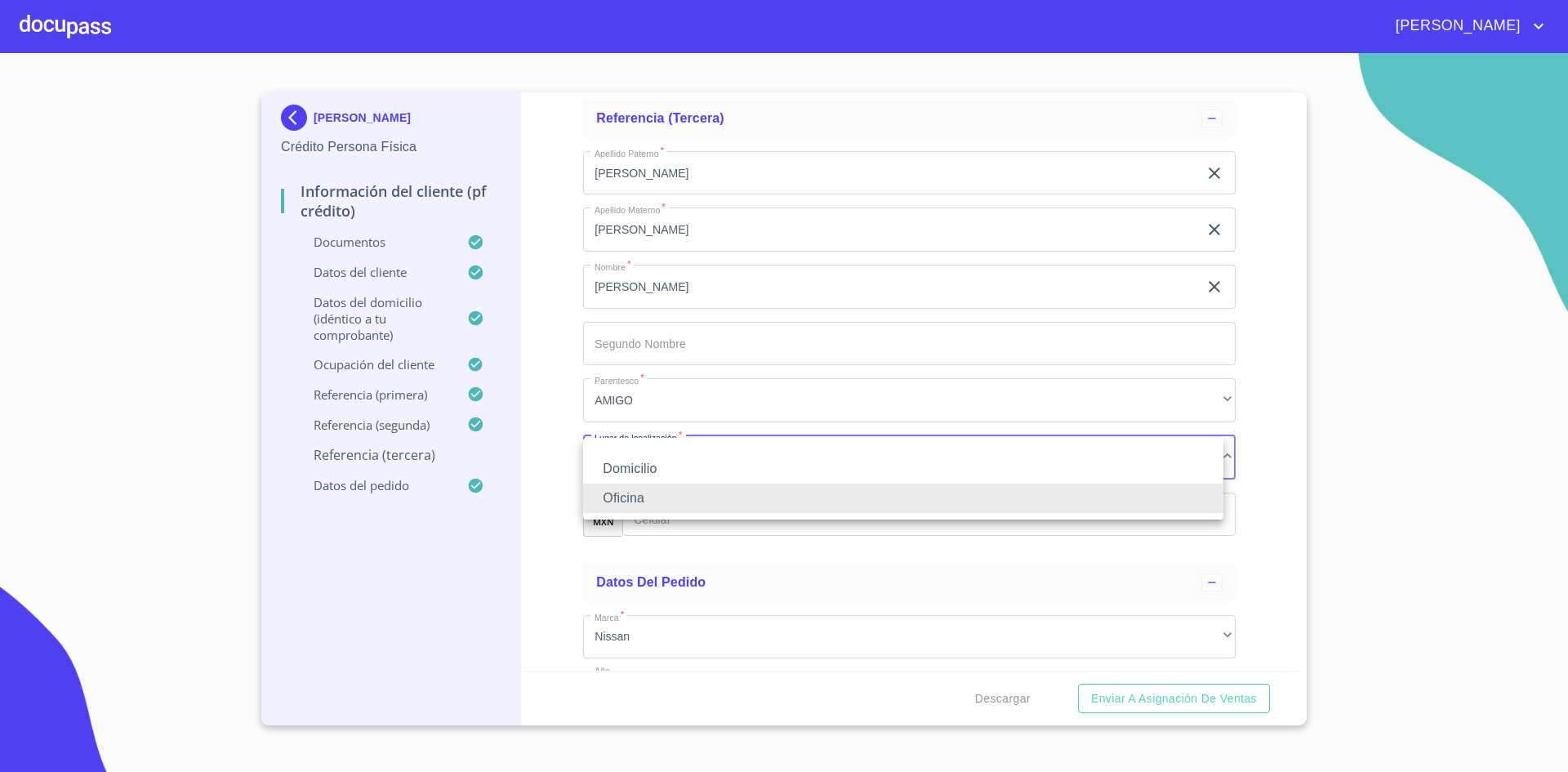
click at [651, 472] on li "Domicilio" at bounding box center [904, 469] width 640 height 29
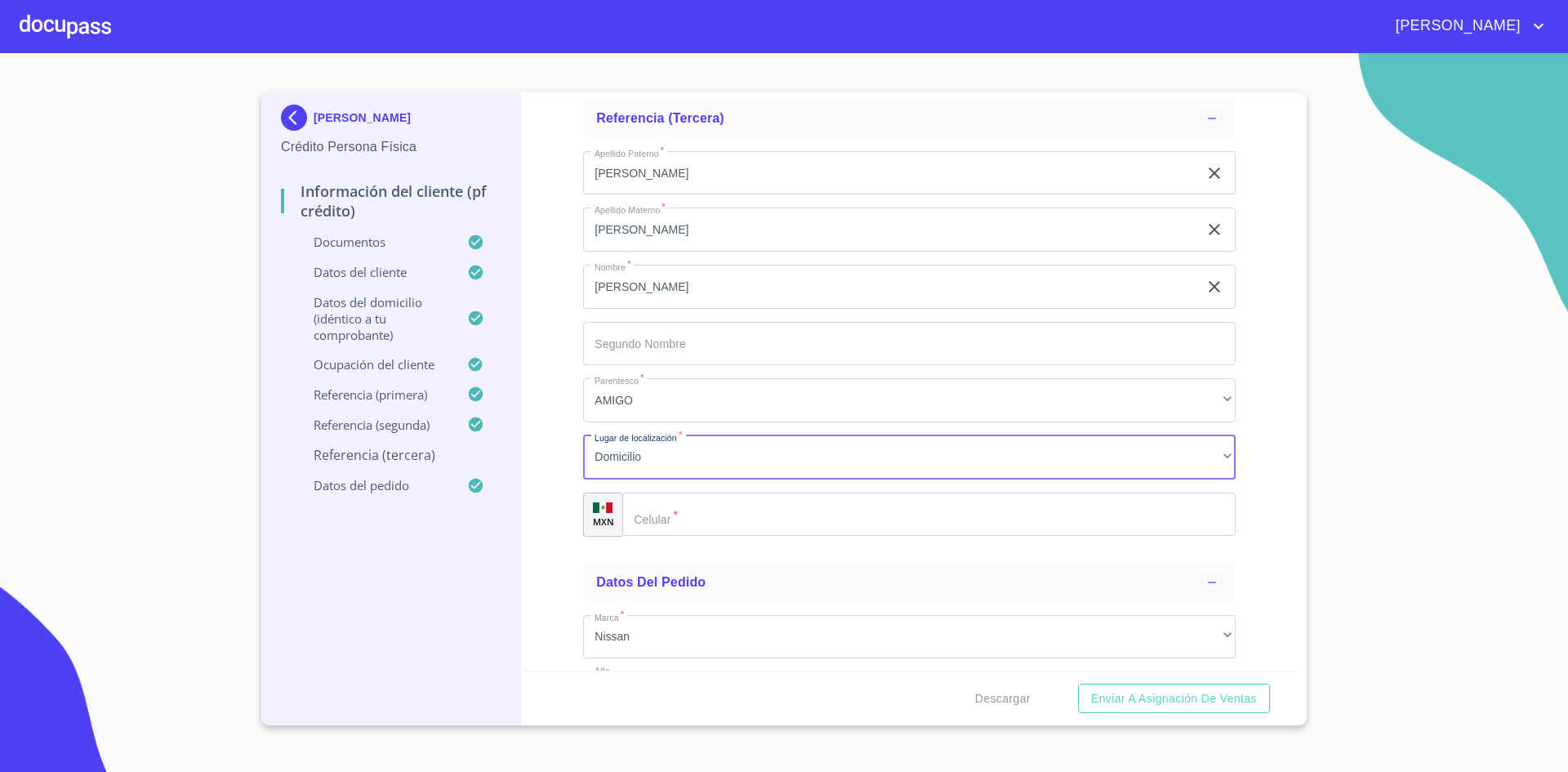
click at [688, 520] on input "Documento de identificación.   *" at bounding box center [929, 514] width 614 height 44
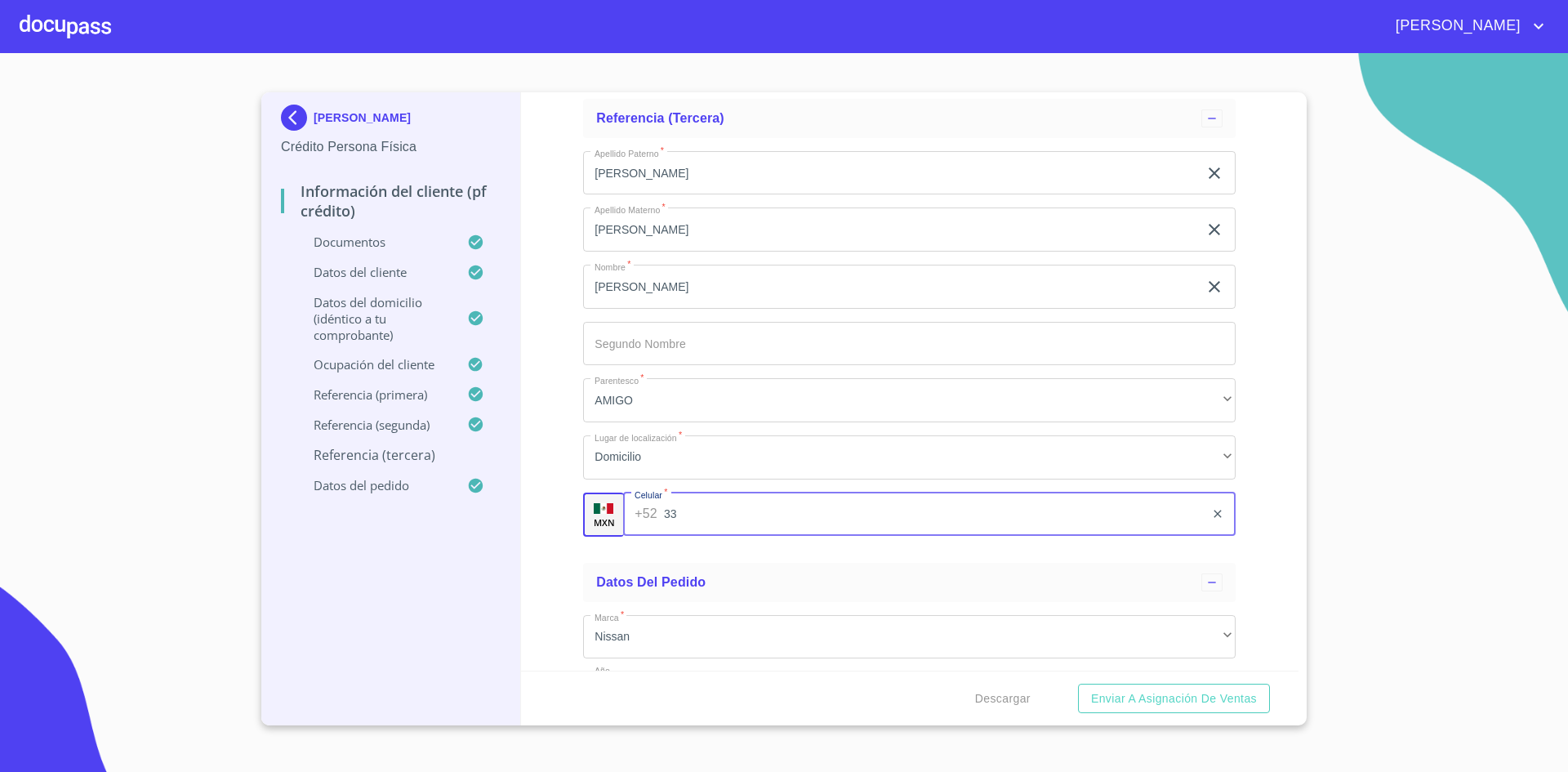
type input "3"
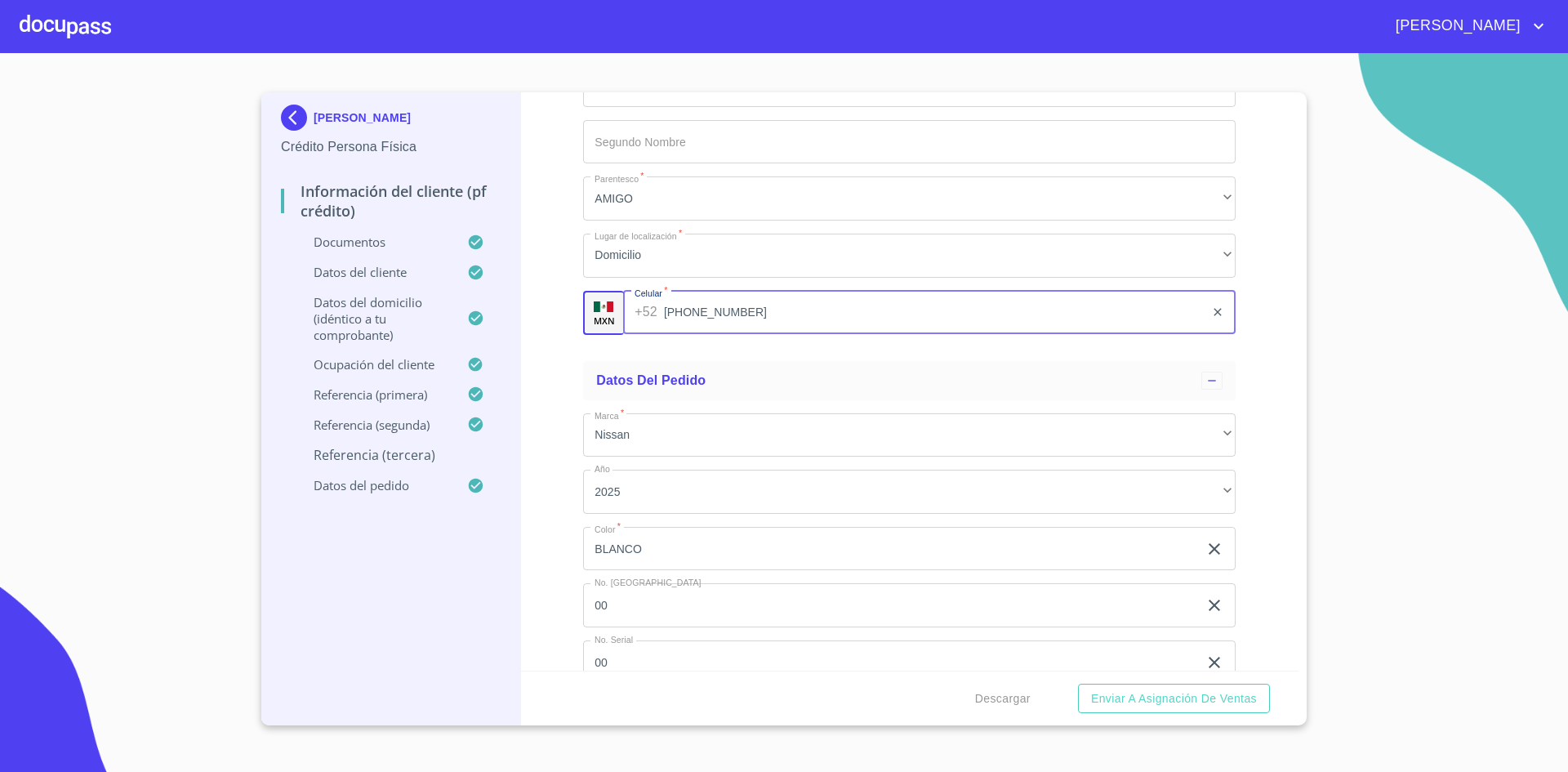
scroll to position [9496, 0]
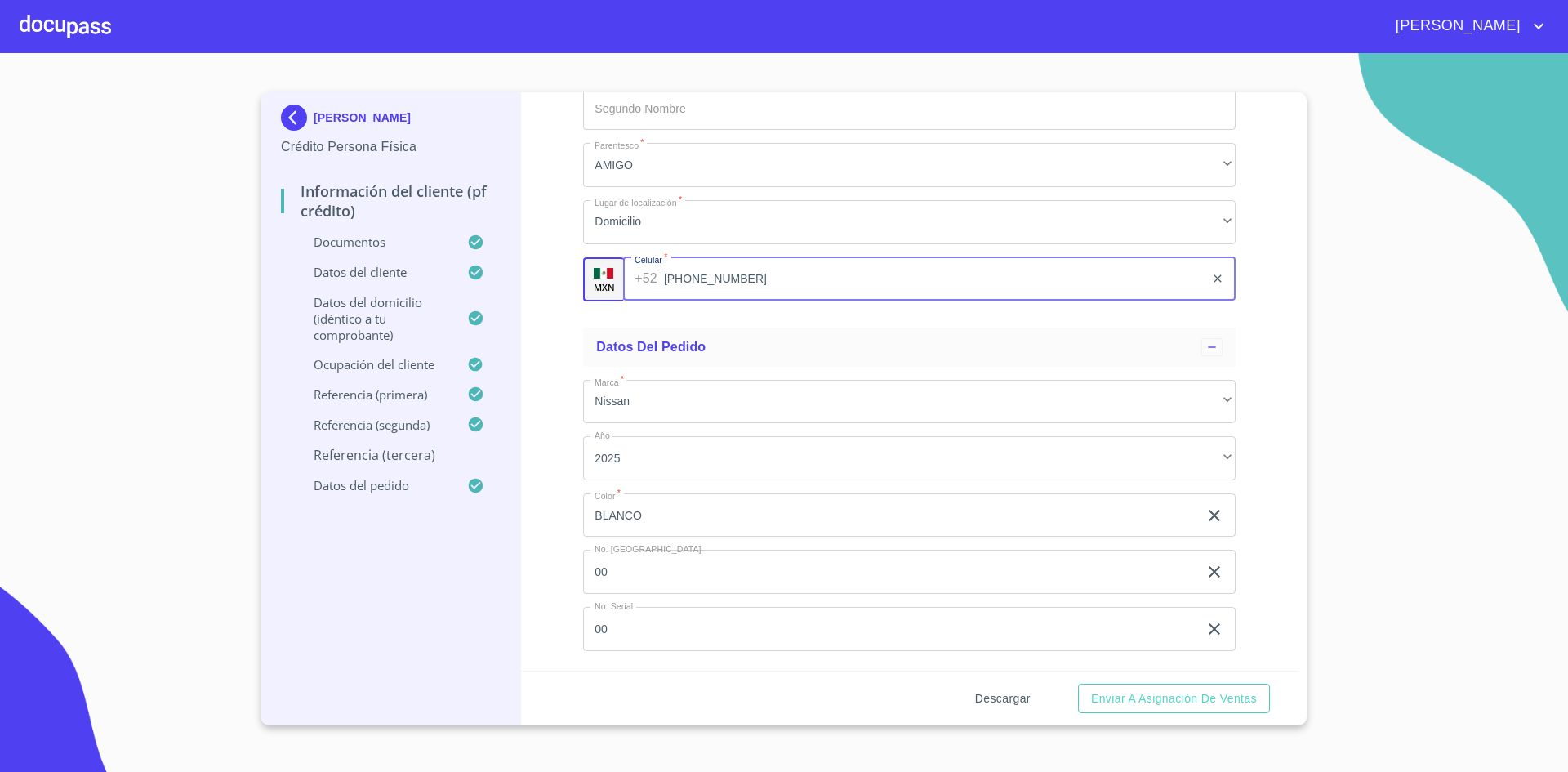
type input "[PHONE_NUMBER]"
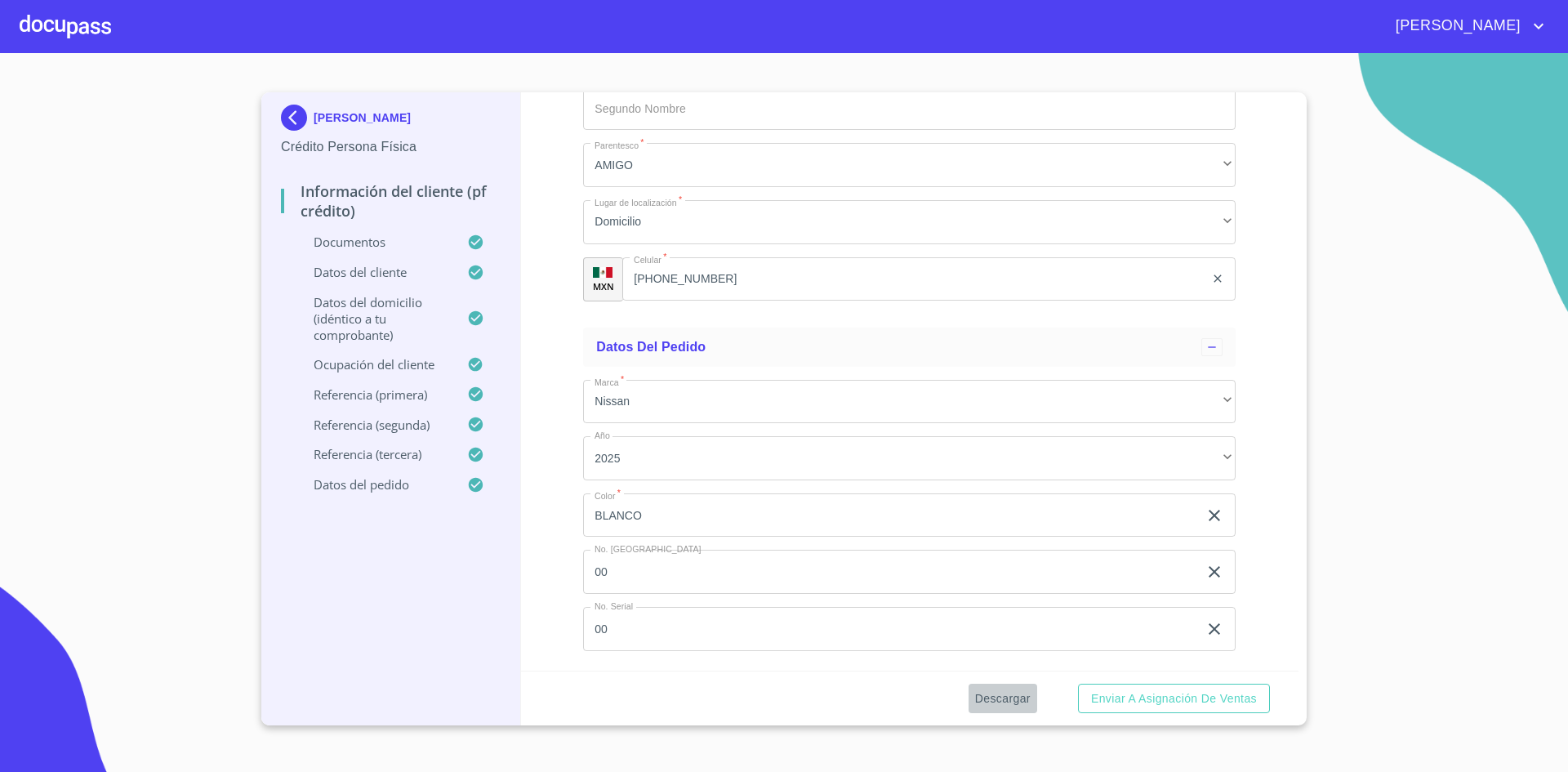
click at [1006, 704] on span "Descargar" at bounding box center [1003, 699] width 56 height 21
click at [1009, 695] on span "Descargar" at bounding box center [1003, 699] width 56 height 21
click at [1011, 695] on span "Descargar" at bounding box center [1003, 699] width 56 height 21
click at [1152, 701] on span "Enviar a Asignación de Ventas" at bounding box center [1174, 699] width 166 height 21
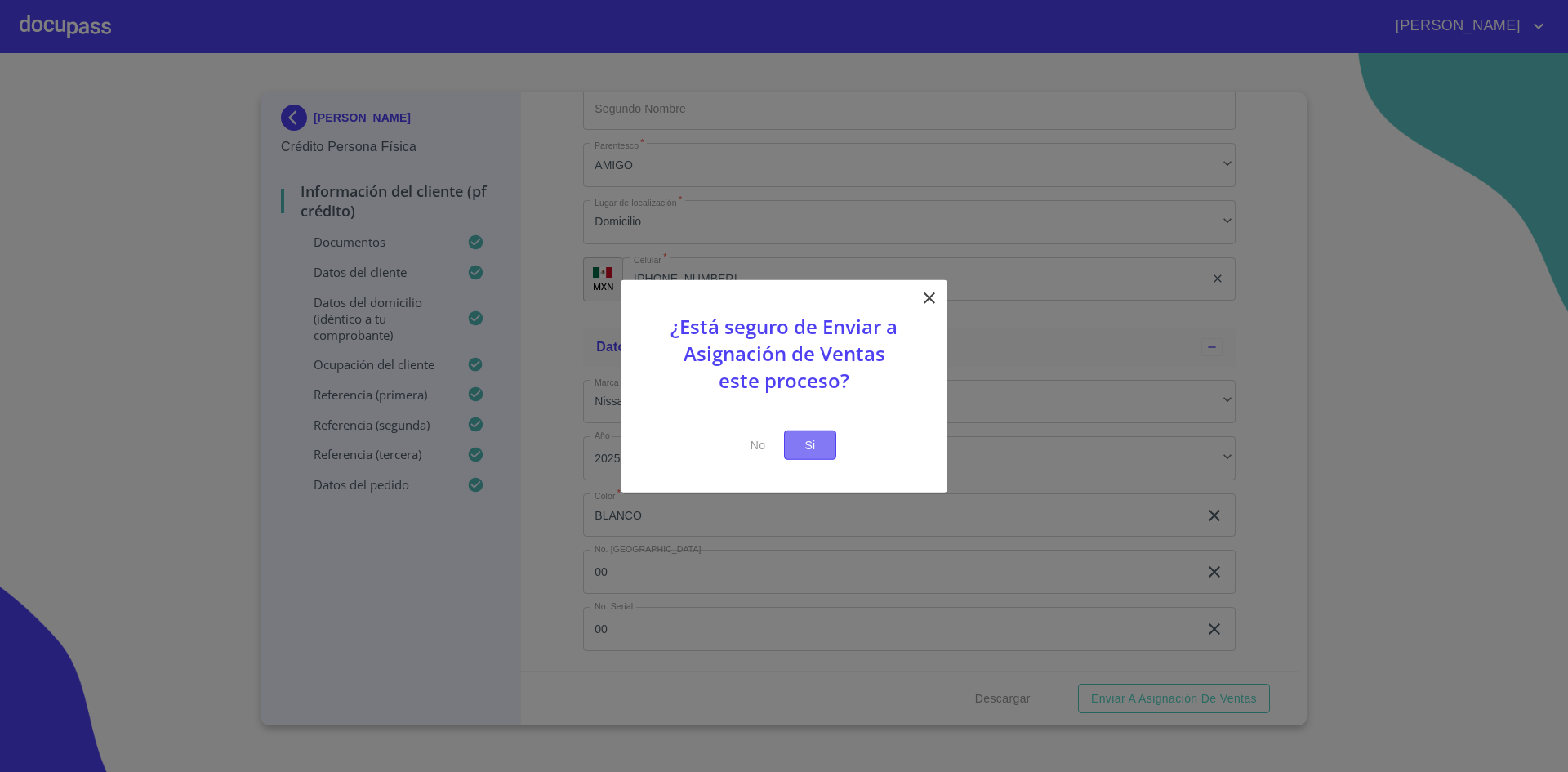
click at [822, 446] on span "Si" at bounding box center [810, 445] width 26 height 21
